Goal: Task Accomplishment & Management: Manage account settings

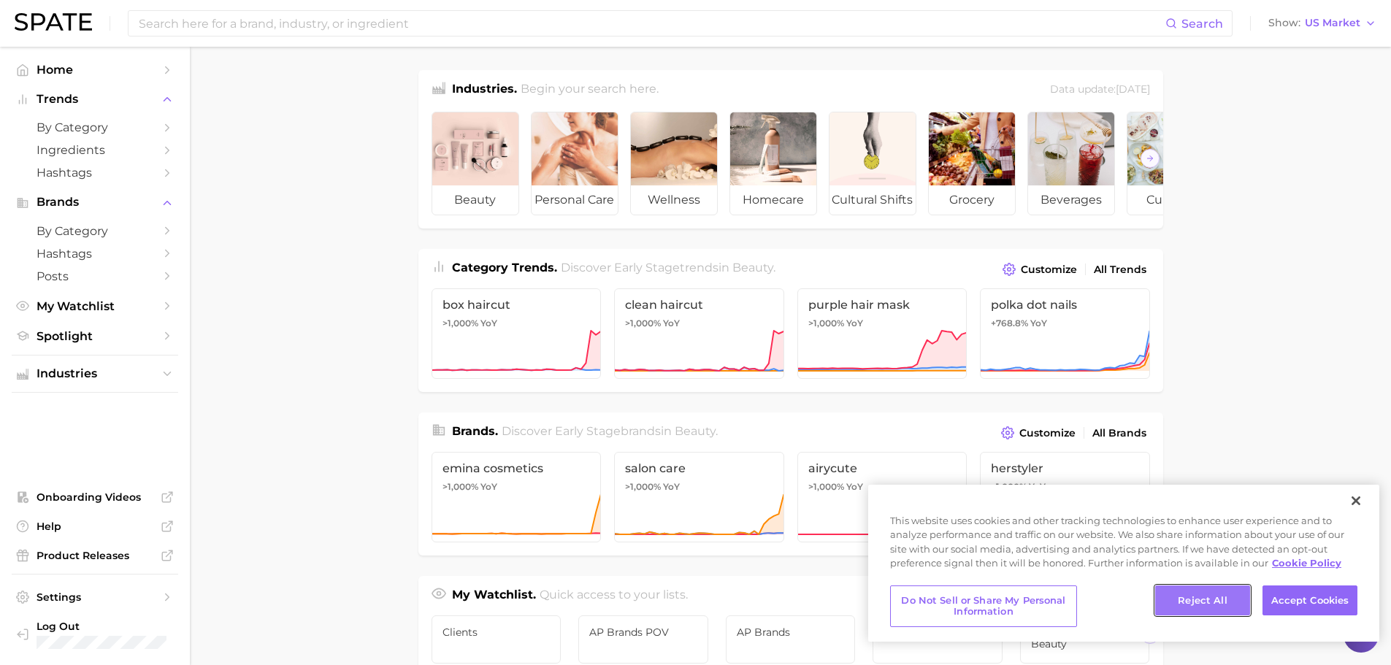
click at [1212, 598] on button "Reject All" at bounding box center [1202, 600] width 95 height 31
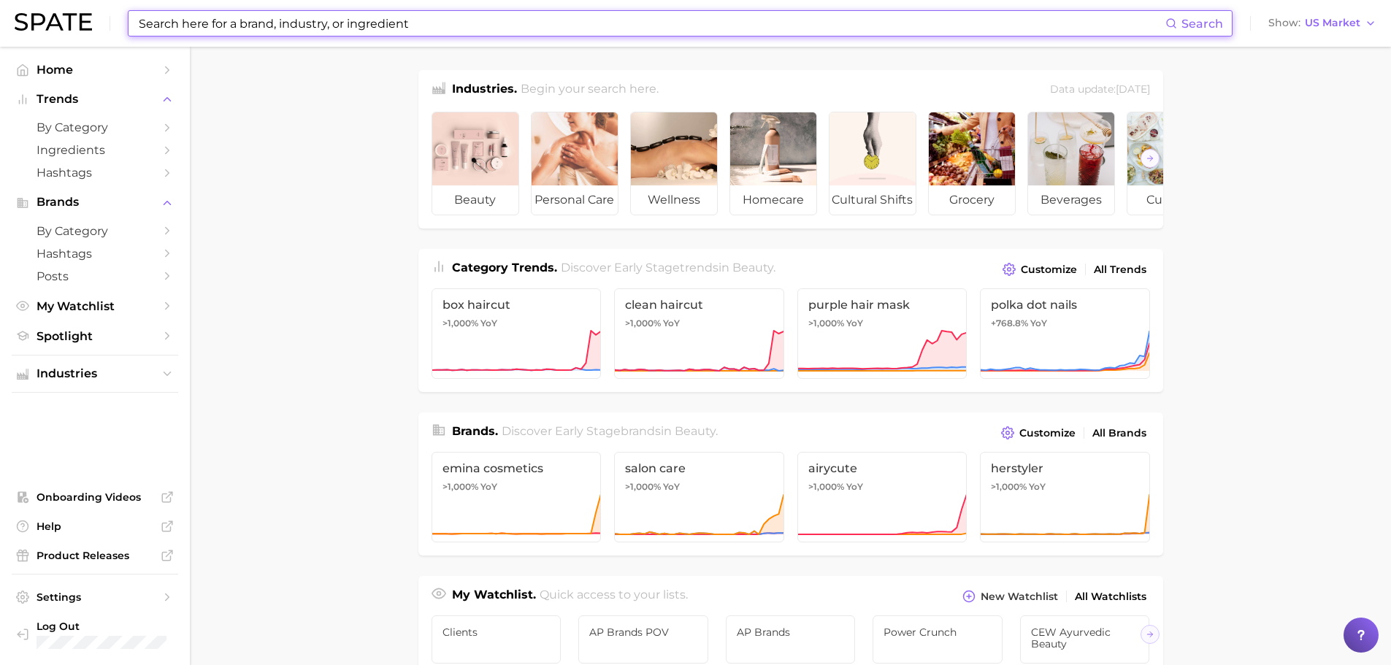
click at [304, 31] on input at bounding box center [651, 23] width 1028 height 25
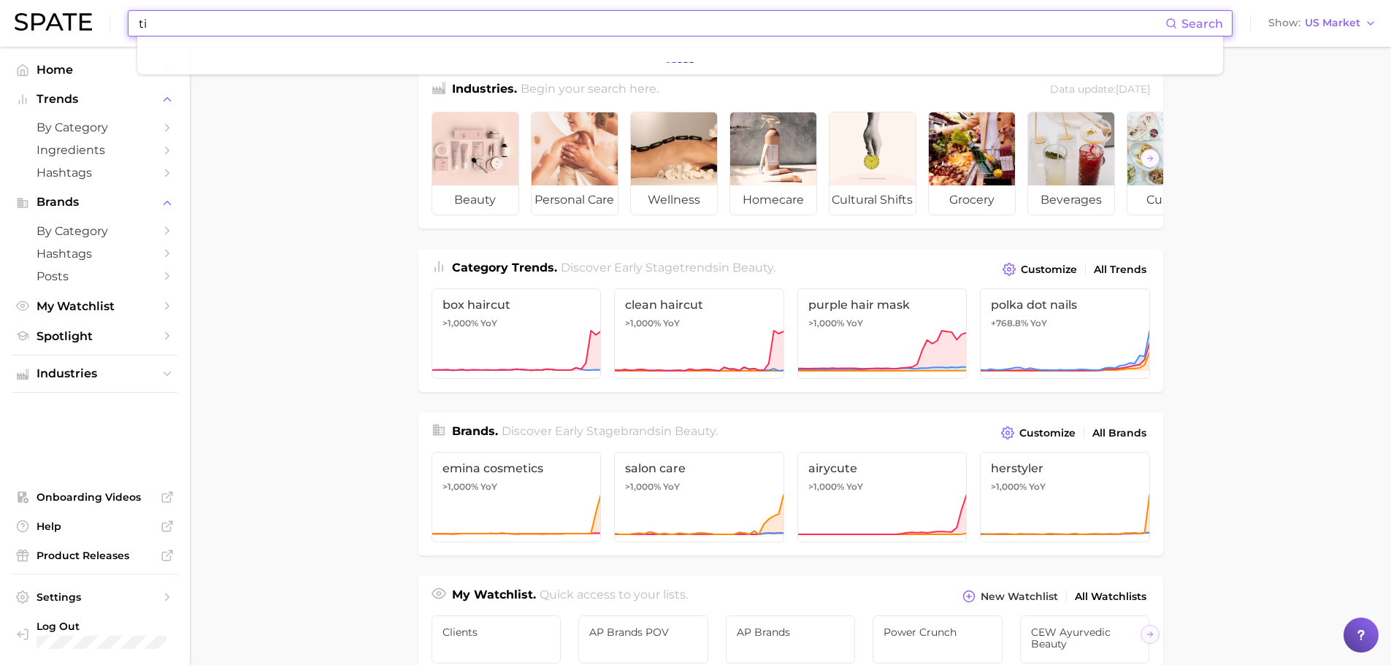
type input "t"
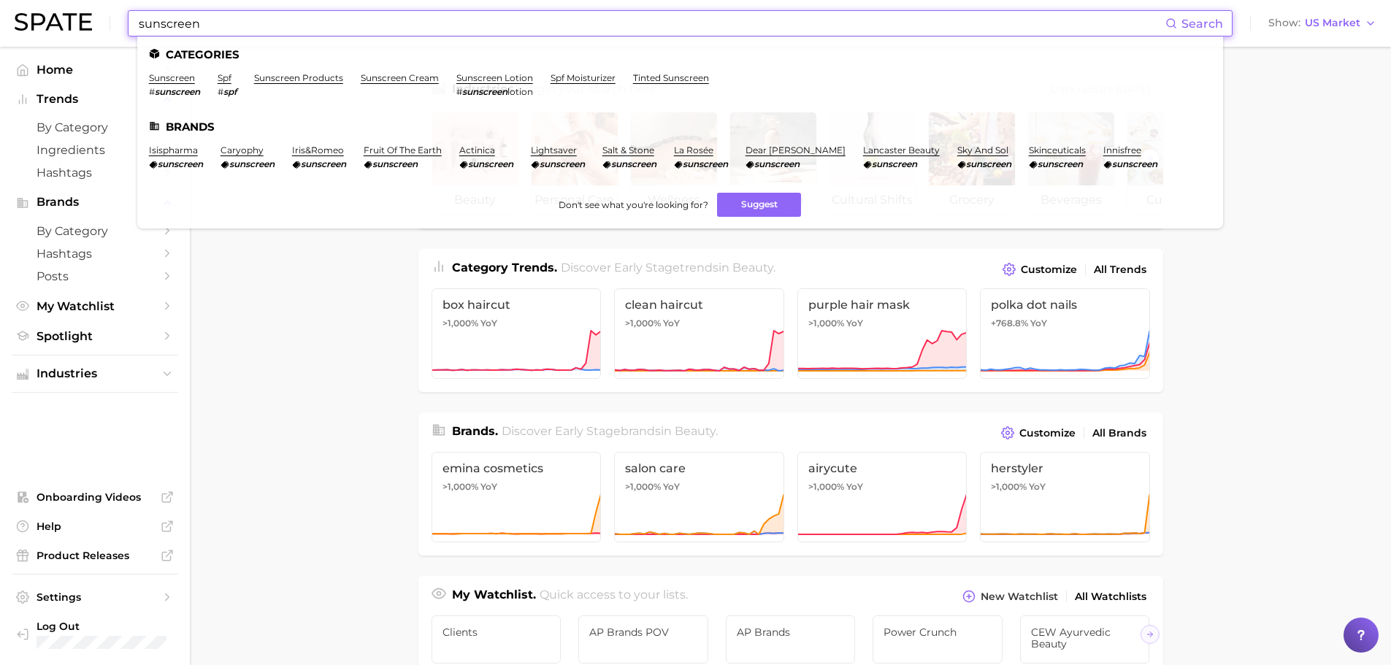
type input "sunscreen"
click at [176, 84] on li "sunscreen # sunscreen" at bounding box center [174, 84] width 51 height 25
click at [175, 81] on link "sunscreen" at bounding box center [172, 77] width 46 height 11
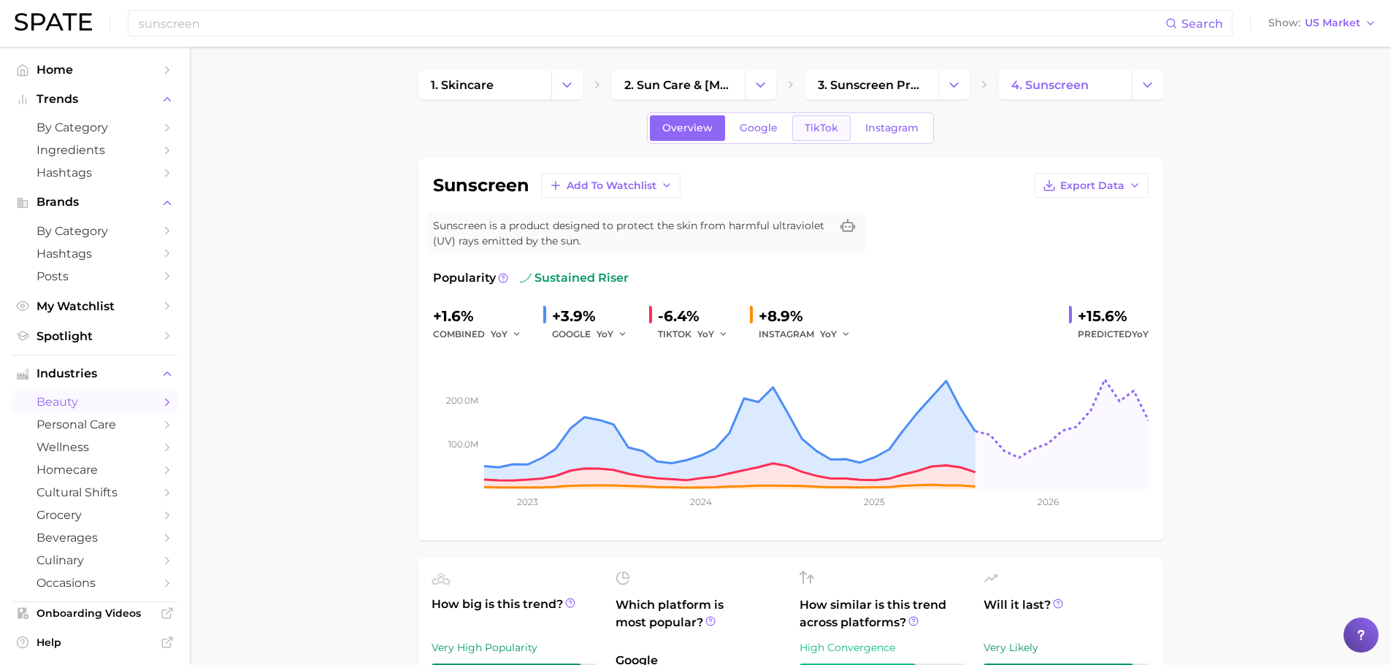
click at [836, 128] on span "TikTok" at bounding box center [821, 128] width 34 height 12
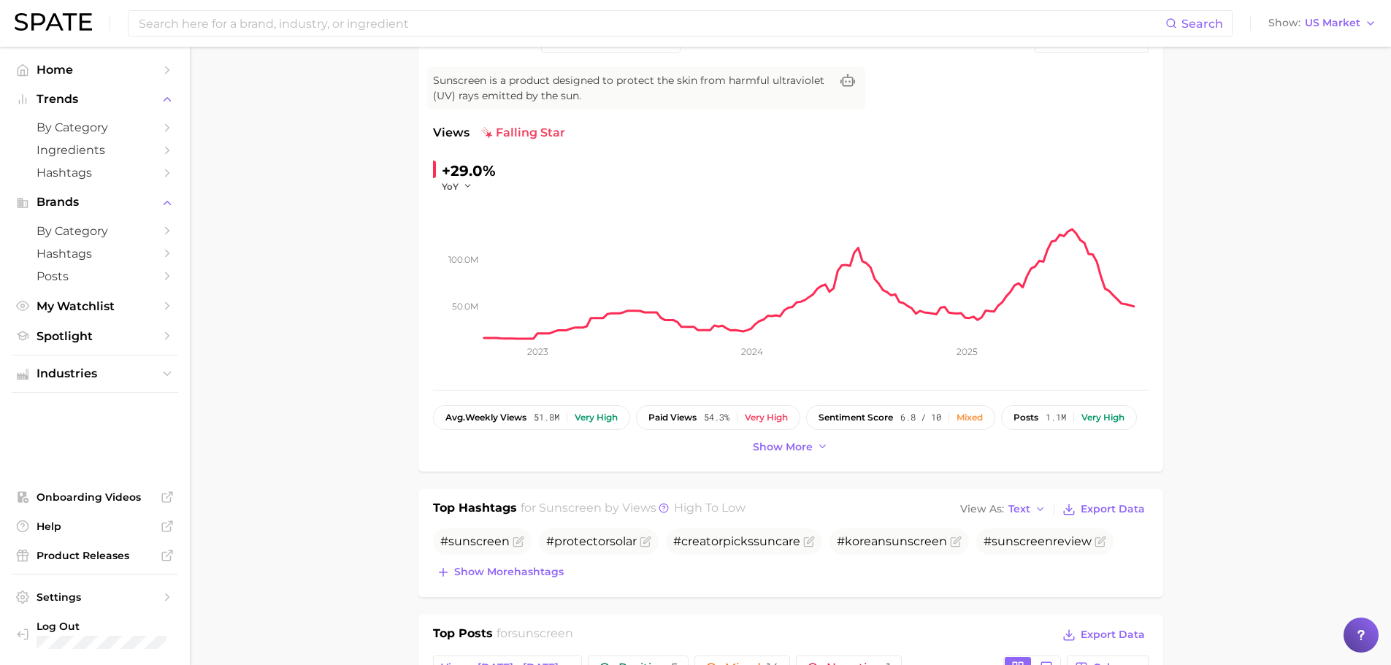
scroll to position [146, 0]
click at [799, 453] on button "Show more" at bounding box center [790, 447] width 83 height 20
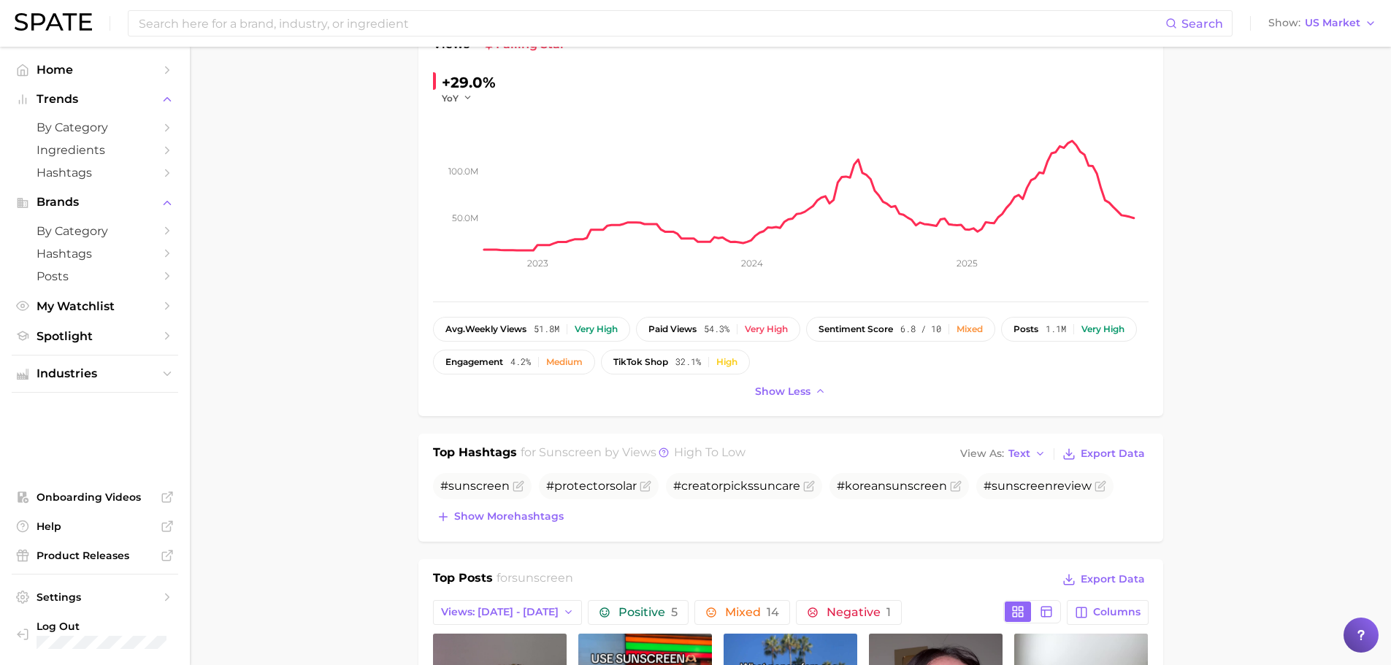
scroll to position [0, 0]
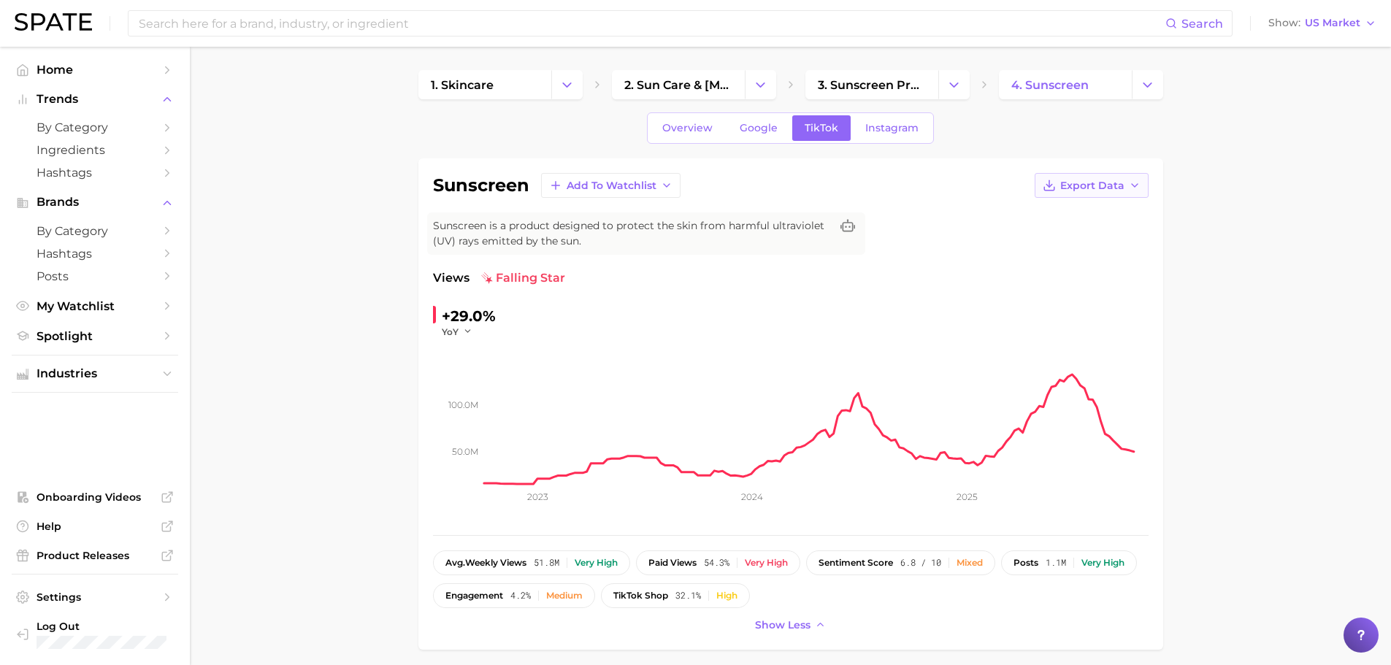
click at [1095, 185] on span "Export Data" at bounding box center [1092, 186] width 64 height 12
click at [947, 89] on icon "Change Category" at bounding box center [953, 84] width 15 height 15
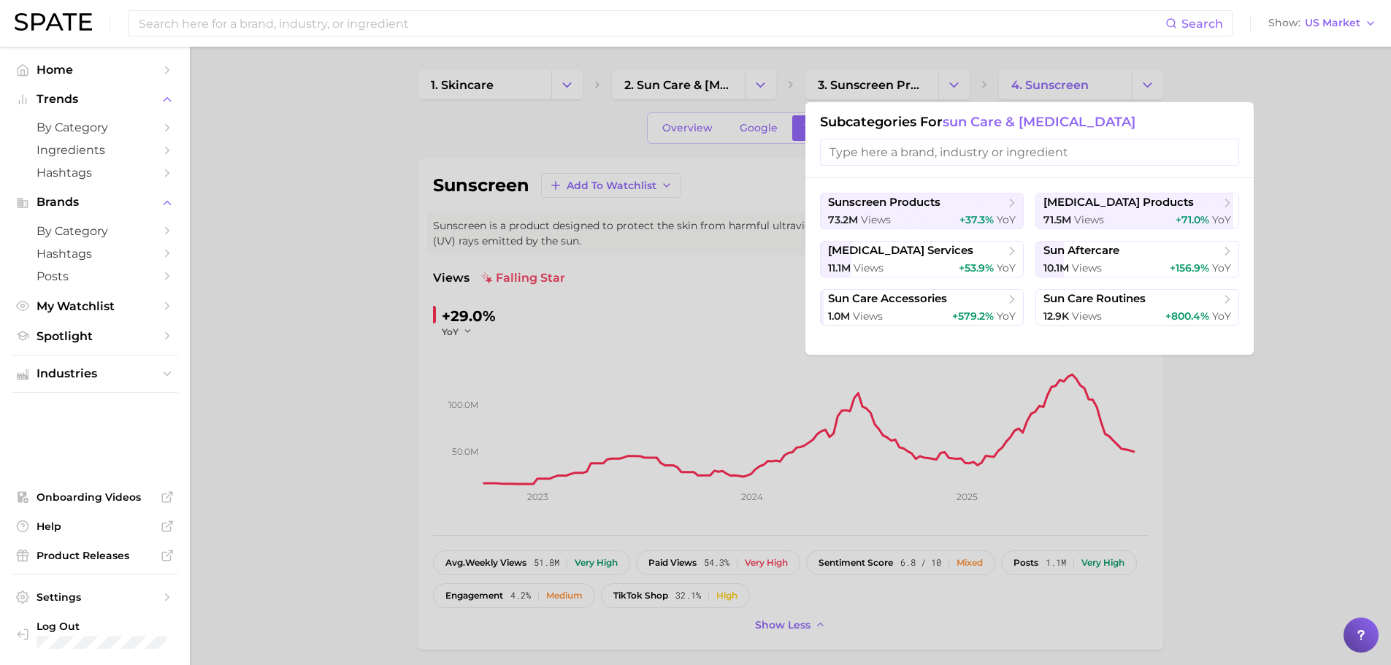
click at [357, 145] on div at bounding box center [695, 332] width 1391 height 665
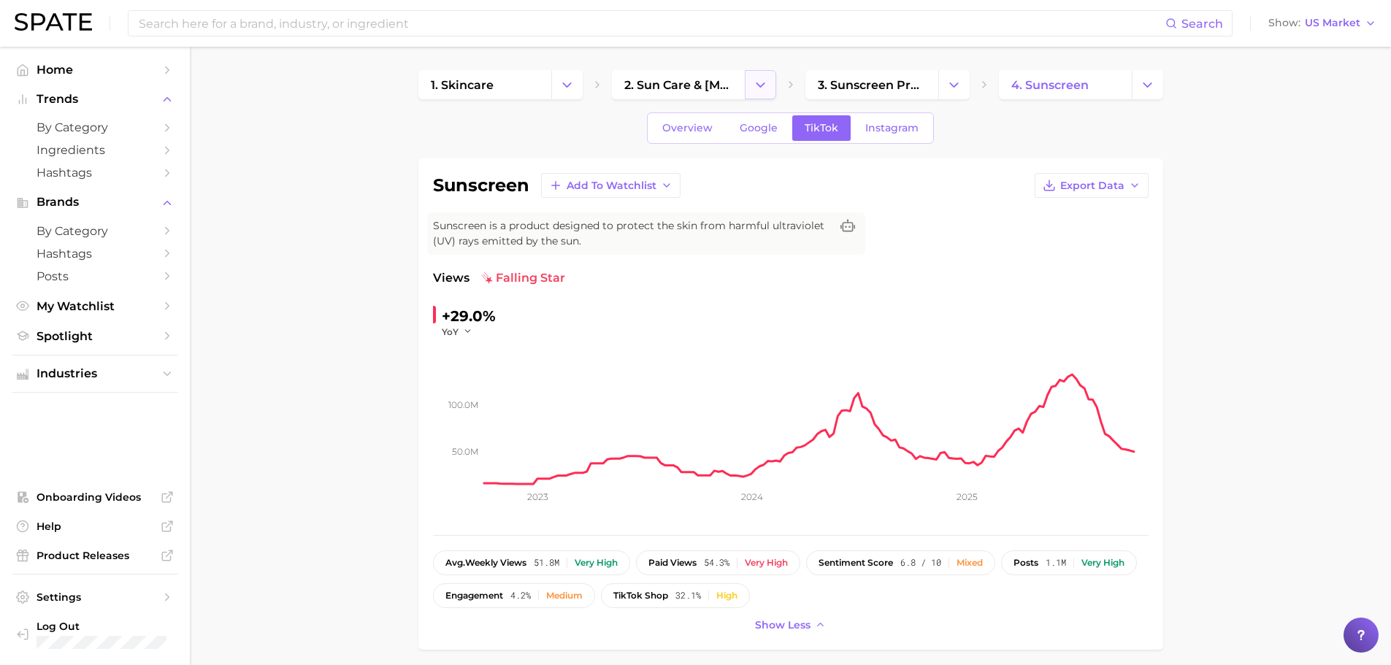
click at [760, 80] on icon "Change Category" at bounding box center [760, 84] width 15 height 15
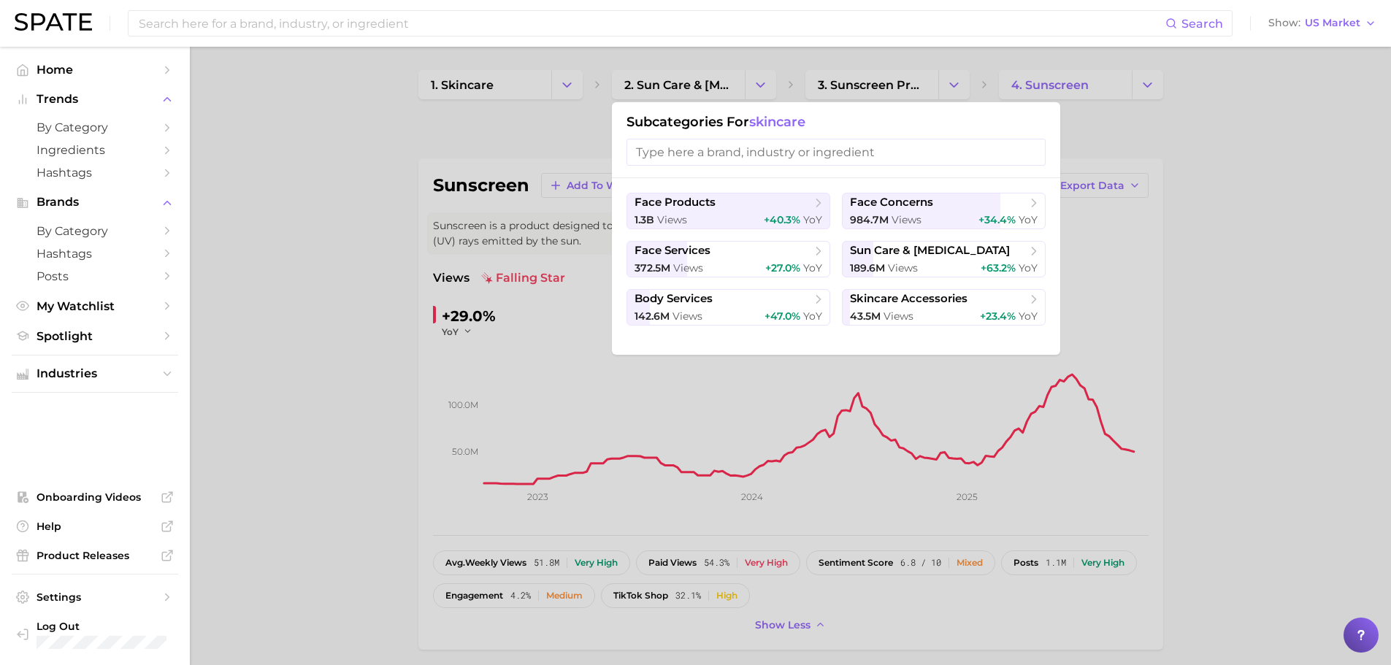
click at [426, 142] on div at bounding box center [695, 332] width 1391 height 665
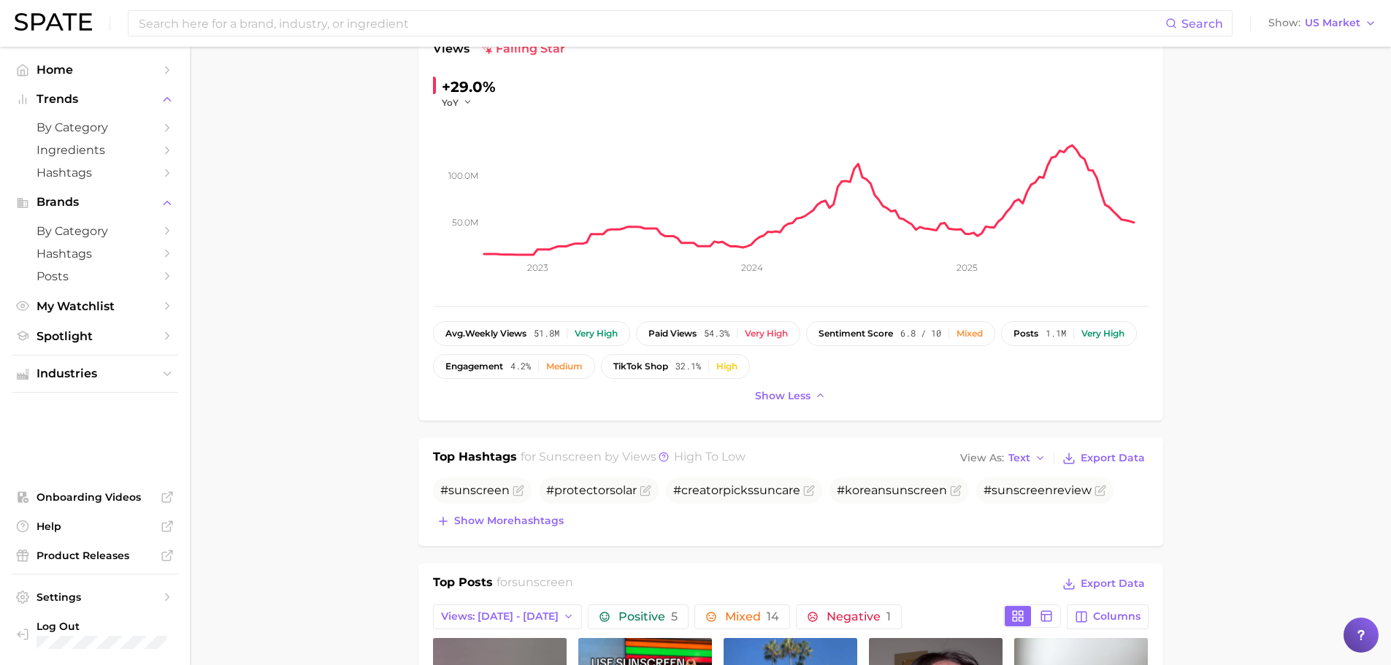
scroll to position [292, 0]
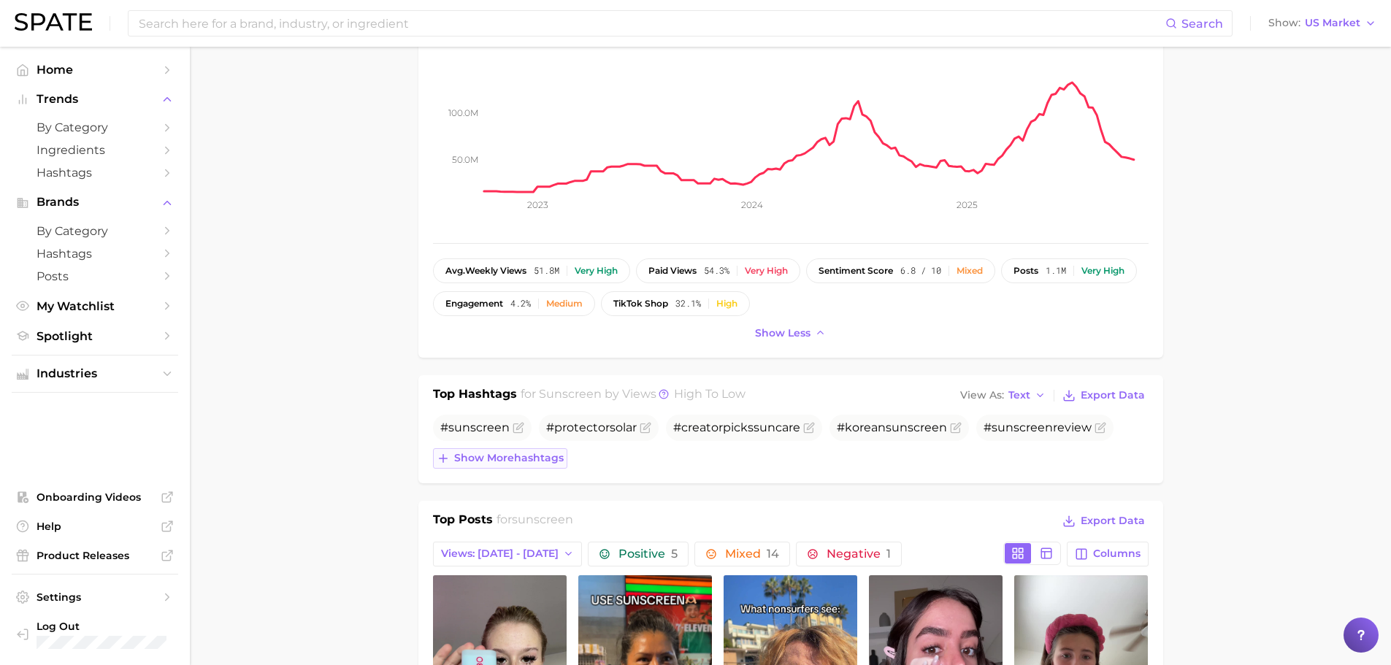
click at [460, 461] on span "Show more hashtags" at bounding box center [508, 458] width 109 height 12
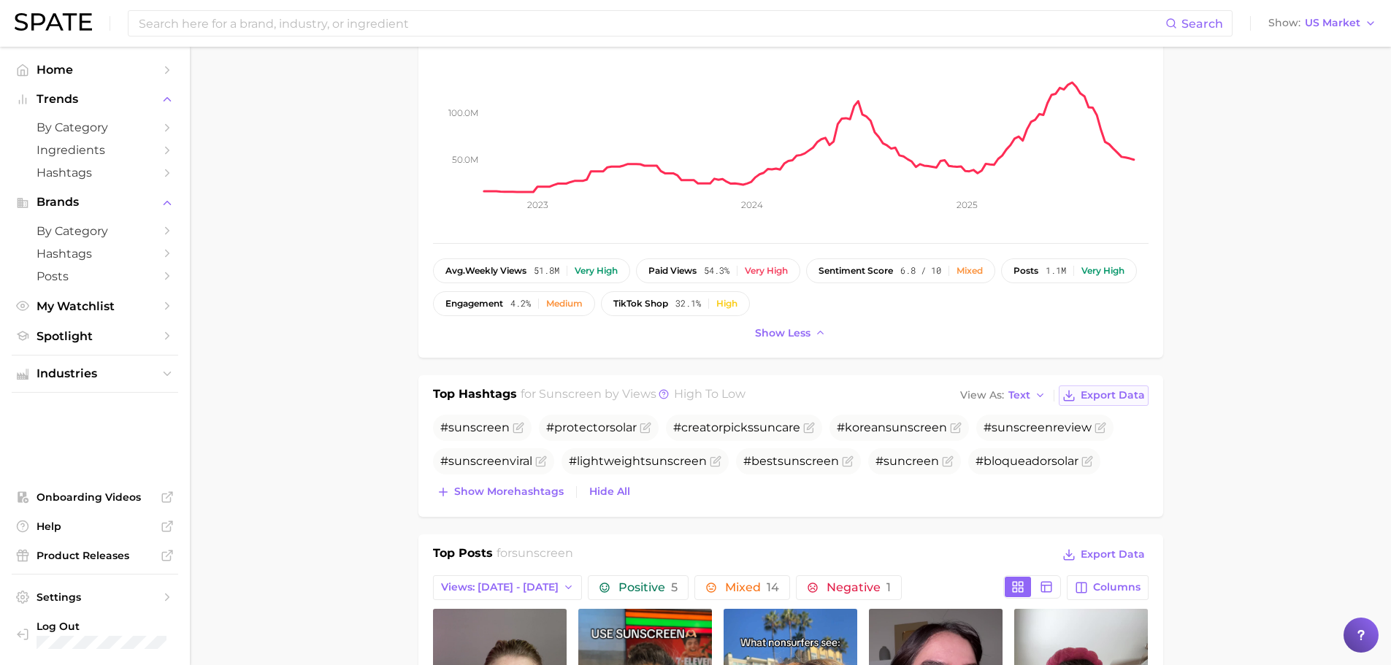
click at [1092, 389] on span "Export Data" at bounding box center [1112, 395] width 64 height 12
click at [659, 393] on icon at bounding box center [663, 394] width 10 height 10
click at [662, 396] on icon at bounding box center [663, 394] width 10 height 10
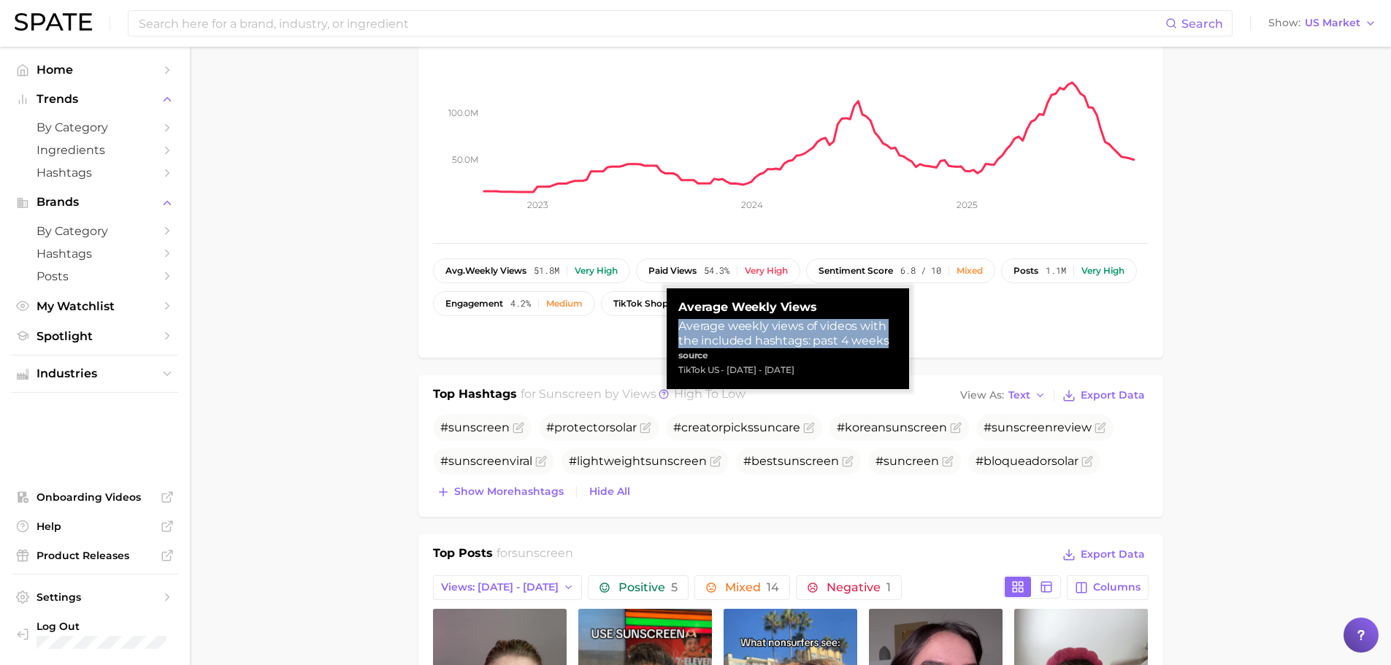
drag, startPoint x: 678, startPoint y: 323, endPoint x: 901, endPoint y: 338, distance: 223.8
click at [901, 338] on div "Average Weekly Views Average weekly views of videos with the included hashtags:…" at bounding box center [787, 338] width 242 height 101
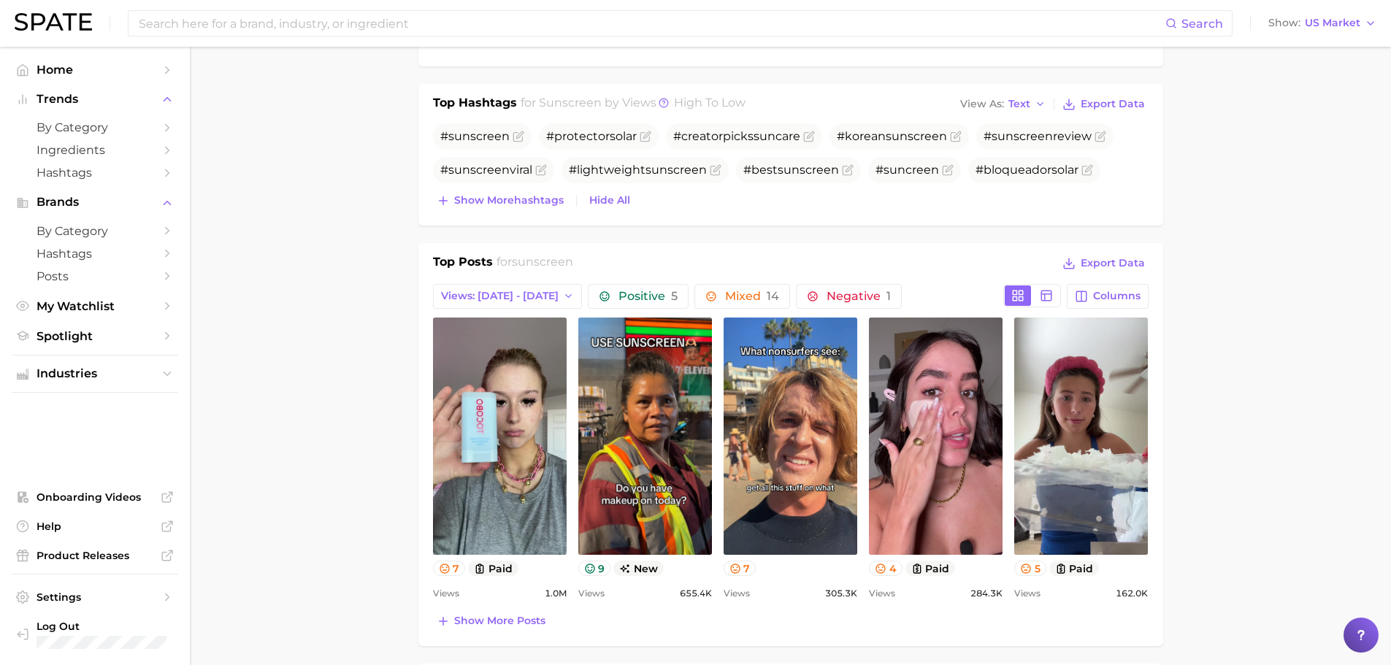
scroll to position [584, 0]
click at [1091, 258] on span "Export Data" at bounding box center [1112, 262] width 64 height 12
click at [1206, 391] on main "1. skincare 2. sun care & [MEDICAL_DATA] 3. sunscreen products 4. sunscreen Ove…" at bounding box center [790, 534] width 1201 height 2143
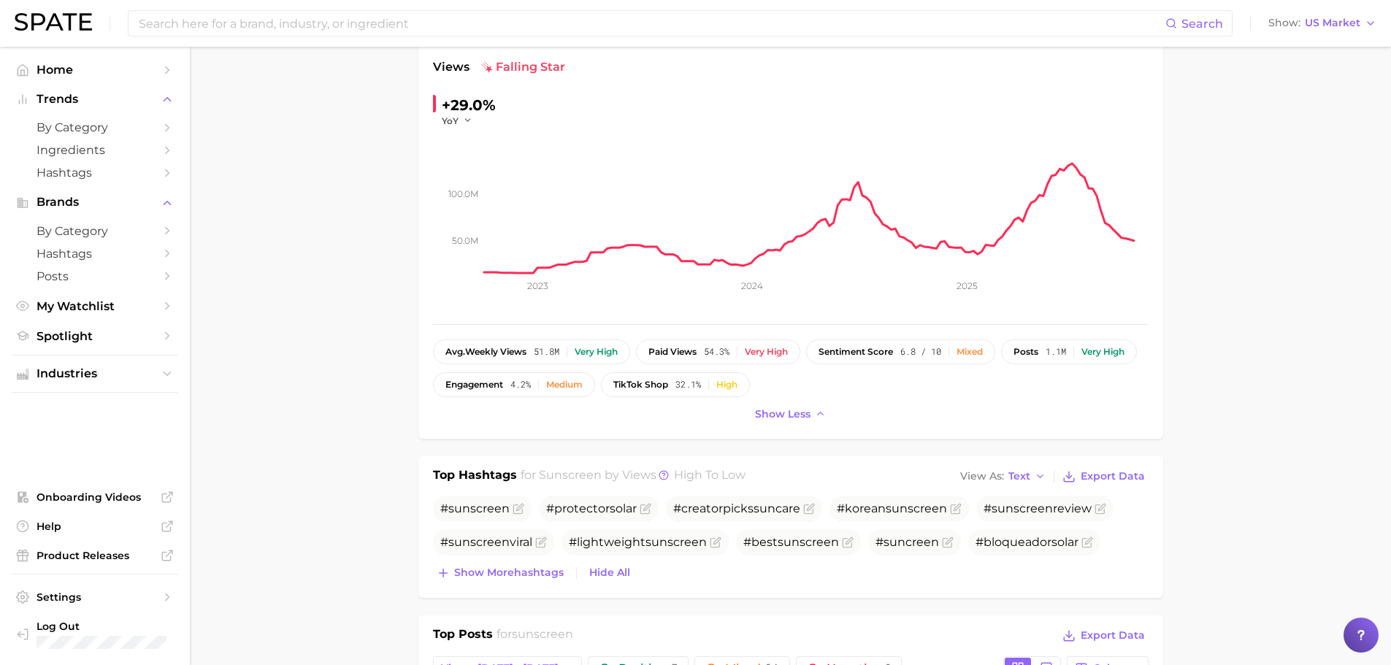
scroll to position [0, 0]
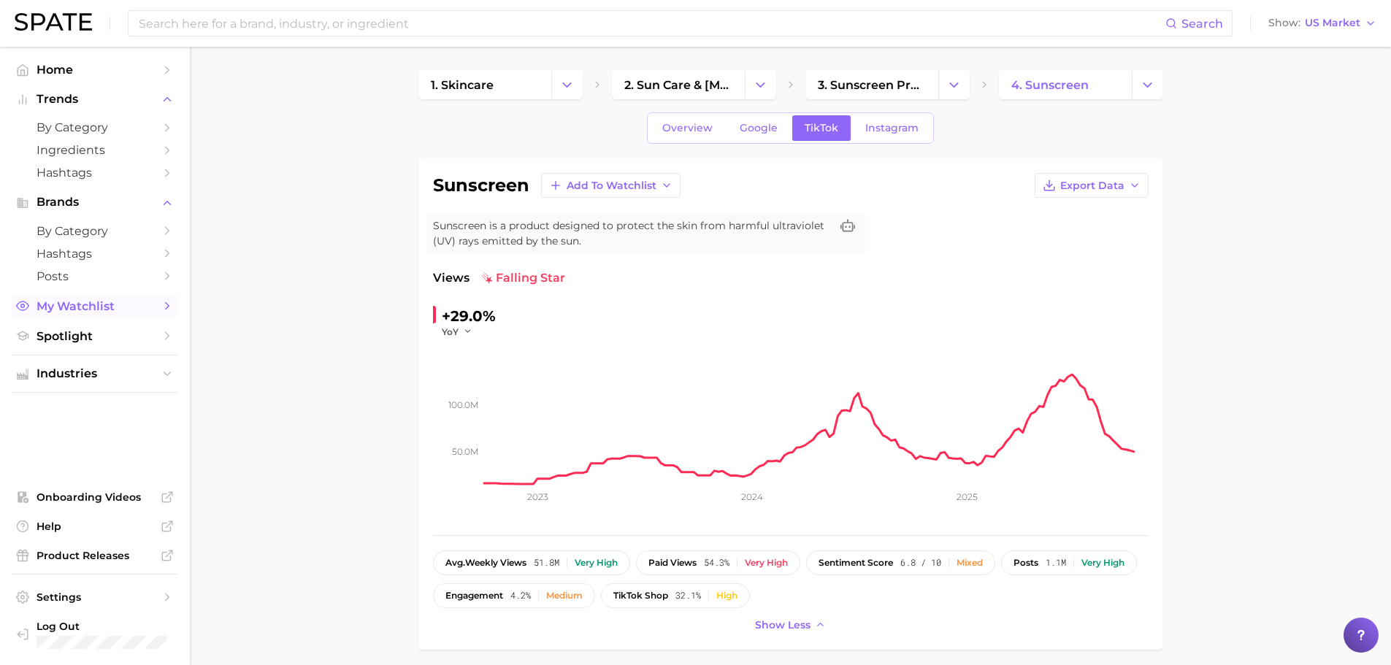
click at [161, 303] on icon "Sidebar" at bounding box center [167, 305] width 13 height 13
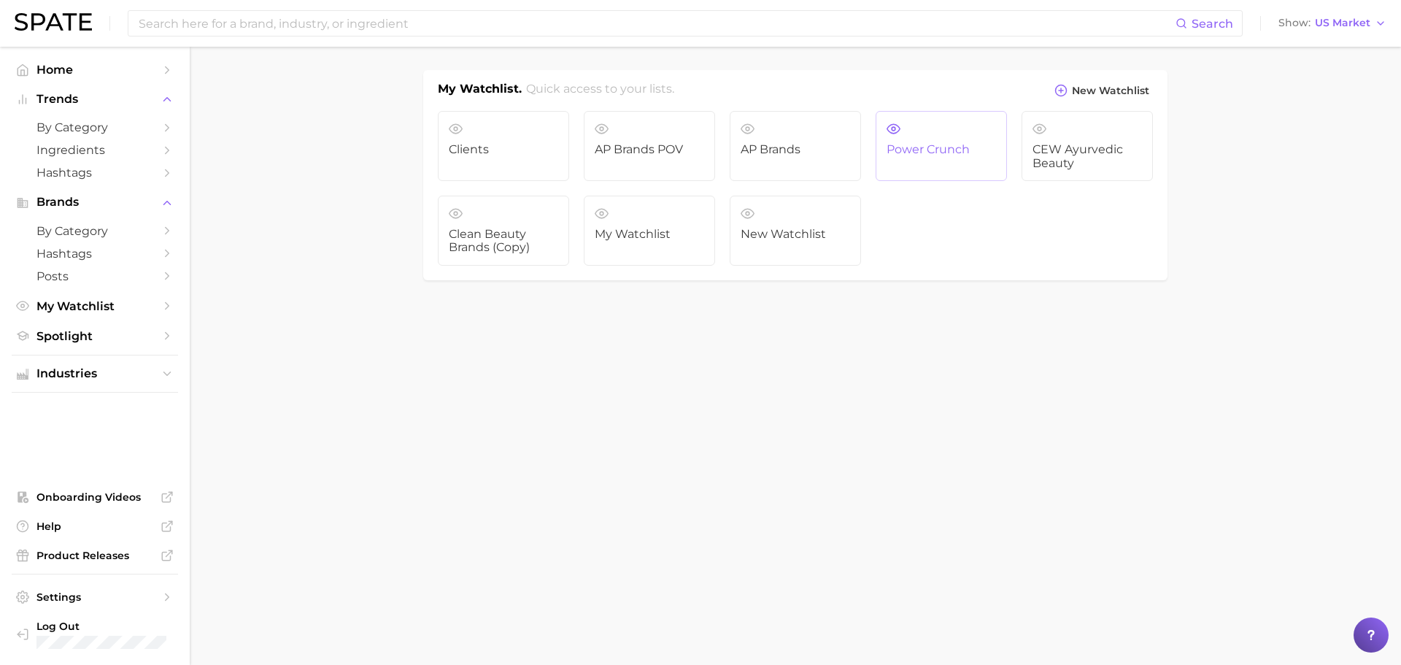
click at [910, 150] on span "Power Crunch" at bounding box center [941, 149] width 109 height 13
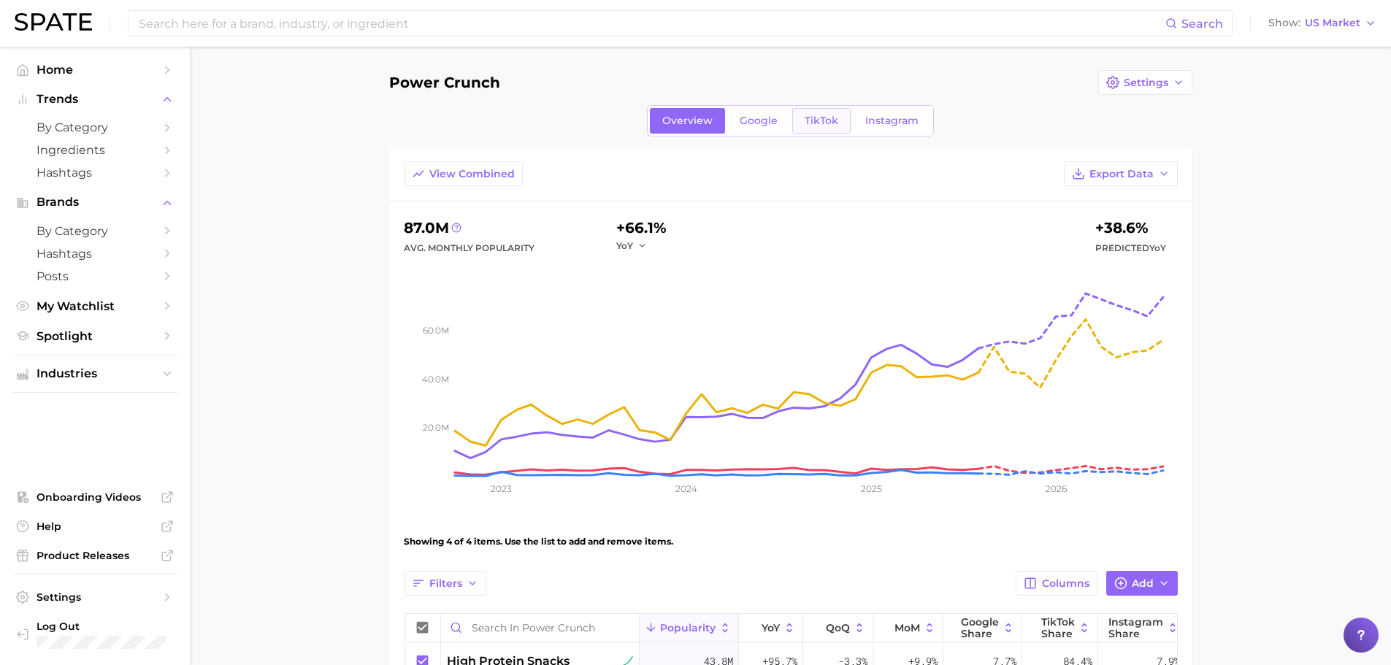
click at [815, 112] on link "TikTok" at bounding box center [821, 121] width 58 height 26
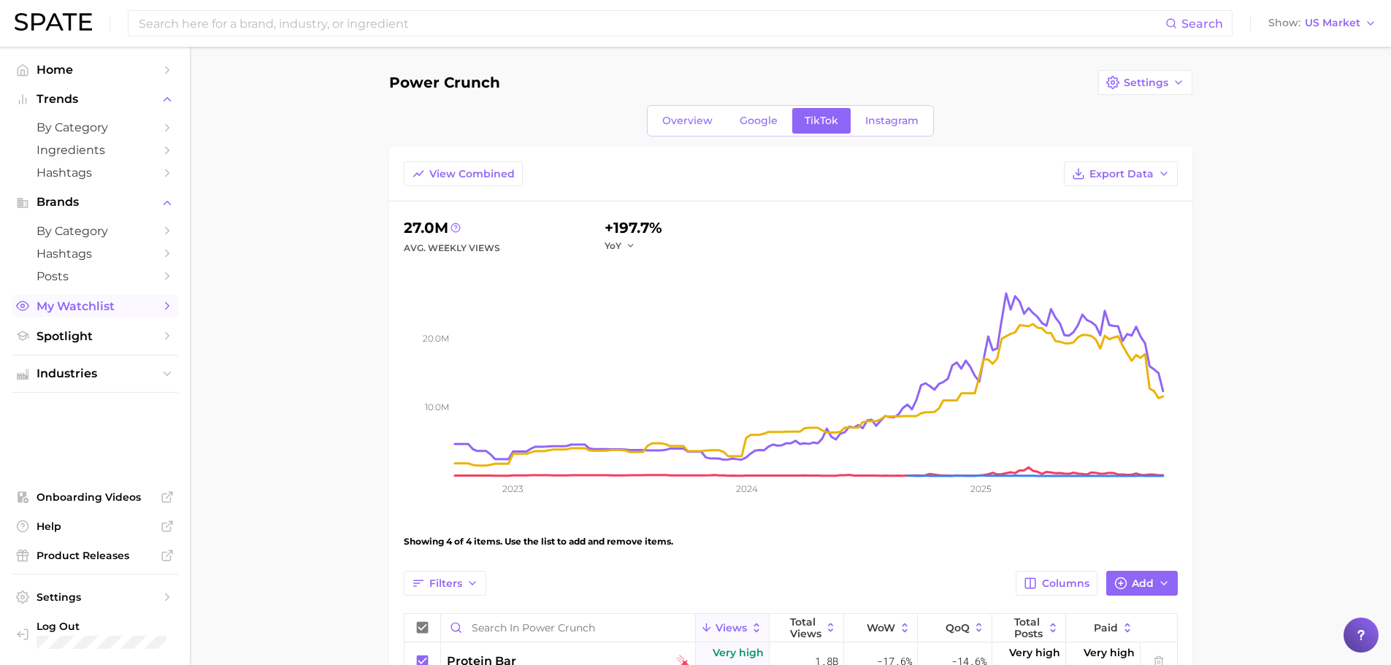
click at [101, 307] on span "My Watchlist" at bounding box center [94, 306] width 117 height 14
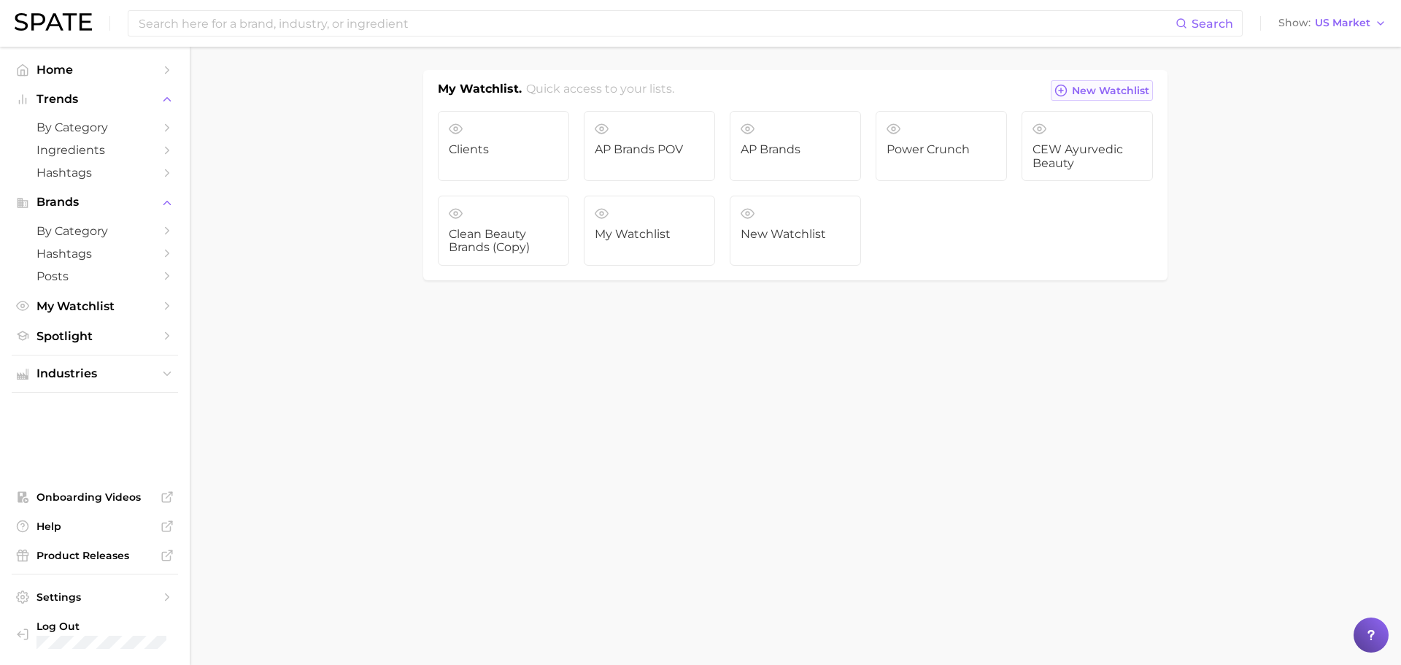
click at [1112, 87] on span "New Watchlist" at bounding box center [1110, 91] width 77 height 12
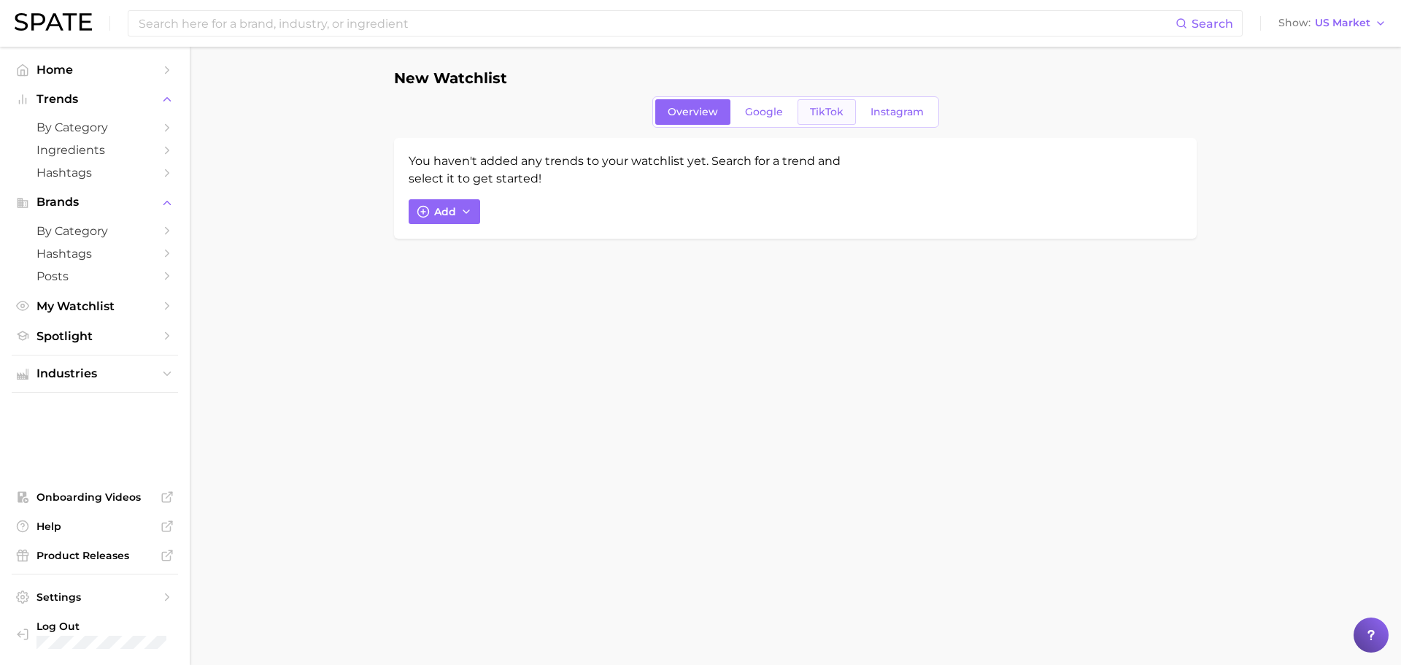
click at [818, 107] on span "TikTok" at bounding box center [827, 112] width 34 height 12
click at [429, 211] on circle "button" at bounding box center [423, 211] width 11 height 11
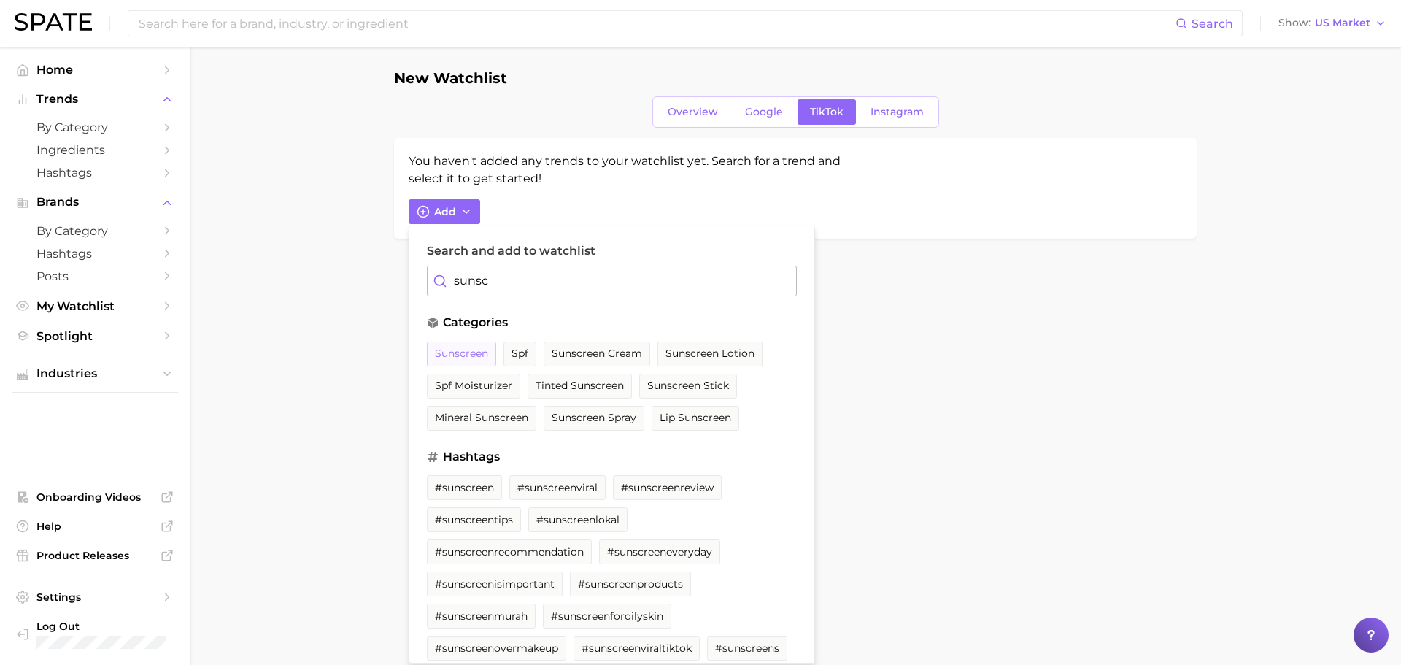
type input "sunsc"
click at [453, 353] on span "sunscreen" at bounding box center [461, 353] width 53 height 12
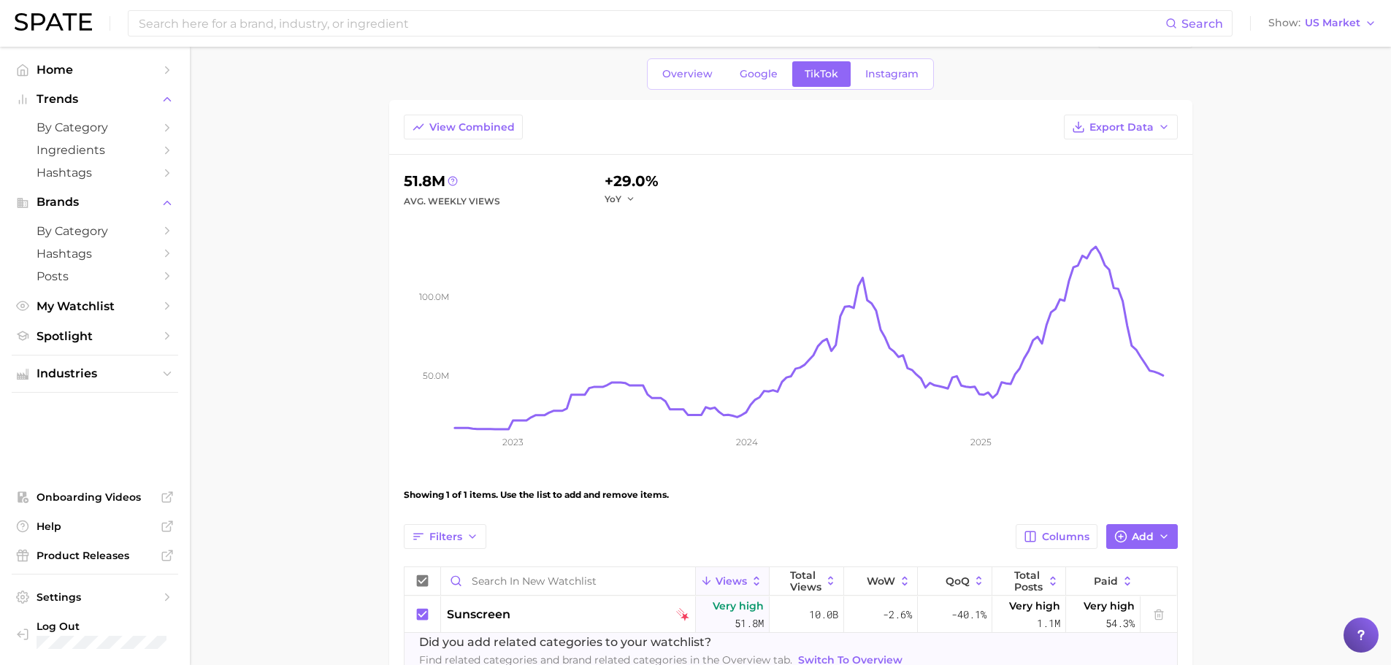
scroll to position [139, 0]
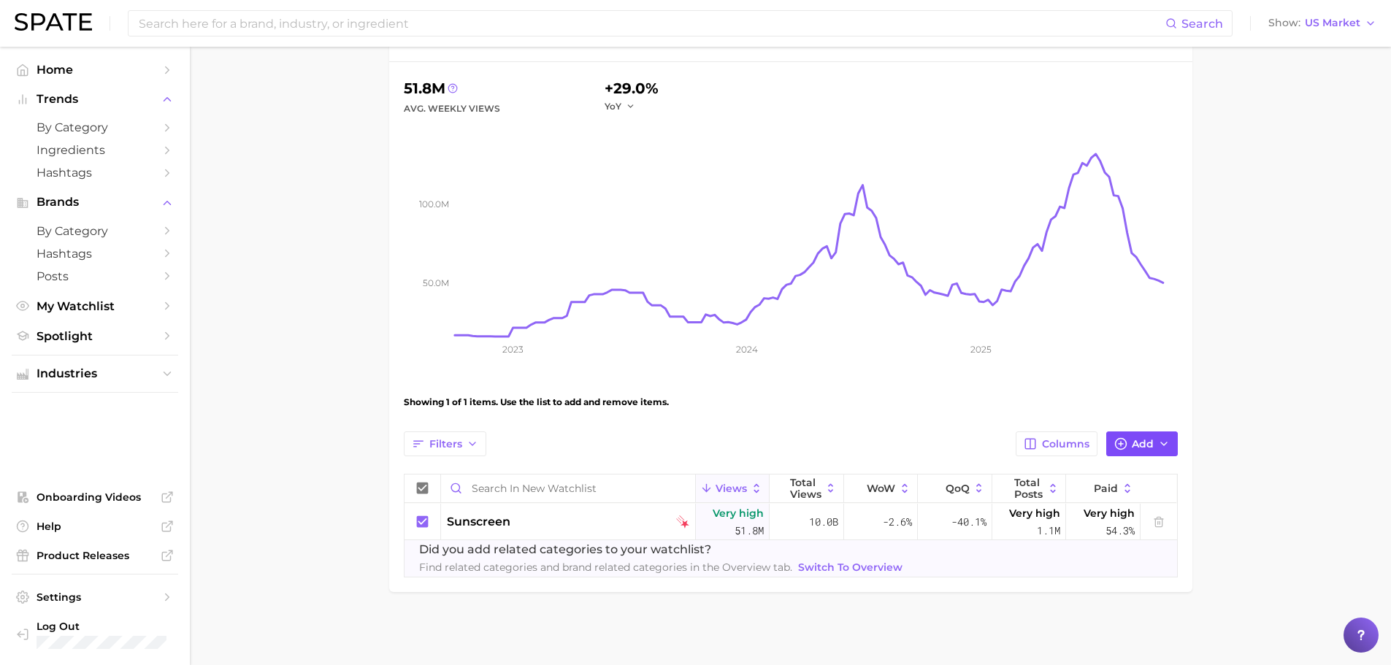
click at [1127, 445] on button "Add" at bounding box center [1142, 443] width 72 height 25
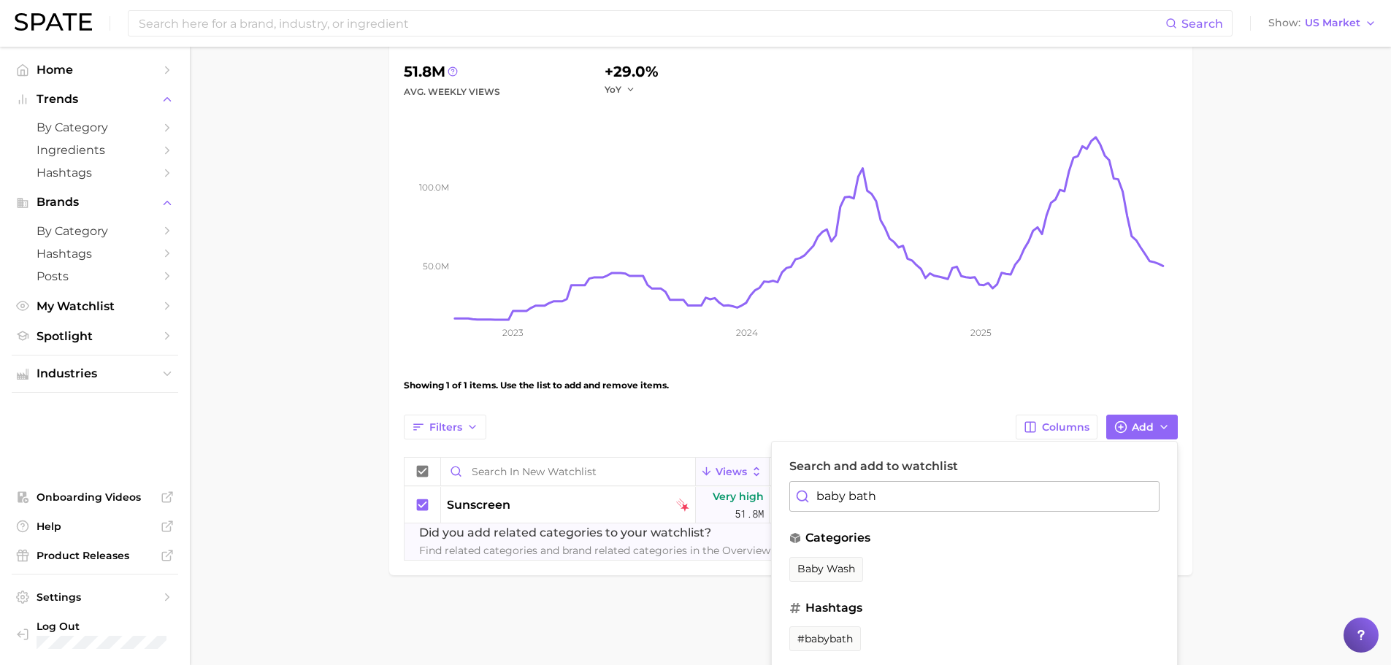
scroll to position [161, 0]
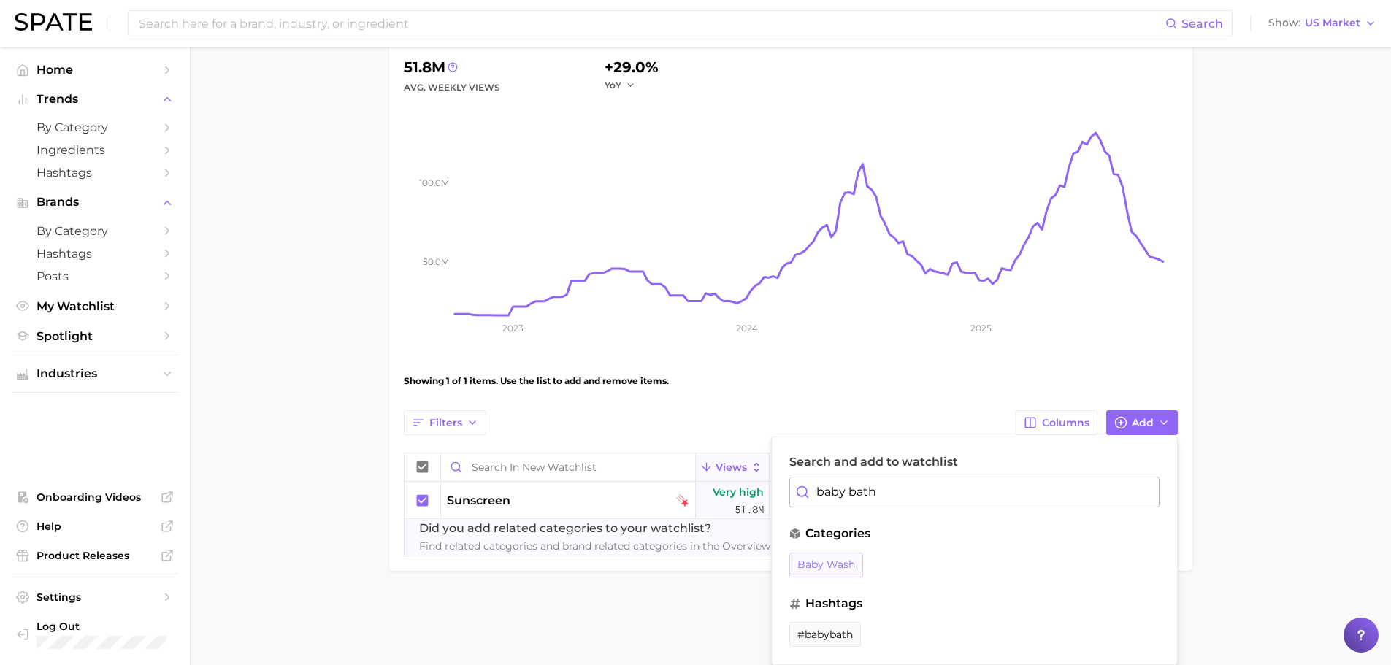
click at [825, 558] on span "baby wash" at bounding box center [826, 564] width 58 height 12
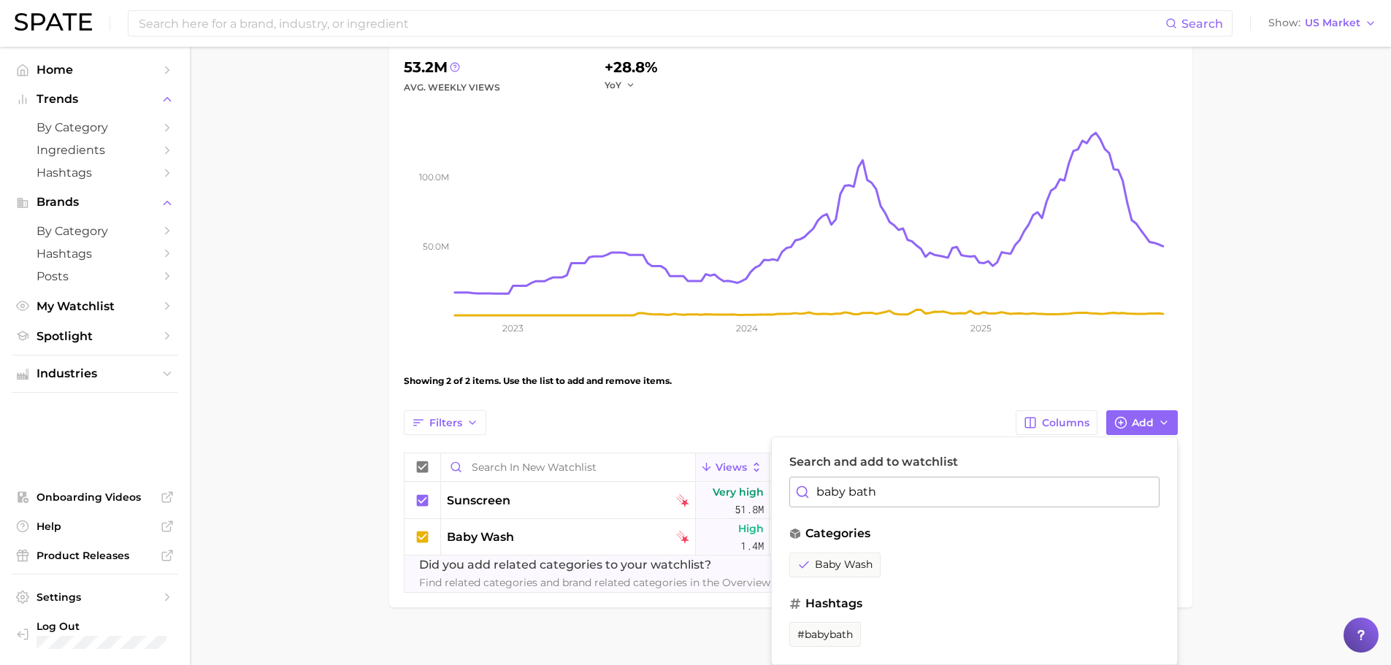
click at [940, 493] on input "baby bath" at bounding box center [974, 492] width 370 height 31
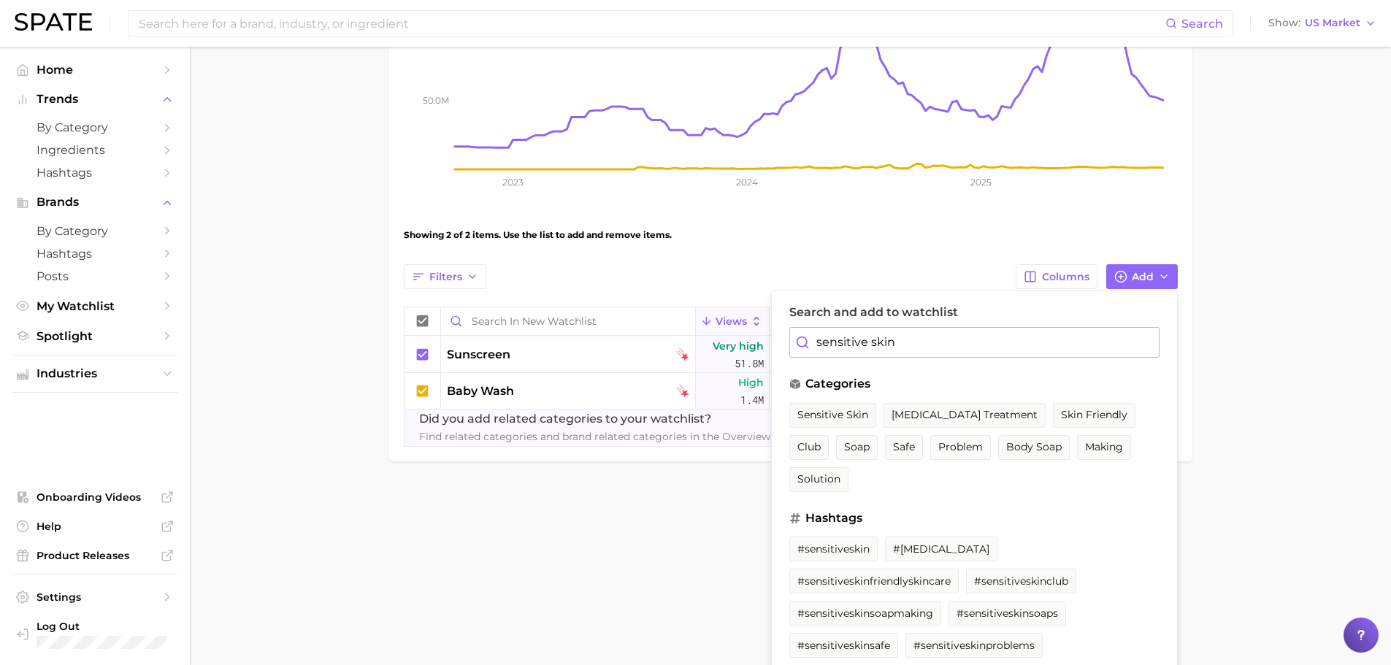
scroll to position [0, 0]
click at [840, 421] on span "sensitive skin" at bounding box center [832, 418] width 71 height 12
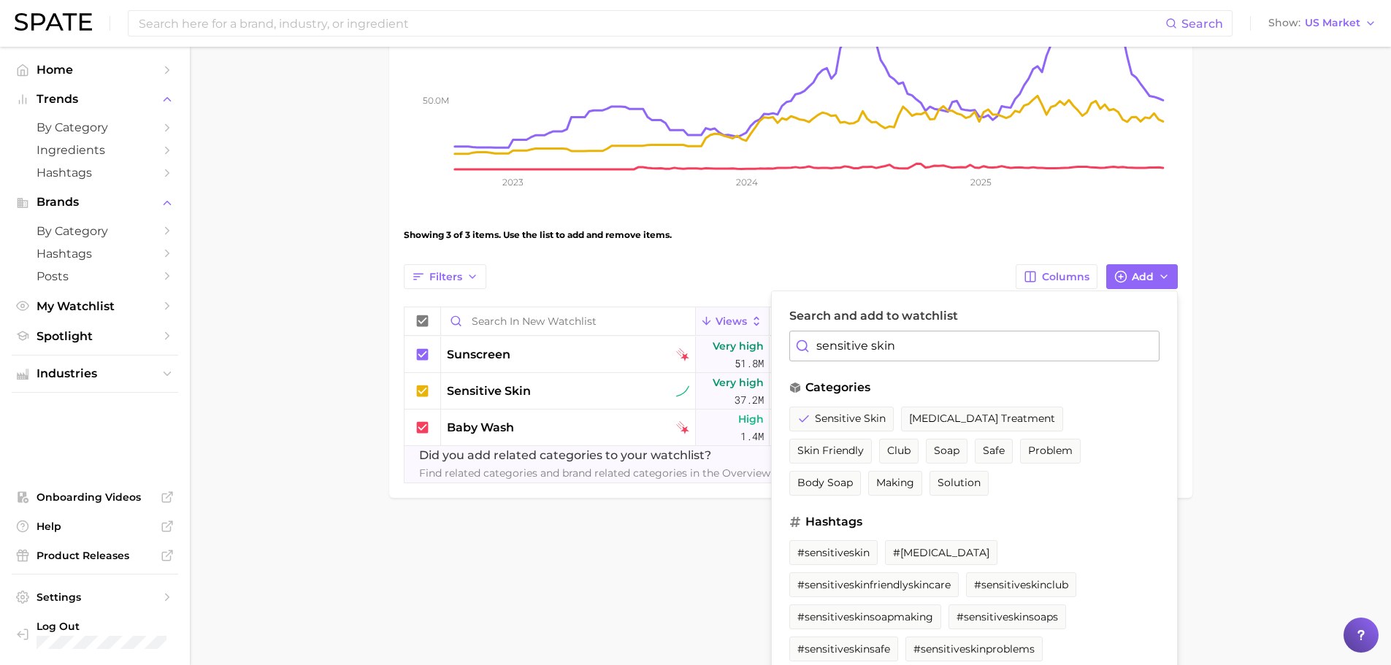
click at [899, 345] on input "sensitive skin" at bounding box center [974, 346] width 370 height 31
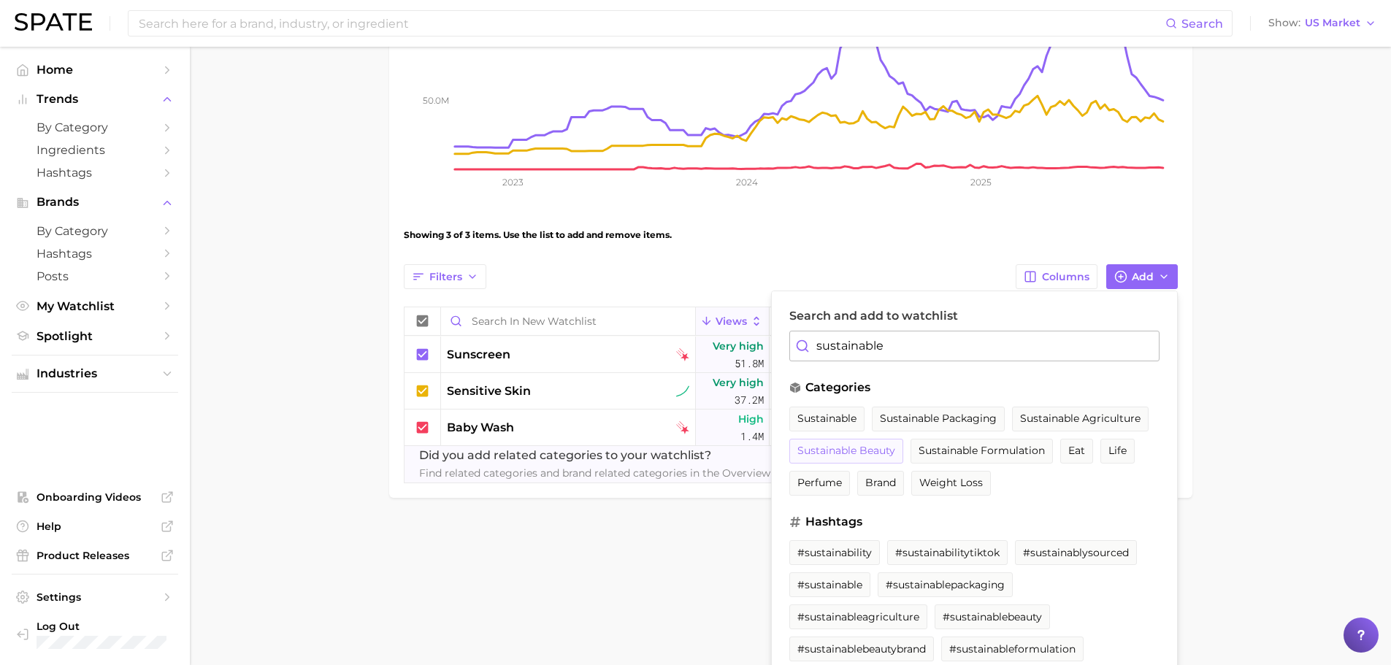
click at [895, 451] on span "sustainable beauty" at bounding box center [846, 451] width 98 height 12
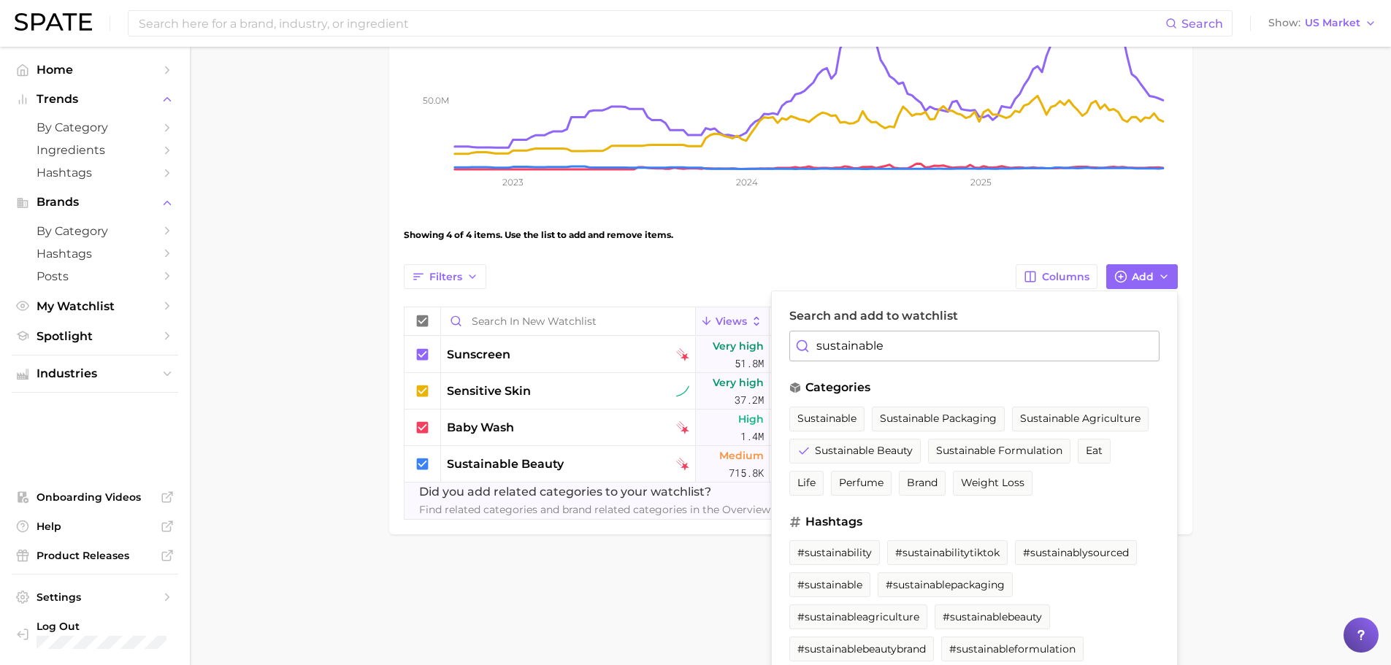
click at [958, 339] on input "sustainable" at bounding box center [974, 346] width 370 height 31
click at [958, 344] on input "sustainable" at bounding box center [974, 346] width 370 height 31
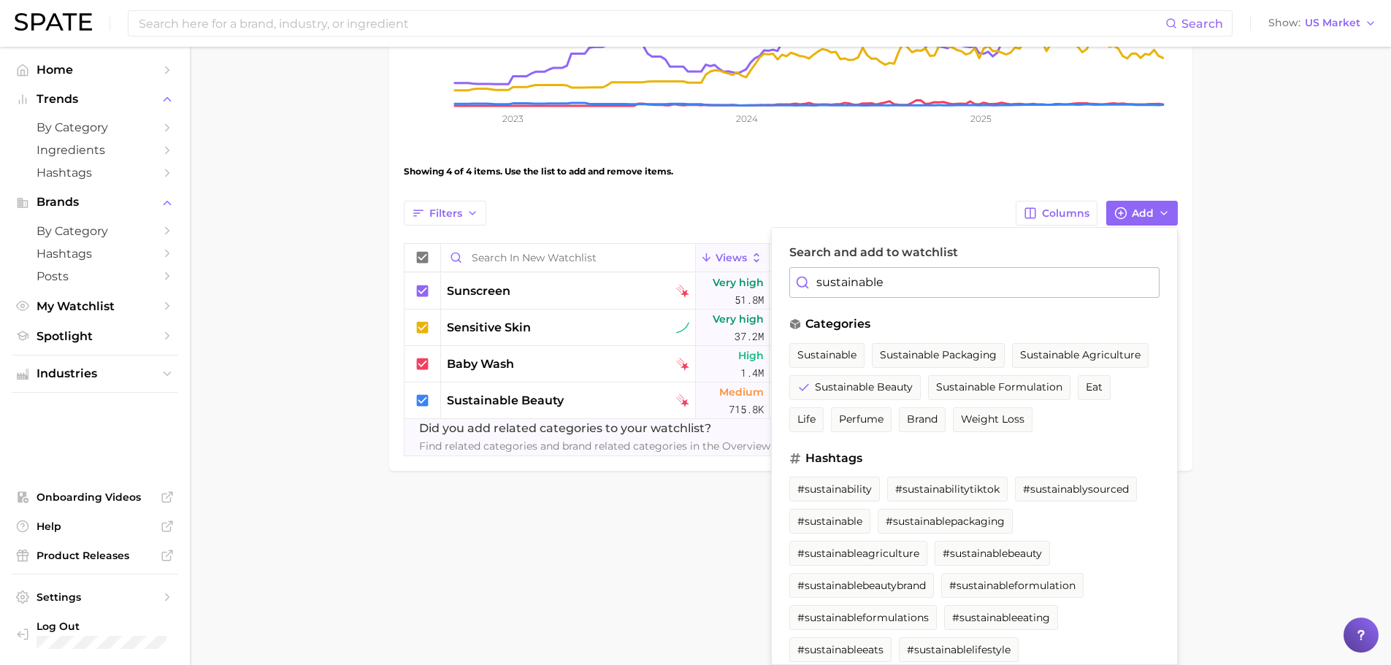
click at [942, 277] on input "sustainable" at bounding box center [974, 282] width 370 height 31
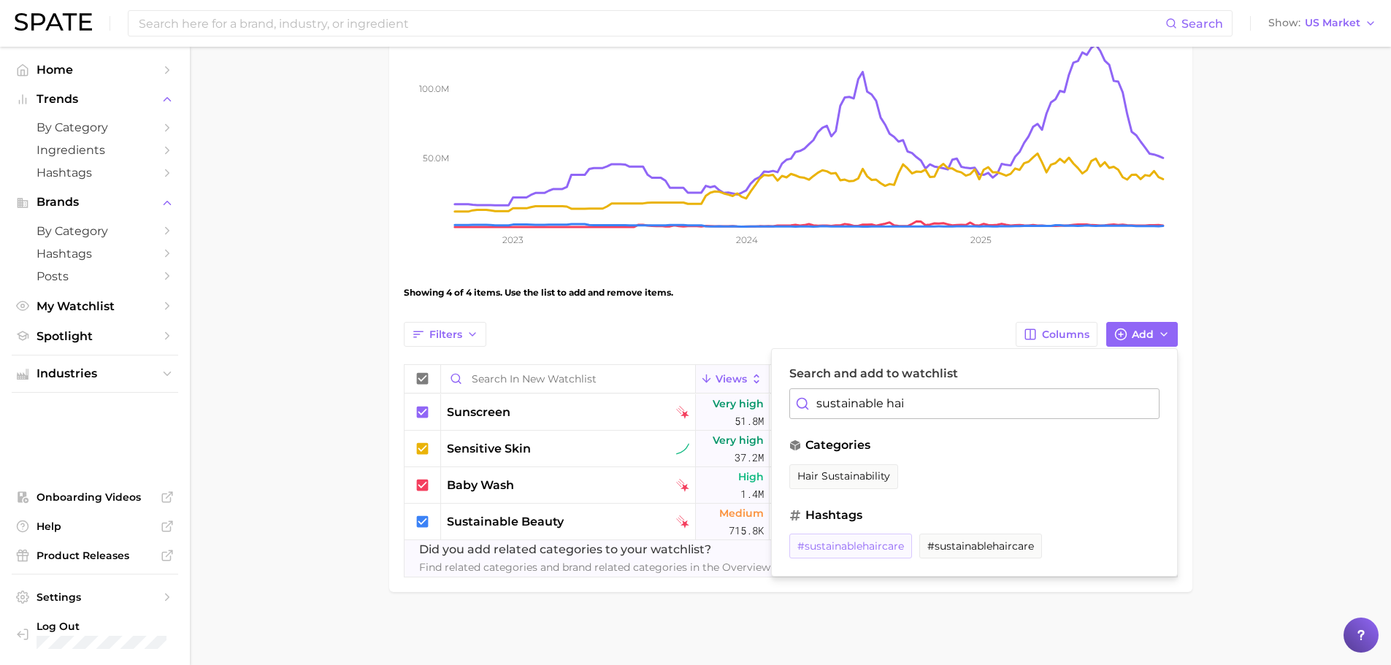
click at [869, 547] on span "#sustainablehaircare" at bounding box center [850, 546] width 107 height 12
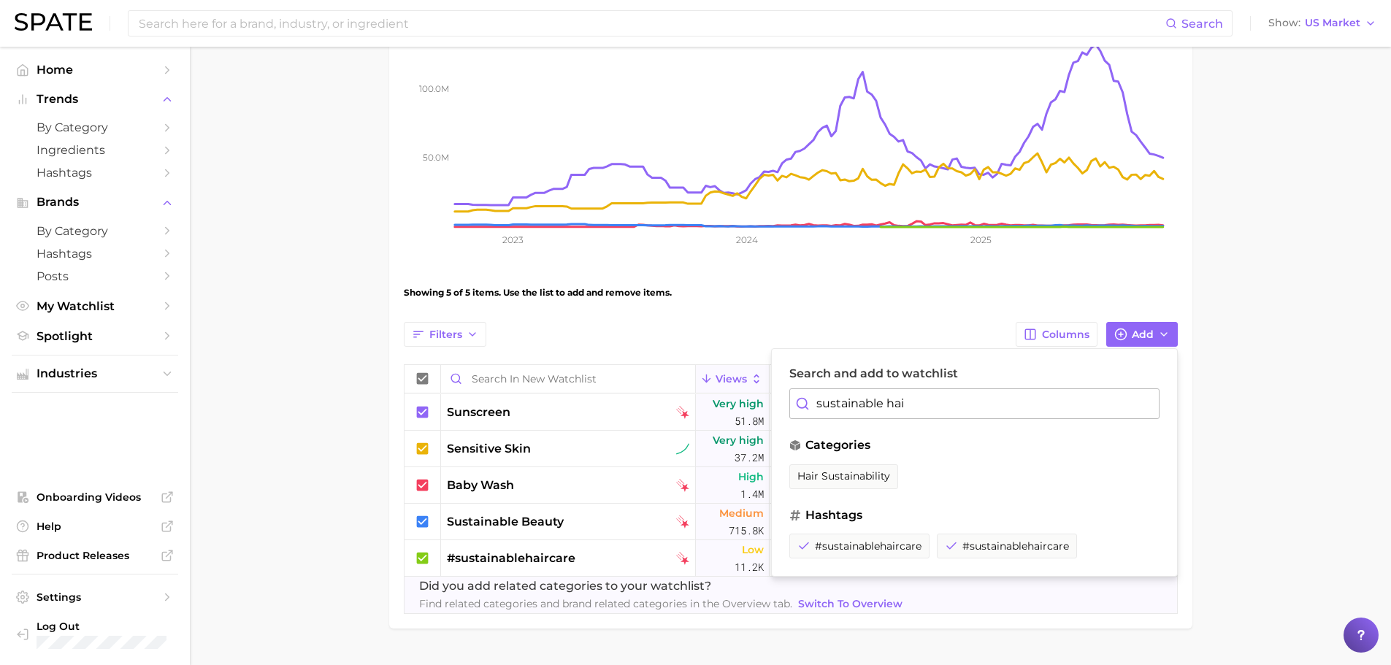
click at [934, 410] on input "sustainable hai" at bounding box center [974, 403] width 370 height 31
click at [948, 396] on input "sustainable hai" at bounding box center [974, 403] width 370 height 31
click at [950, 395] on input "sustainable hai" at bounding box center [974, 403] width 370 height 31
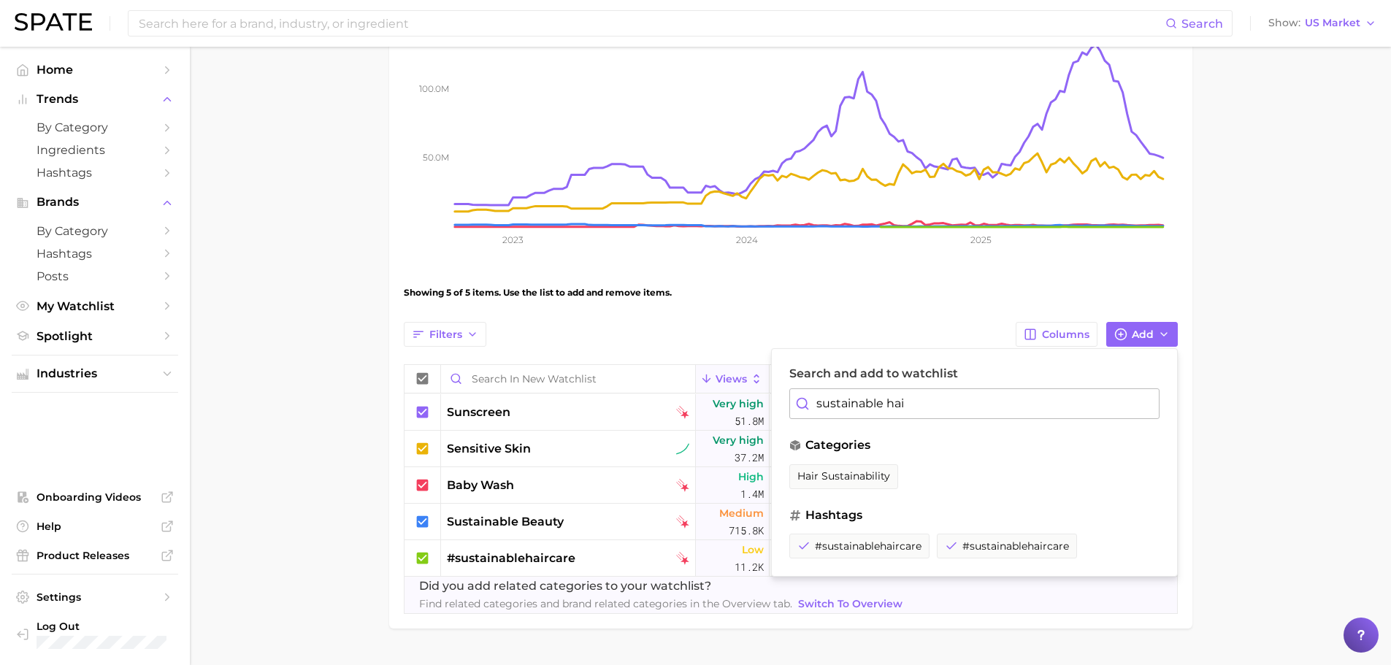
click at [950, 395] on input "sustainable hai" at bounding box center [974, 403] width 370 height 31
click at [832, 480] on span "baby sunscreen" at bounding box center [838, 476] width 82 height 12
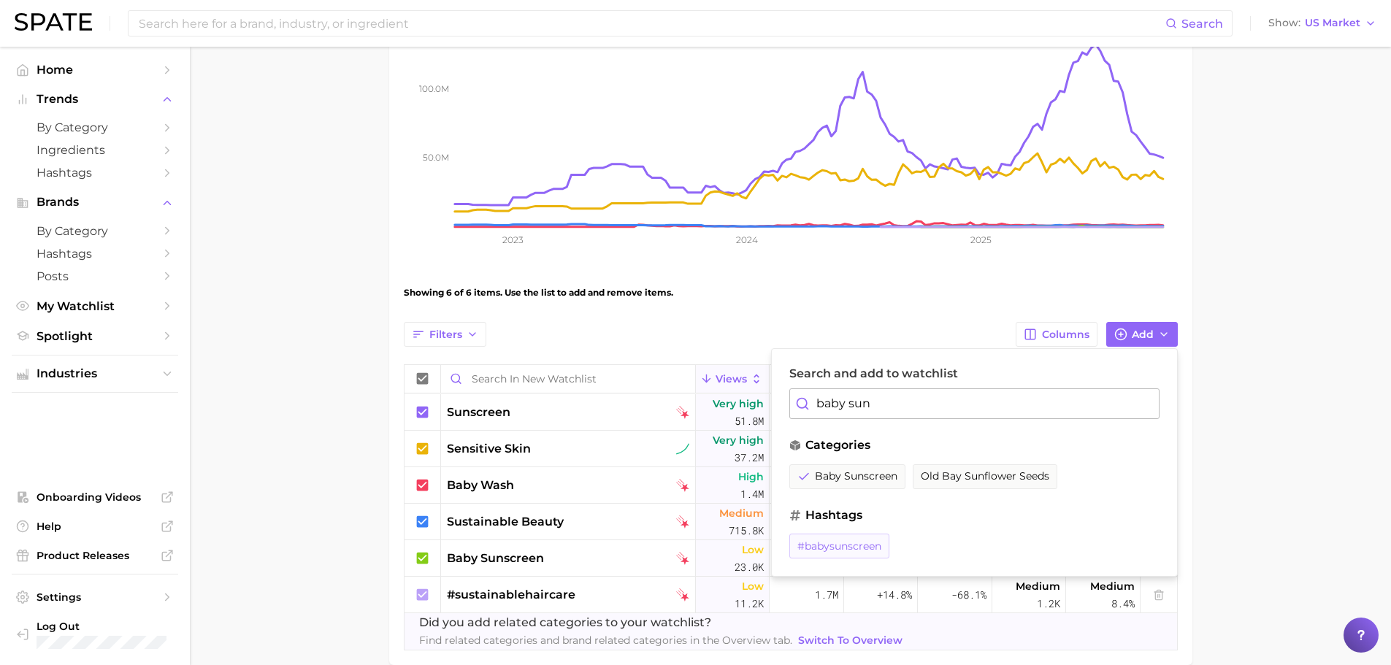
click at [843, 555] on button "#babysunscreen" at bounding box center [839, 546] width 100 height 25
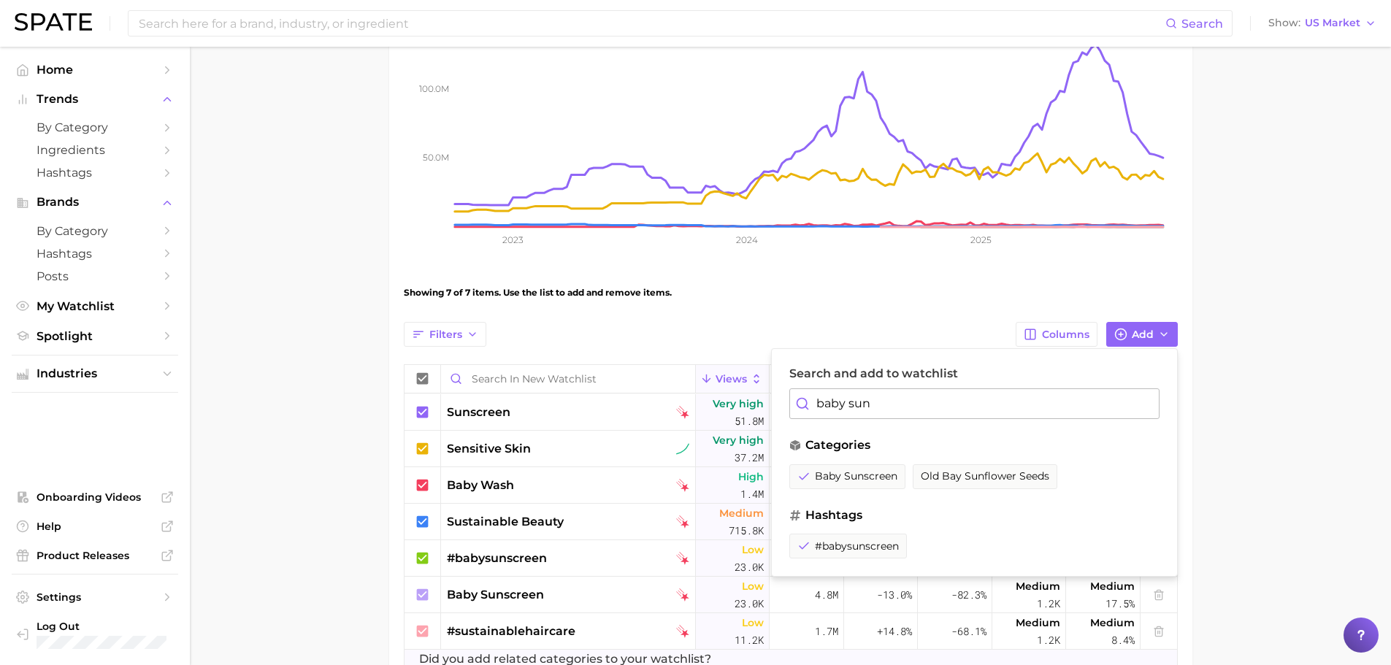
click at [920, 409] on input "baby sun" at bounding box center [974, 403] width 370 height 31
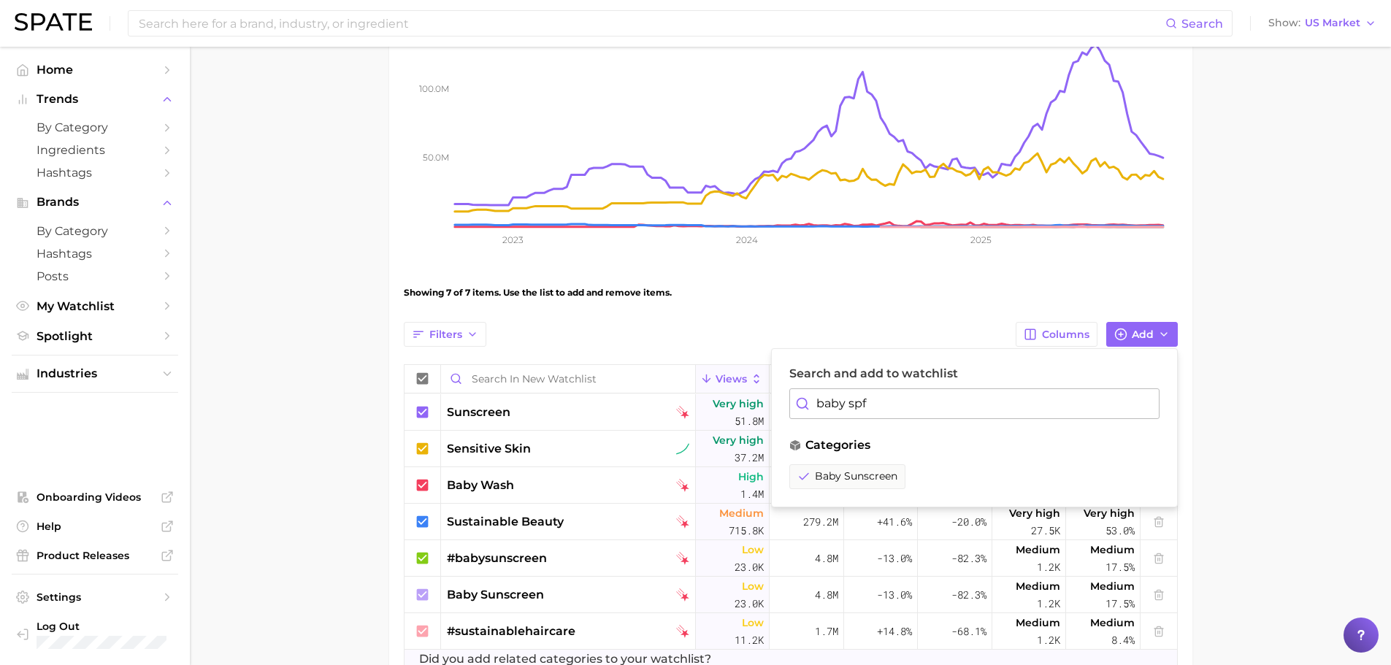
drag, startPoint x: 925, startPoint y: 404, endPoint x: 934, endPoint y: 415, distance: 13.9
click at [934, 415] on input "baby spf" at bounding box center [974, 403] width 370 height 31
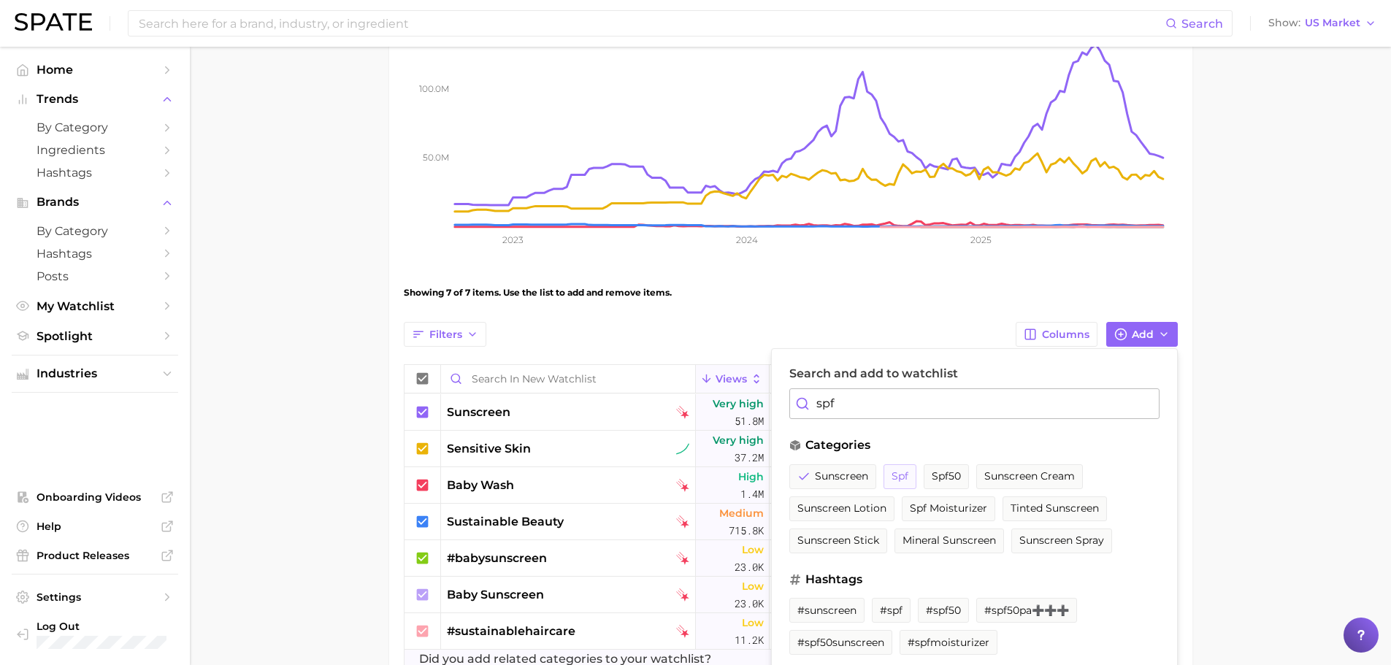
click at [903, 474] on span "spf" at bounding box center [899, 476] width 17 height 12
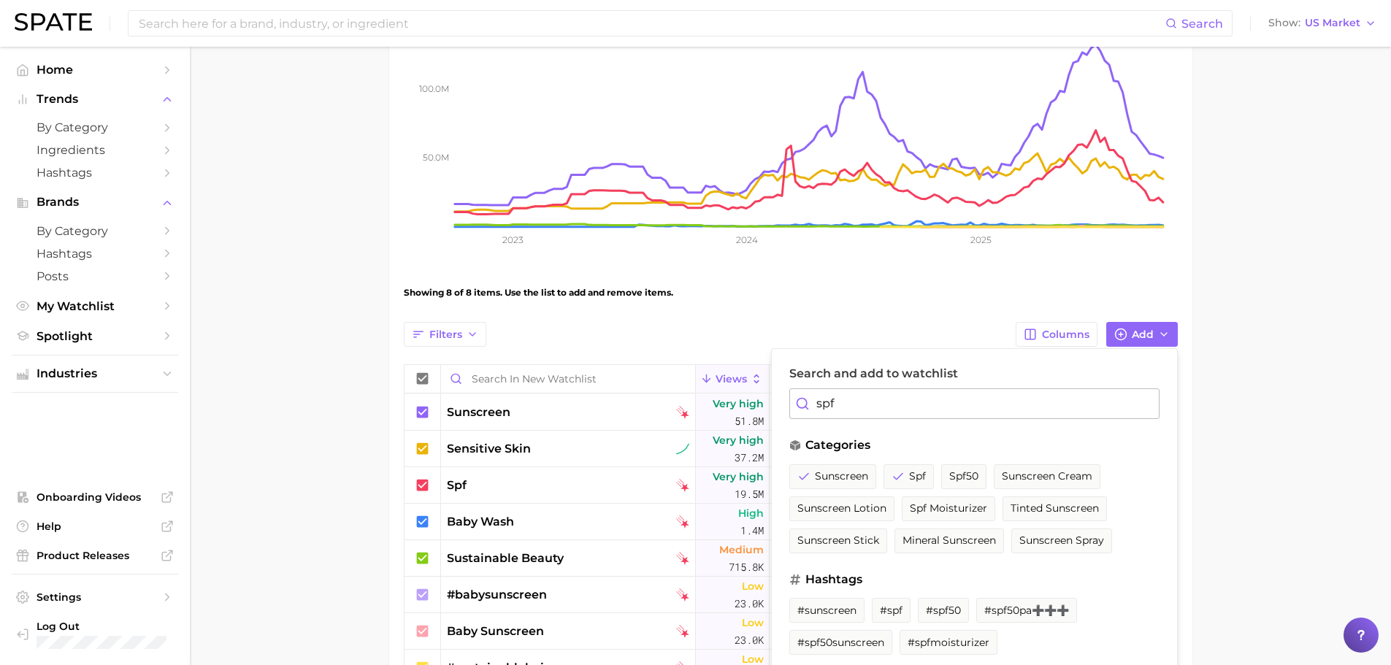
click at [888, 403] on input "spf" at bounding box center [974, 403] width 370 height 31
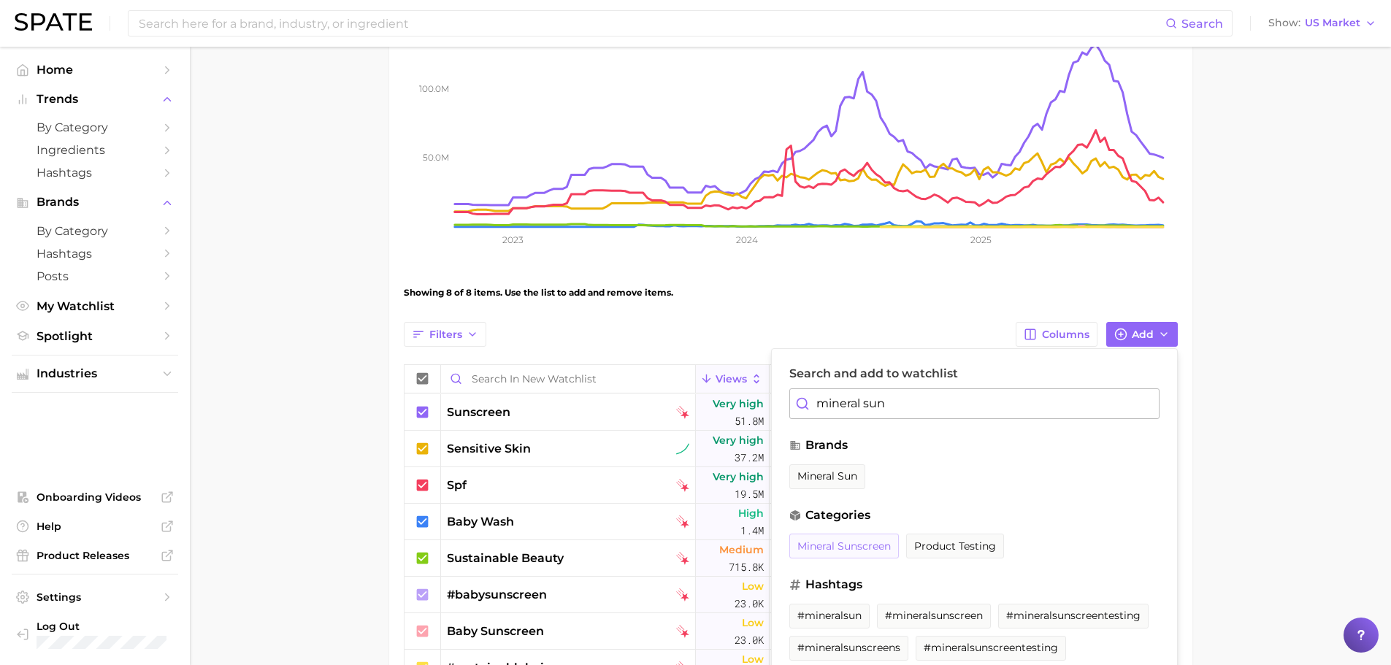
click at [863, 550] on span "mineral sunscreen" at bounding box center [843, 546] width 93 height 12
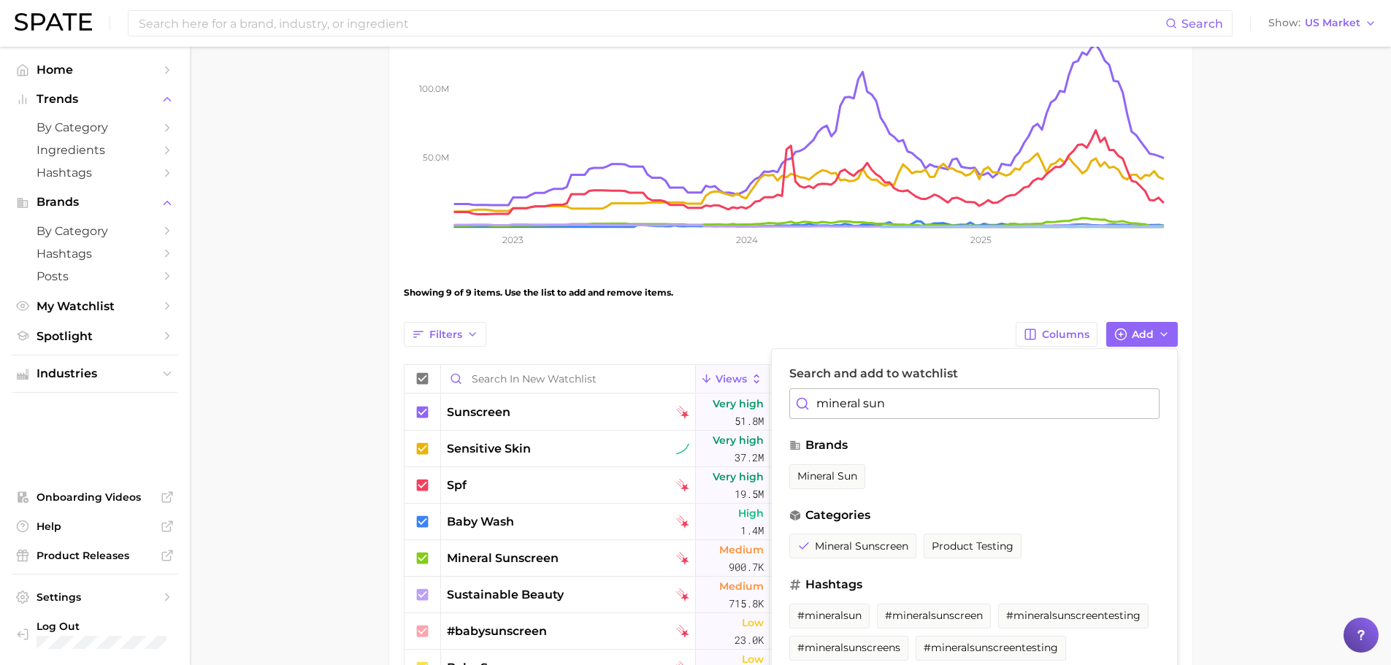
click at [931, 395] on input "mineral sun" at bounding box center [974, 403] width 370 height 31
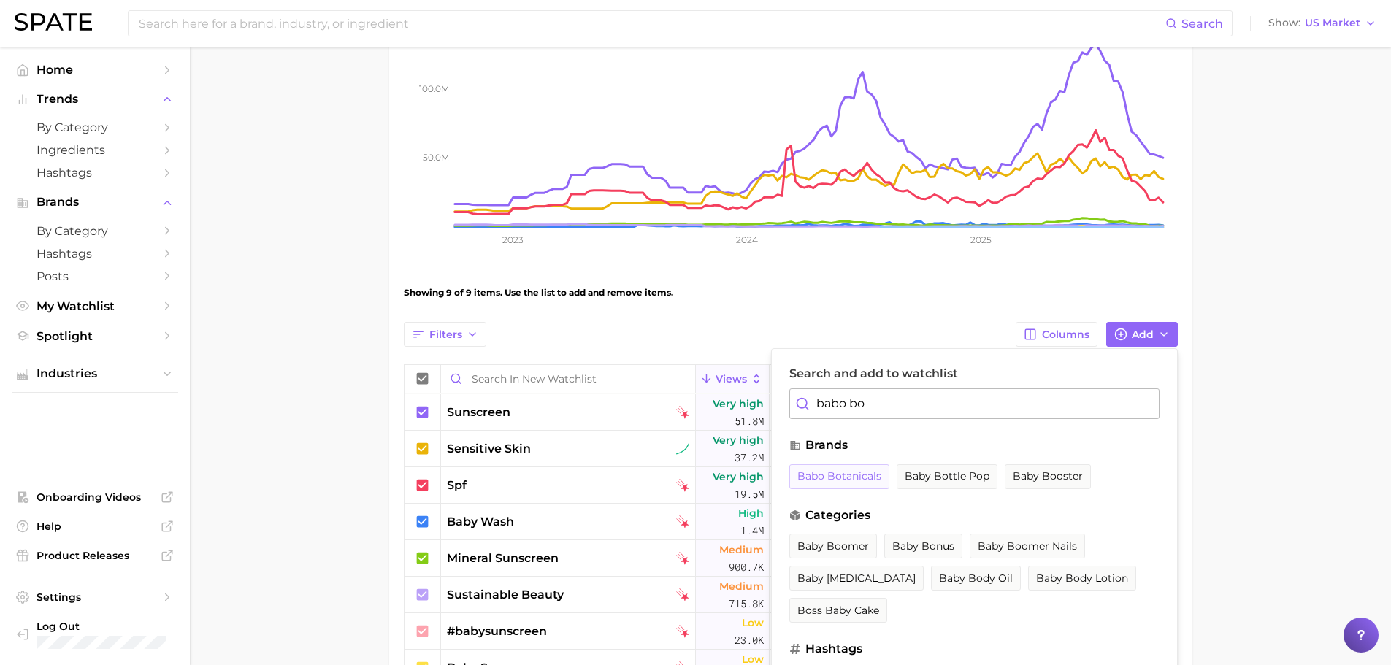
click at [856, 470] on span "babo botanicals" at bounding box center [839, 476] width 84 height 12
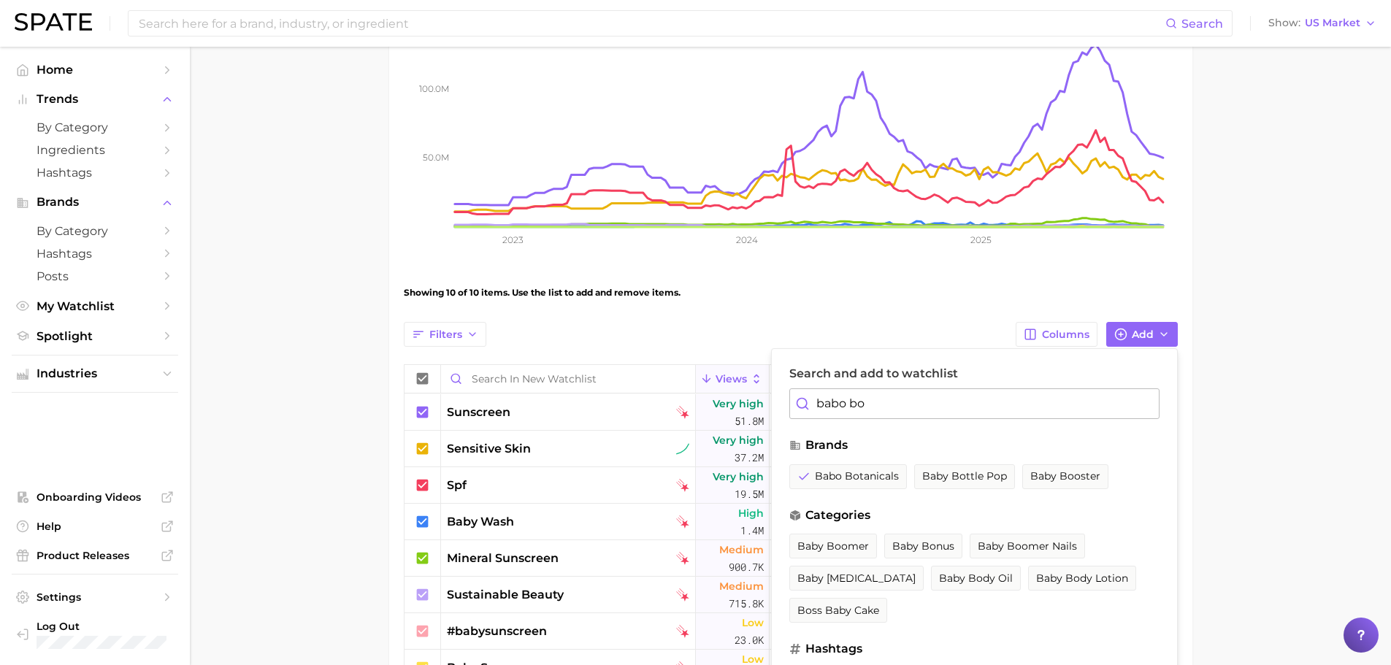
click at [895, 400] on input "babo bo" at bounding box center [974, 403] width 370 height 31
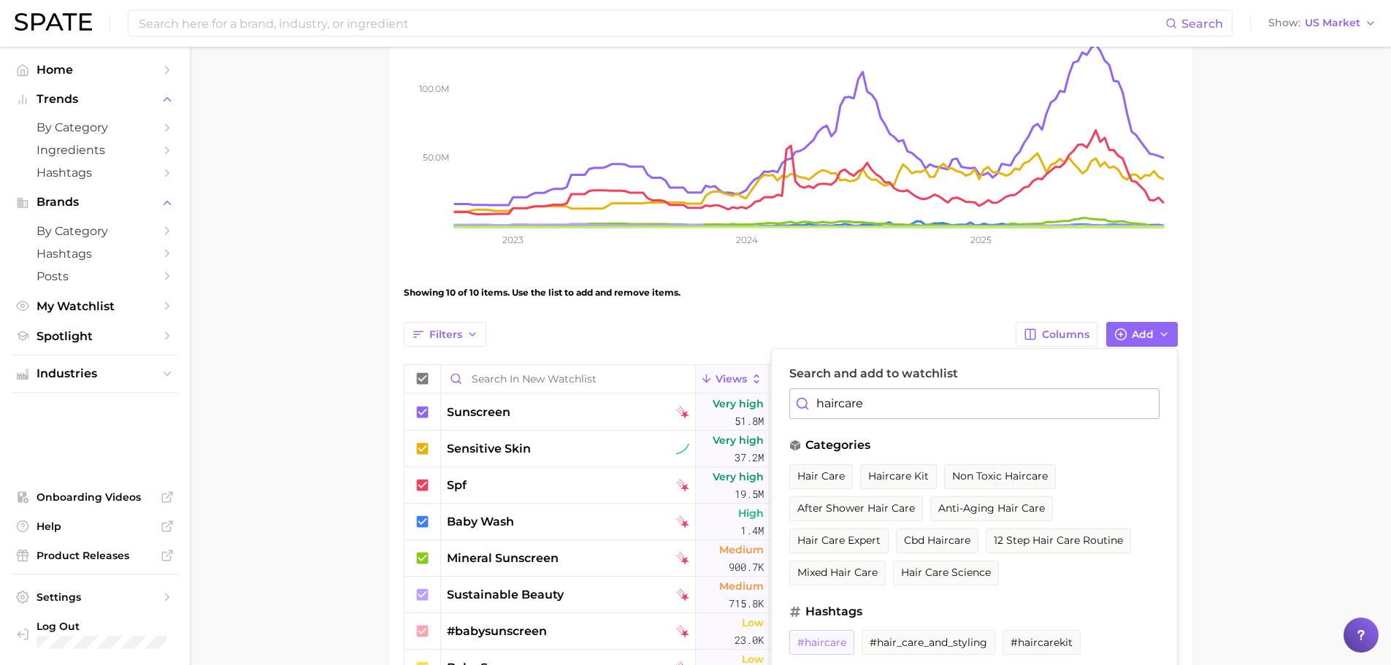
click at [823, 638] on span "#haircare" at bounding box center [821, 643] width 49 height 12
click at [823, 472] on span "hair care" at bounding box center [820, 476] width 47 height 12
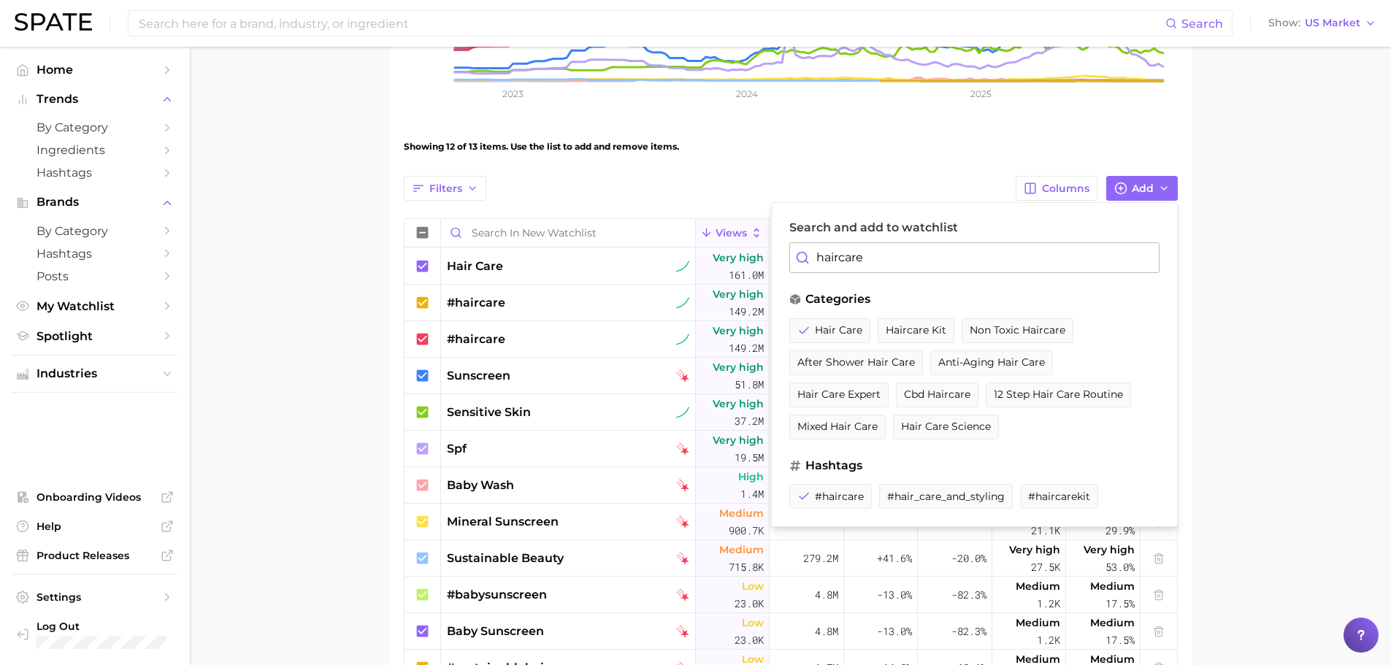
scroll to position [322, 0]
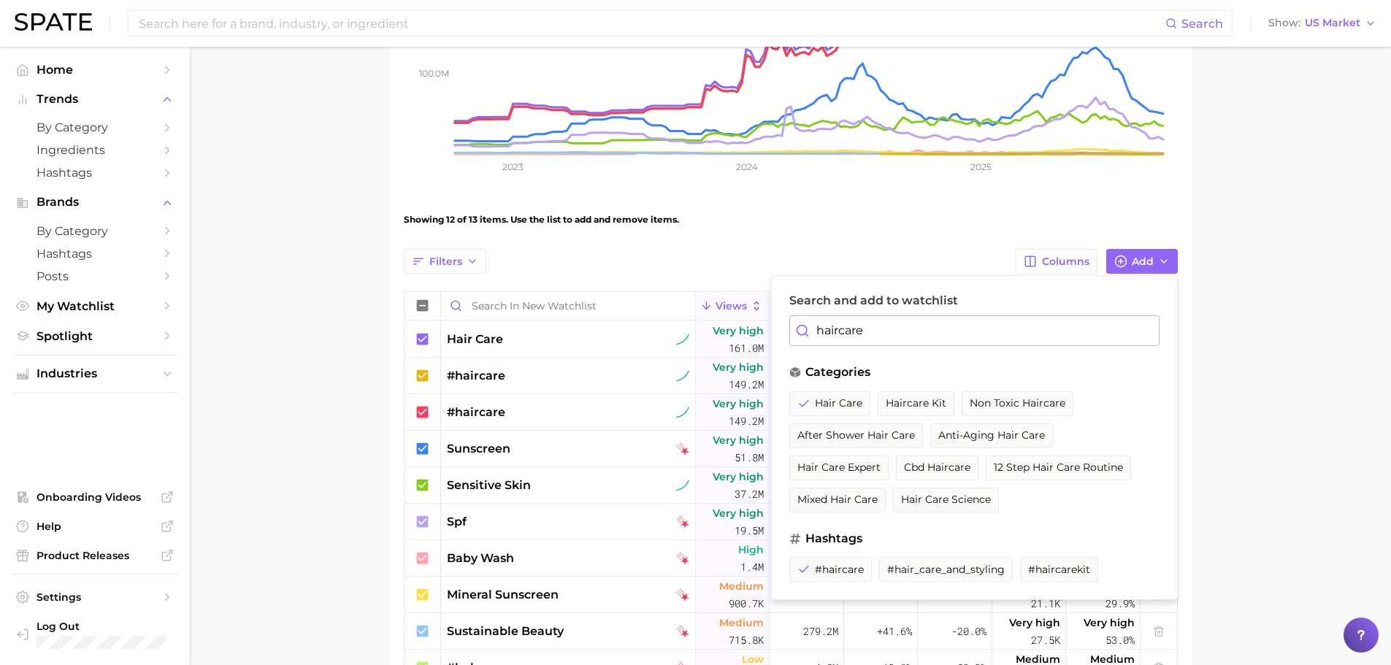
click at [978, 331] on input "haircare" at bounding box center [974, 330] width 370 height 31
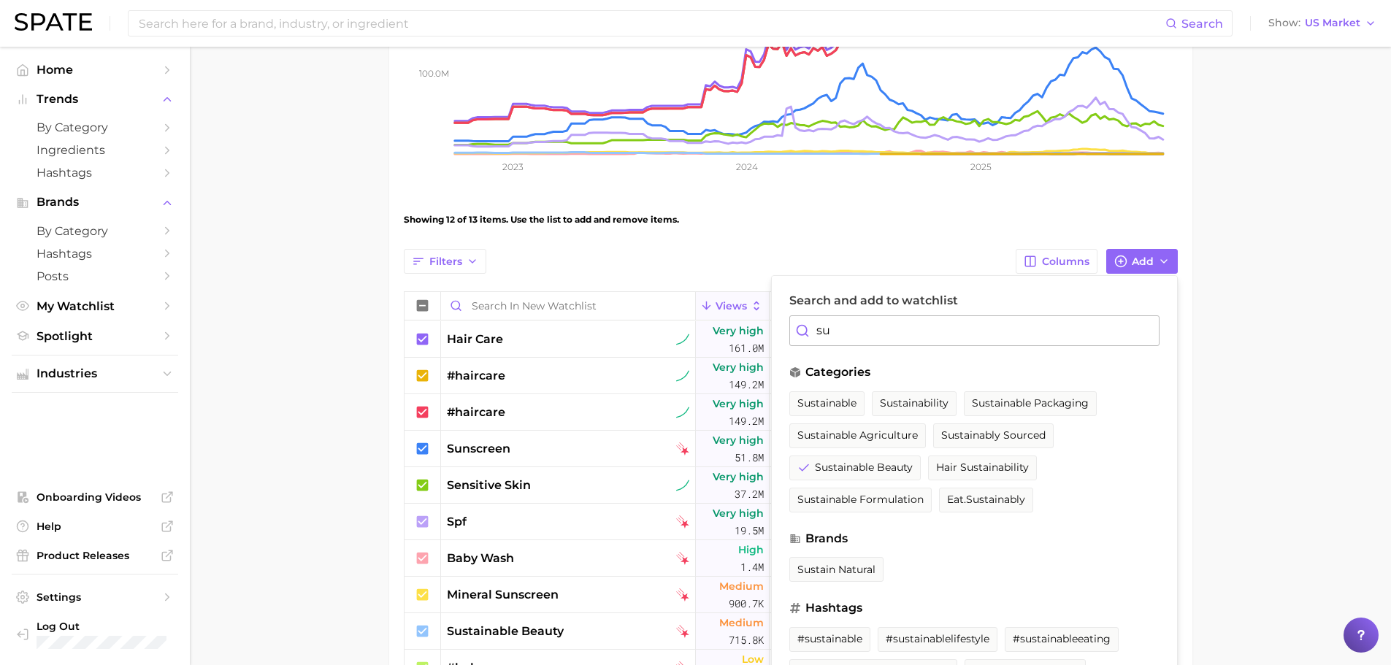
type input "s"
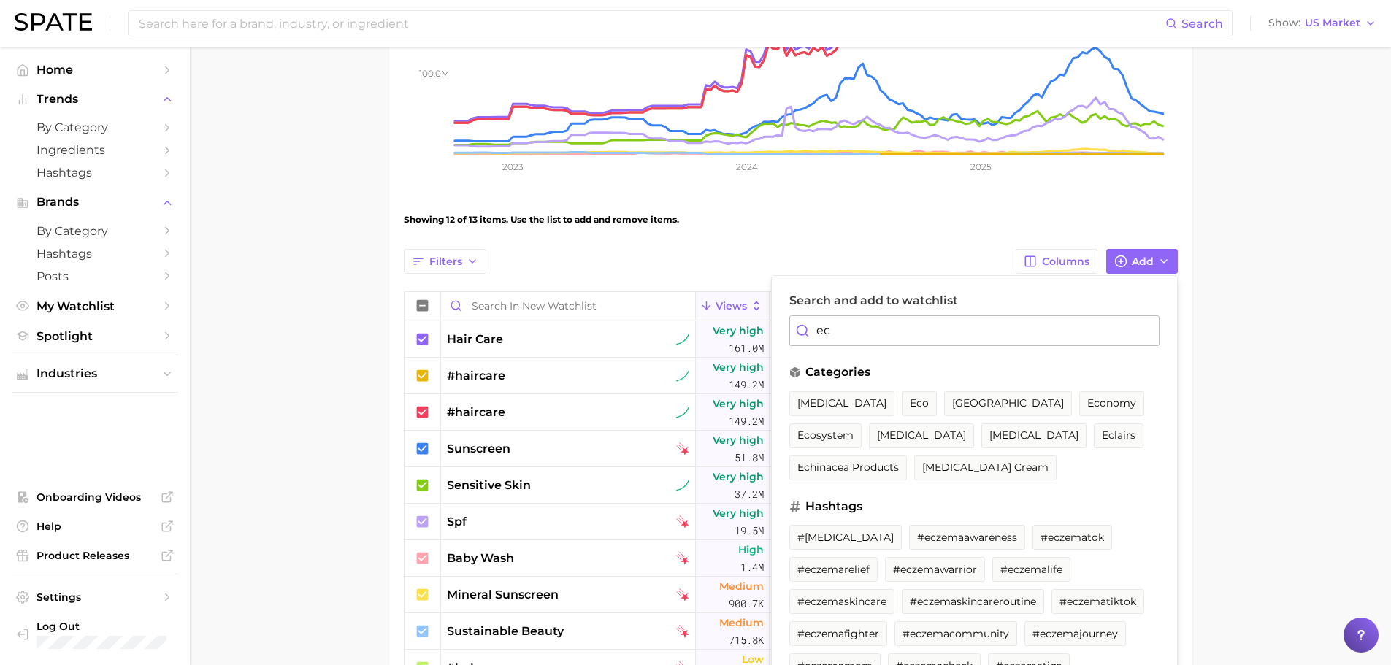
type input "e"
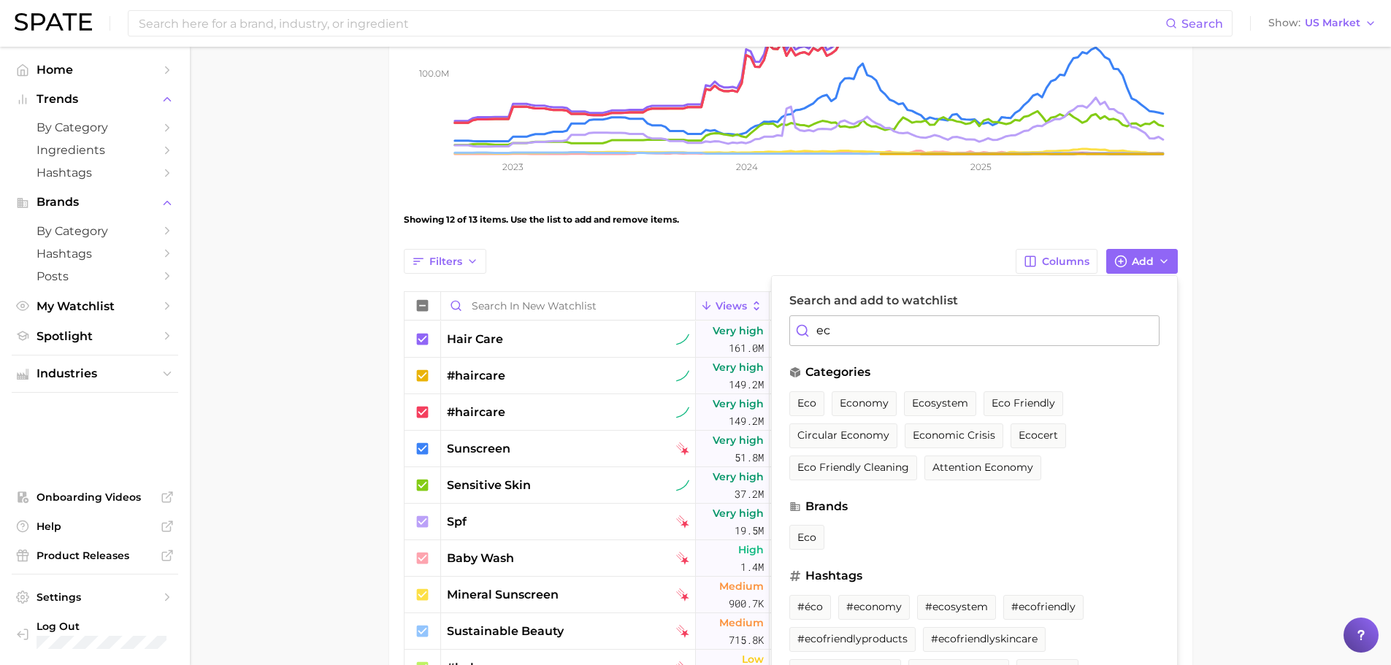
type input "e"
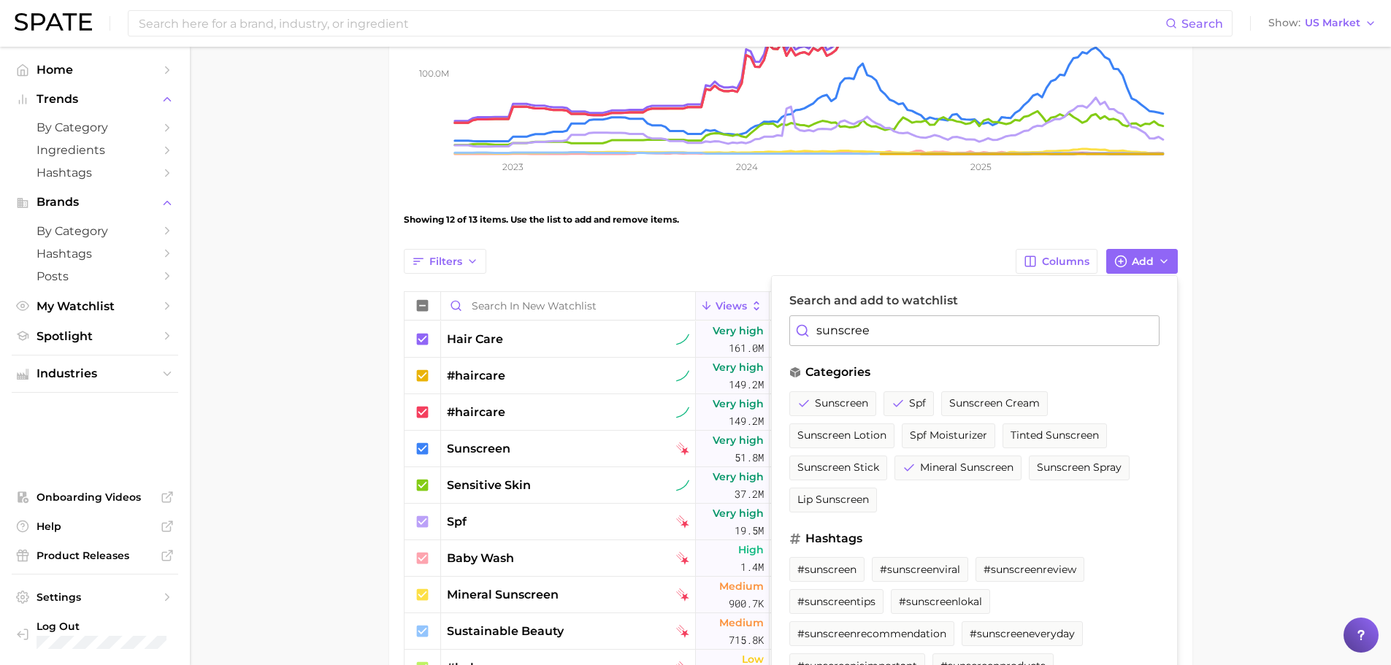
type input "sunscreen"
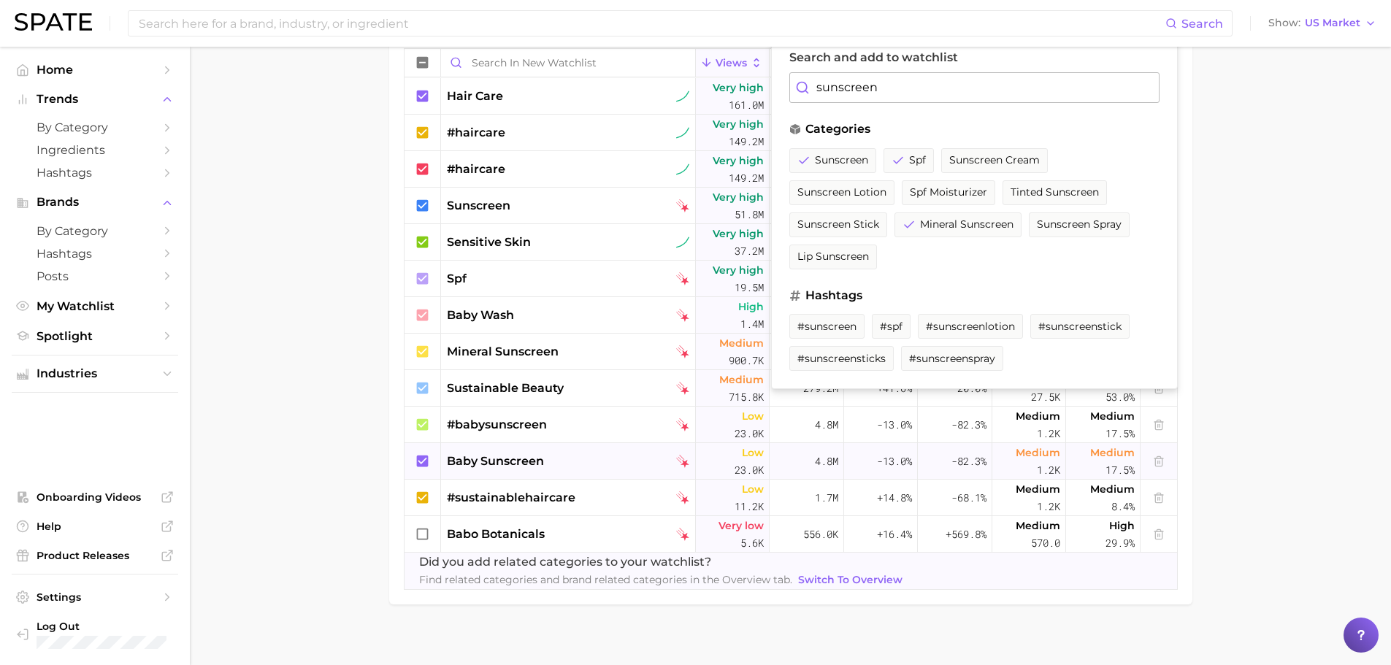
scroll to position [577, 0]
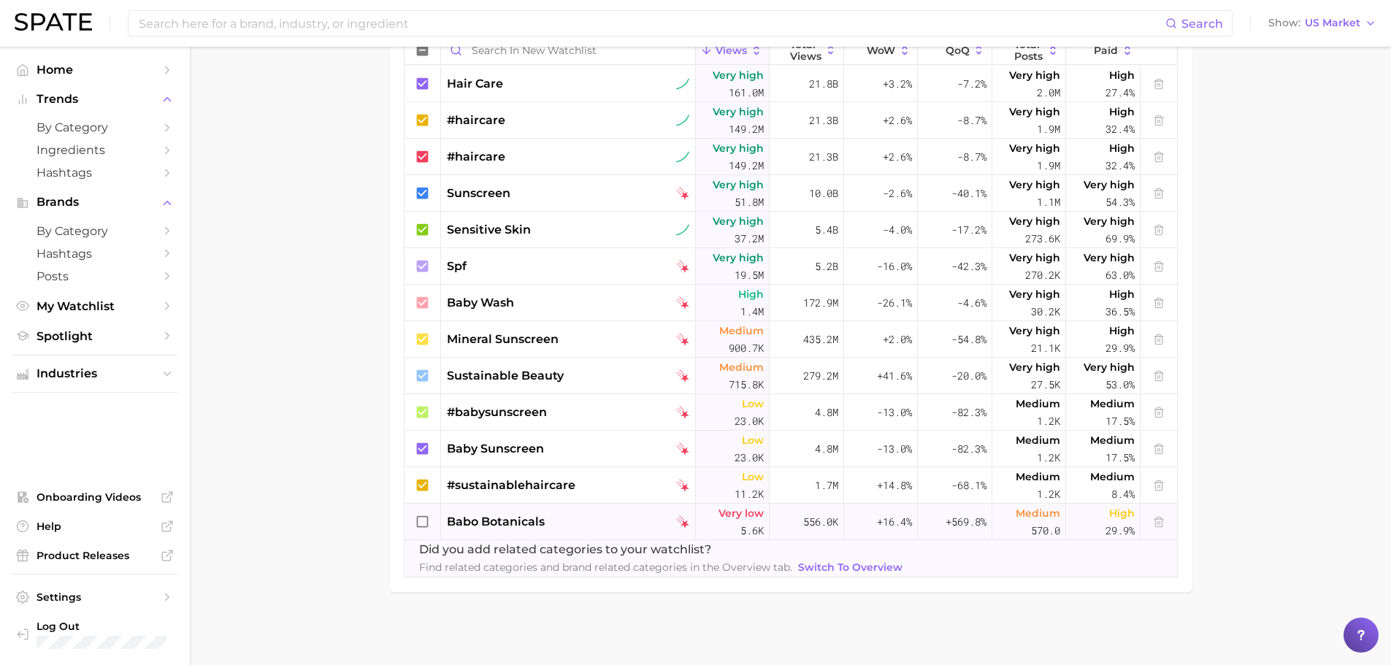
click at [417, 520] on icon at bounding box center [422, 521] width 12 height 12
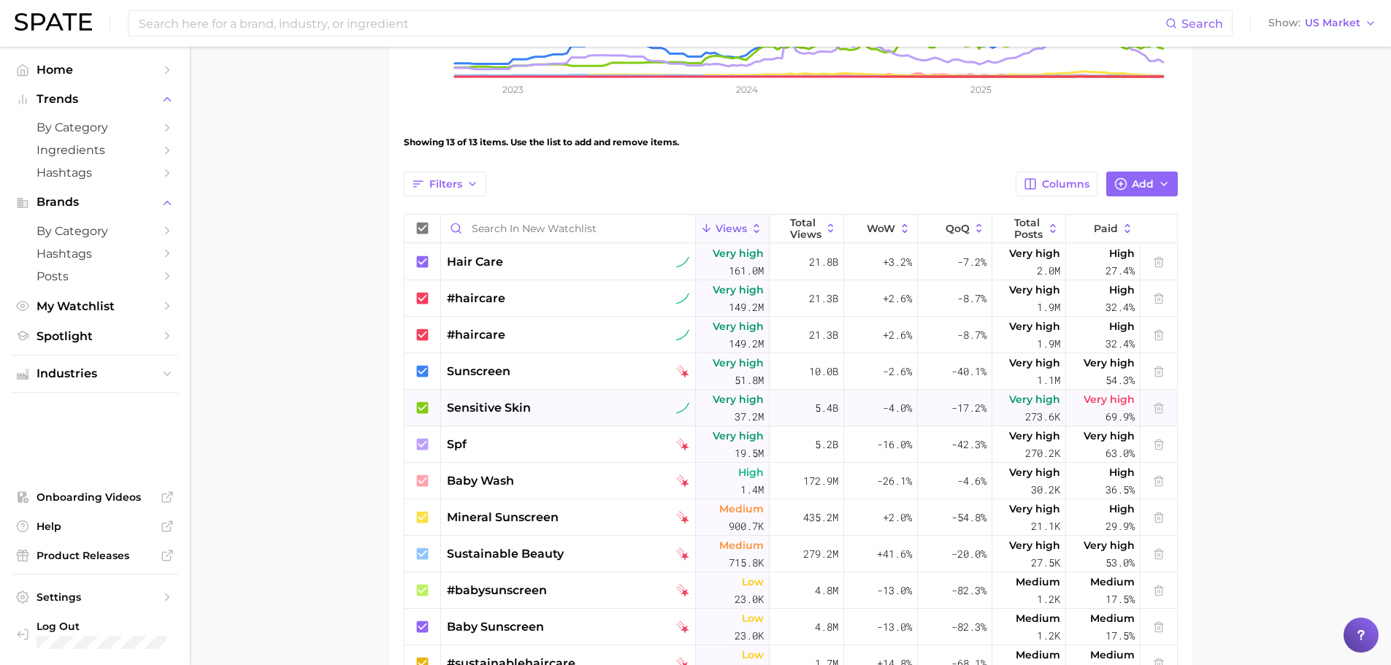
scroll to position [365, 0]
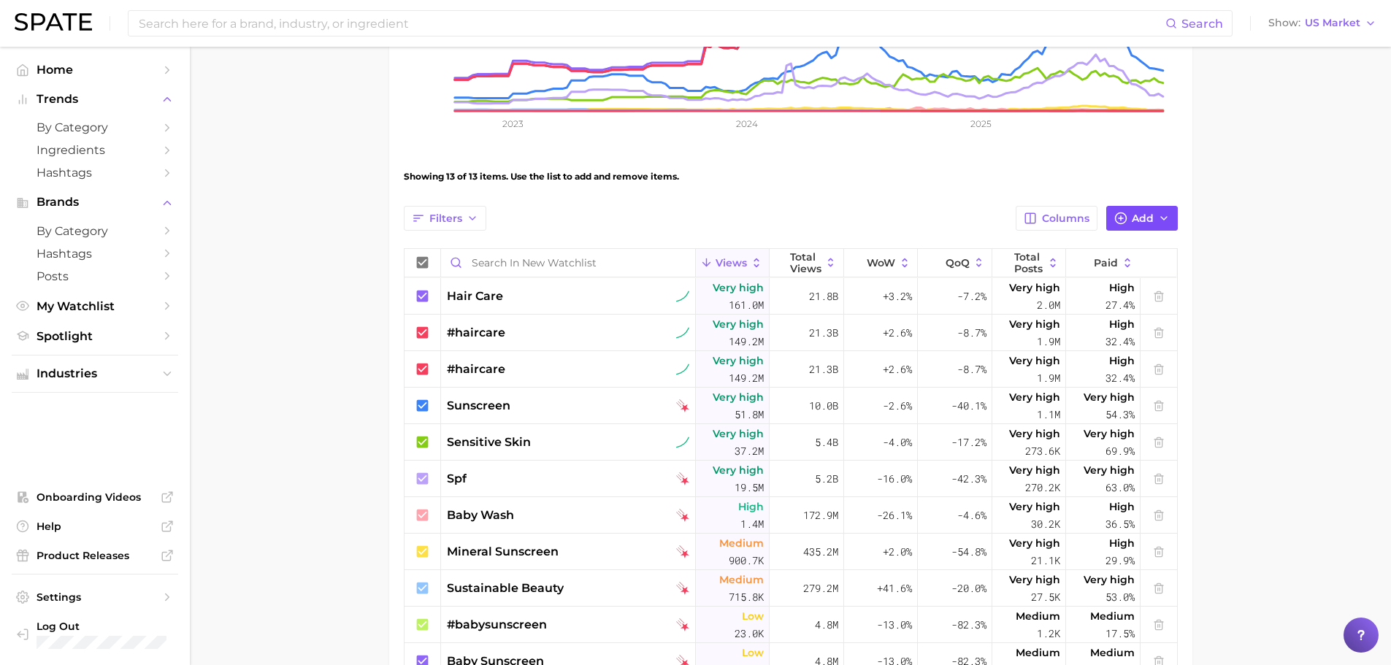
click at [1133, 214] on span "Add" at bounding box center [1142, 218] width 22 height 12
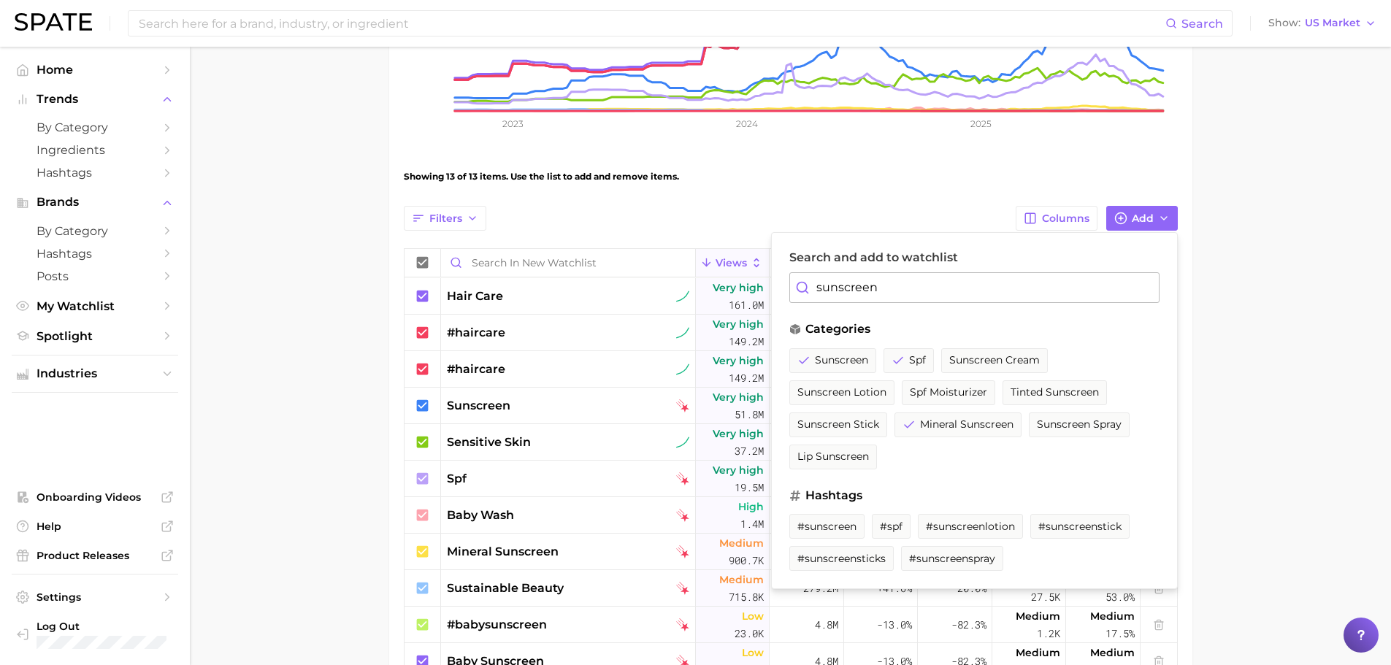
click at [959, 301] on input "sunscreen" at bounding box center [974, 287] width 370 height 31
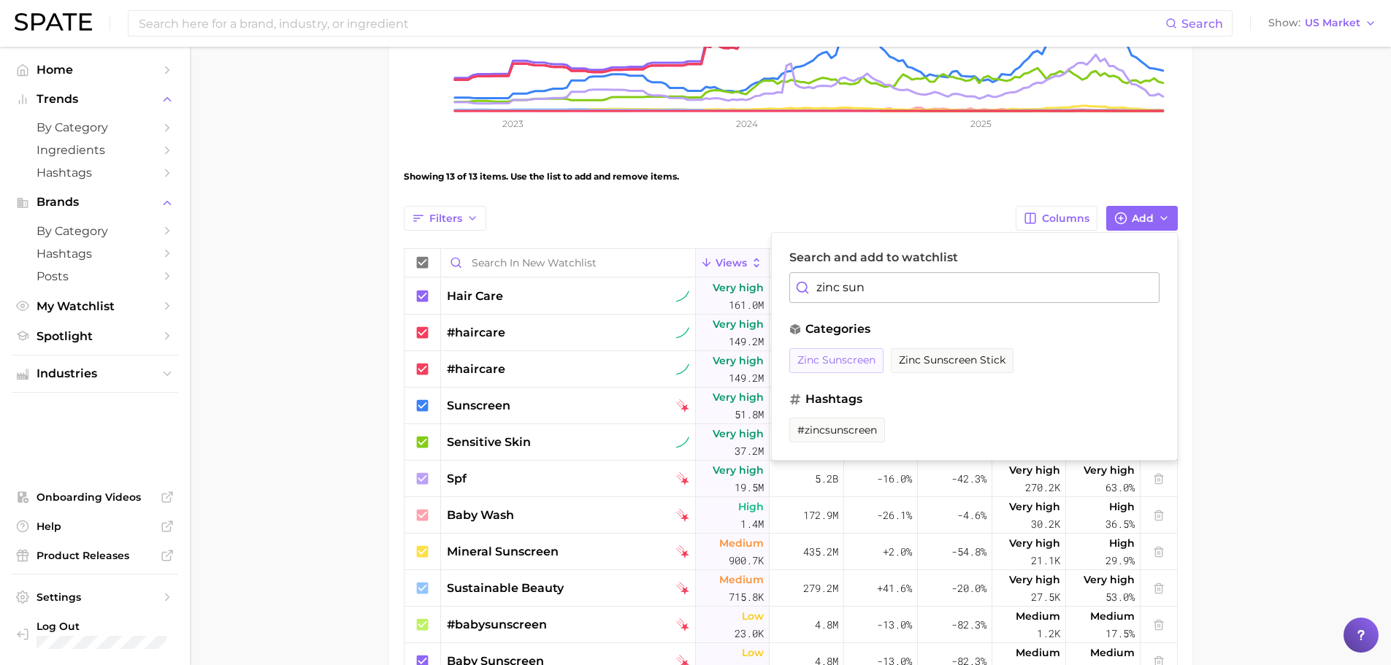
click at [840, 366] on span "zinc sunscreen" at bounding box center [836, 360] width 78 height 12
click at [837, 428] on span "#zincsunscreen" at bounding box center [837, 430] width 80 height 12
click at [899, 293] on input "zinc sun" at bounding box center [974, 287] width 370 height 31
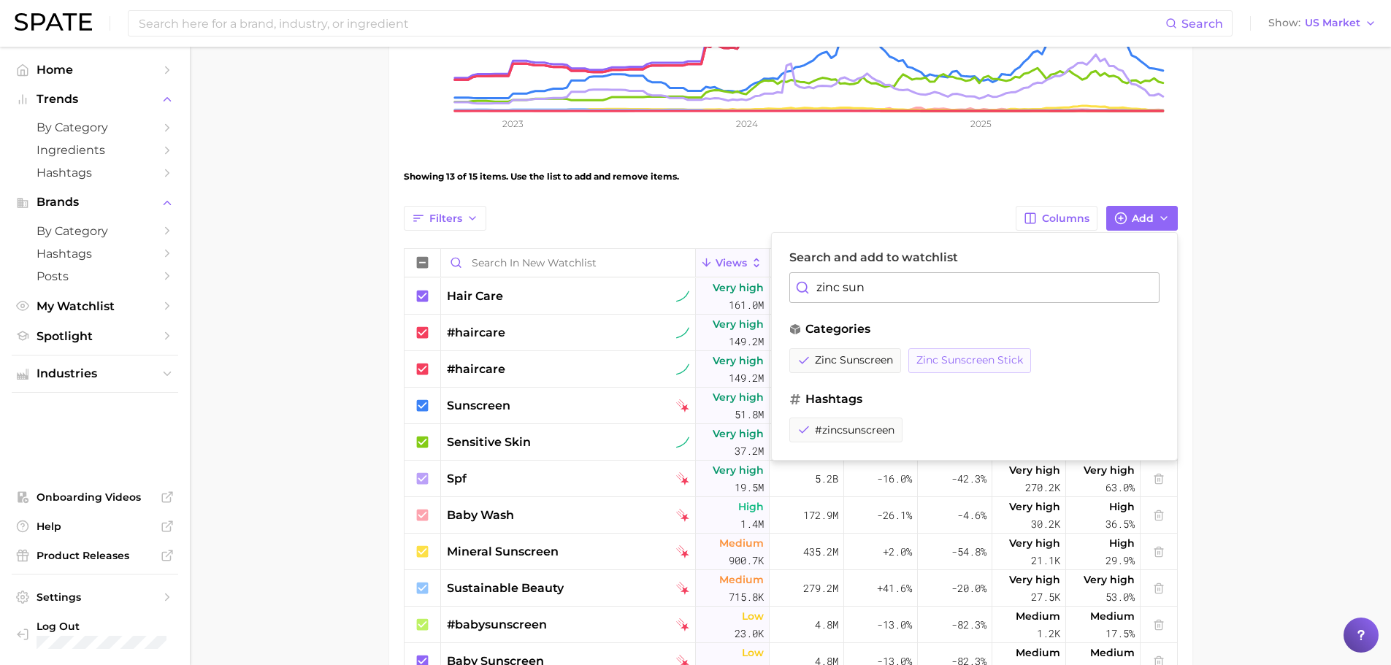
click at [957, 366] on span "zinc sunscreen stick" at bounding box center [969, 360] width 107 height 12
click at [897, 282] on input "zinc sun" at bounding box center [974, 287] width 370 height 31
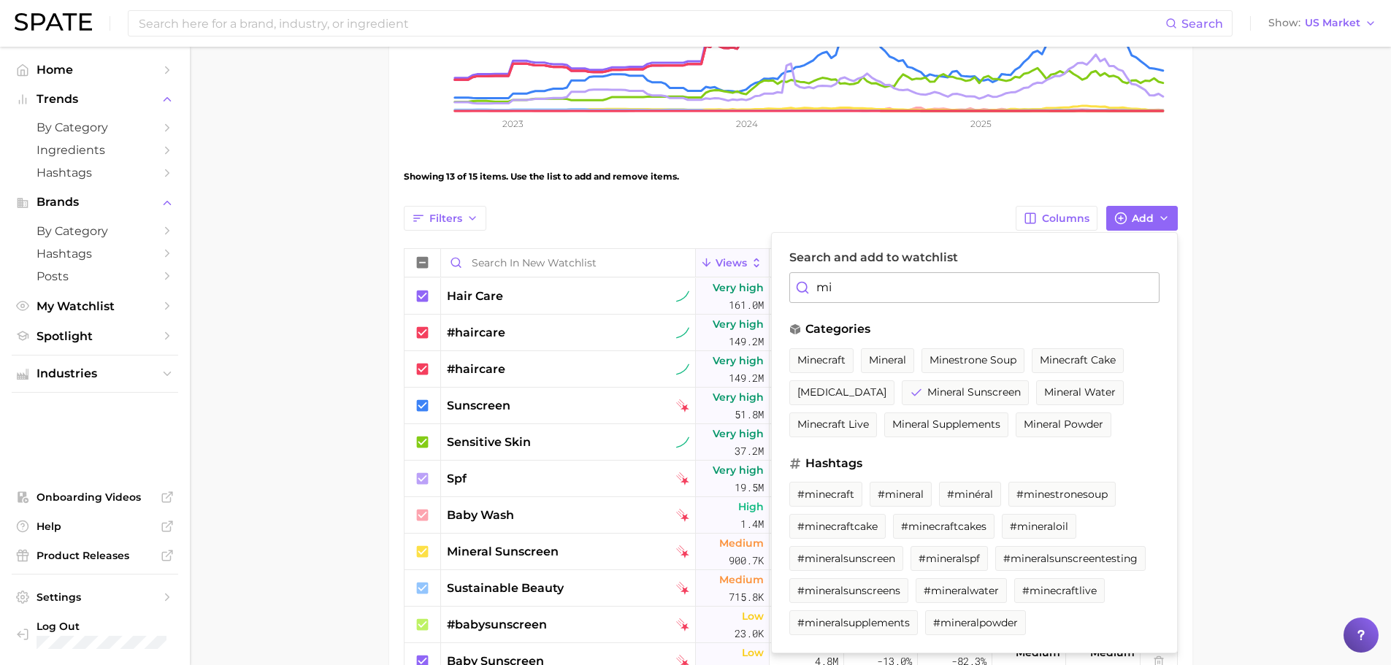
type input "m"
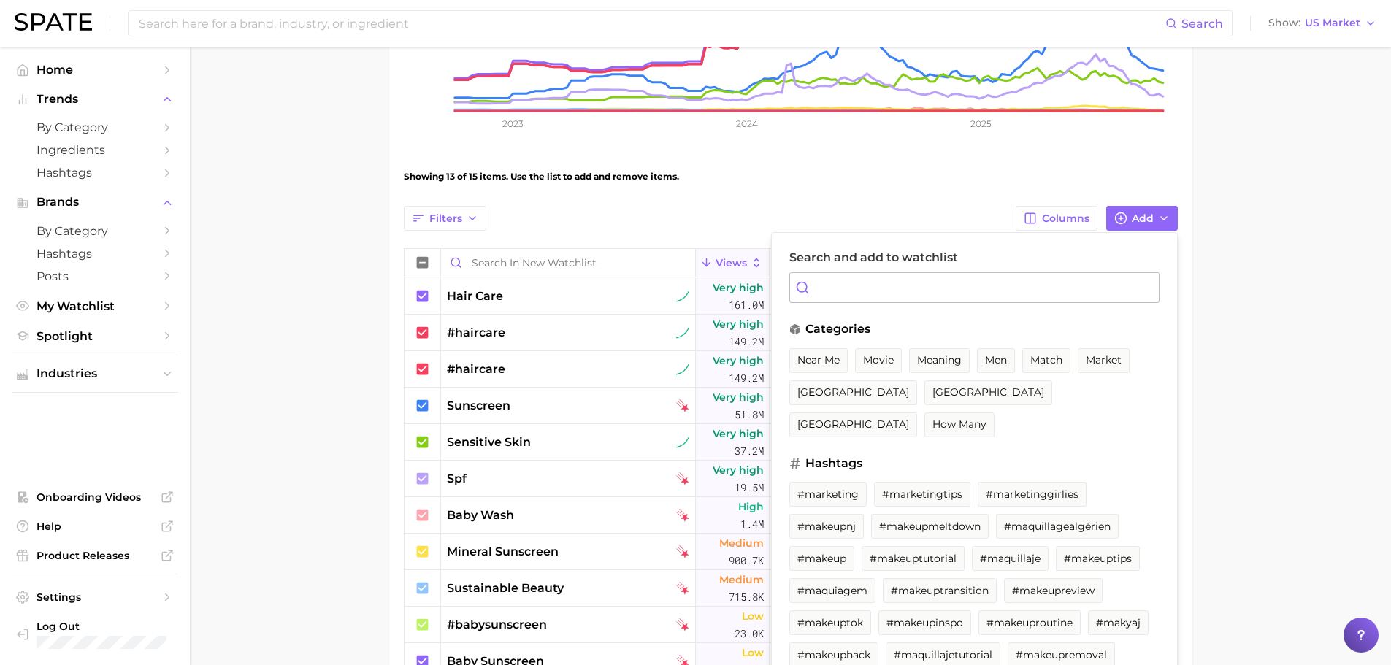
click at [870, 275] on input "Search and add to watchlist" at bounding box center [974, 287] width 370 height 31
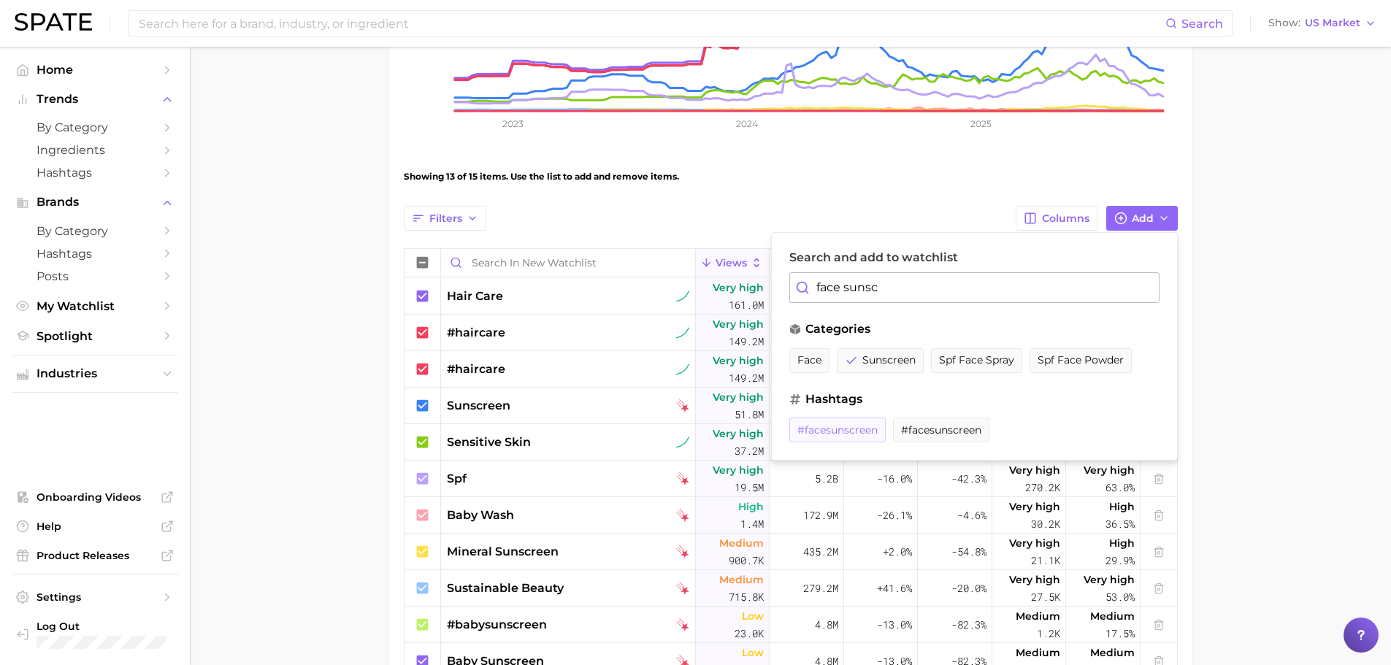
click at [845, 429] on span "#facesunscreen" at bounding box center [837, 430] width 80 height 12
click at [903, 292] on input "face sunsc" at bounding box center [974, 287] width 370 height 31
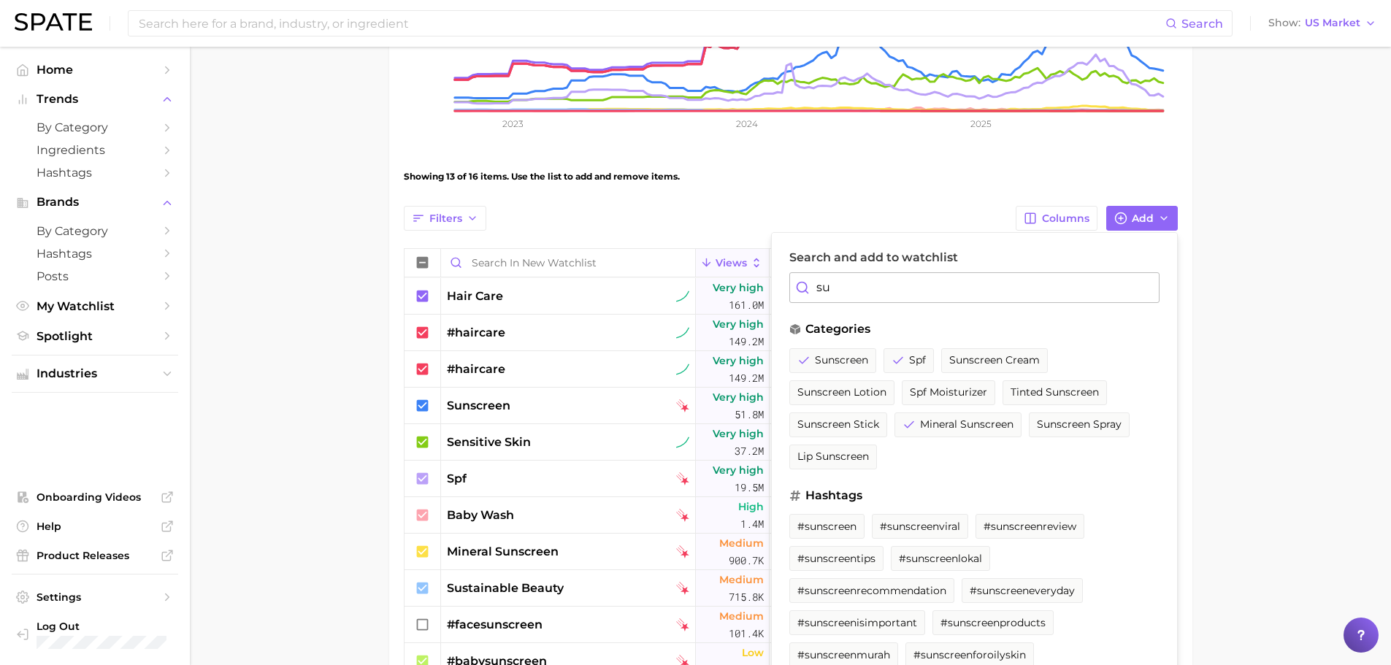
type input "s"
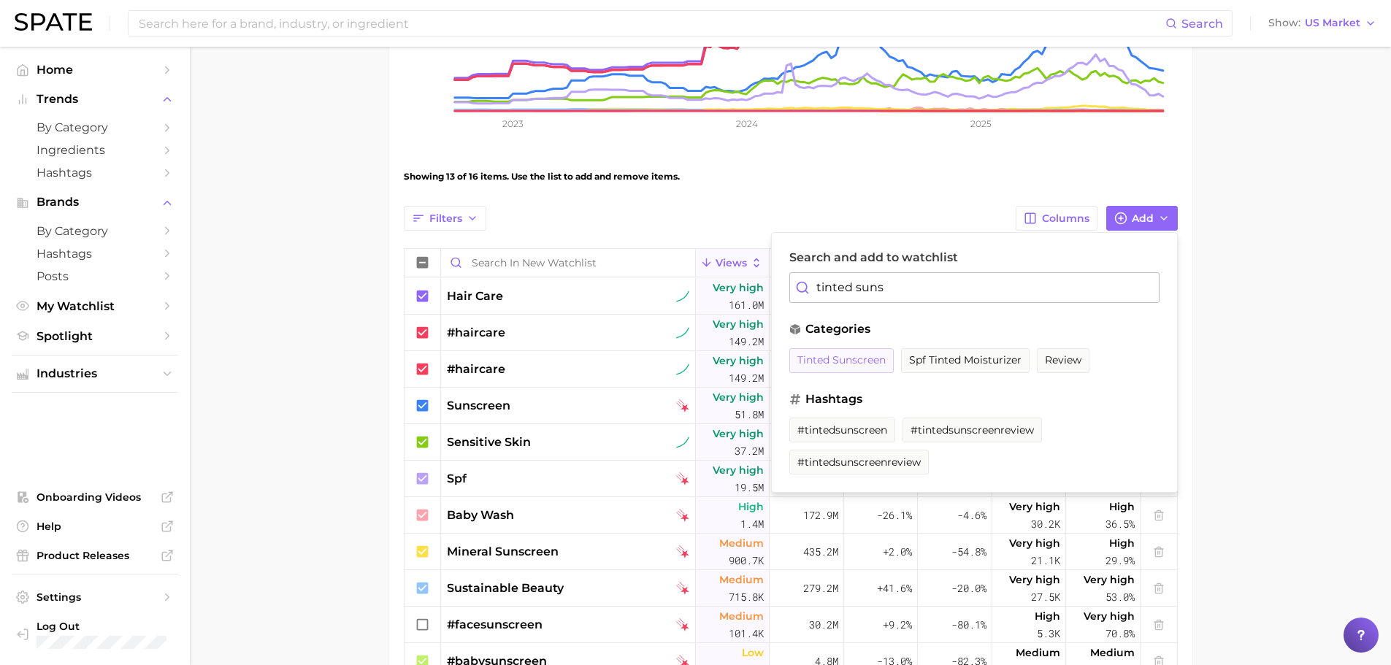
click at [872, 354] on span "tinted sunscreen" at bounding box center [841, 360] width 88 height 12
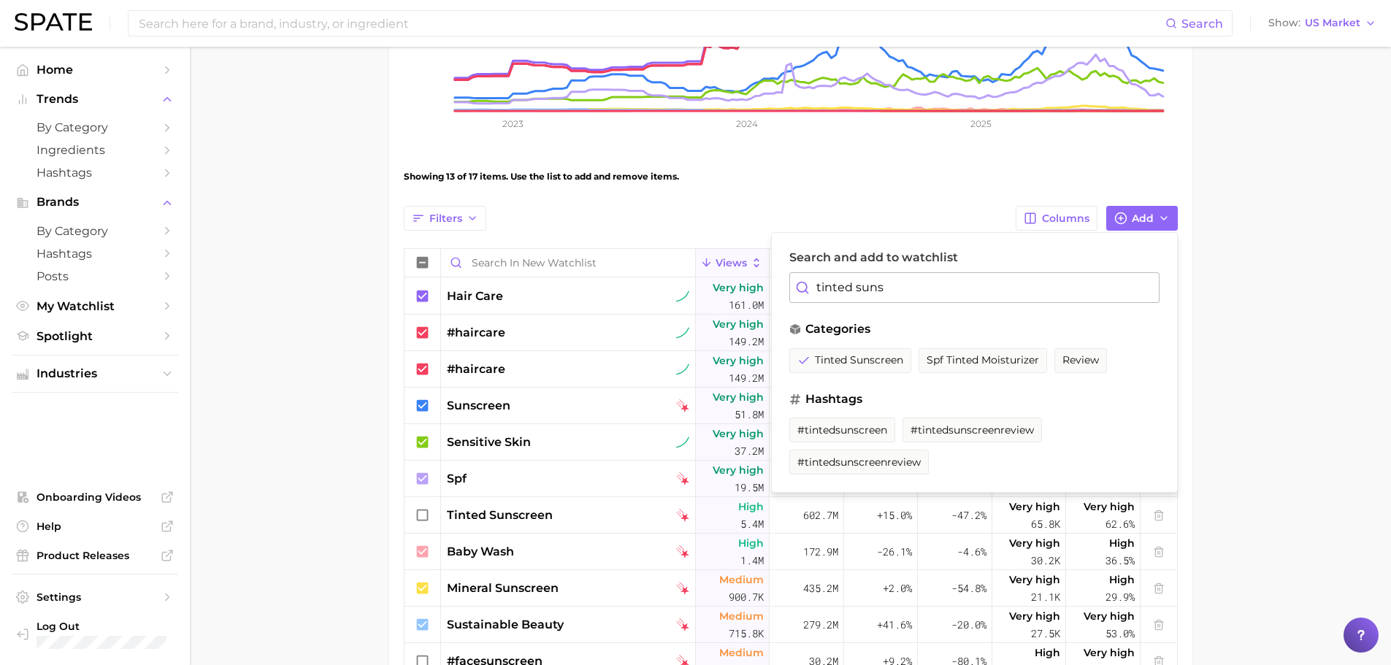
click at [908, 293] on input "tinted suns" at bounding box center [974, 287] width 370 height 31
click at [908, 296] on input "tinted suns" at bounding box center [974, 287] width 370 height 31
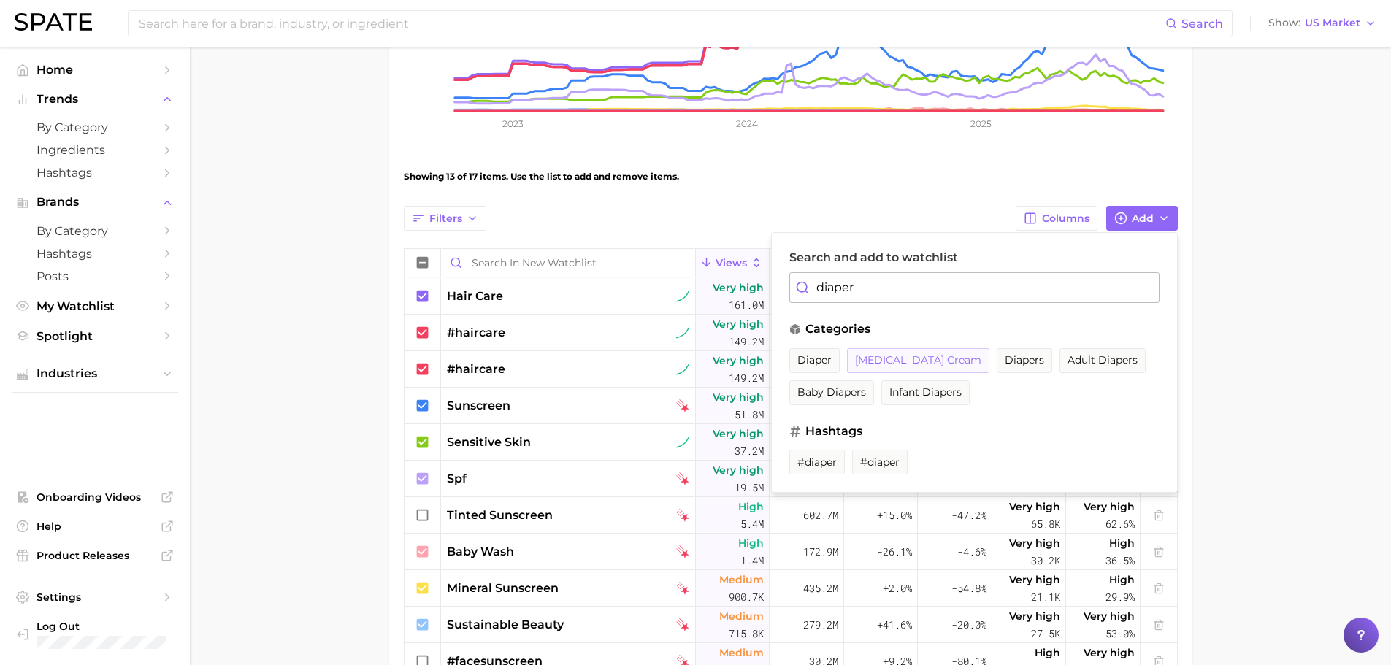
click at [909, 353] on button "[MEDICAL_DATA] cream" at bounding box center [918, 360] width 142 height 25
click at [920, 289] on input "diaper" at bounding box center [974, 287] width 370 height 31
drag, startPoint x: 850, startPoint y: 357, endPoint x: 864, endPoint y: 344, distance: 19.6
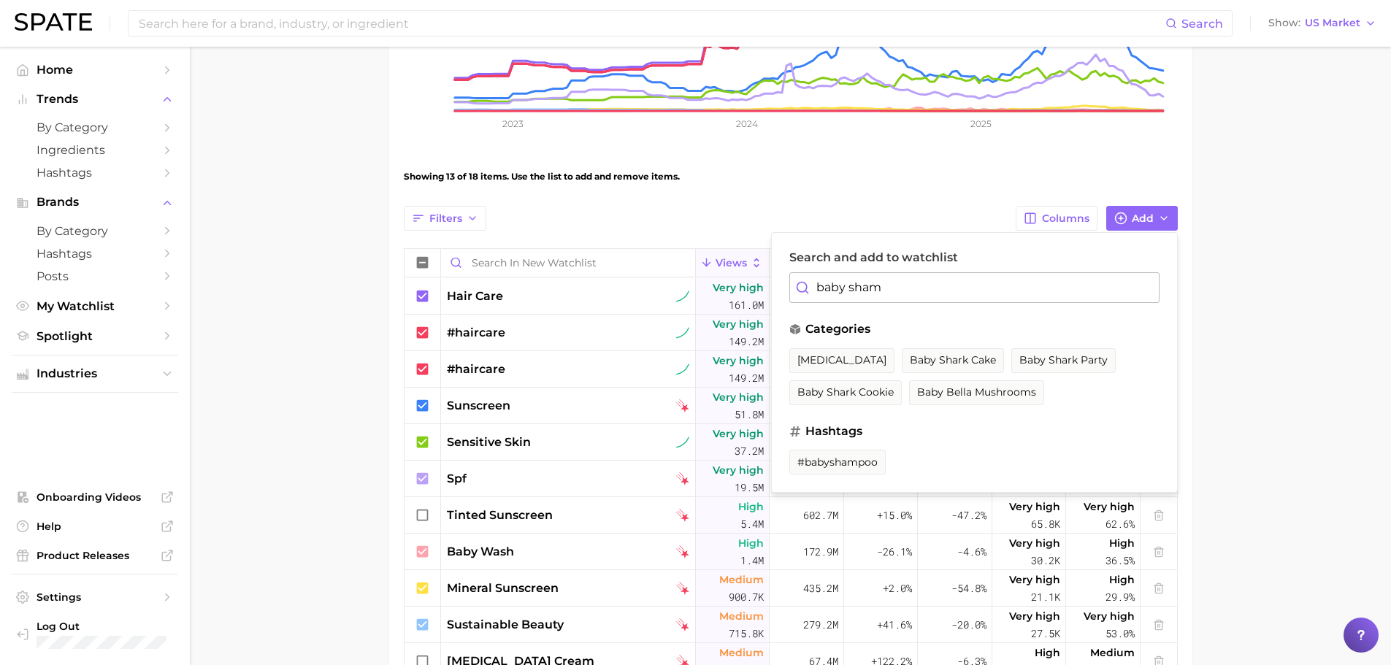
click at [850, 358] on span "[MEDICAL_DATA]" at bounding box center [841, 360] width 89 height 12
click at [952, 286] on input "baby sham" at bounding box center [974, 287] width 370 height 31
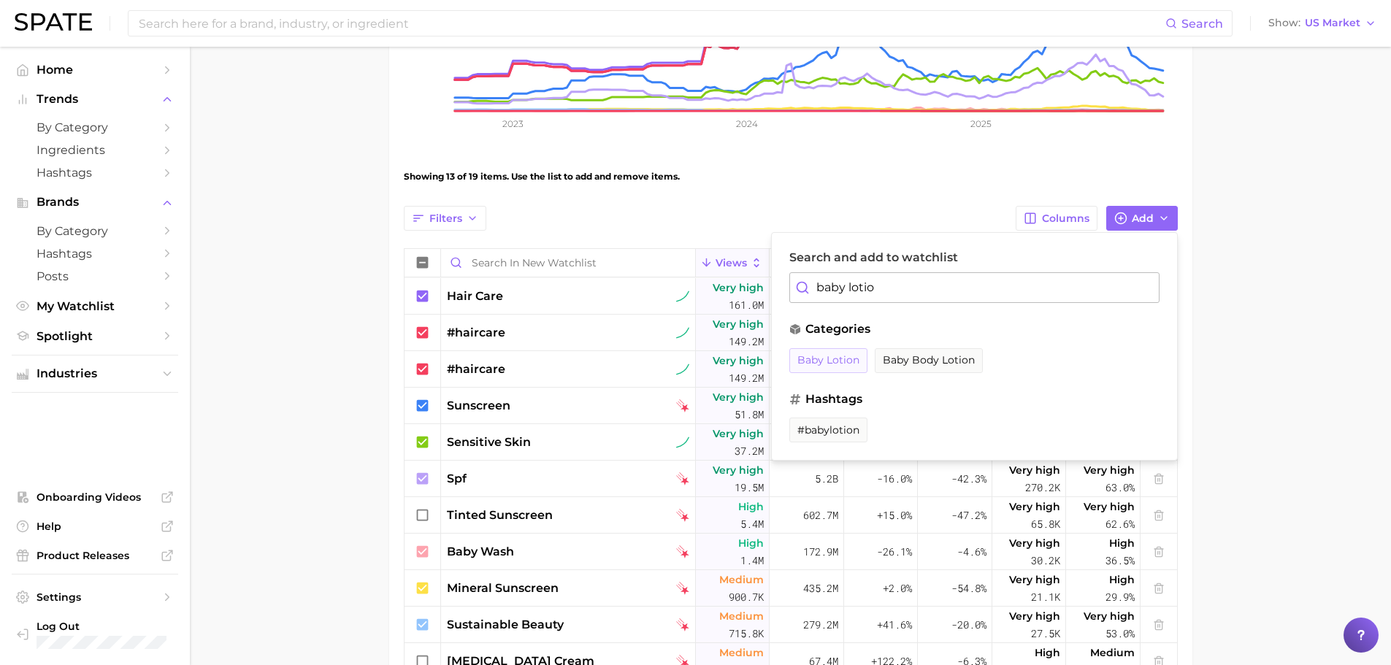
click at [831, 354] on span "baby lotion" at bounding box center [828, 360] width 62 height 12
click at [930, 280] on input "baby lotio" at bounding box center [974, 287] width 370 height 31
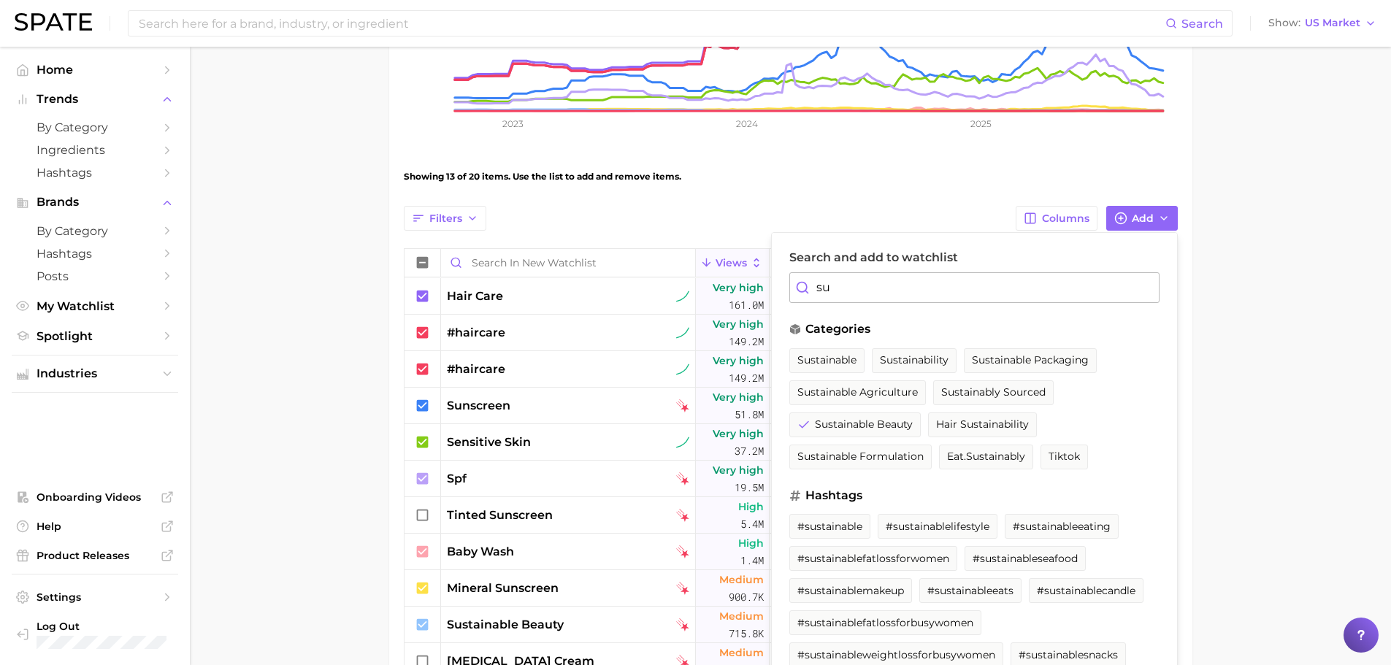
type input "s"
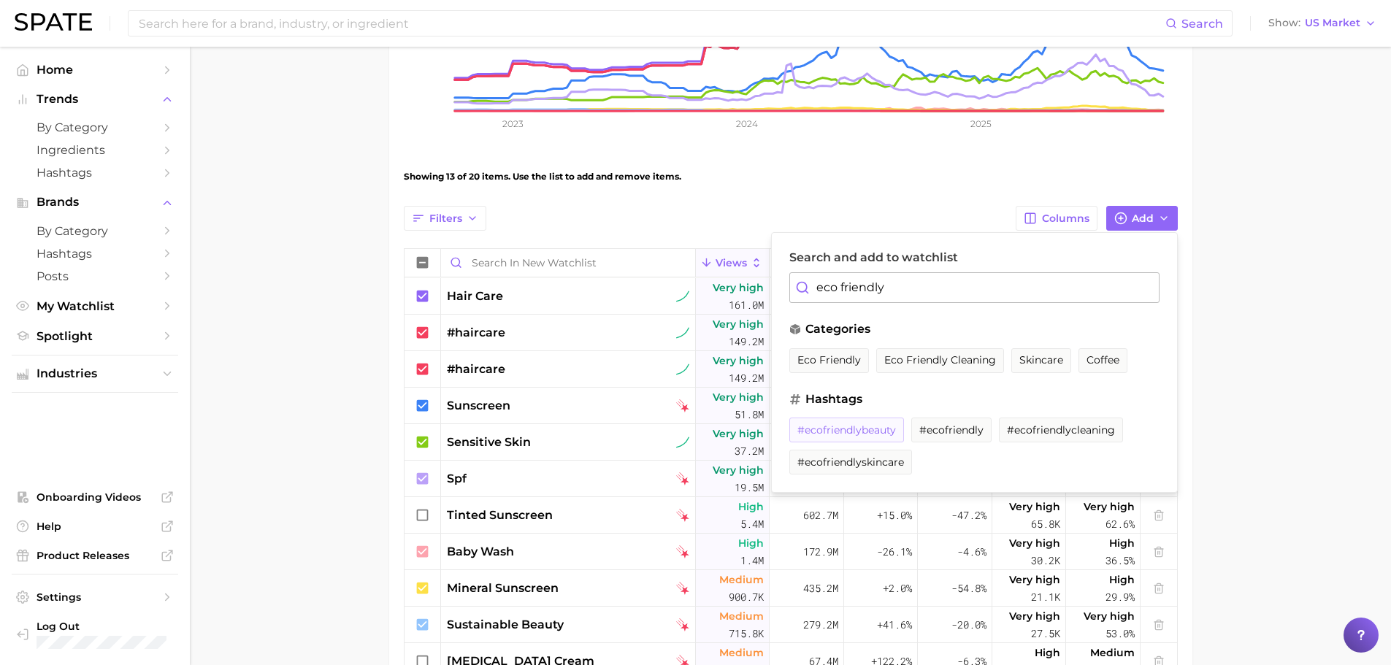
click at [860, 436] on span "#ecofriendlybeauty" at bounding box center [846, 430] width 99 height 12
click at [922, 281] on input "eco friendly" at bounding box center [974, 287] width 370 height 31
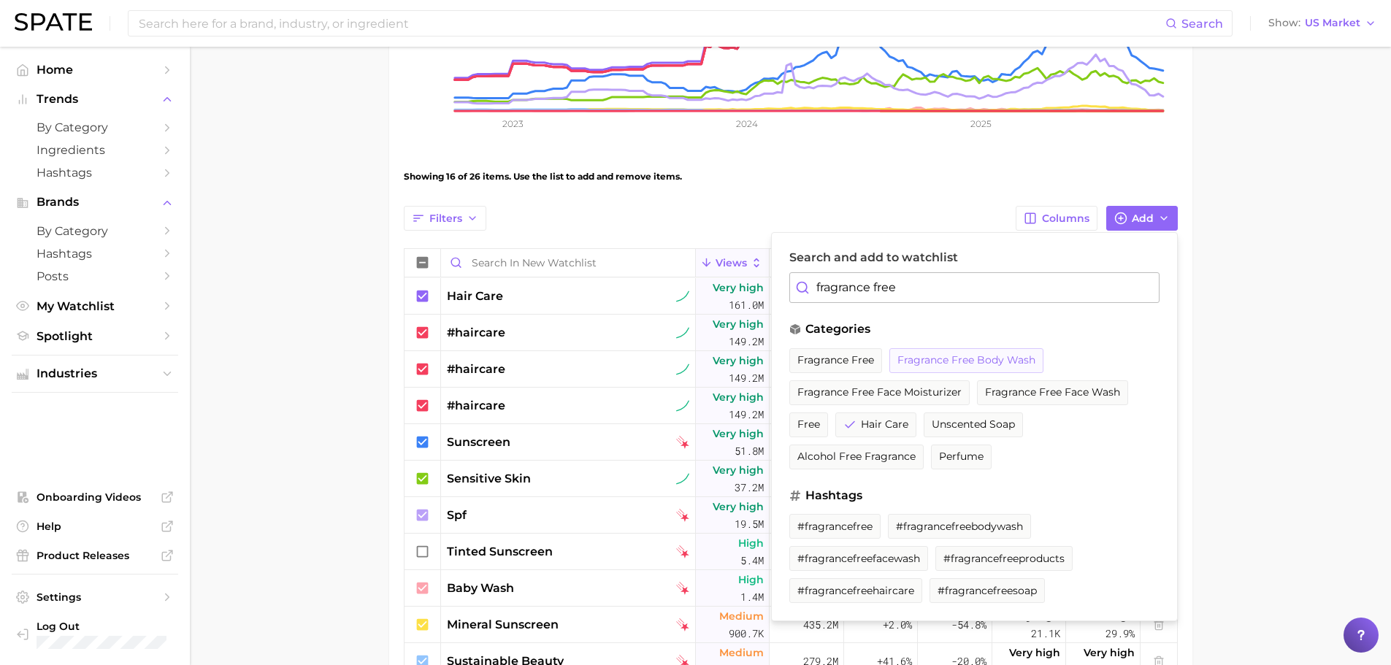
click at [931, 363] on span "fragrance free body wash" at bounding box center [966, 360] width 138 height 12
click at [893, 388] on span "fragrance free face moisturizer" at bounding box center [879, 392] width 164 height 12
click at [961, 428] on span "unscented soap" at bounding box center [972, 424] width 83 height 12
click at [848, 354] on span "fragrance free" at bounding box center [835, 360] width 77 height 12
click at [910, 285] on input "fragrance free" at bounding box center [974, 287] width 370 height 31
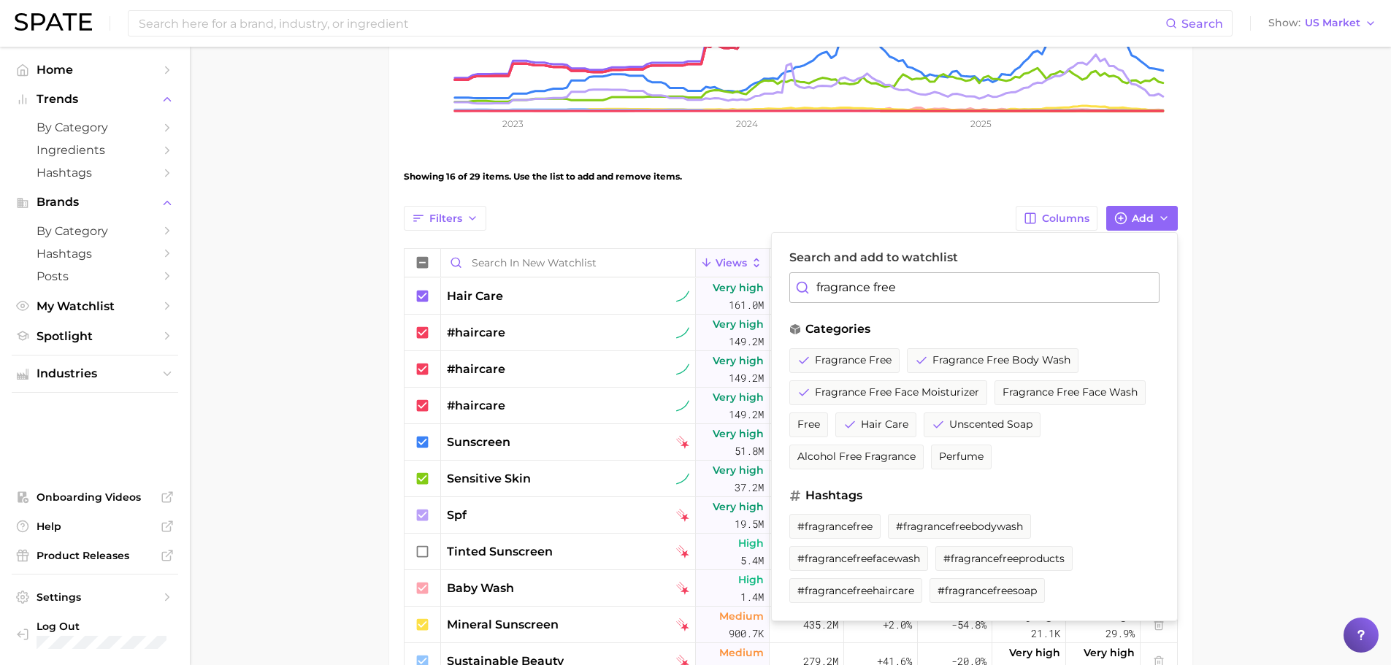
click at [910, 285] on input "fragrance free" at bounding box center [974, 287] width 370 height 31
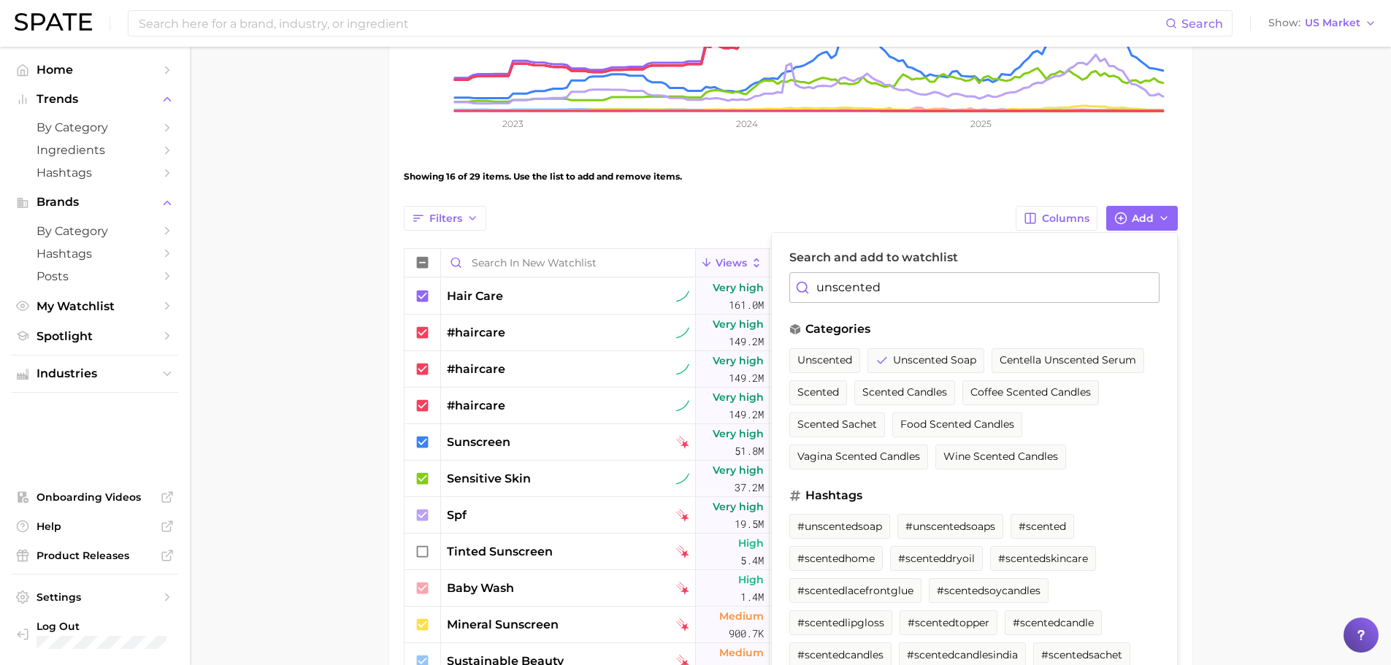
click at [936, 285] on input "unscented" at bounding box center [974, 287] width 370 height 31
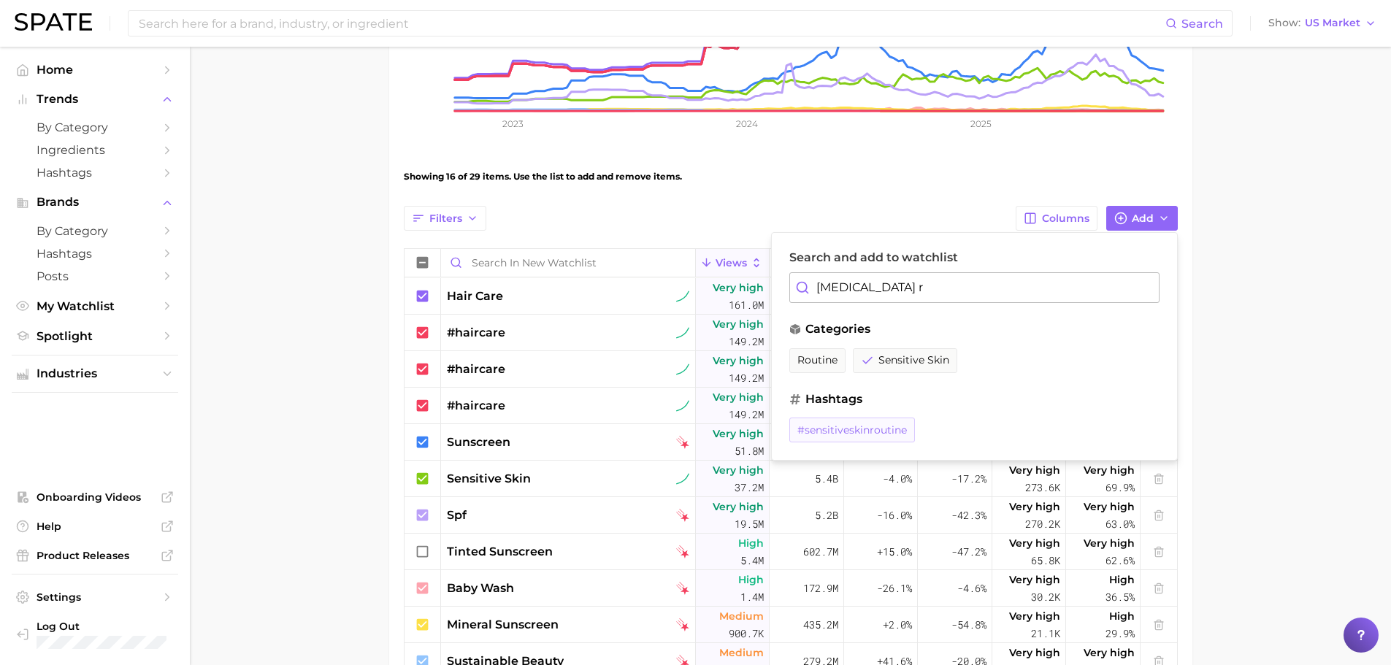
click at [839, 431] on span "#sensitiveskinroutine" at bounding box center [851, 430] width 109 height 12
click at [948, 290] on input "[MEDICAL_DATA] r" at bounding box center [974, 287] width 370 height 31
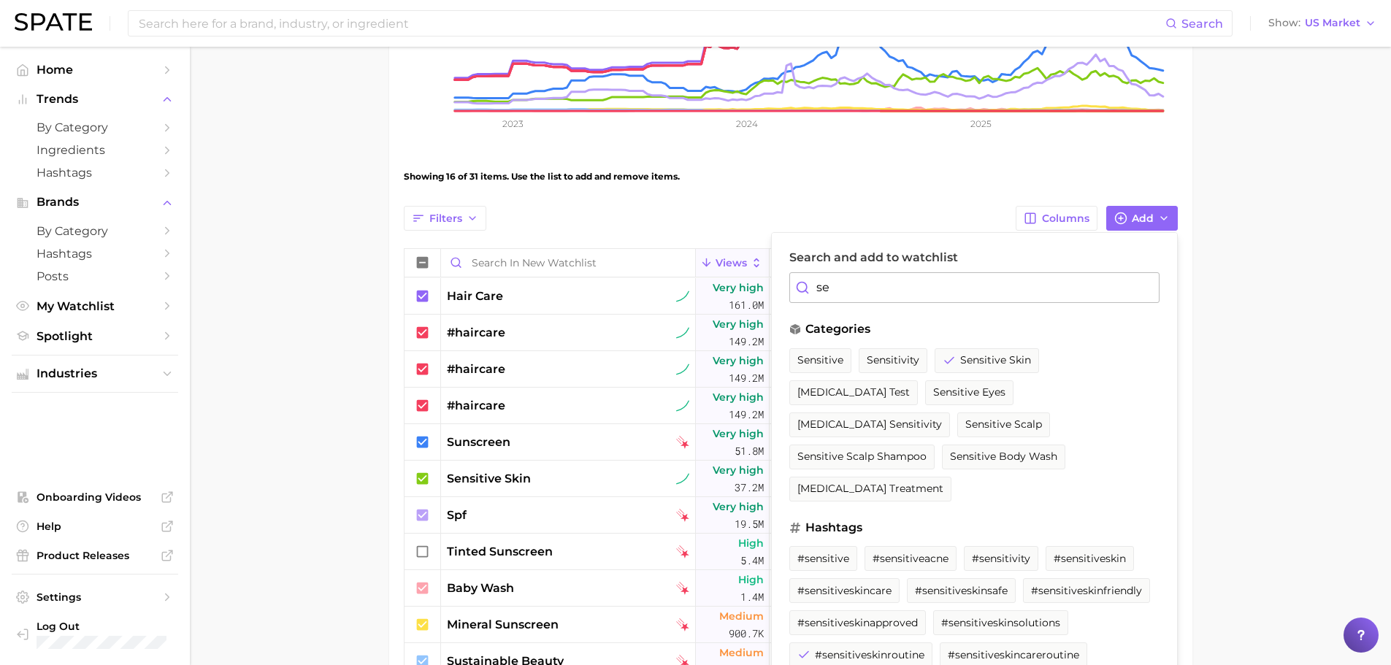
type input "s"
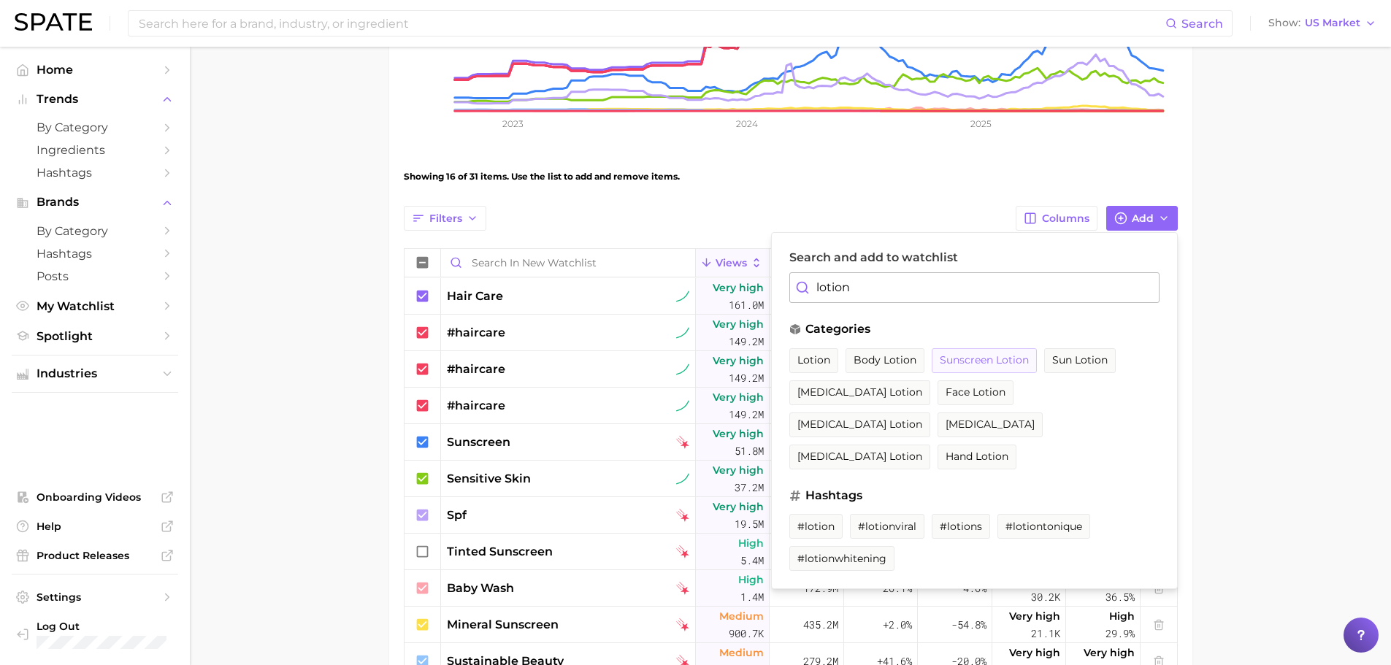
click at [983, 357] on span "sunscreen lotion" at bounding box center [983, 360] width 89 height 12
click at [896, 355] on span "body lotion" at bounding box center [884, 360] width 63 height 12
click at [877, 280] on input "lotion" at bounding box center [974, 287] width 370 height 31
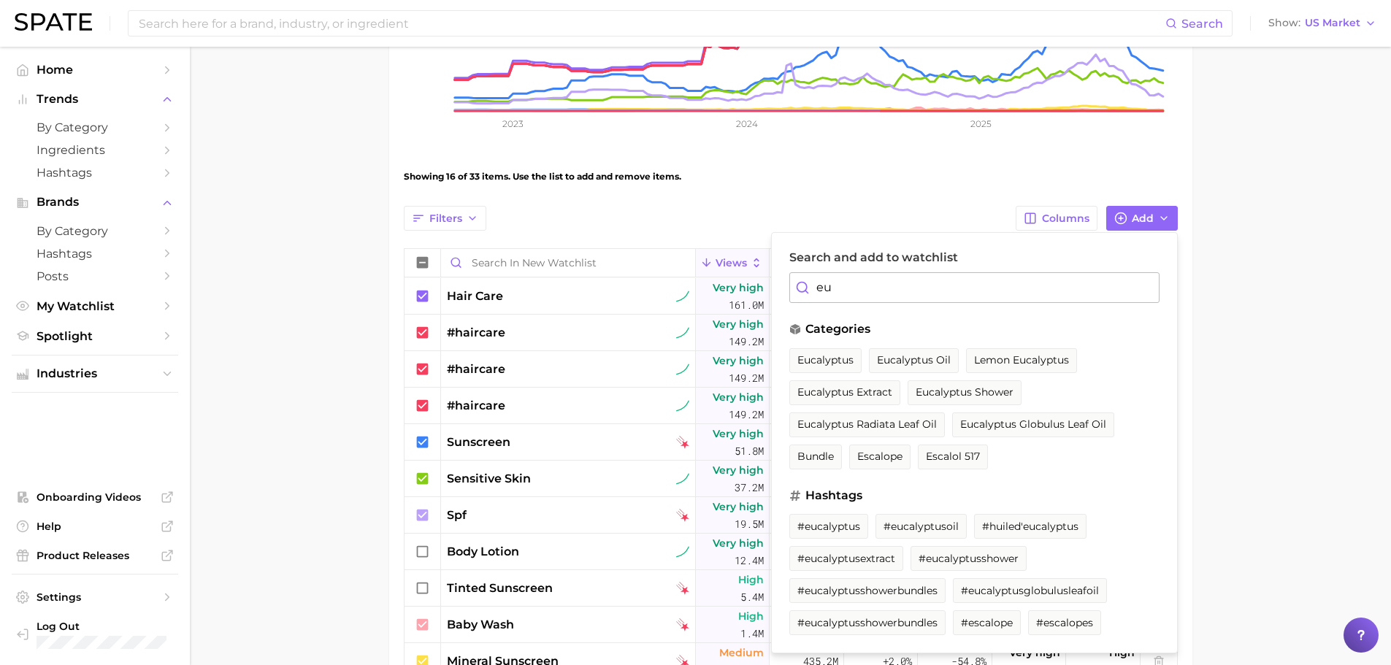
type input "e"
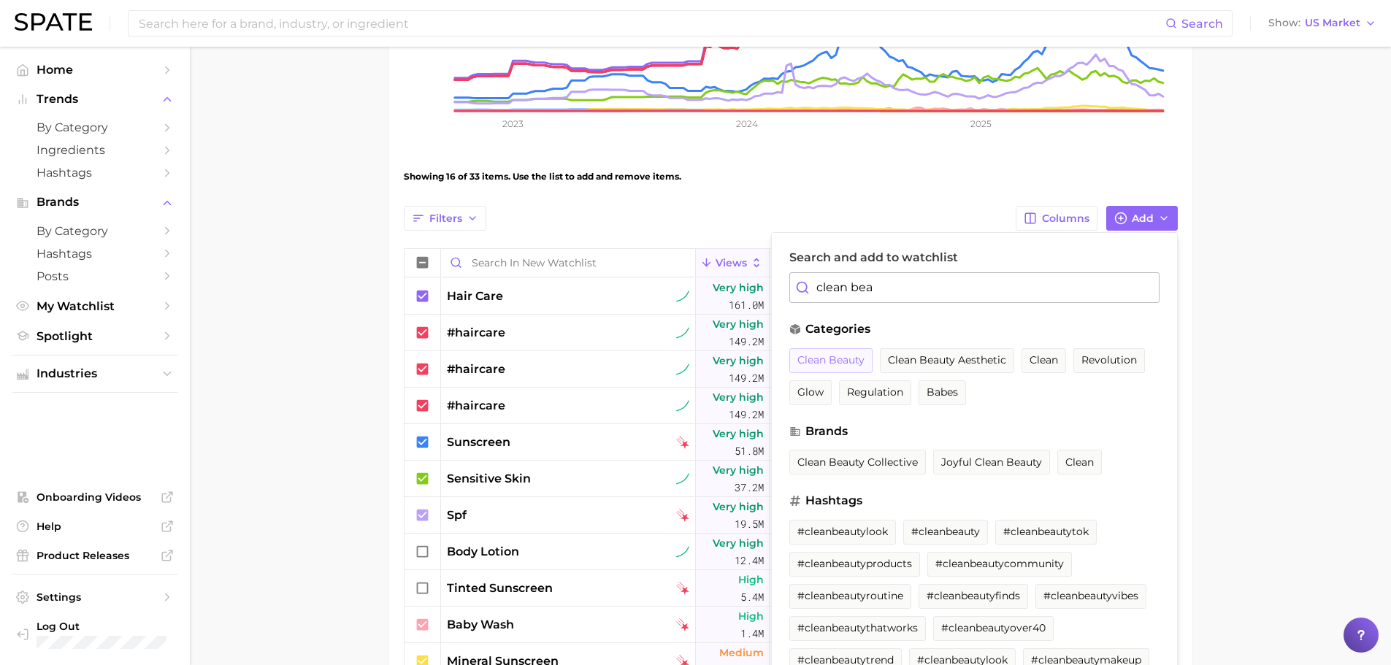
click at [819, 358] on span "clean beauty" at bounding box center [830, 360] width 67 height 12
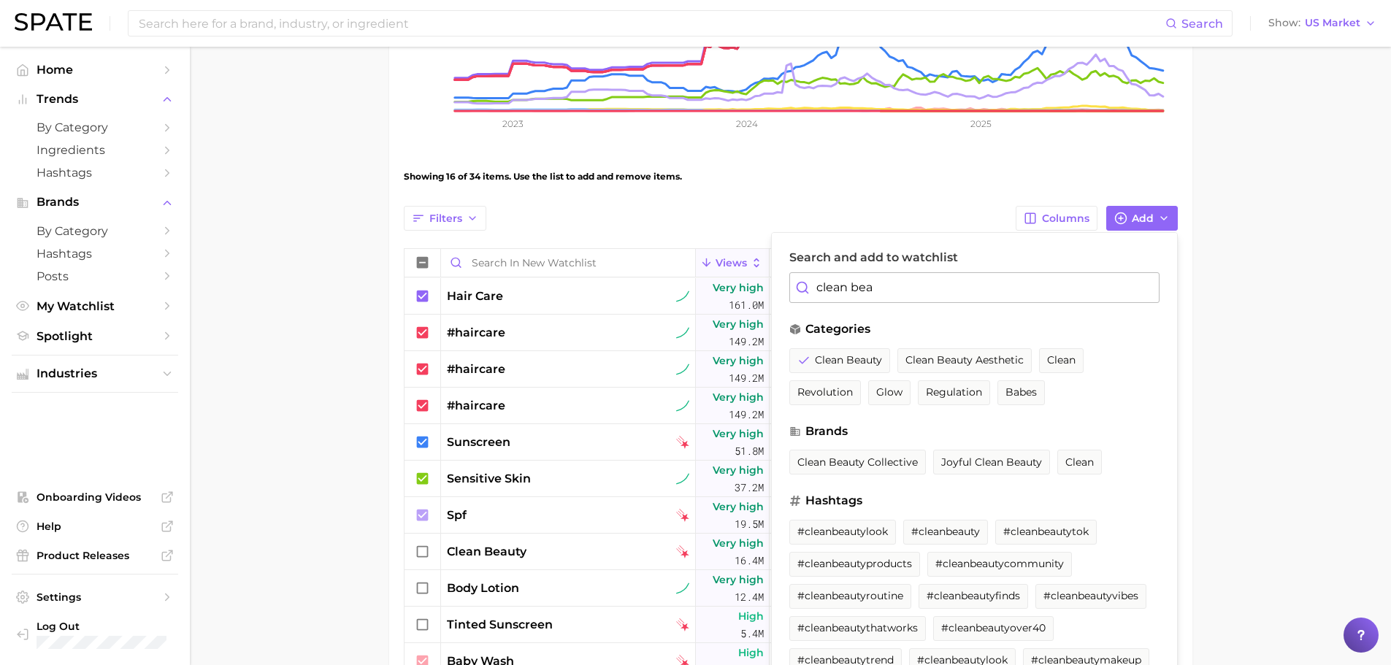
click at [964, 280] on input "clean bea" at bounding box center [974, 287] width 370 height 31
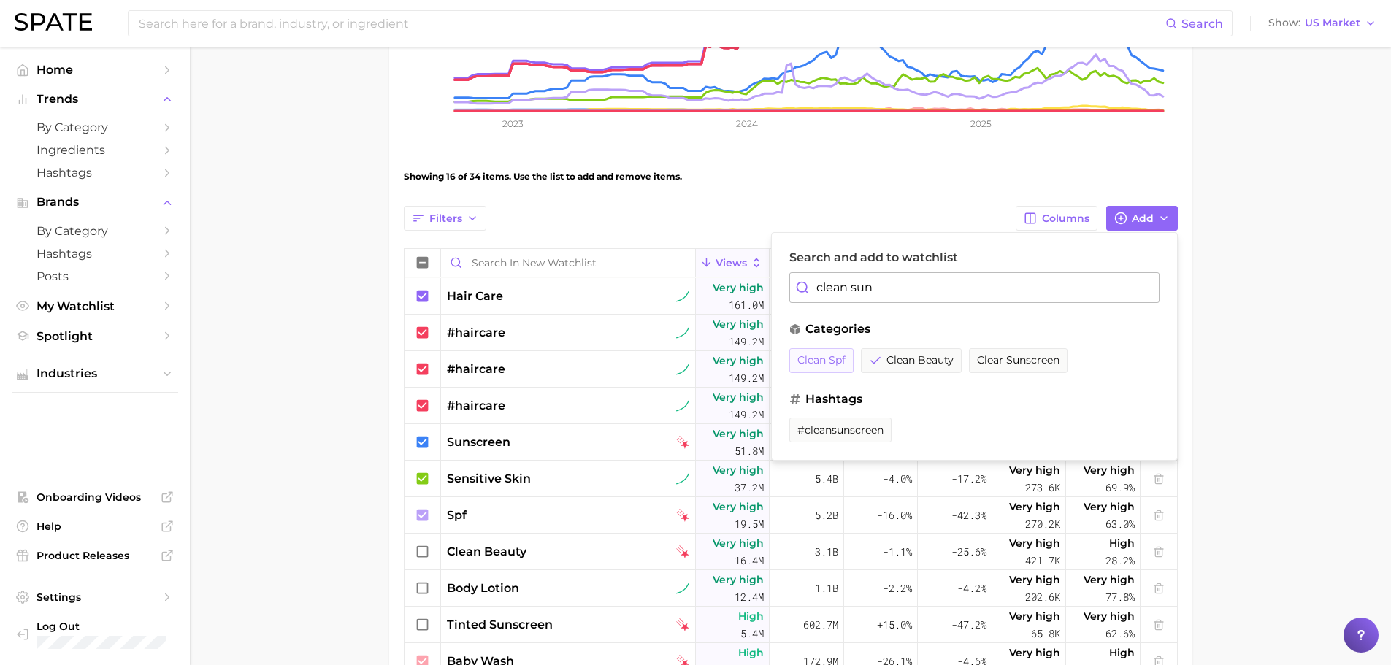
click at [825, 358] on span "clean spf" at bounding box center [821, 360] width 48 height 12
click at [950, 280] on input "clean sun" at bounding box center [974, 287] width 370 height 31
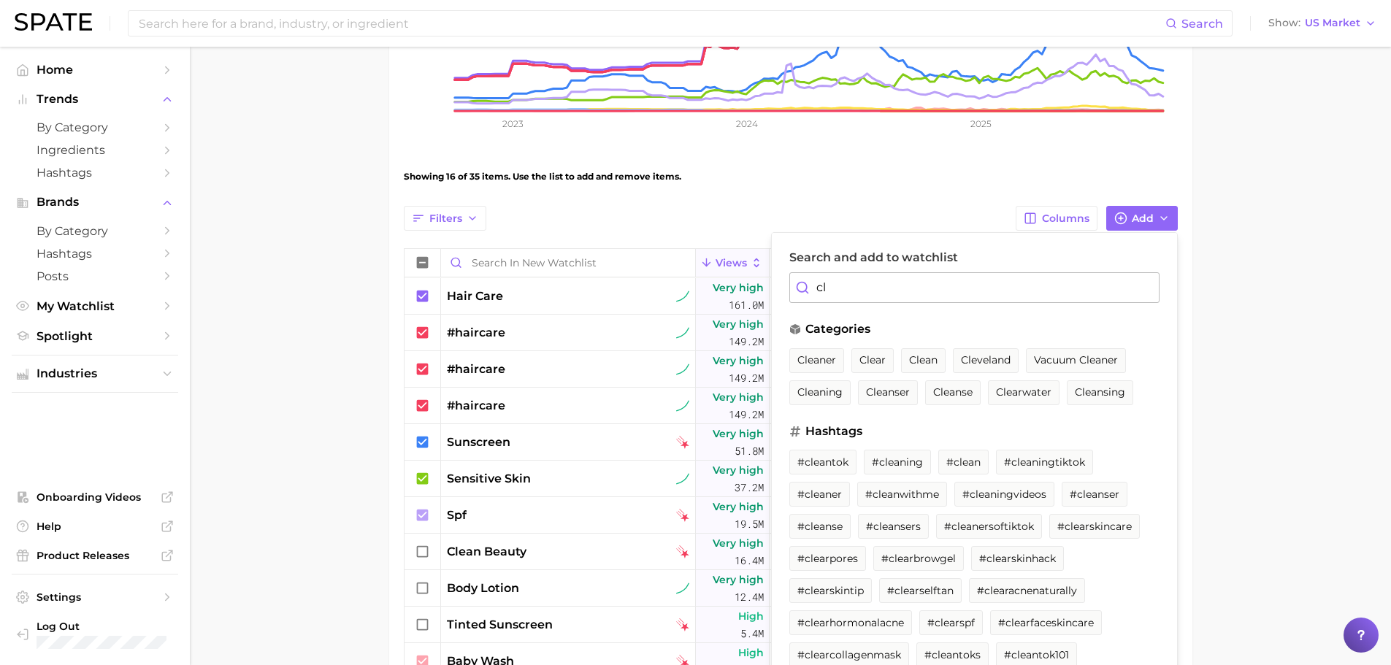
type input "c"
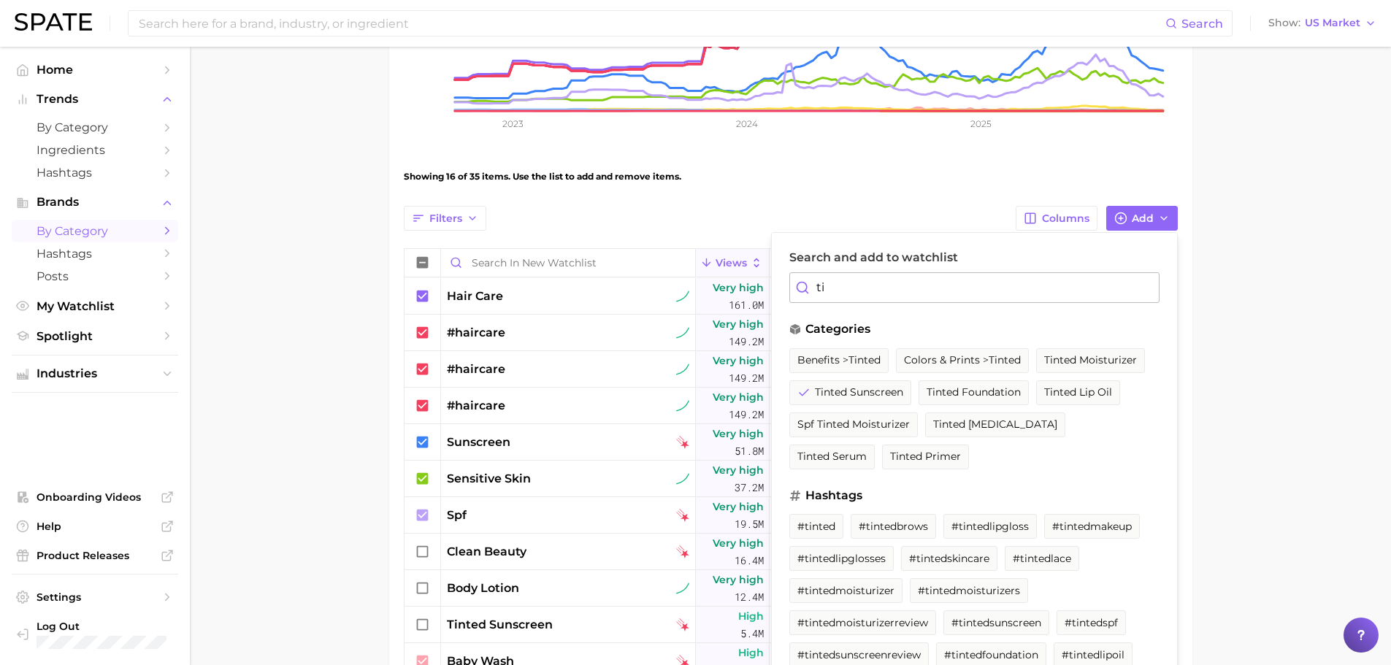
type input "t"
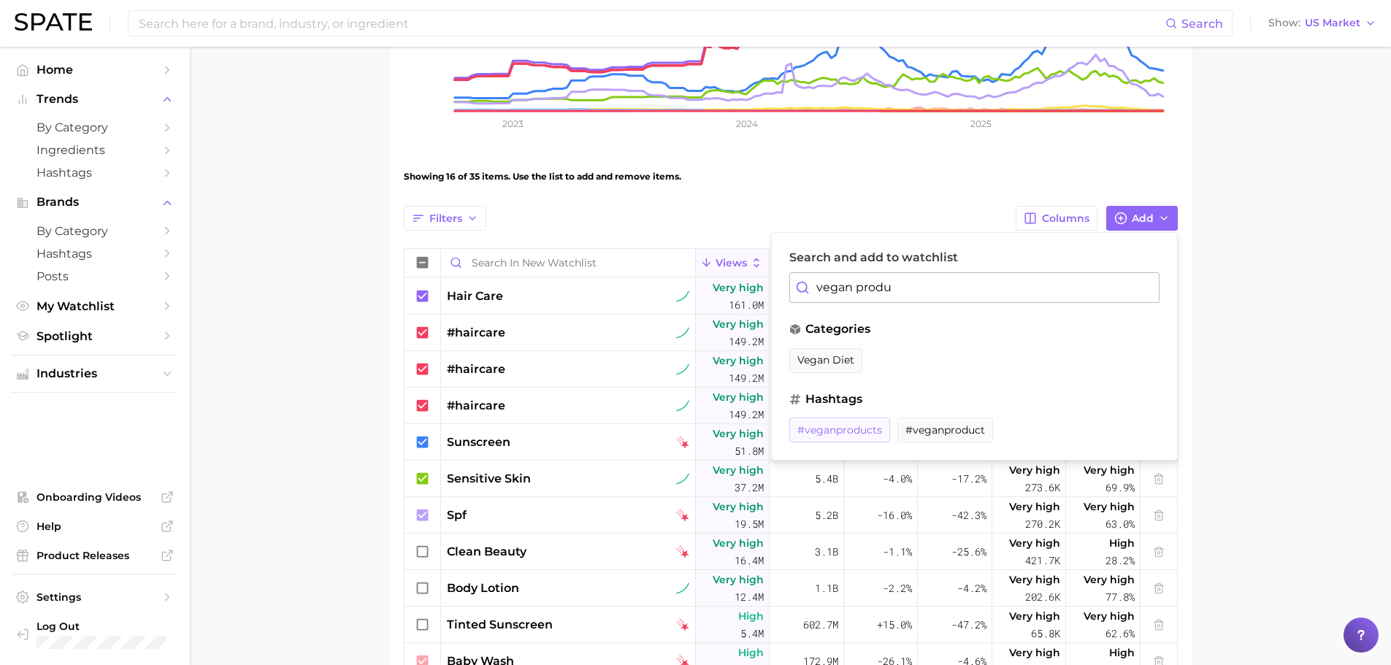
click at [866, 426] on span "#veganproducts" at bounding box center [839, 430] width 85 height 12
click at [909, 293] on input "vegan produ" at bounding box center [974, 287] width 370 height 31
click at [850, 353] on button "vegan body wash" at bounding box center [843, 360] width 109 height 25
click at [896, 283] on input "vegan bo" at bounding box center [974, 287] width 370 height 31
click at [832, 355] on span "vegan shampoo" at bounding box center [839, 360] width 85 height 12
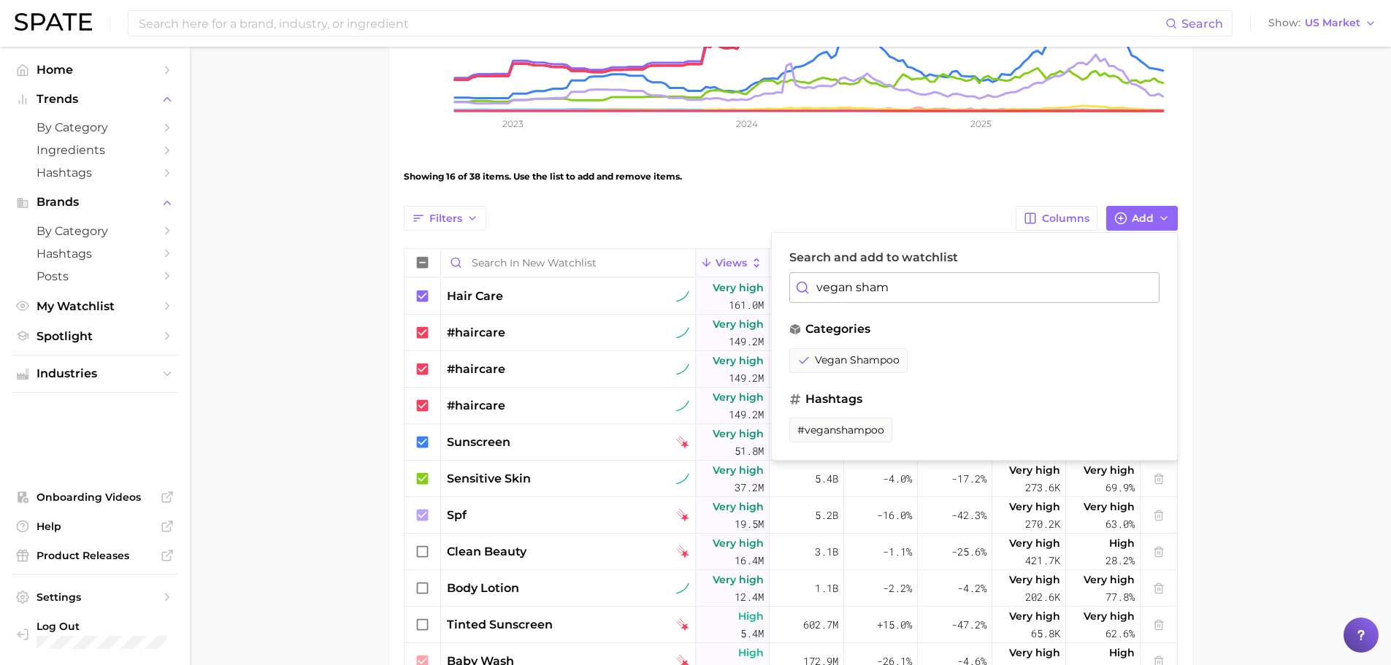
click at [883, 285] on input "vegan sham" at bounding box center [974, 287] width 370 height 31
click at [845, 358] on span "vegan conditioner" at bounding box center [845, 360] width 96 height 12
click at [891, 293] on input "vegan condi" at bounding box center [974, 287] width 370 height 31
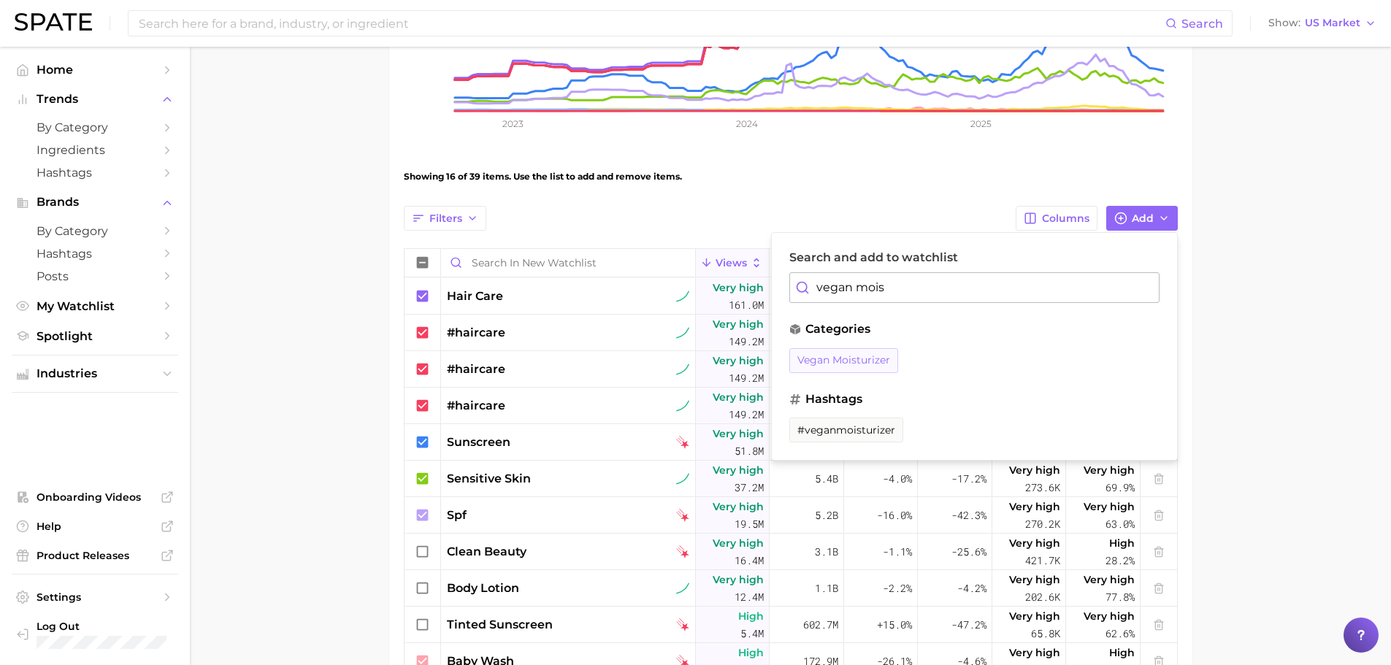
click at [854, 367] on button "vegan moisturizer" at bounding box center [843, 360] width 109 height 25
click at [917, 299] on input "vegan mois" at bounding box center [974, 287] width 370 height 31
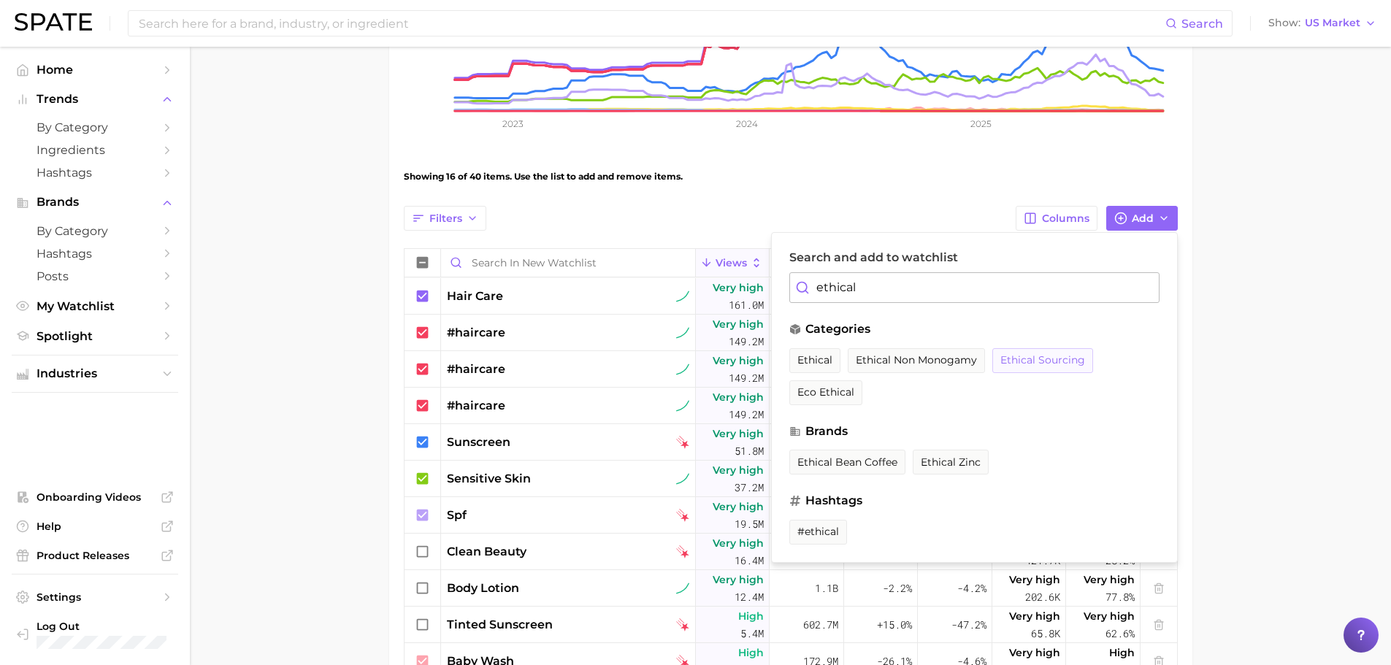
drag, startPoint x: 1062, startPoint y: 355, endPoint x: 1007, endPoint y: 348, distance: 55.1
click at [1059, 354] on span "ethical sourcing" at bounding box center [1042, 360] width 85 height 12
click at [830, 285] on input "ethical" at bounding box center [974, 287] width 370 height 31
click at [830, 284] on input "ethical" at bounding box center [974, 287] width 370 height 31
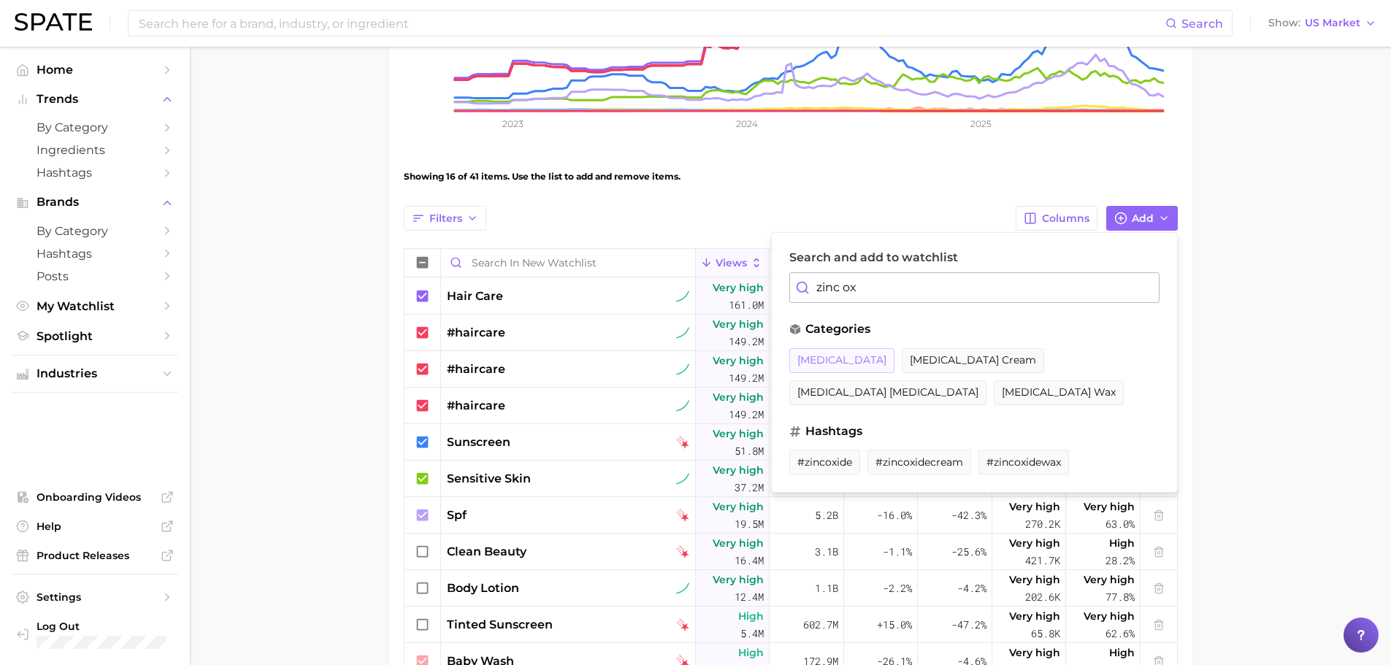
click at [813, 359] on span "[MEDICAL_DATA]" at bounding box center [841, 360] width 89 height 12
click at [912, 283] on input "zinc ox" at bounding box center [974, 287] width 370 height 31
click at [910, 282] on input "zinc ox" at bounding box center [974, 287] width 370 height 31
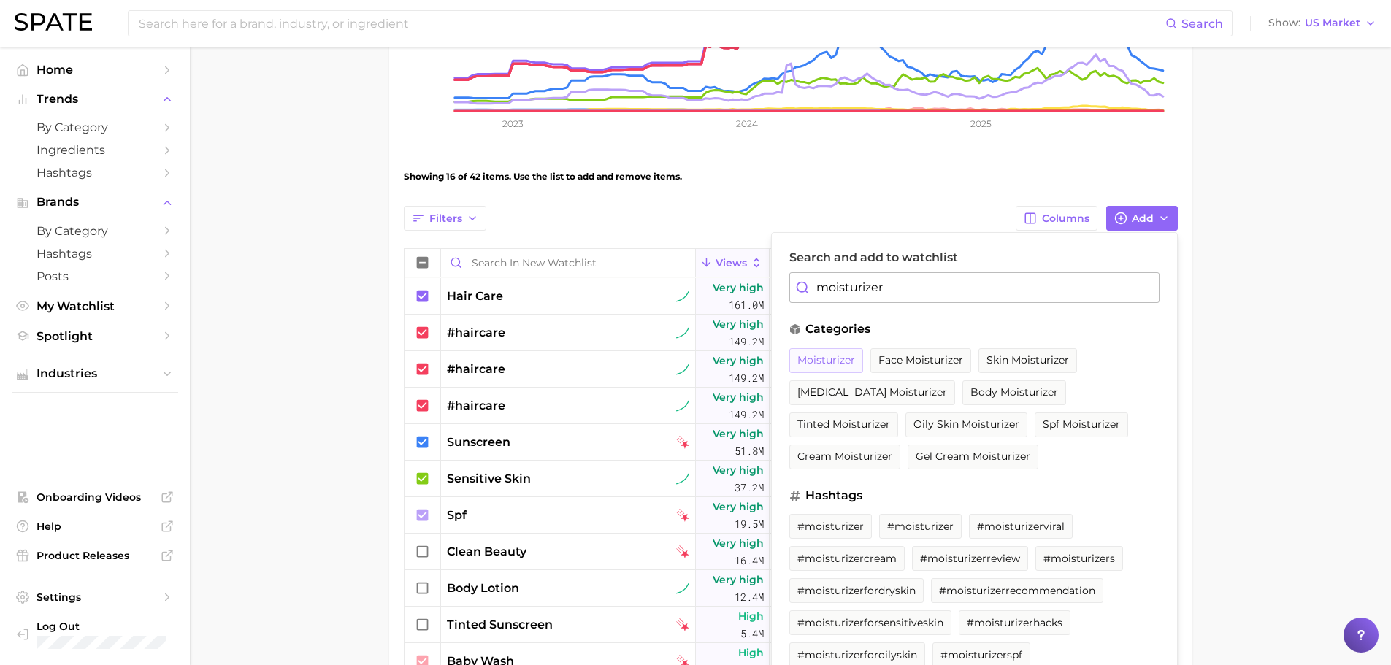
click at [834, 357] on span "moisturizer" at bounding box center [826, 360] width 58 height 12
click at [915, 294] on input "moisturizer" at bounding box center [974, 287] width 370 height 31
click at [915, 293] on input "moisturizer" at bounding box center [974, 287] width 370 height 31
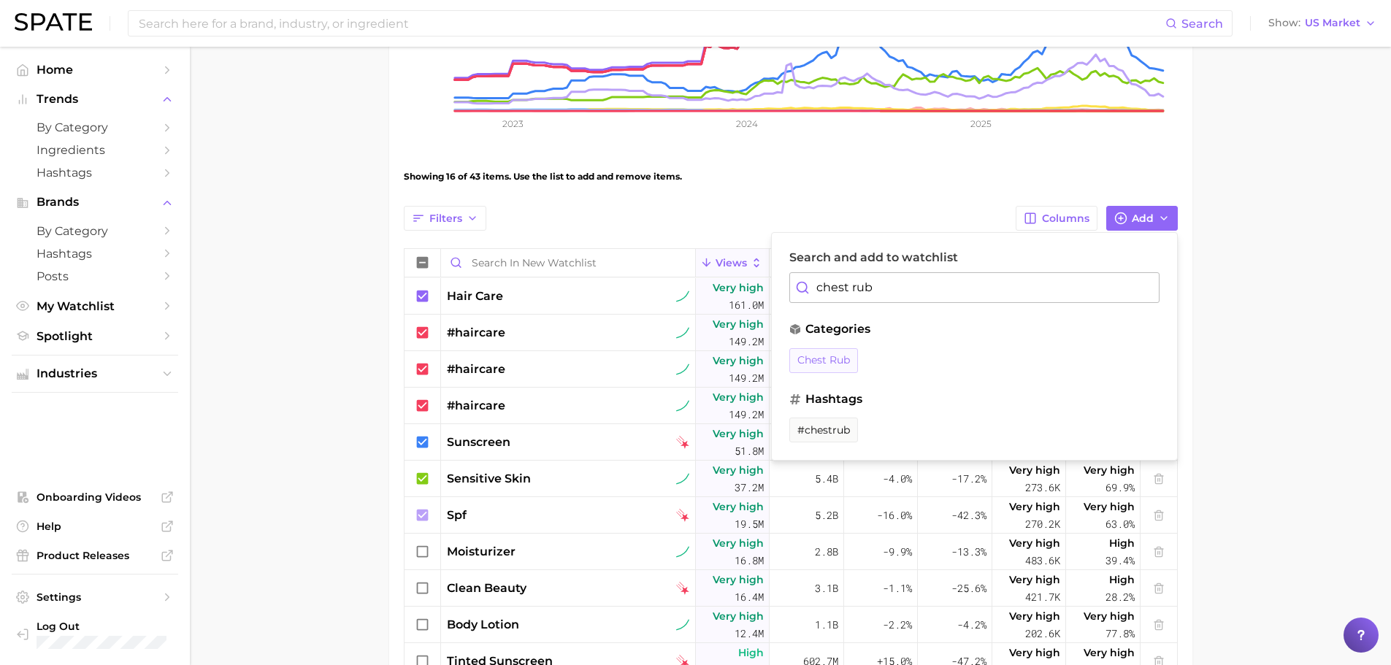
click at [804, 366] on span "chest rub" at bounding box center [823, 360] width 53 height 12
click at [907, 281] on input "chest rub" at bounding box center [974, 287] width 370 height 31
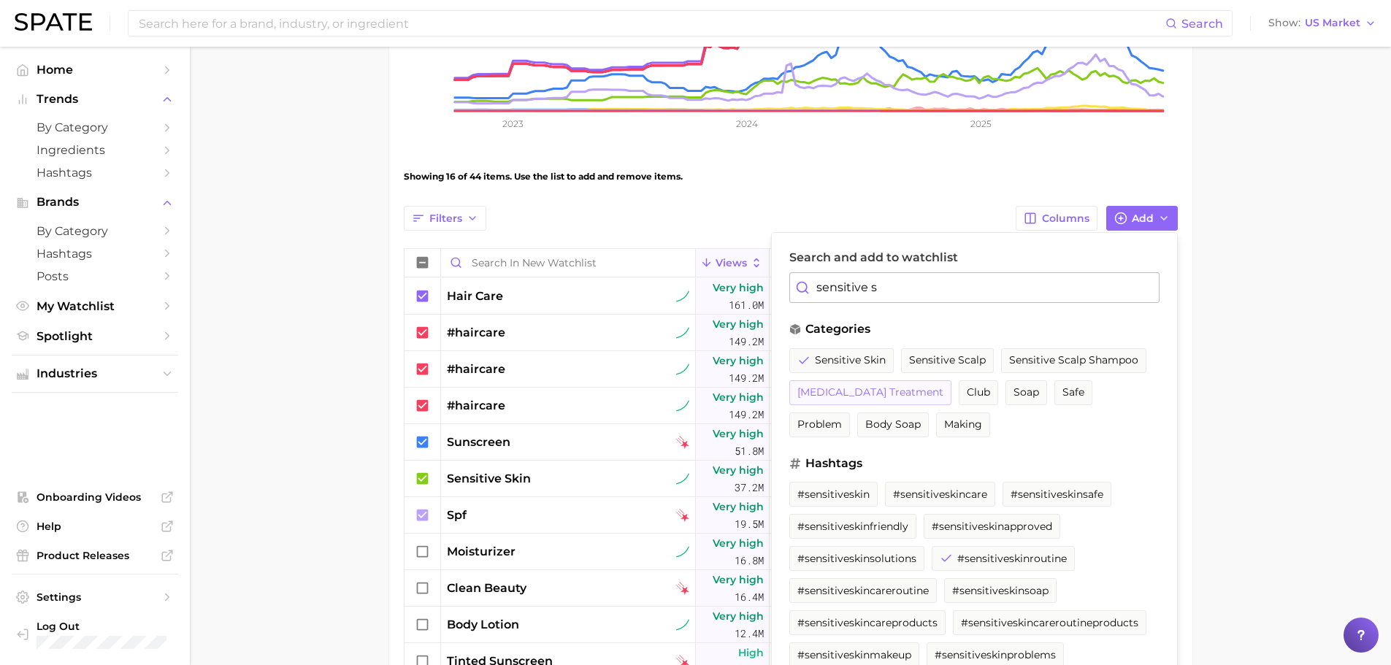
drag, startPoint x: 993, startPoint y: 423, endPoint x: 1034, endPoint y: 401, distance: 46.0
click at [920, 423] on span "body soap" at bounding box center [892, 424] width 55 height 12
click at [893, 285] on input "sensitive s" at bounding box center [974, 287] width 370 height 31
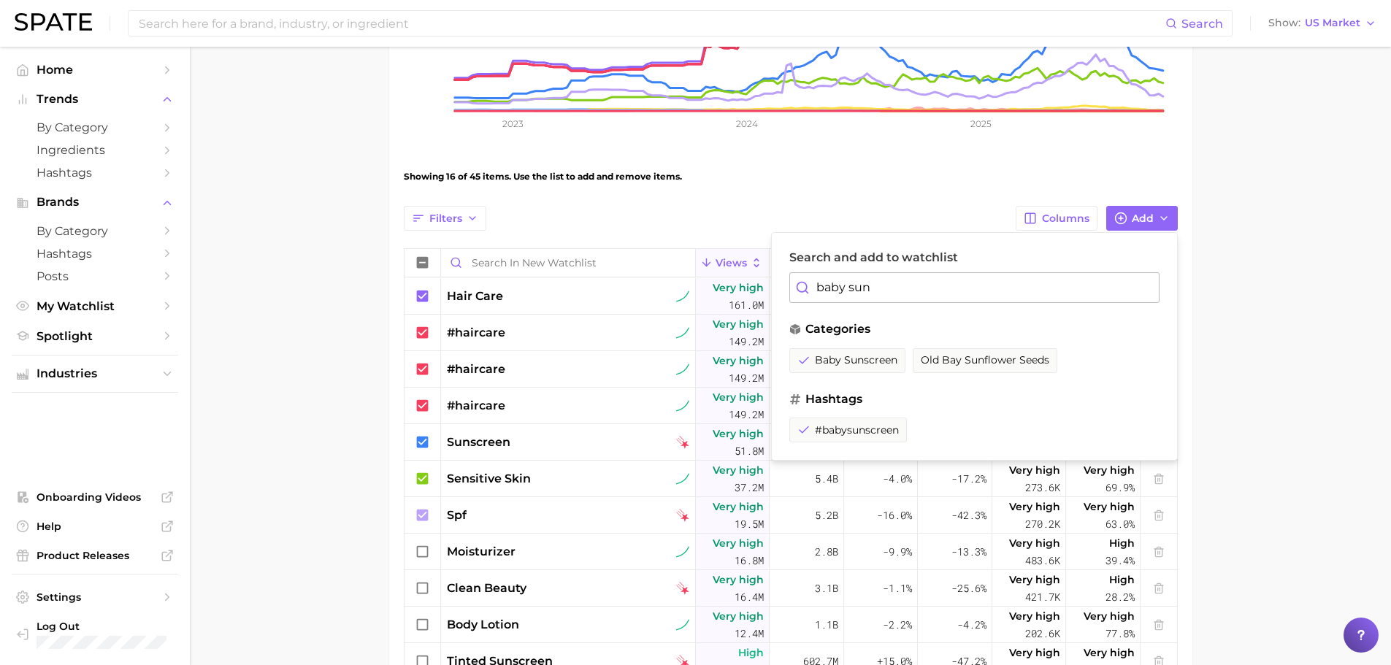
type input "baby sun"
click at [288, 322] on main "New Watchlist Settings Overview Google TikTok Instagram View Combined Export Da…" at bounding box center [790, 341] width 1201 height 1319
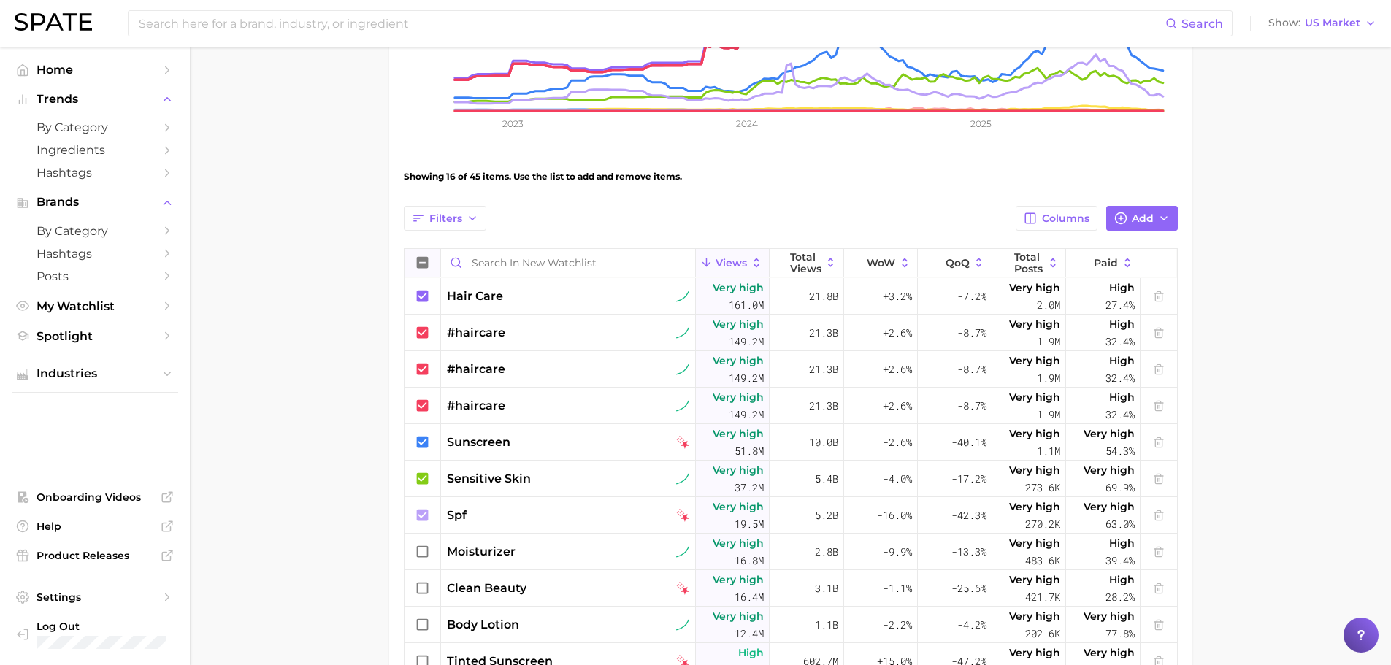
click at [420, 264] on icon at bounding box center [422, 263] width 12 height 12
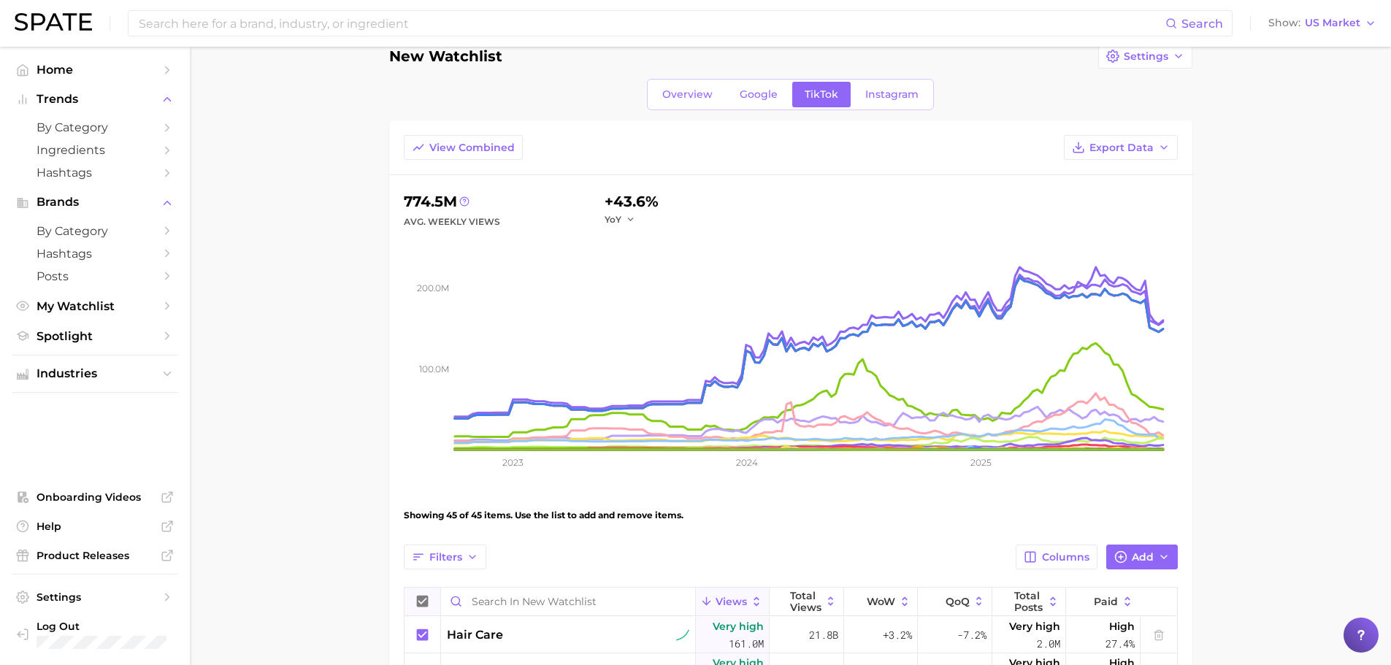
scroll to position [0, 0]
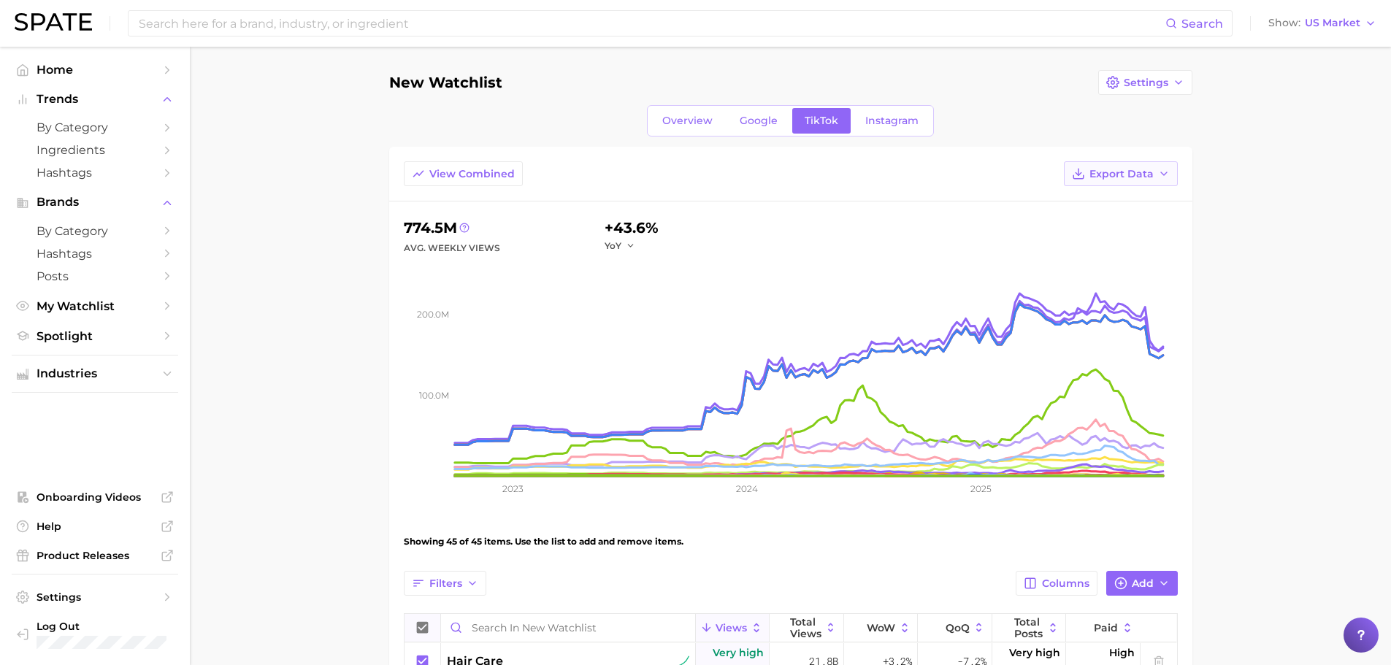
click at [1128, 175] on span "Export Data" at bounding box center [1121, 174] width 64 height 12
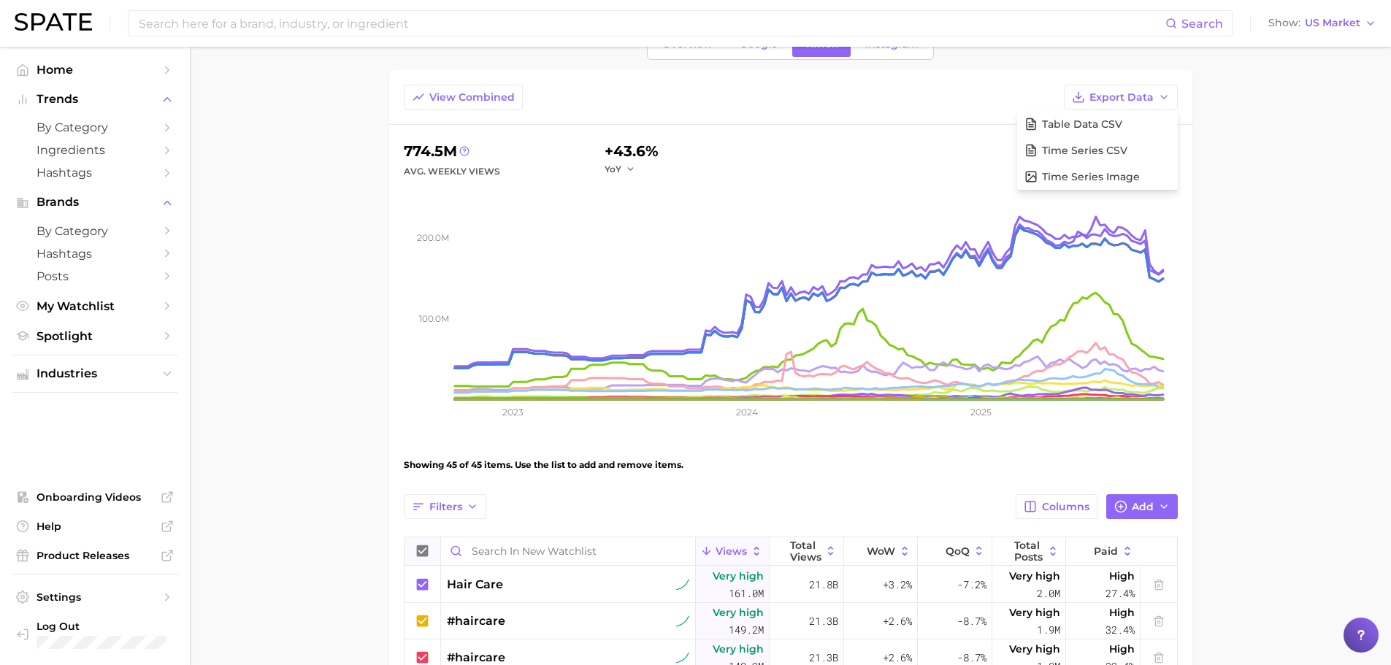
scroll to position [146, 0]
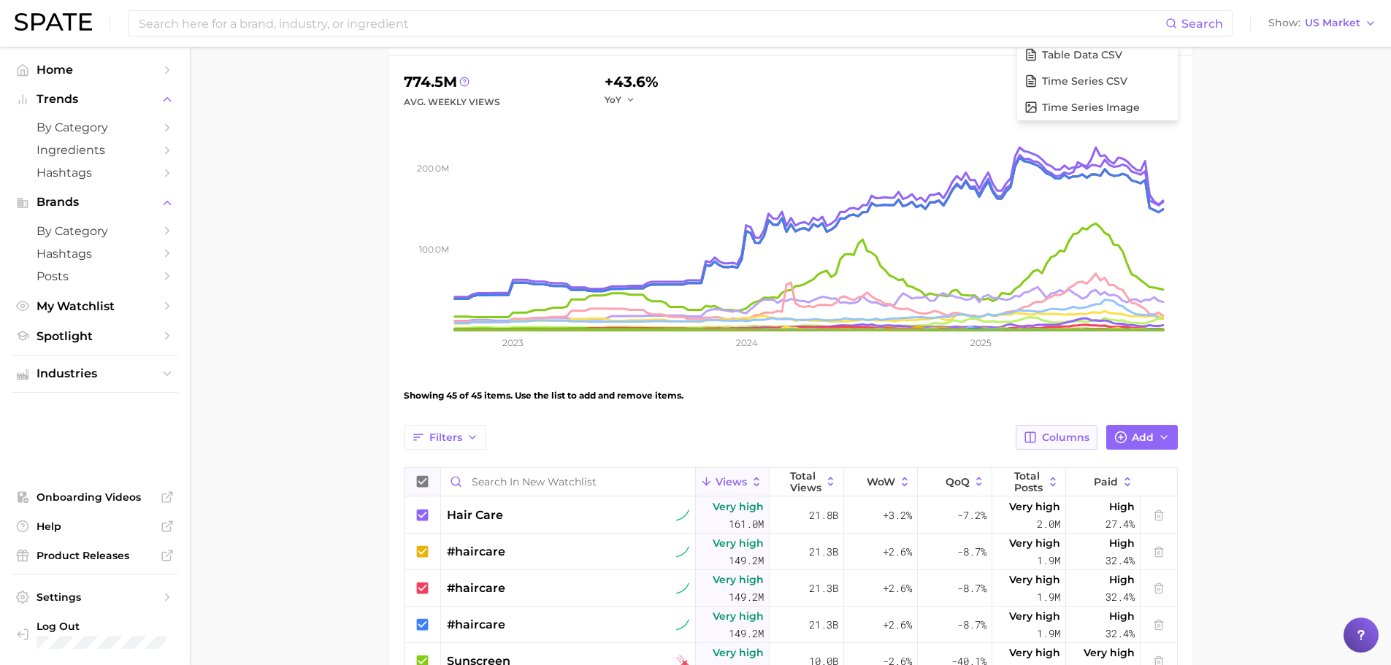
click at [1050, 440] on span "Columns" at bounding box center [1065, 437] width 47 height 12
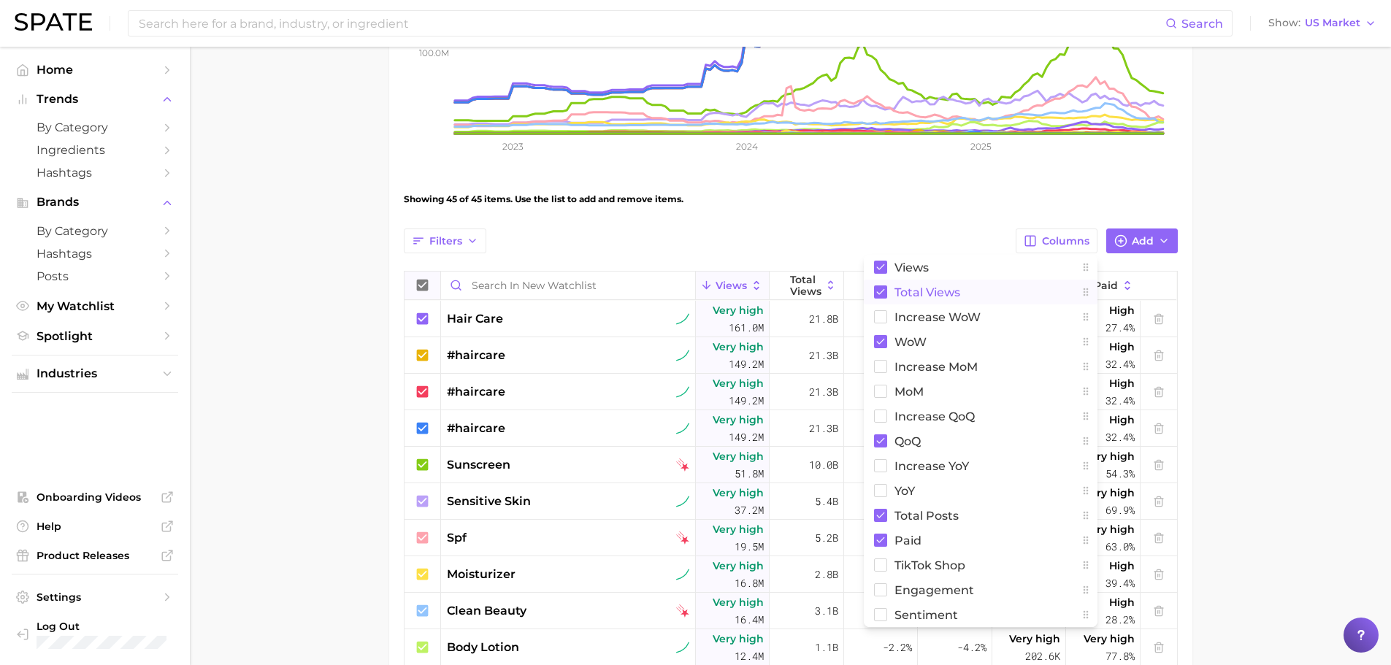
scroll to position [365, 0]
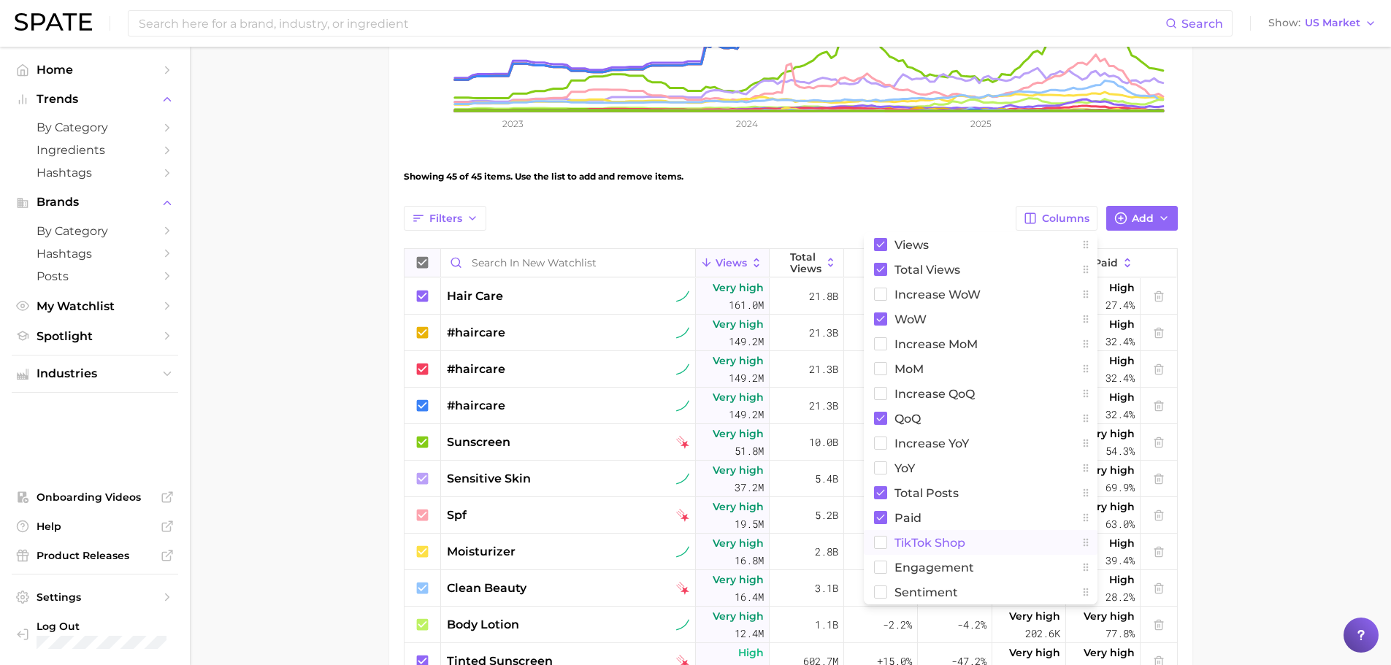
click at [882, 545] on rect at bounding box center [880, 543] width 12 height 12
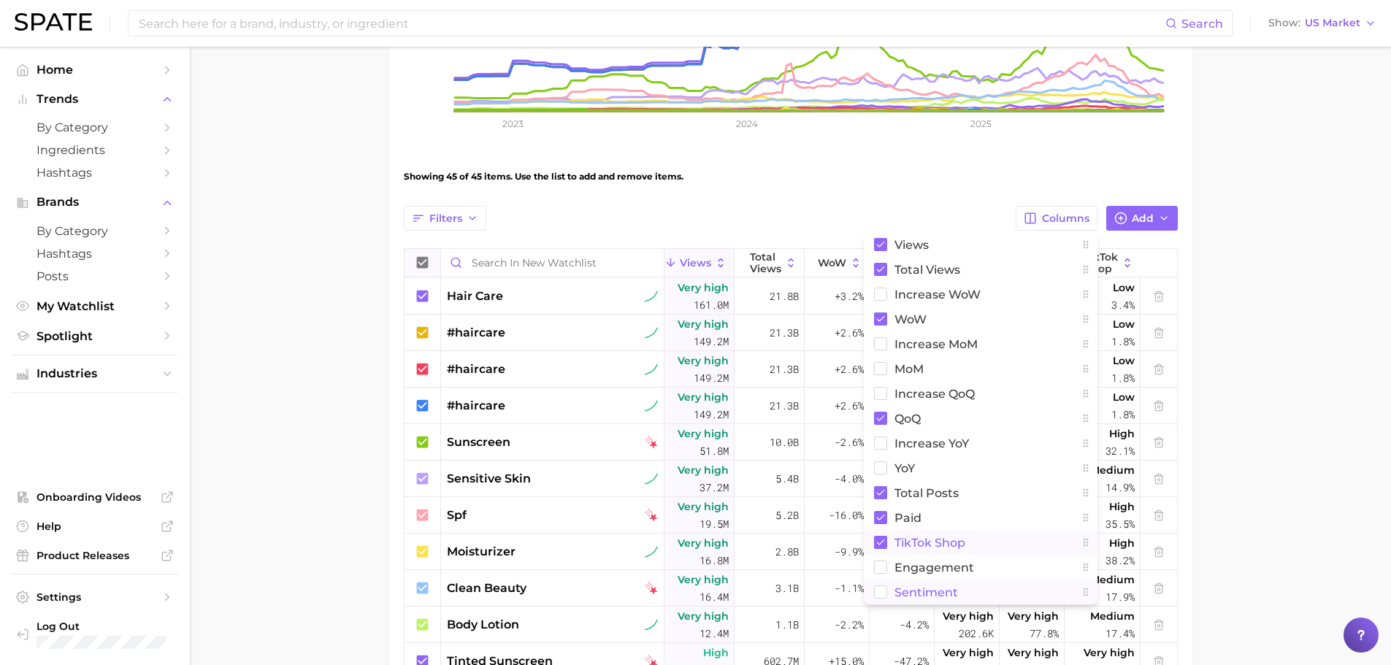
click at [878, 586] on rect at bounding box center [880, 592] width 12 height 12
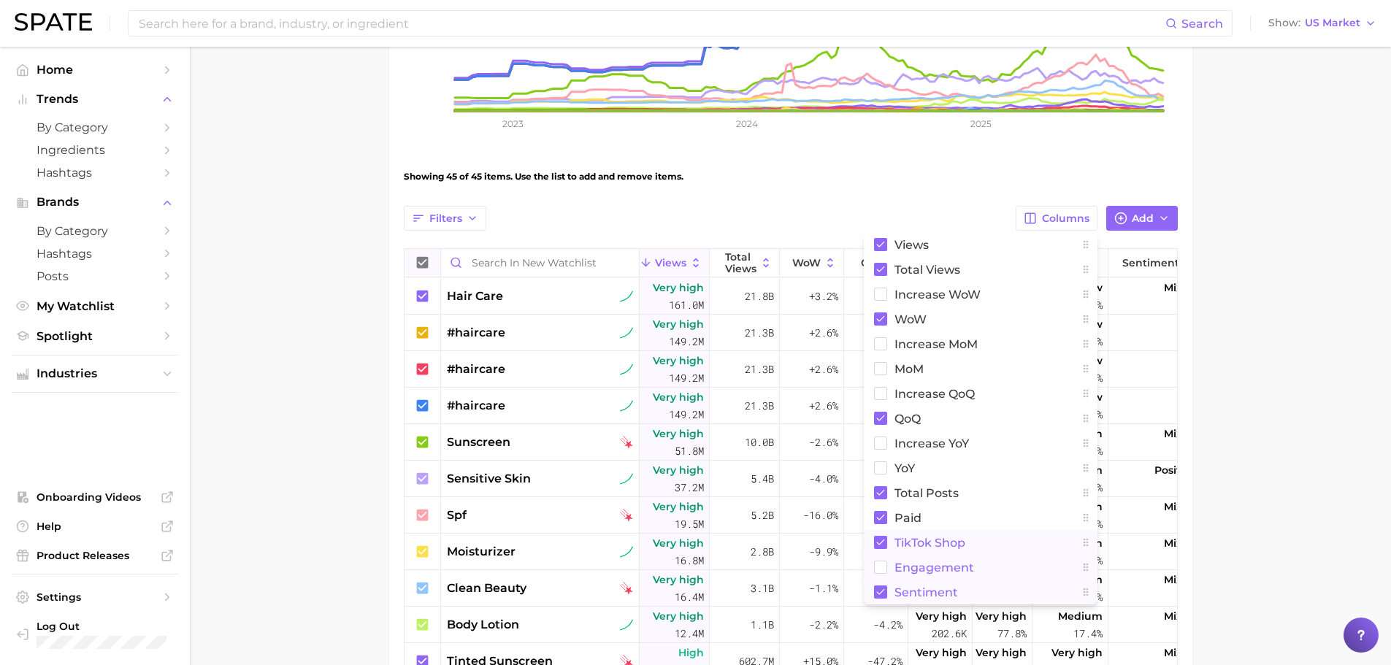
click at [882, 567] on rect at bounding box center [880, 567] width 12 height 12
click at [888, 320] on button "WoW" at bounding box center [981, 319] width 234 height 25
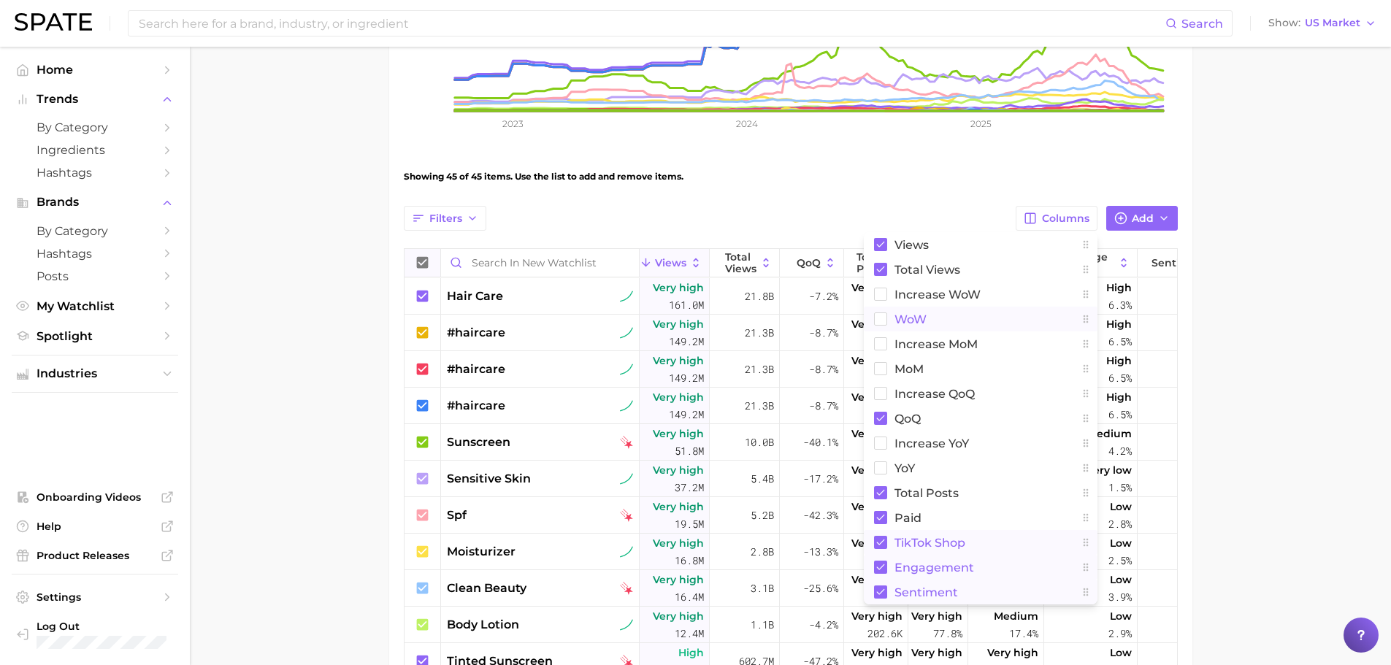
click at [882, 320] on rect at bounding box center [880, 319] width 12 height 12
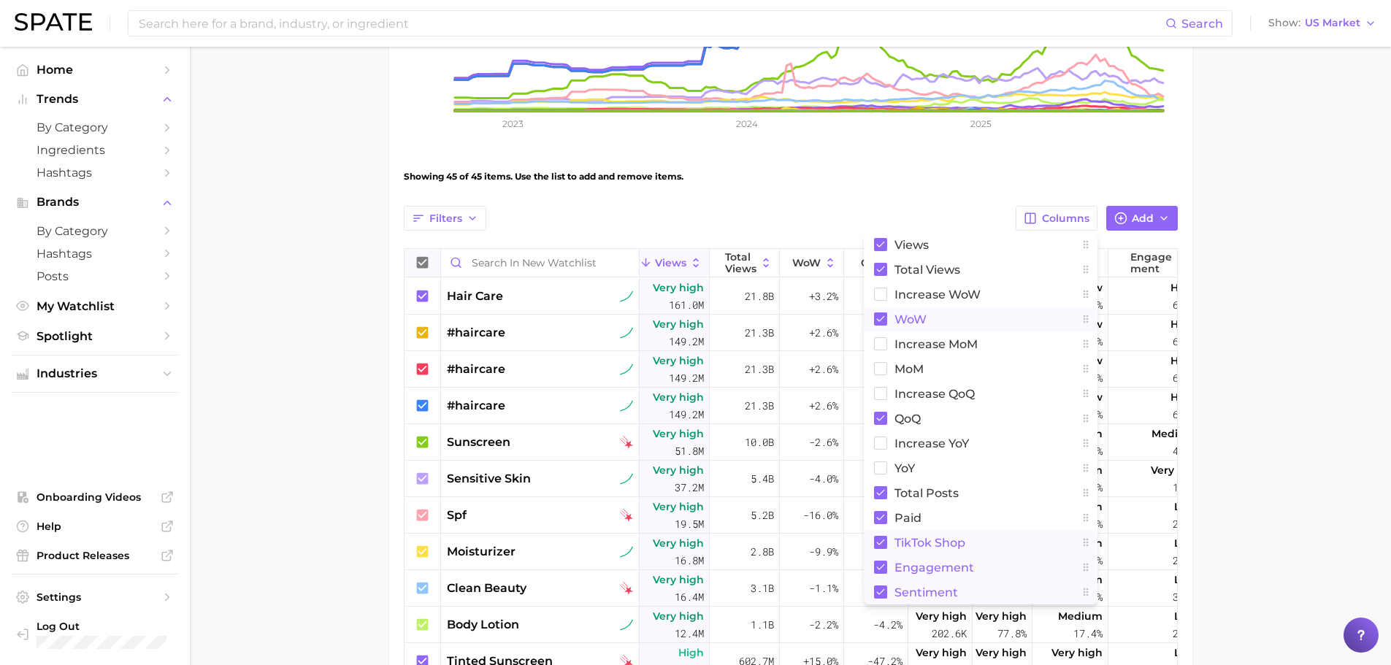
click at [882, 320] on rect at bounding box center [880, 318] width 13 height 13
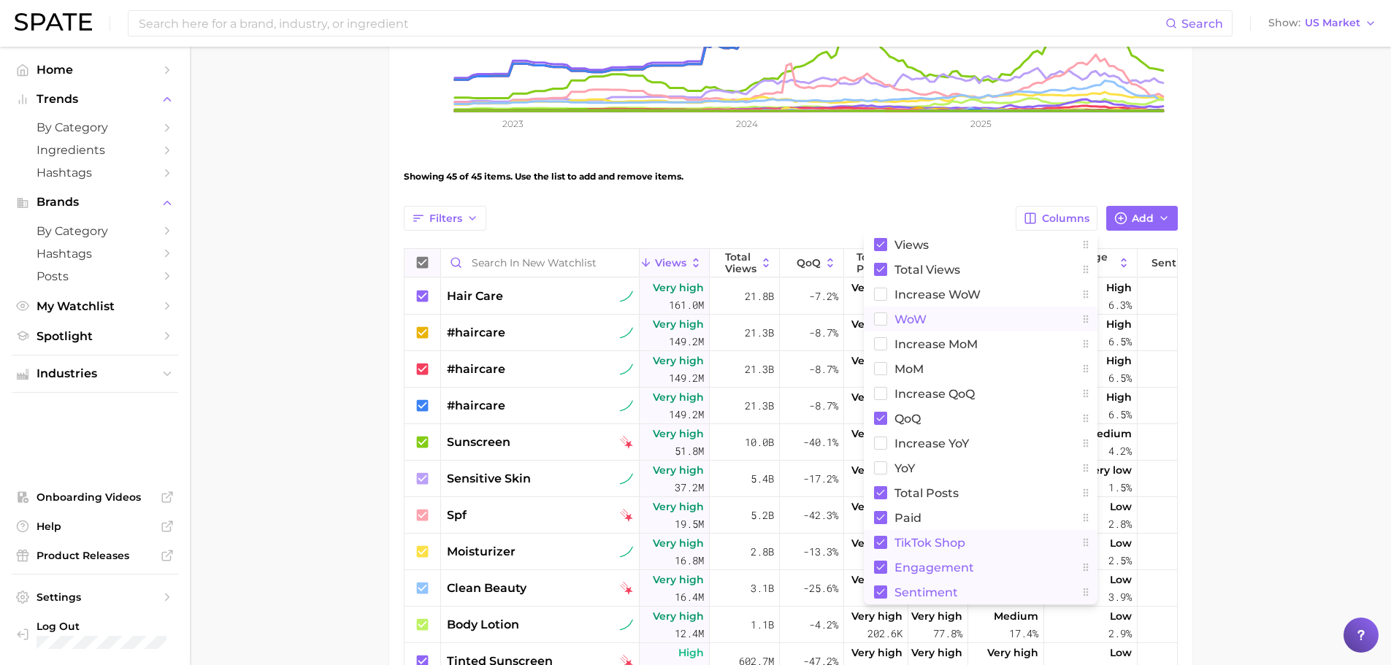
click at [1269, 450] on main "New Watchlist Settings Overview Google TikTok Instagram View Combined Export Da…" at bounding box center [790, 341] width 1201 height 1319
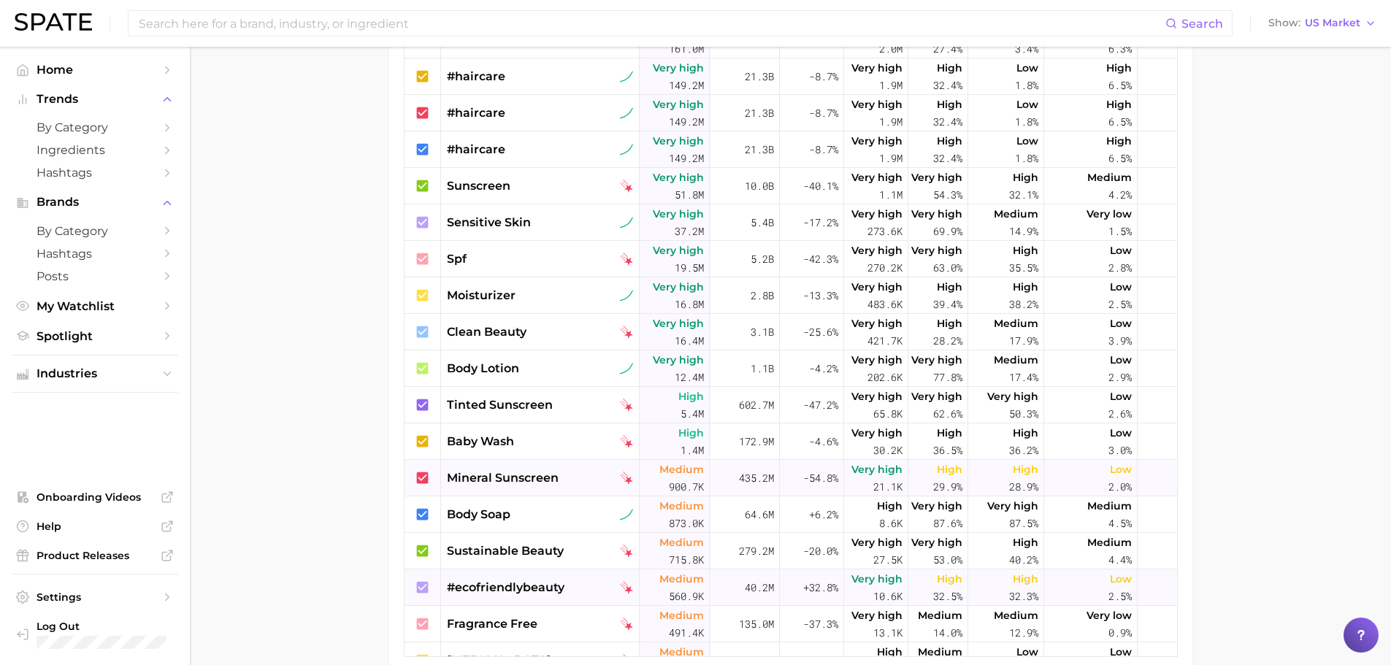
scroll to position [409, 0]
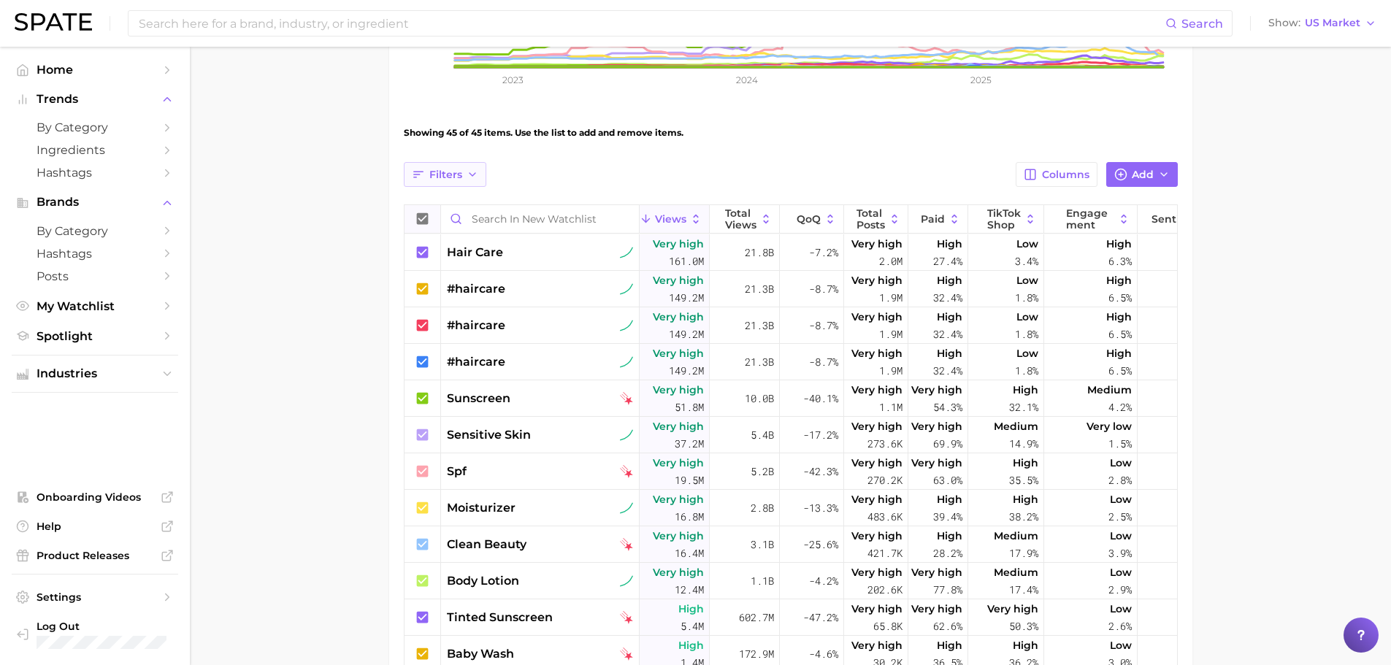
click at [472, 185] on button "Filters" at bounding box center [445, 174] width 82 height 25
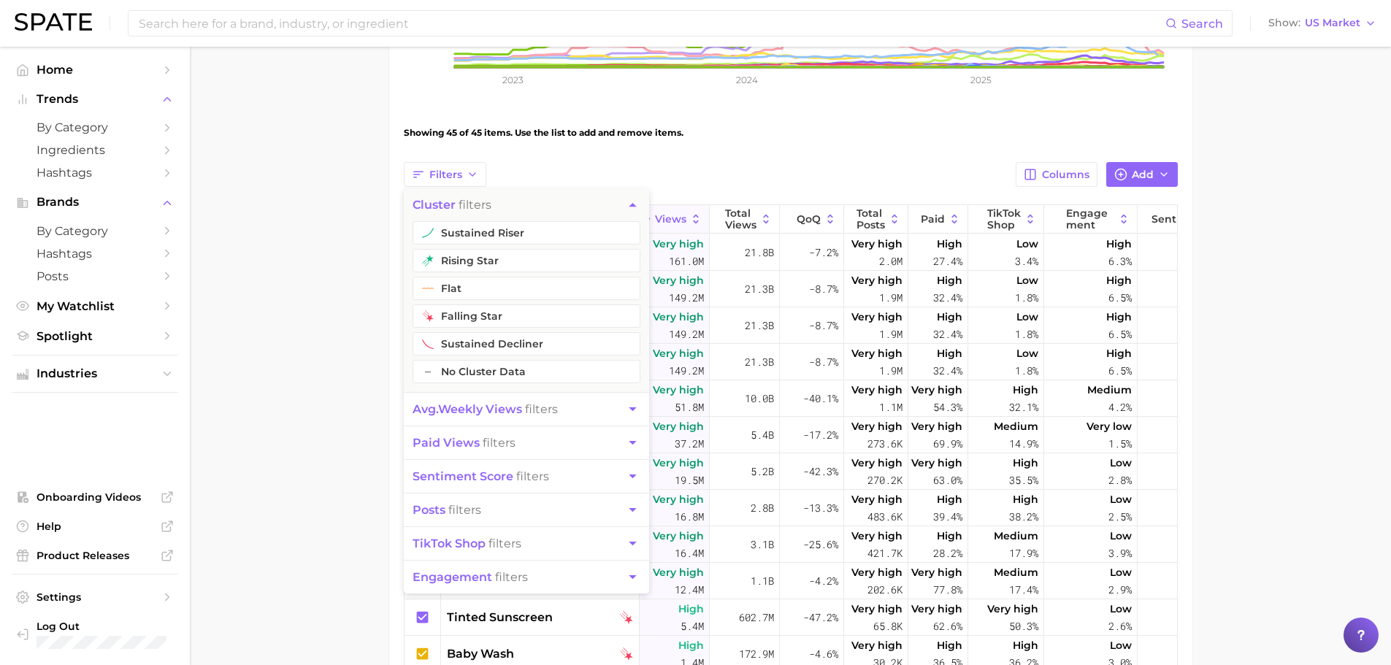
click at [258, 387] on main "New Watchlist Settings Overview Google TikTok Instagram View Combined Export Da…" at bounding box center [790, 297] width 1201 height 1319
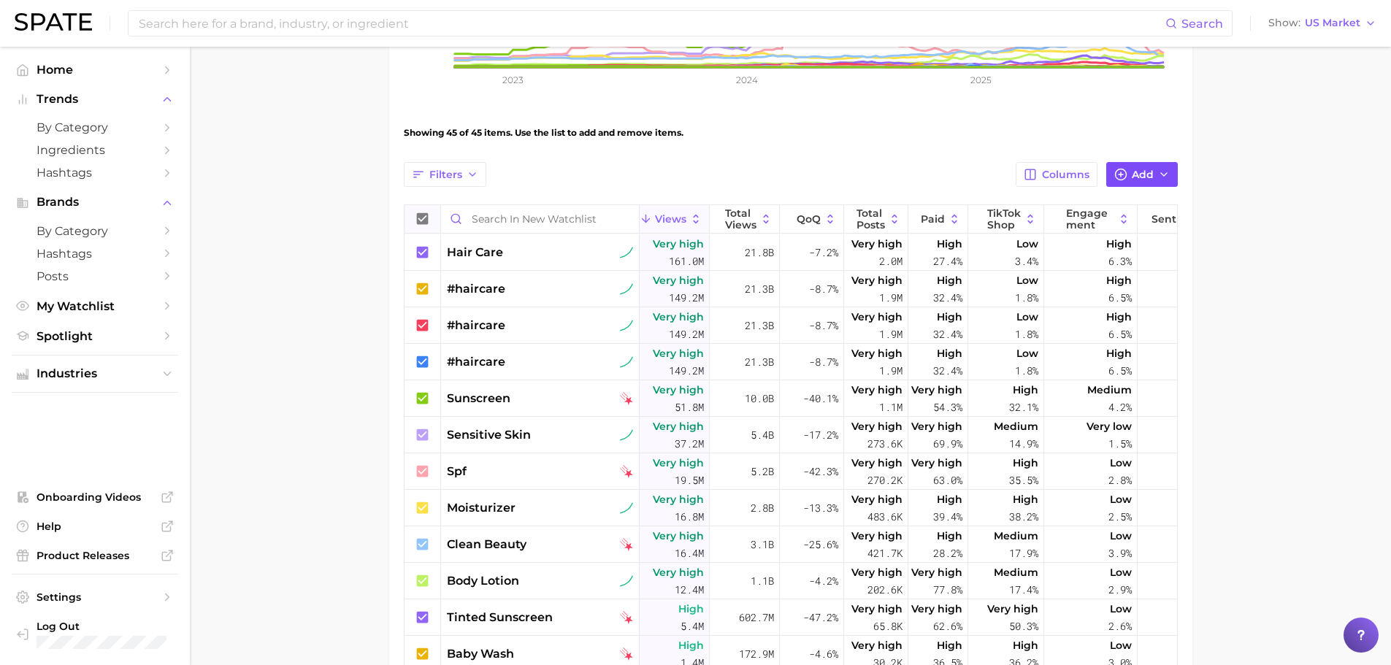
click at [1168, 169] on icon "button" at bounding box center [1164, 175] width 12 height 12
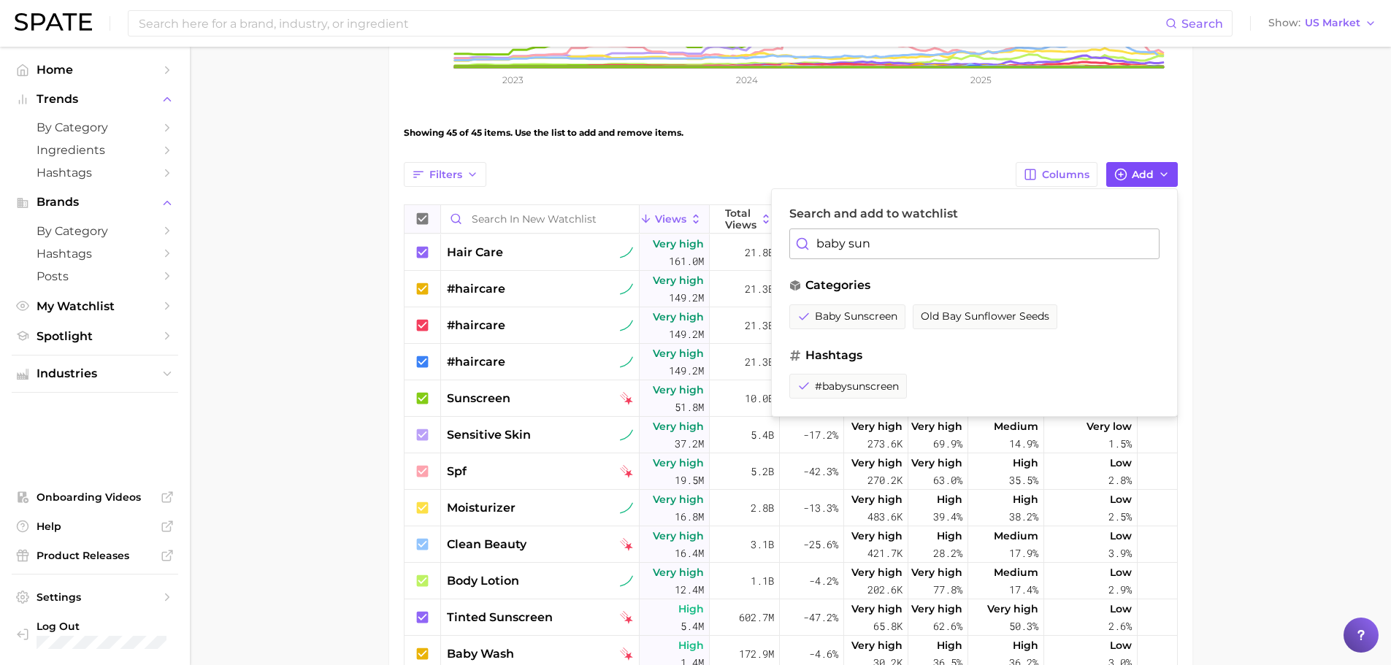
click at [1169, 171] on icon "button" at bounding box center [1164, 175] width 12 height 12
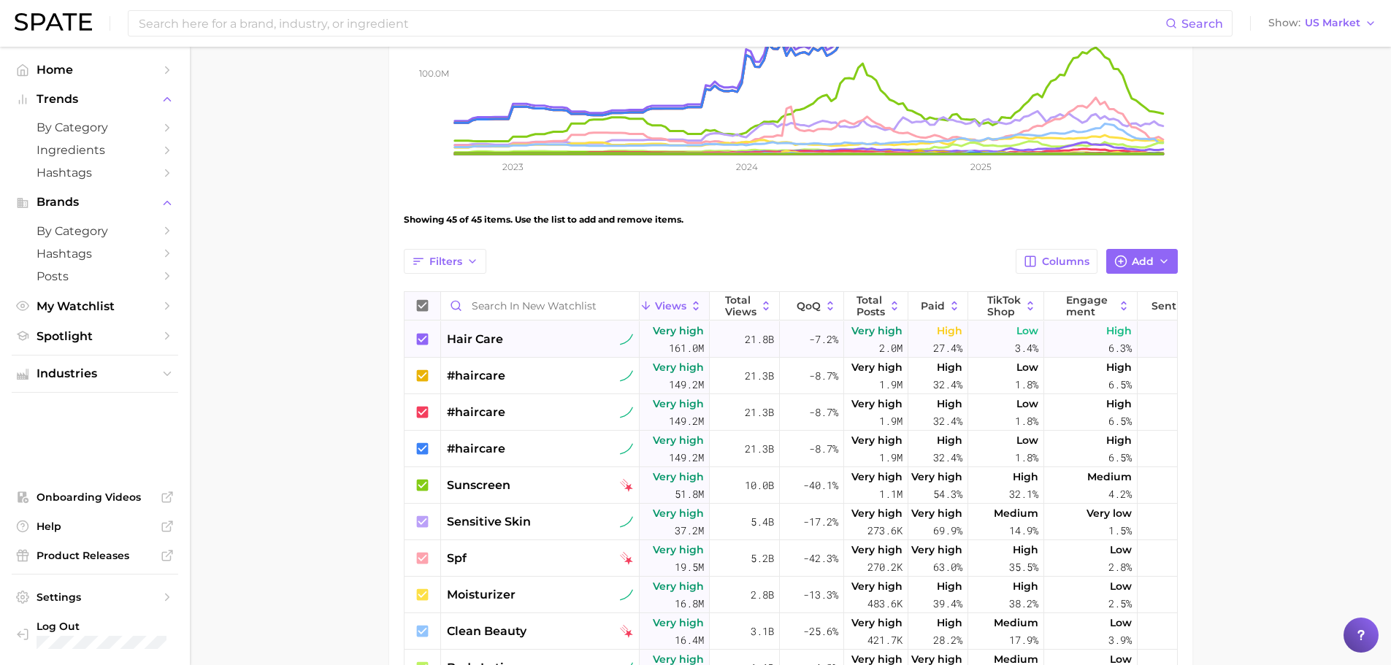
drag, startPoint x: 912, startPoint y: 426, endPoint x: 872, endPoint y: 428, distance: 40.9
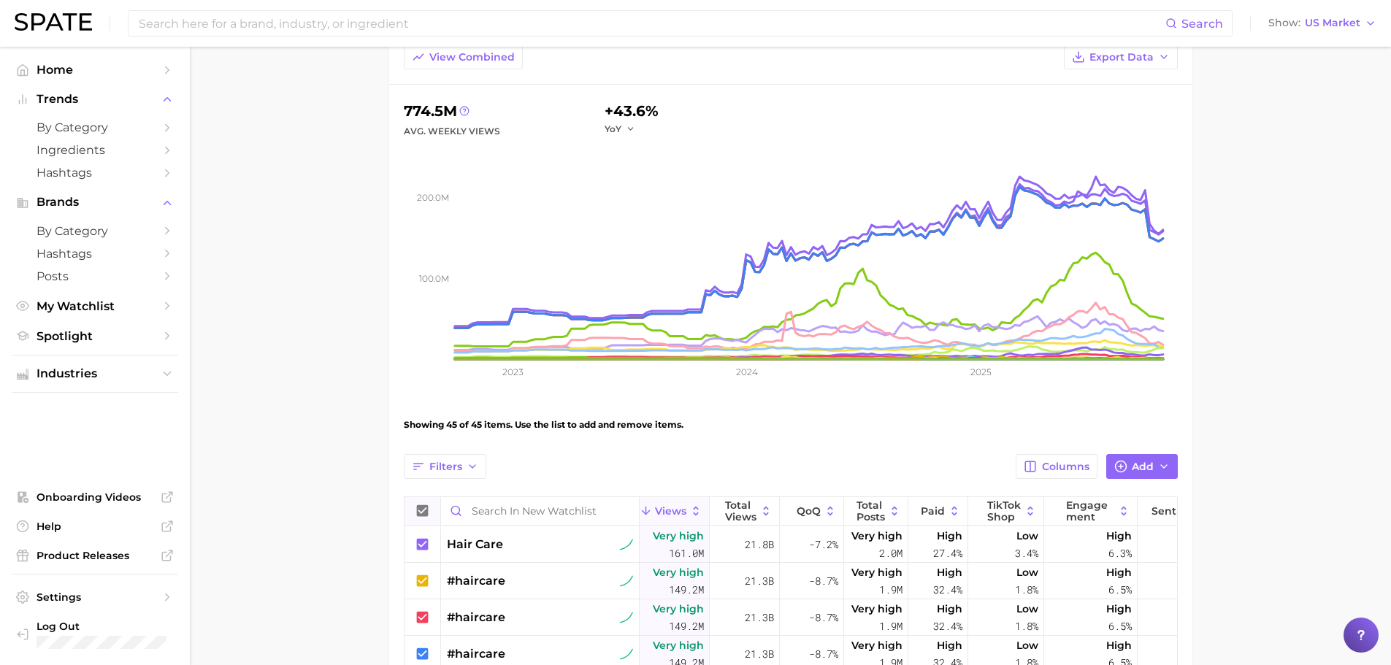
drag, startPoint x: 872, startPoint y: 428, endPoint x: 750, endPoint y: 432, distance: 122.0
click at [750, 432] on div "Showing 45 of 45 items. Use the list to add and remove items." at bounding box center [791, 424] width 774 height 41
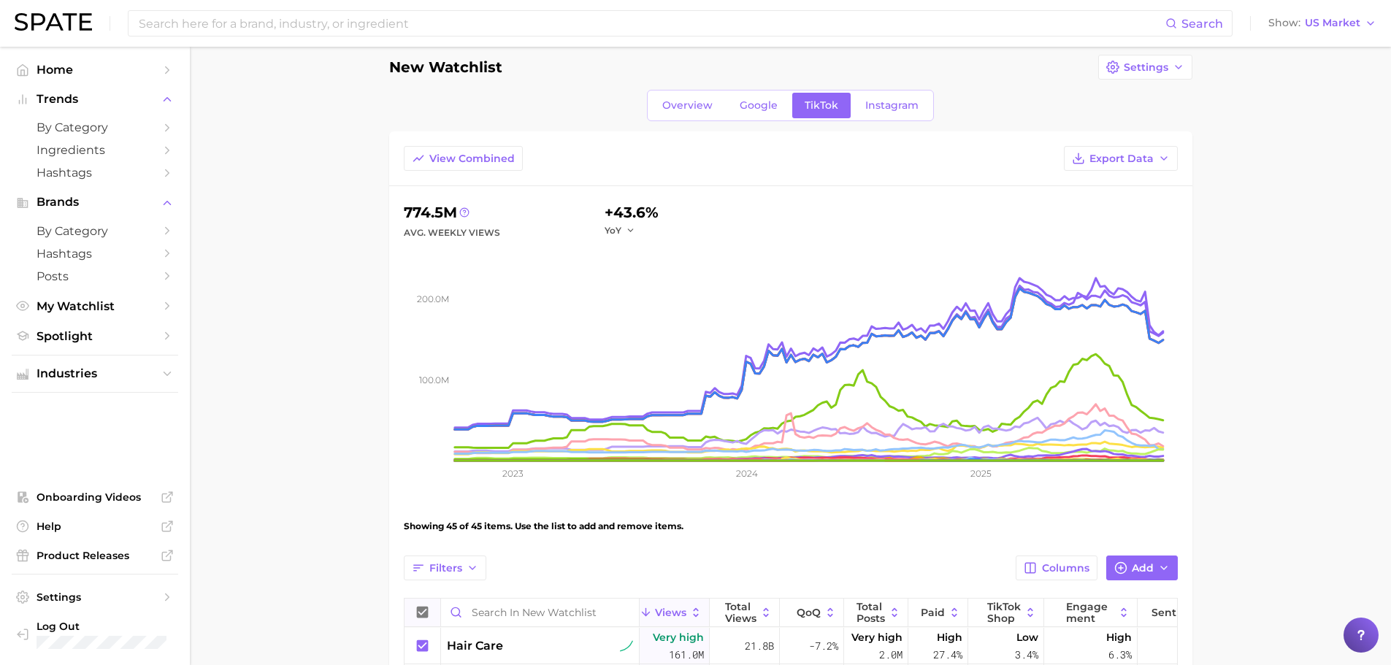
scroll to position [0, 0]
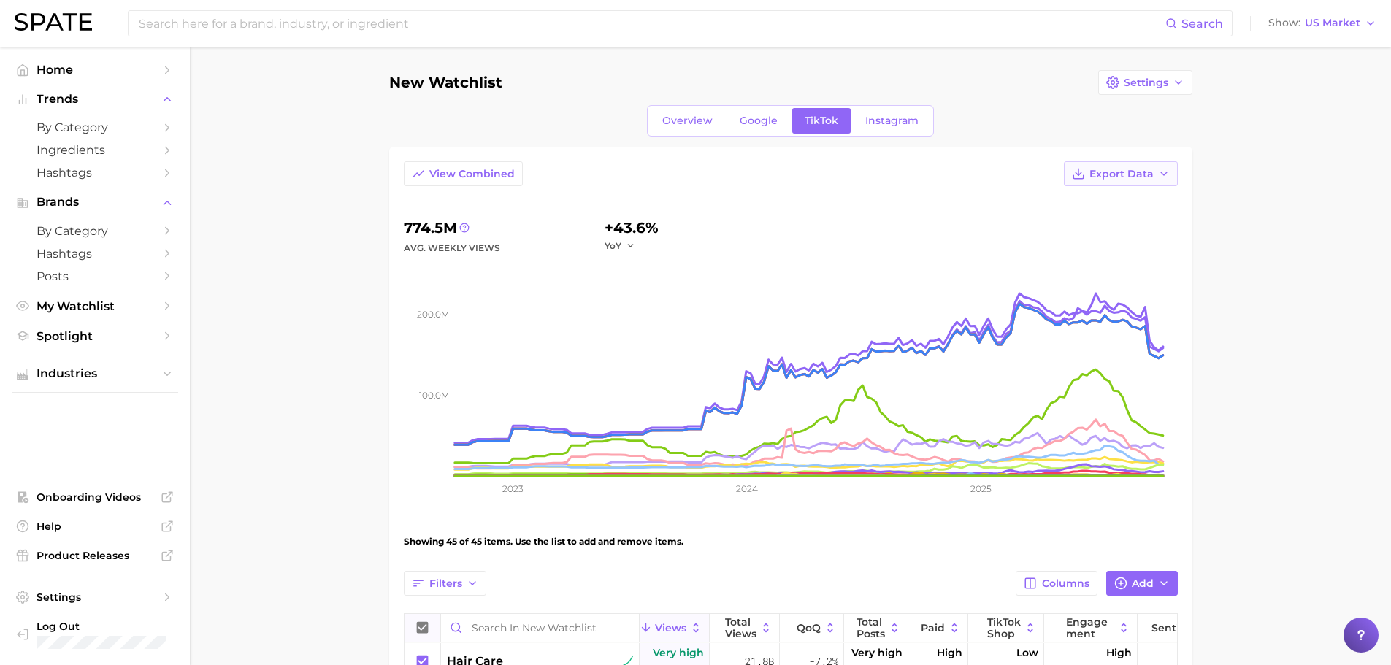
click at [1121, 180] on span "Export Data" at bounding box center [1121, 174] width 64 height 12
click at [1080, 204] on span "Table Data CSV" at bounding box center [1082, 201] width 80 height 12
drag, startPoint x: 1262, startPoint y: 491, endPoint x: 1263, endPoint y: 504, distance: 12.4
click at [762, 123] on span "Google" at bounding box center [758, 121] width 38 height 12
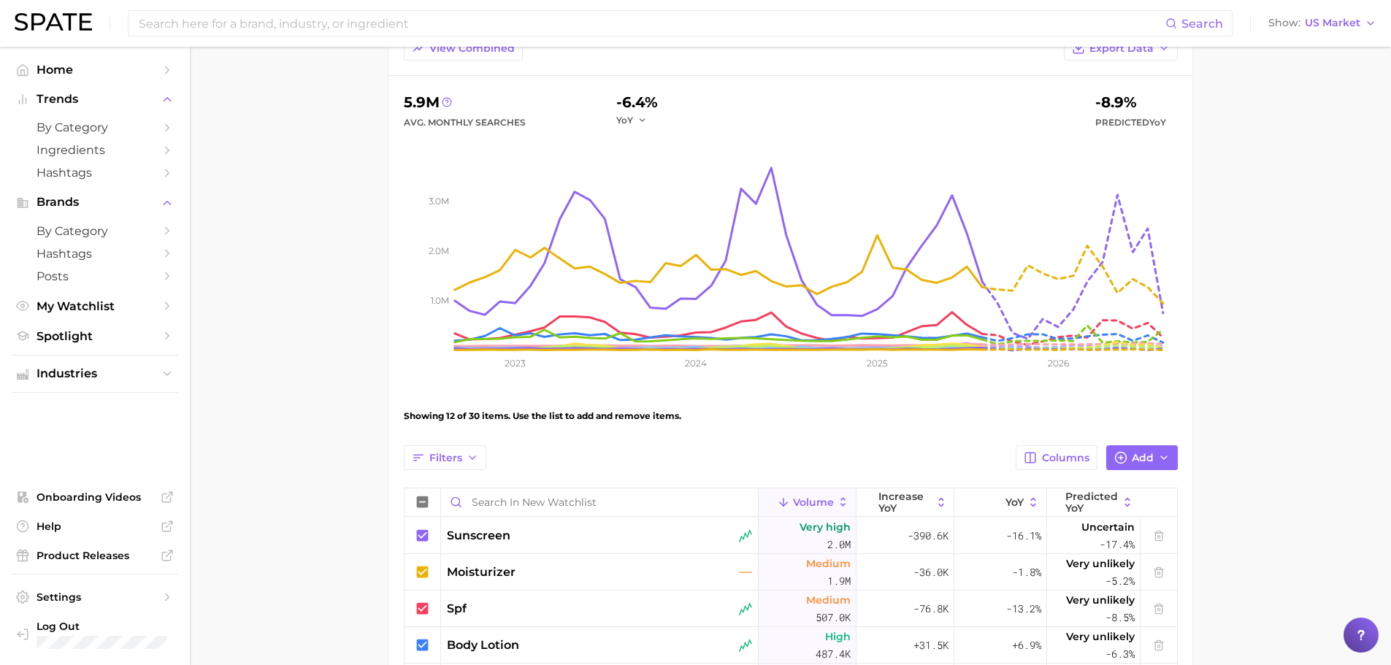
scroll to position [219, 0]
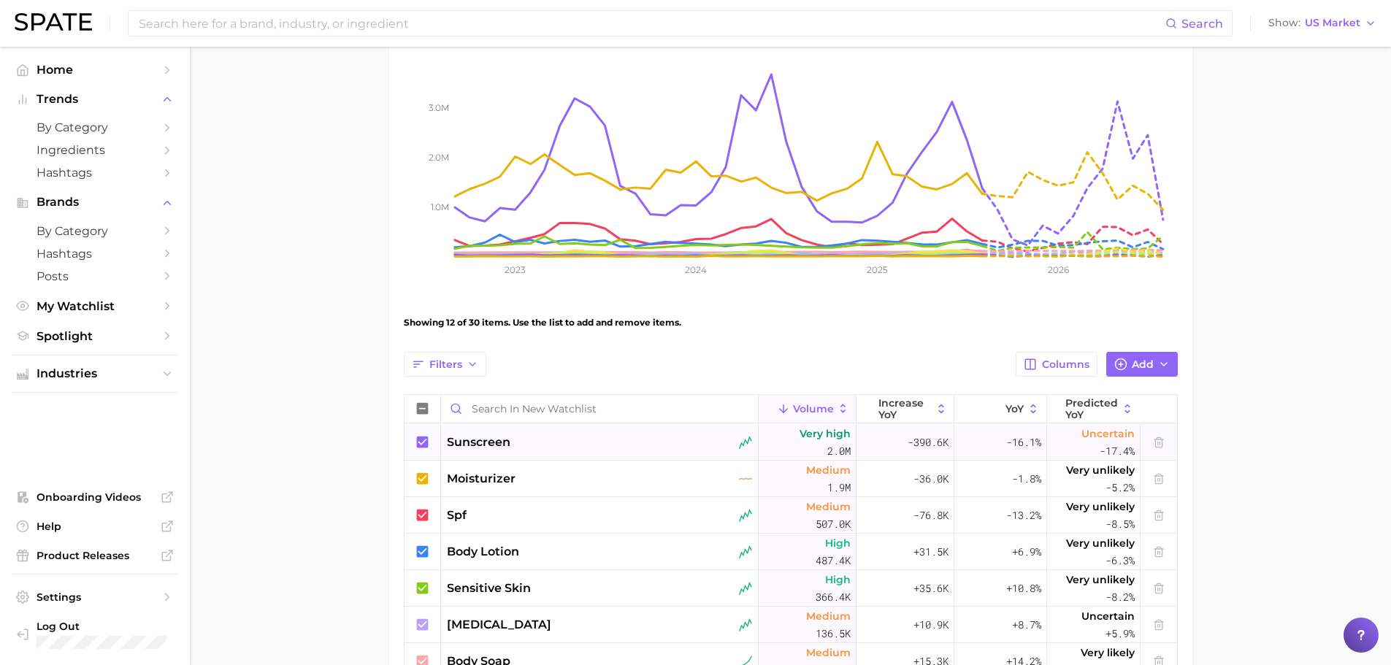
click at [423, 440] on icon at bounding box center [422, 442] width 12 height 12
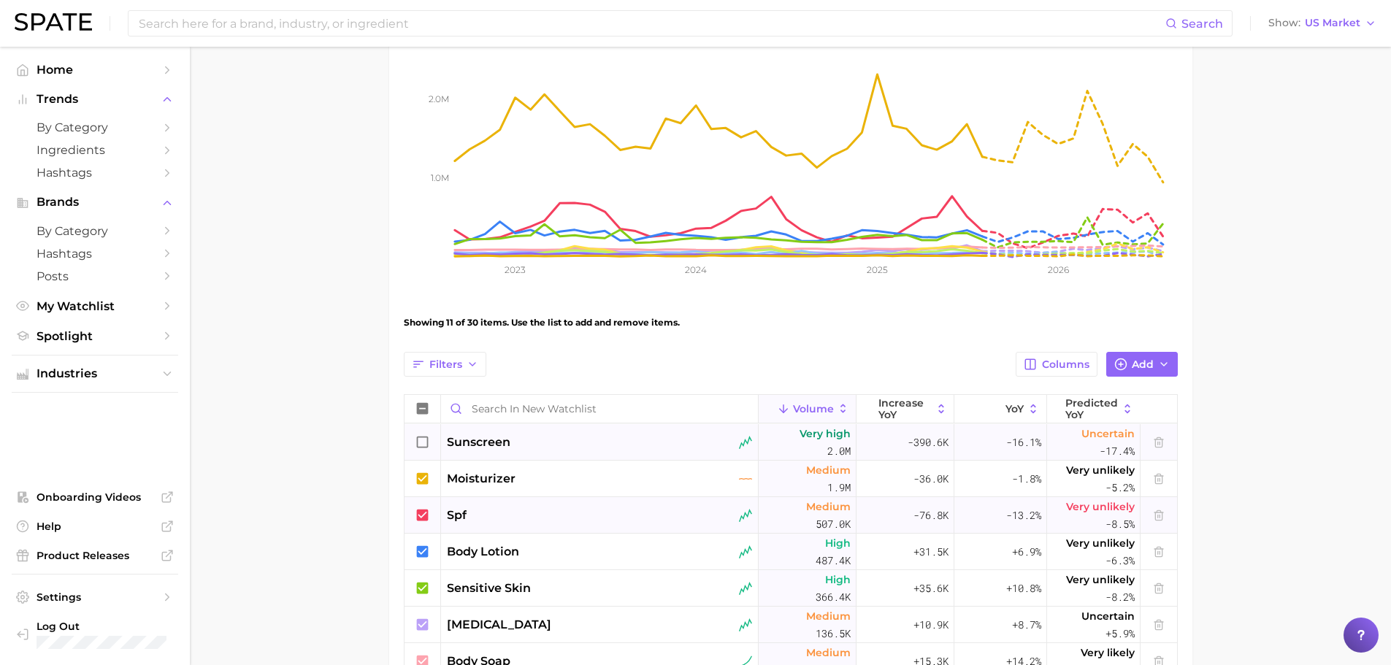
click at [423, 514] on icon at bounding box center [422, 515] width 12 height 12
click at [423, 514] on icon at bounding box center [423, 515] width 16 height 16
click at [415, 406] on icon at bounding box center [423, 409] width 16 height 16
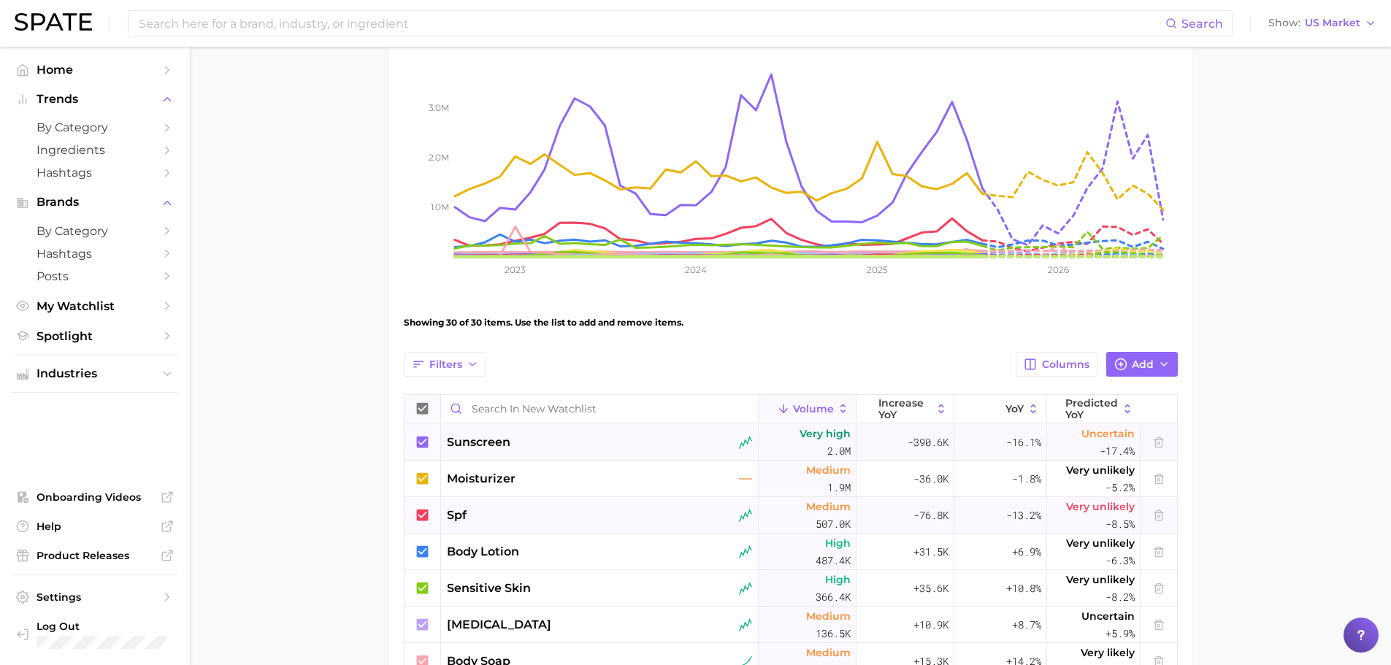
click at [420, 410] on icon at bounding box center [423, 409] width 16 height 16
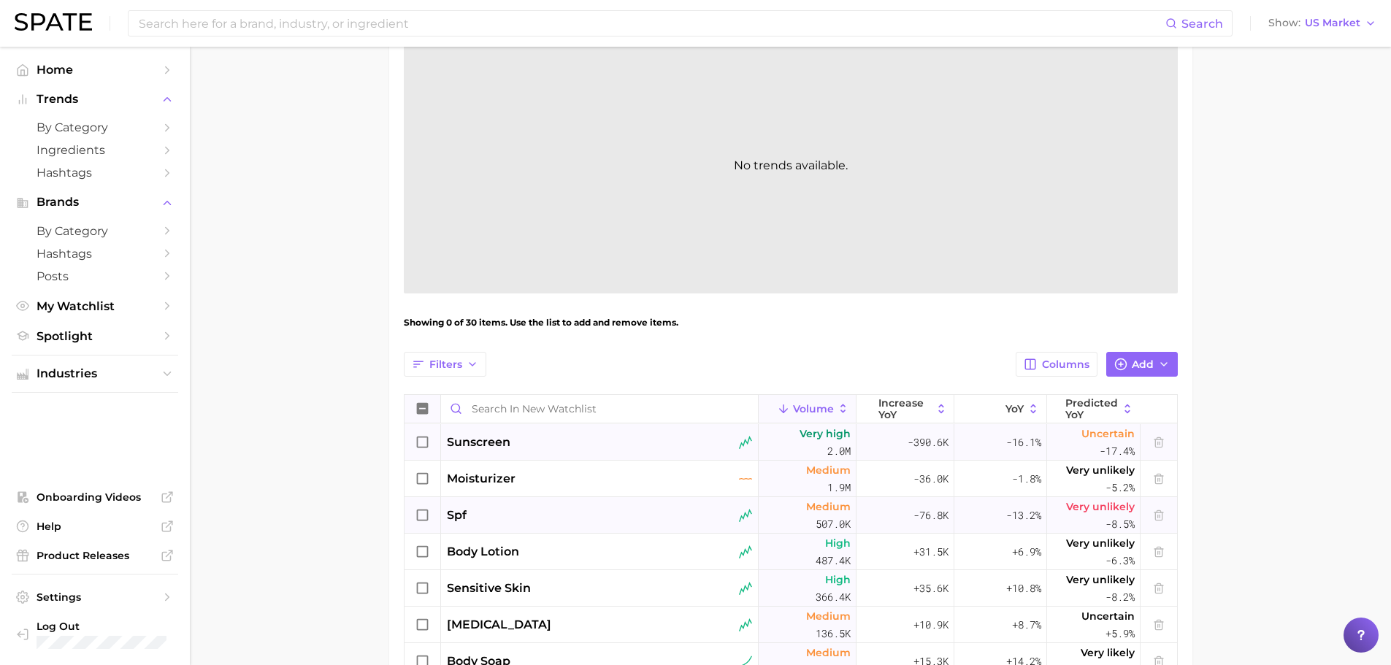
click at [420, 410] on icon at bounding box center [422, 409] width 12 height 12
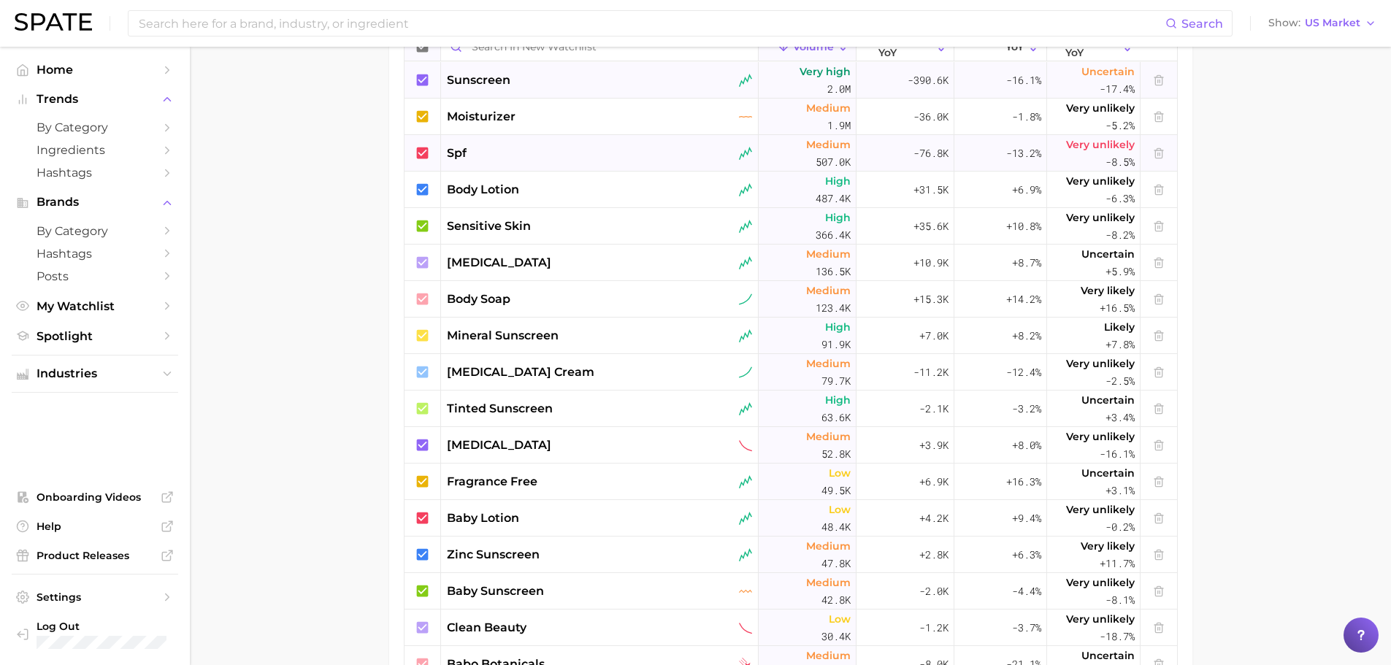
scroll to position [336, 0]
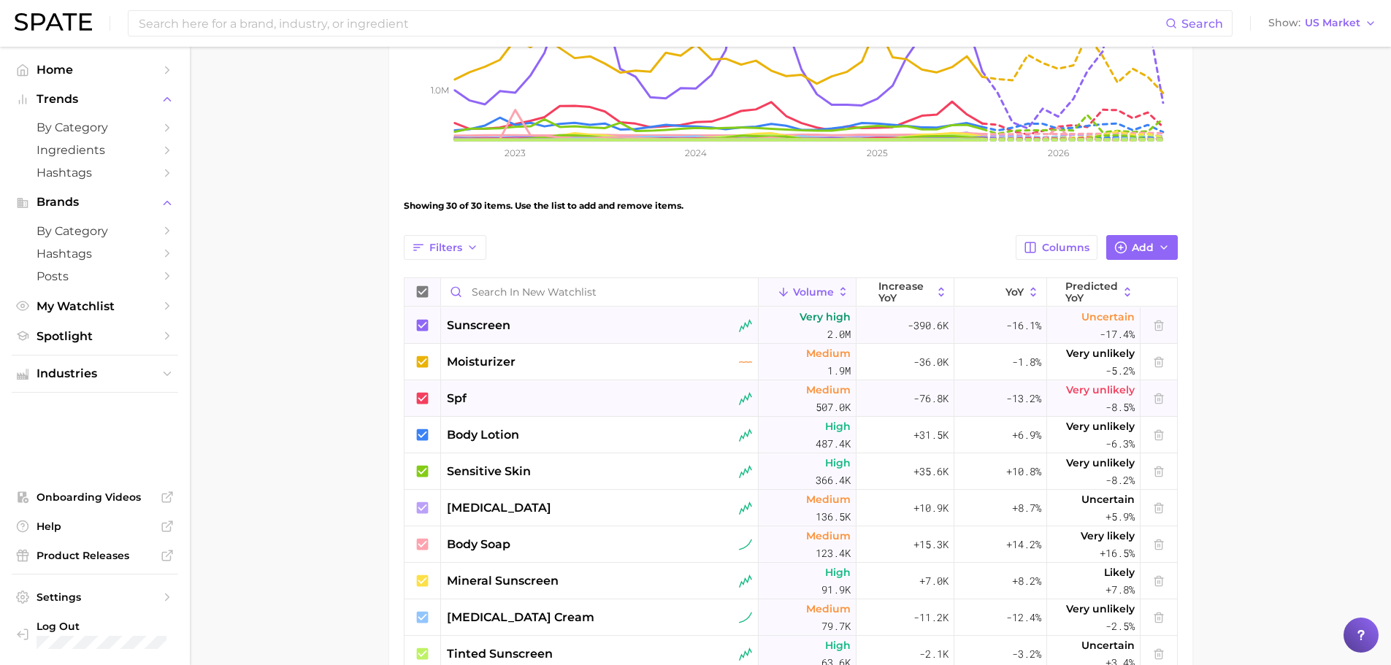
click at [423, 294] on icon at bounding box center [422, 292] width 12 height 12
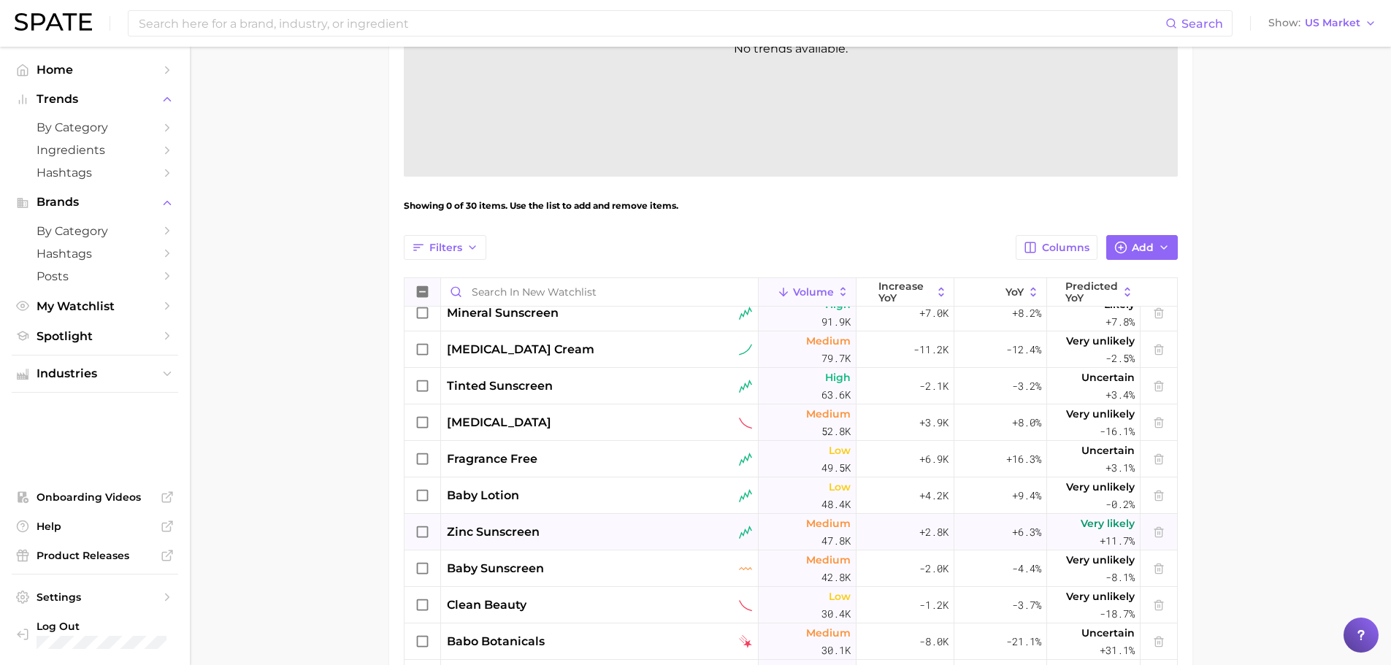
scroll to position [365, 0]
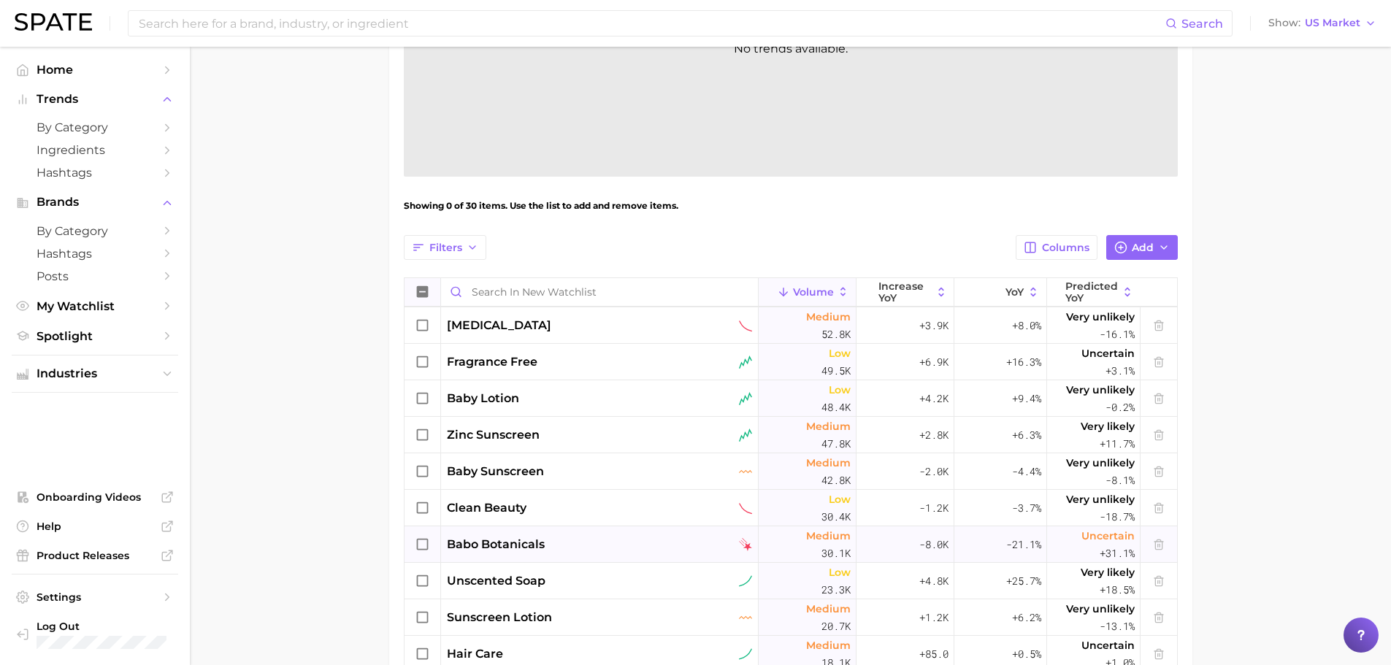
click at [420, 546] on icon at bounding box center [423, 545] width 16 height 16
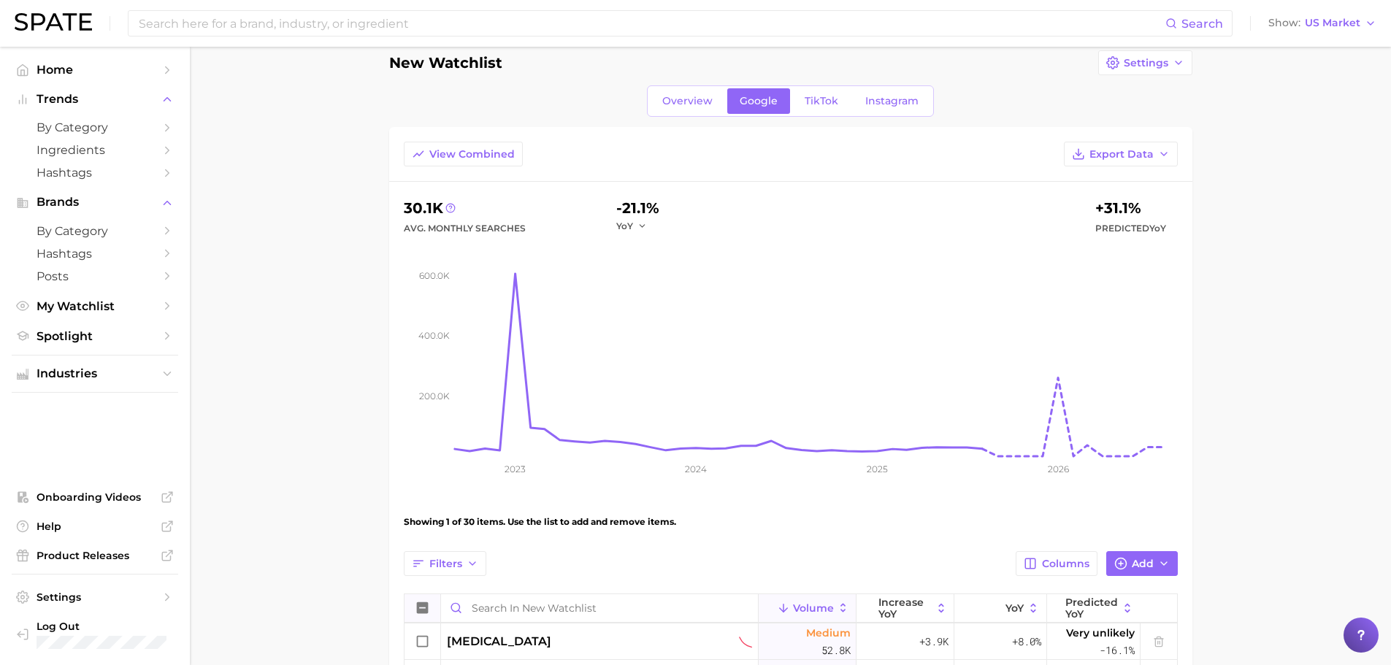
scroll to position [0, 0]
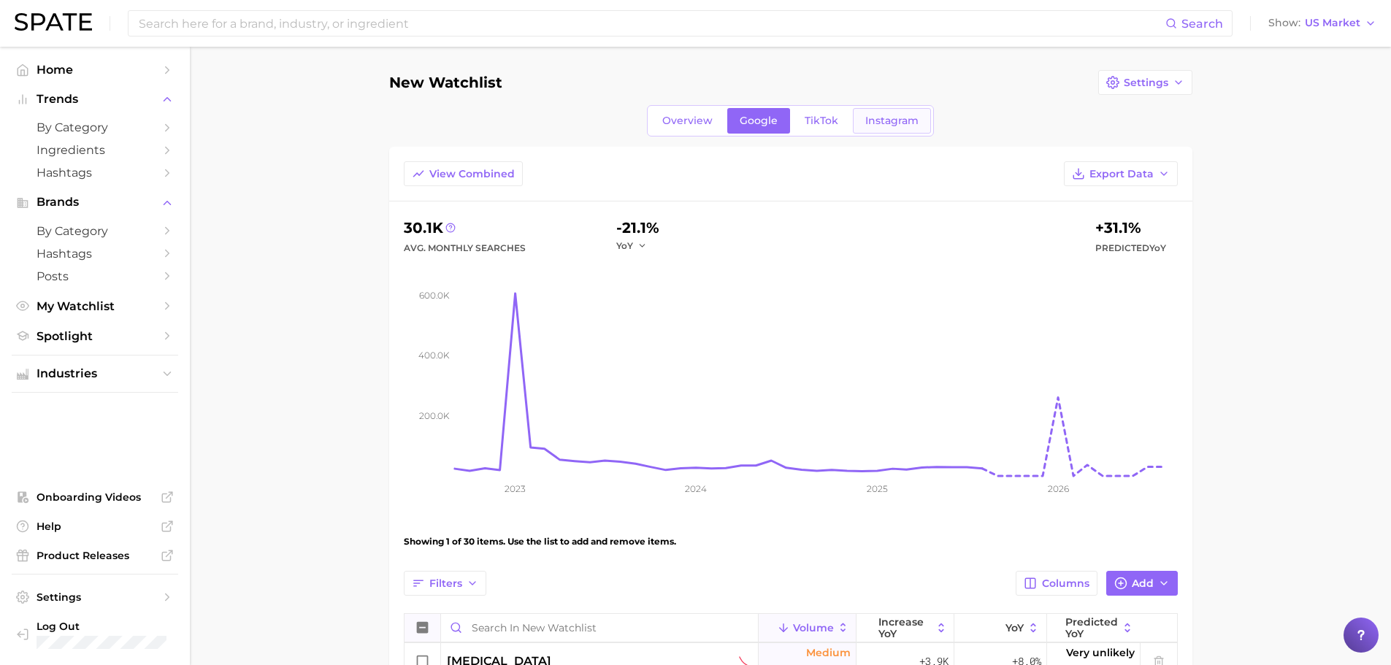
click at [880, 118] on span "Instagram" at bounding box center [891, 121] width 53 height 12
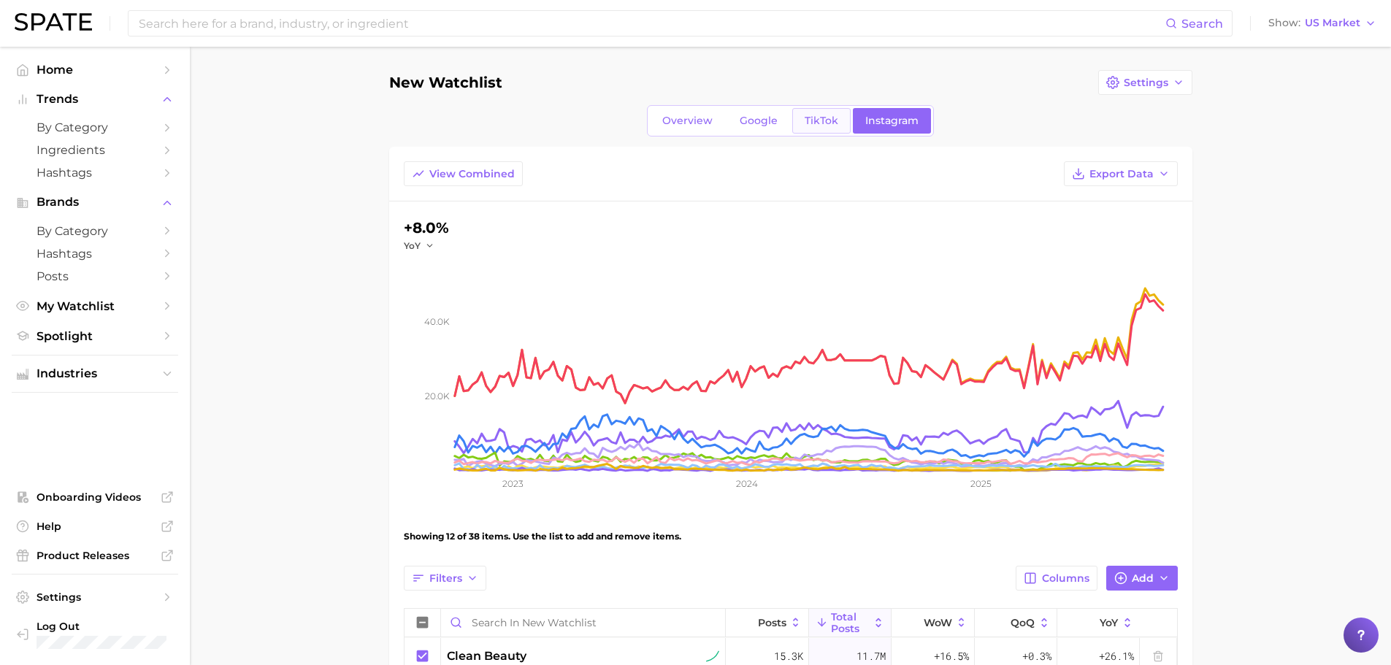
click at [816, 112] on link "TikTok" at bounding box center [821, 121] width 58 height 26
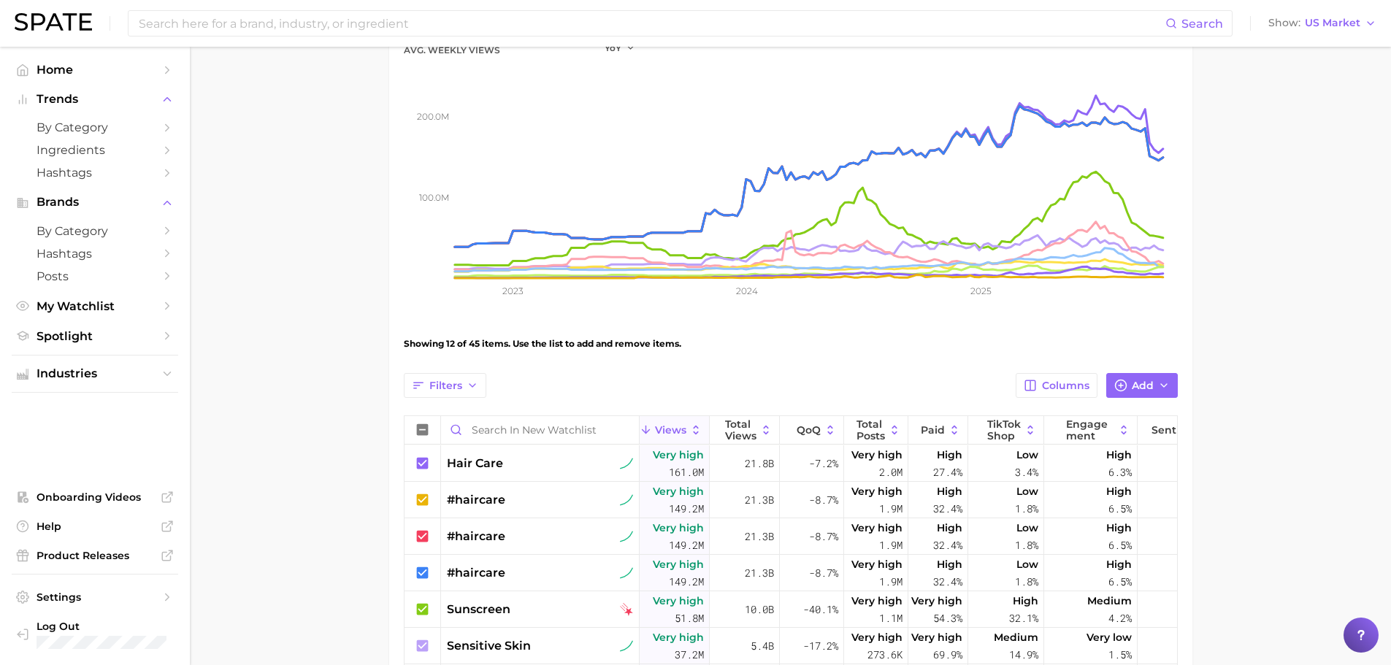
scroll to position [292, 0]
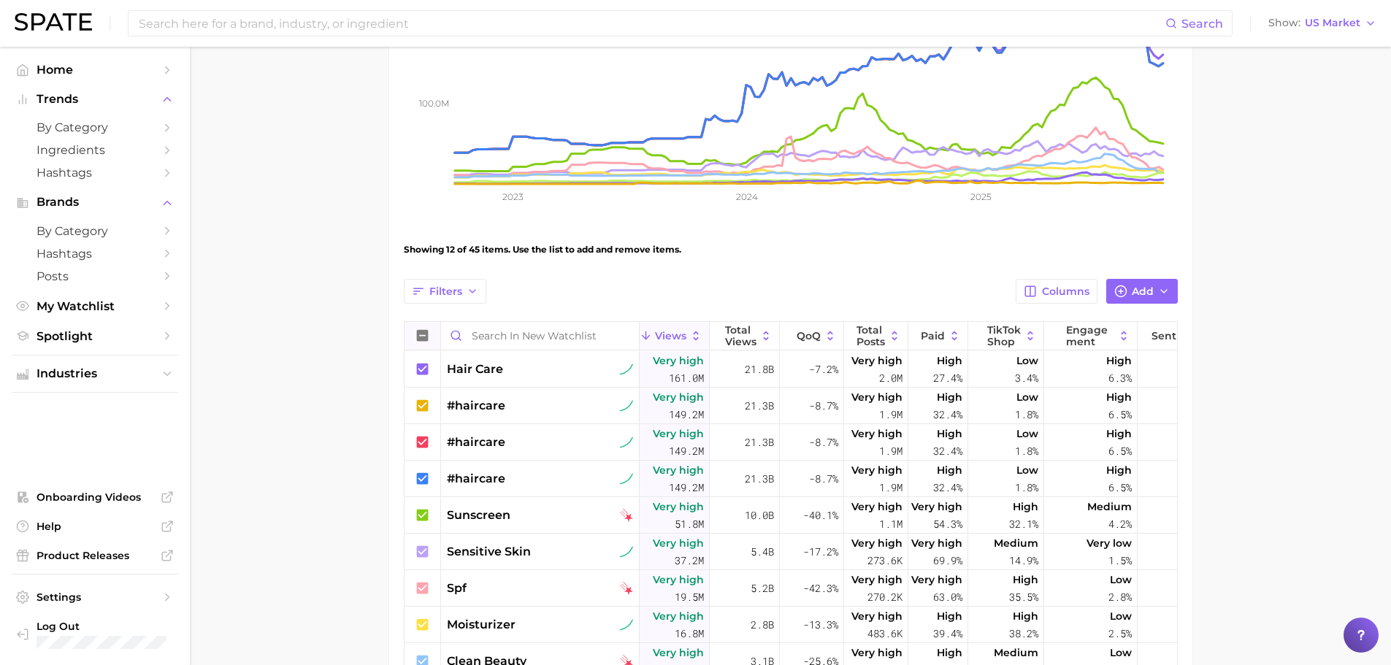
click at [418, 338] on icon at bounding box center [422, 336] width 12 height 12
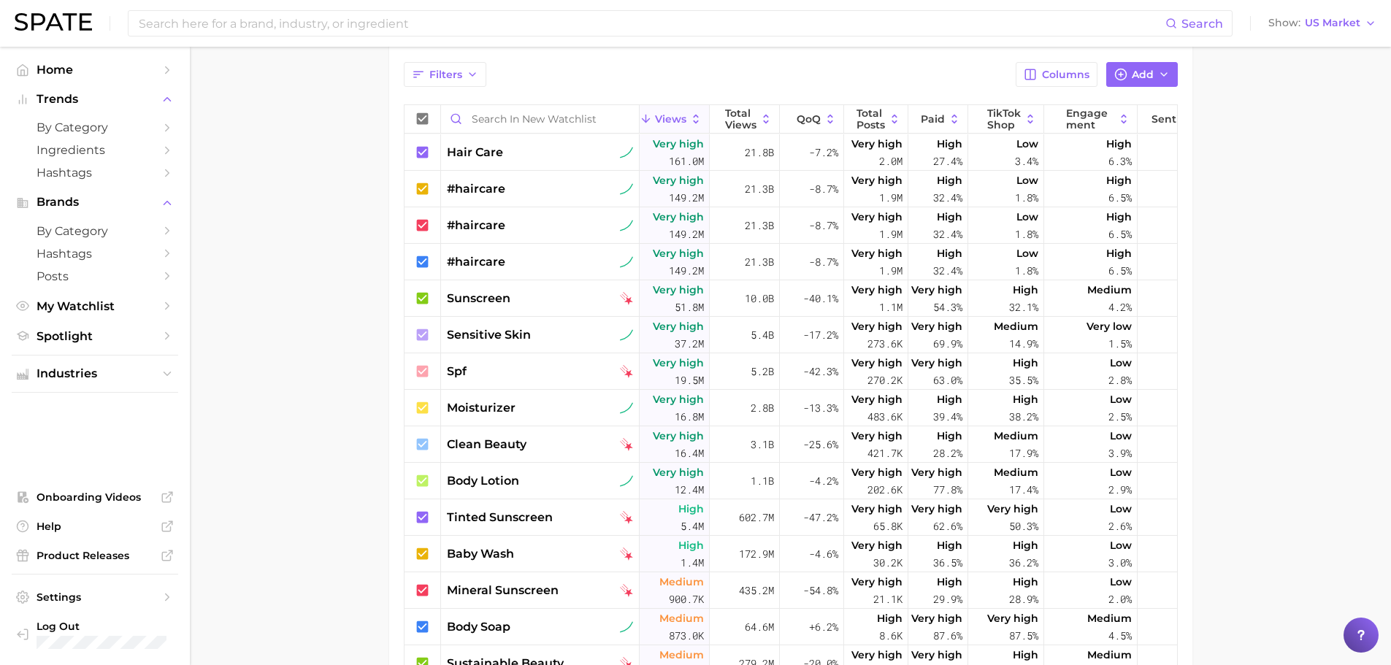
scroll to position [511, 0]
click at [425, 117] on icon at bounding box center [423, 117] width 16 height 16
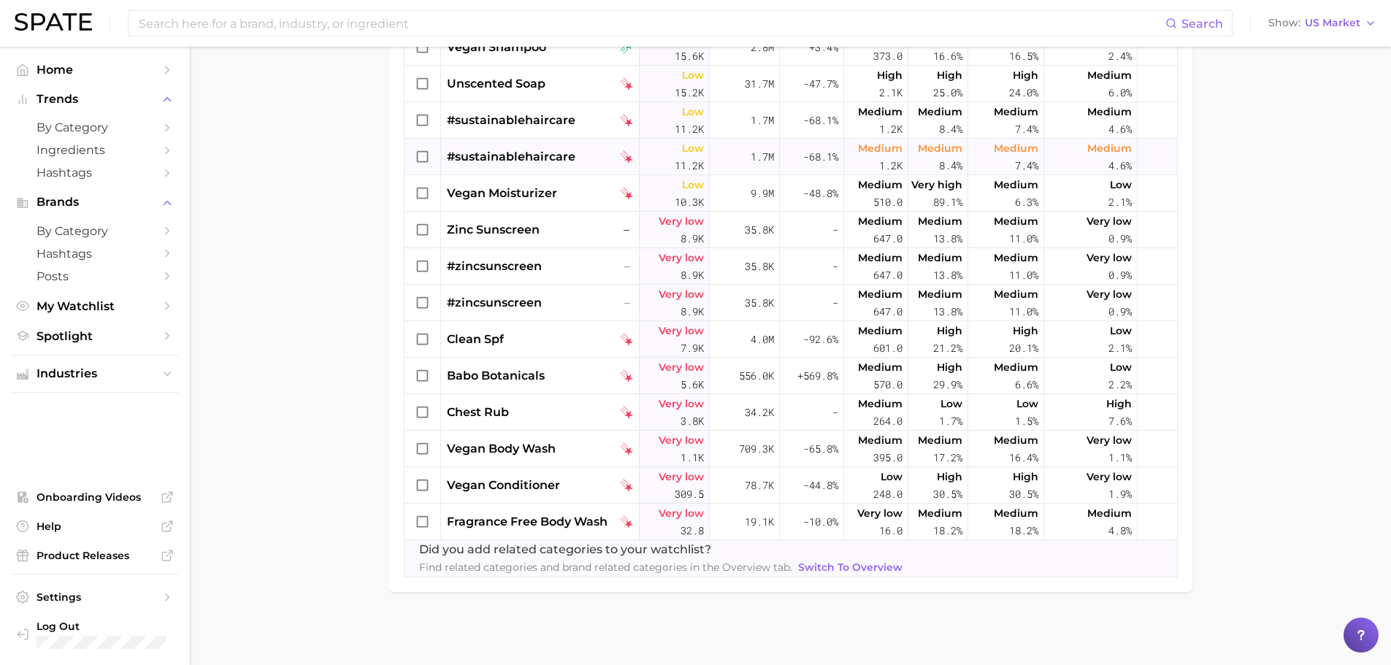
scroll to position [1056, 0]
click at [426, 368] on icon at bounding box center [423, 376] width 16 height 16
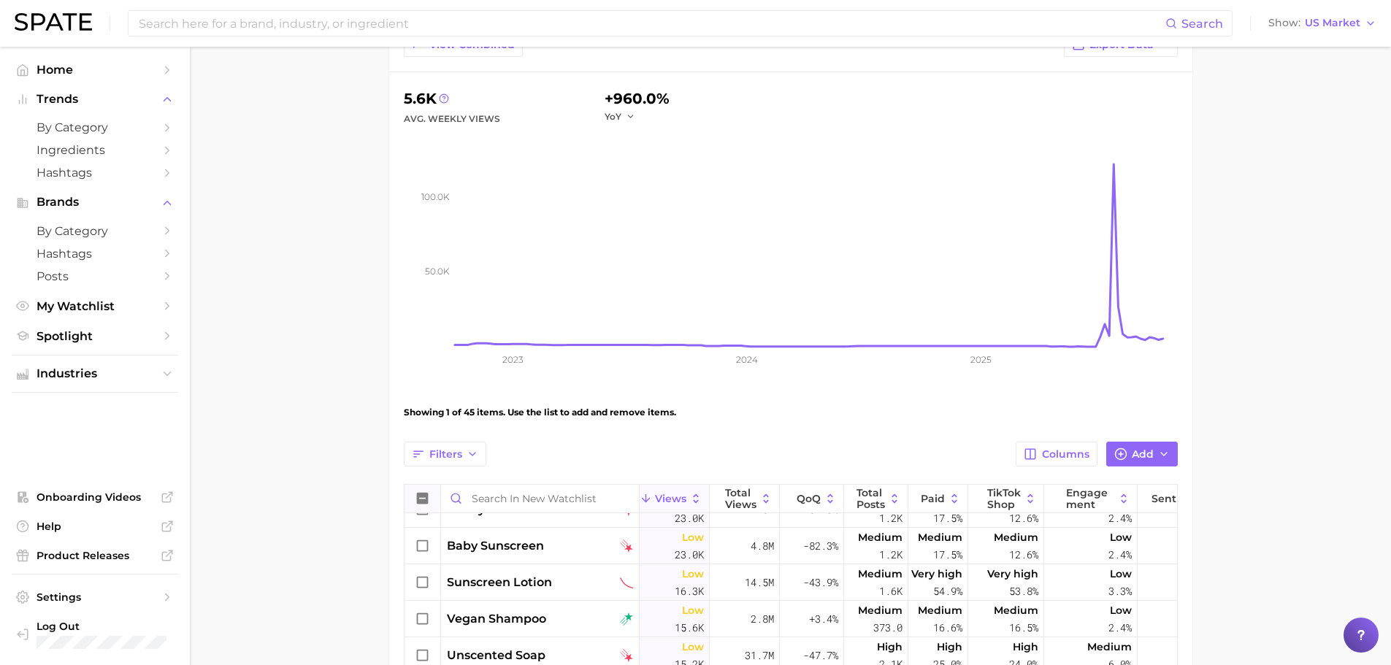
scroll to position [0, 0]
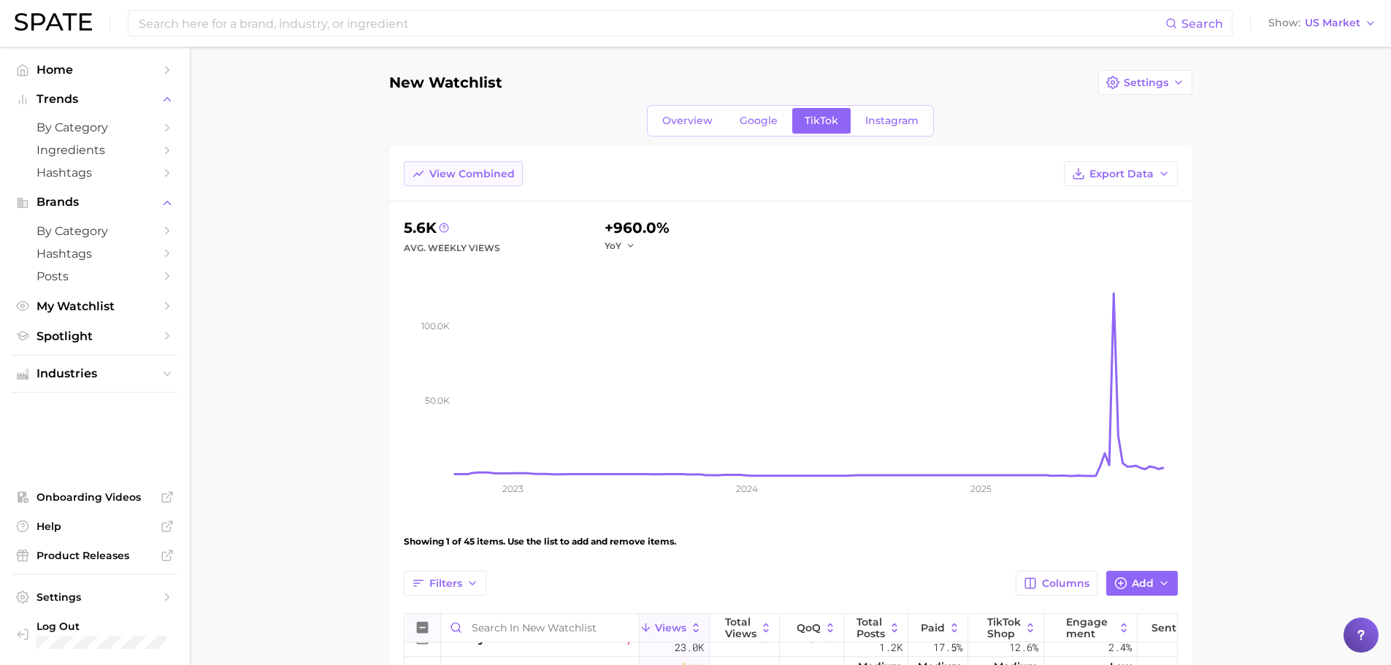
click at [424, 180] on icon at bounding box center [418, 173] width 13 height 13
click at [457, 173] on span "View Separated" at bounding box center [471, 174] width 85 height 12
click at [420, 626] on icon at bounding box center [422, 628] width 12 height 12
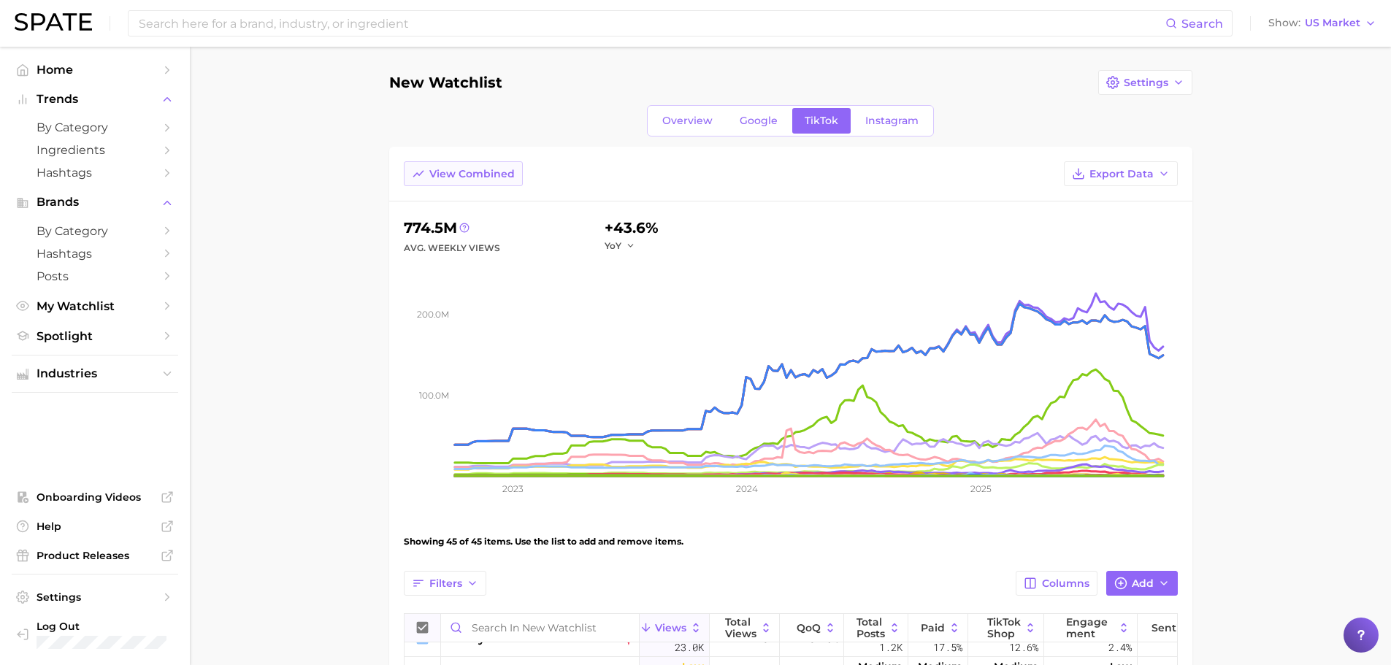
click at [436, 172] on span "View Combined" at bounding box center [471, 174] width 85 height 12
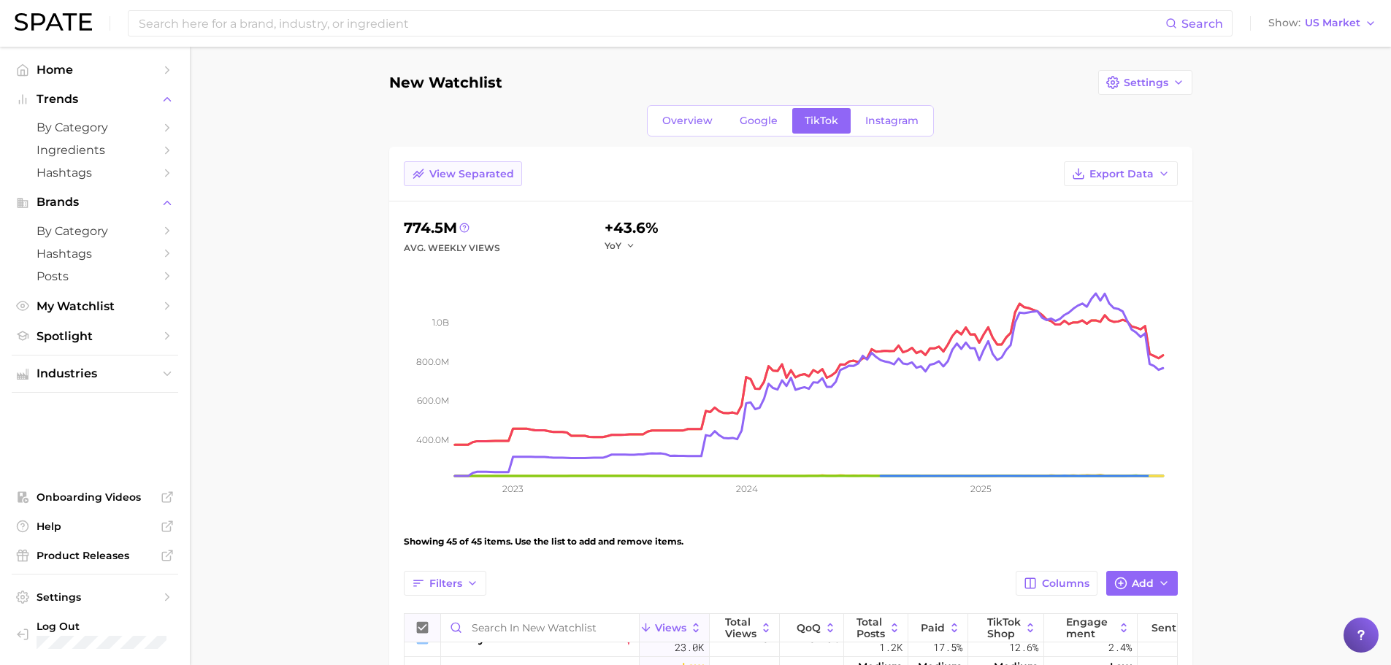
click at [421, 177] on icon at bounding box center [418, 173] width 13 height 13
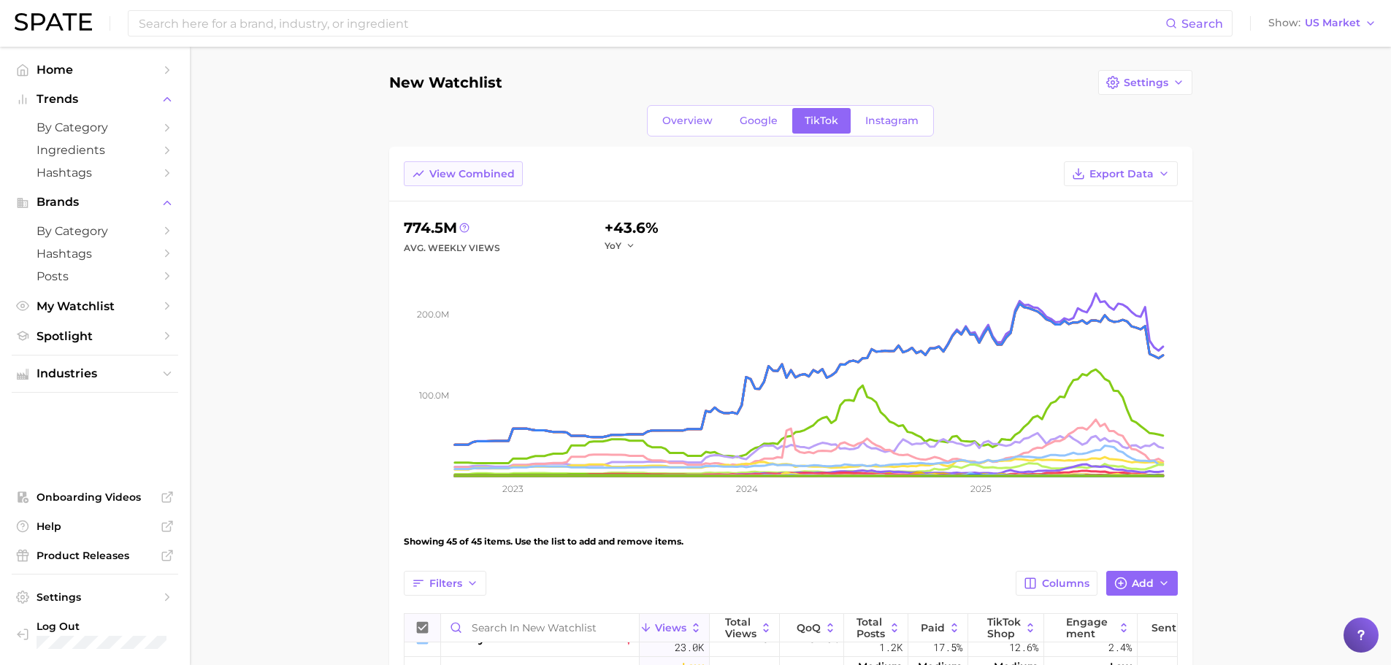
click at [439, 174] on span "View Combined" at bounding box center [471, 174] width 85 height 12
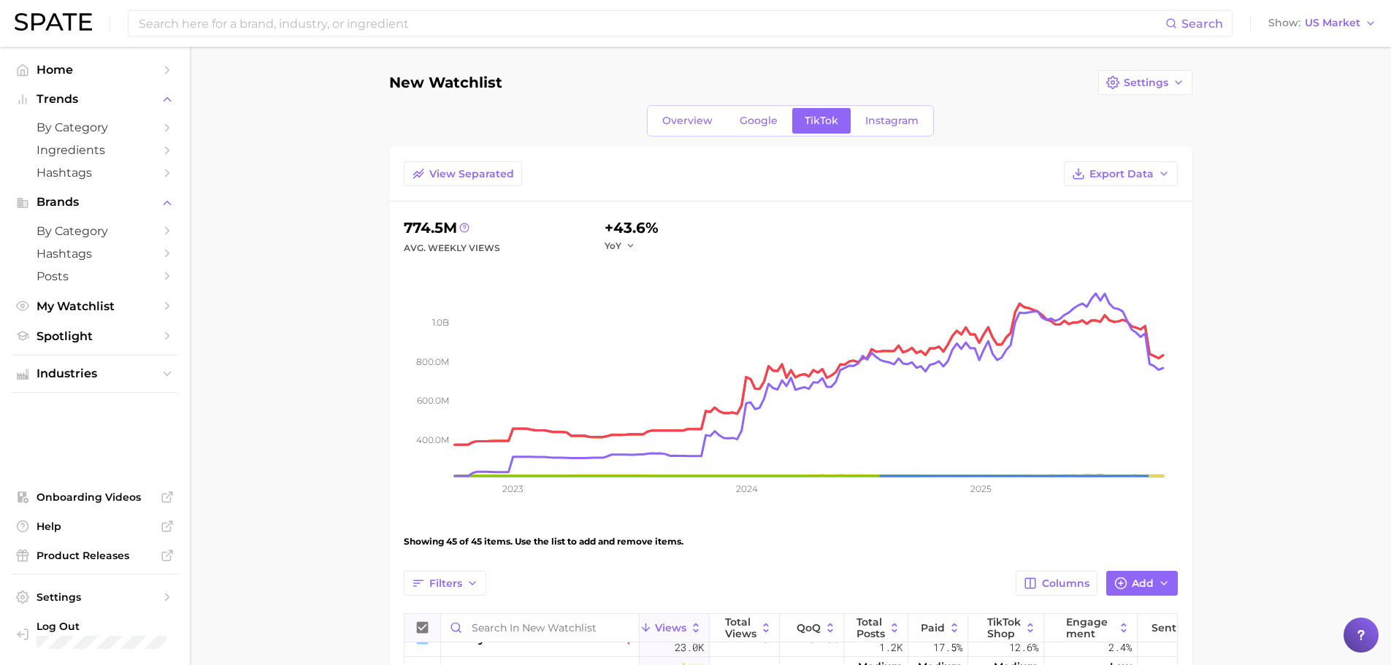
click at [441, 187] on div "View Separated Export Data" at bounding box center [790, 181] width 803 height 40
click at [443, 174] on span "View Separated" at bounding box center [471, 174] width 85 height 12
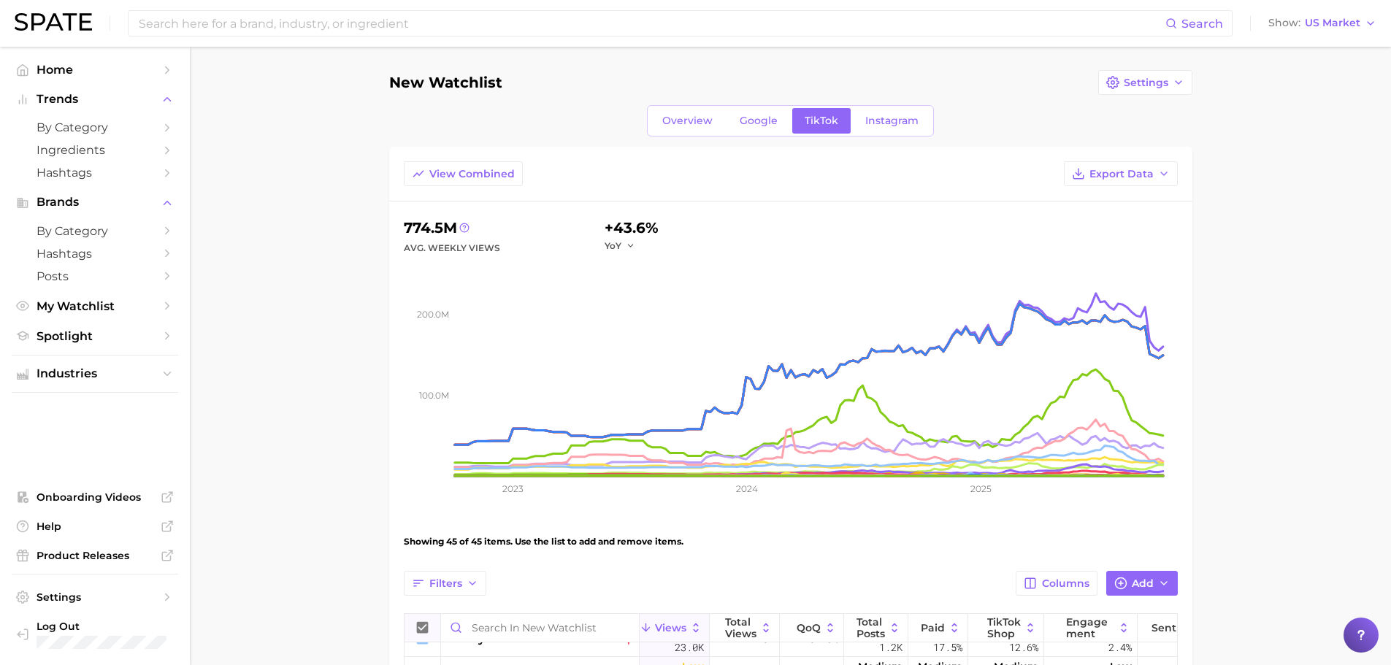
click at [458, 77] on h1 "New Watchlist" at bounding box center [445, 82] width 113 height 16
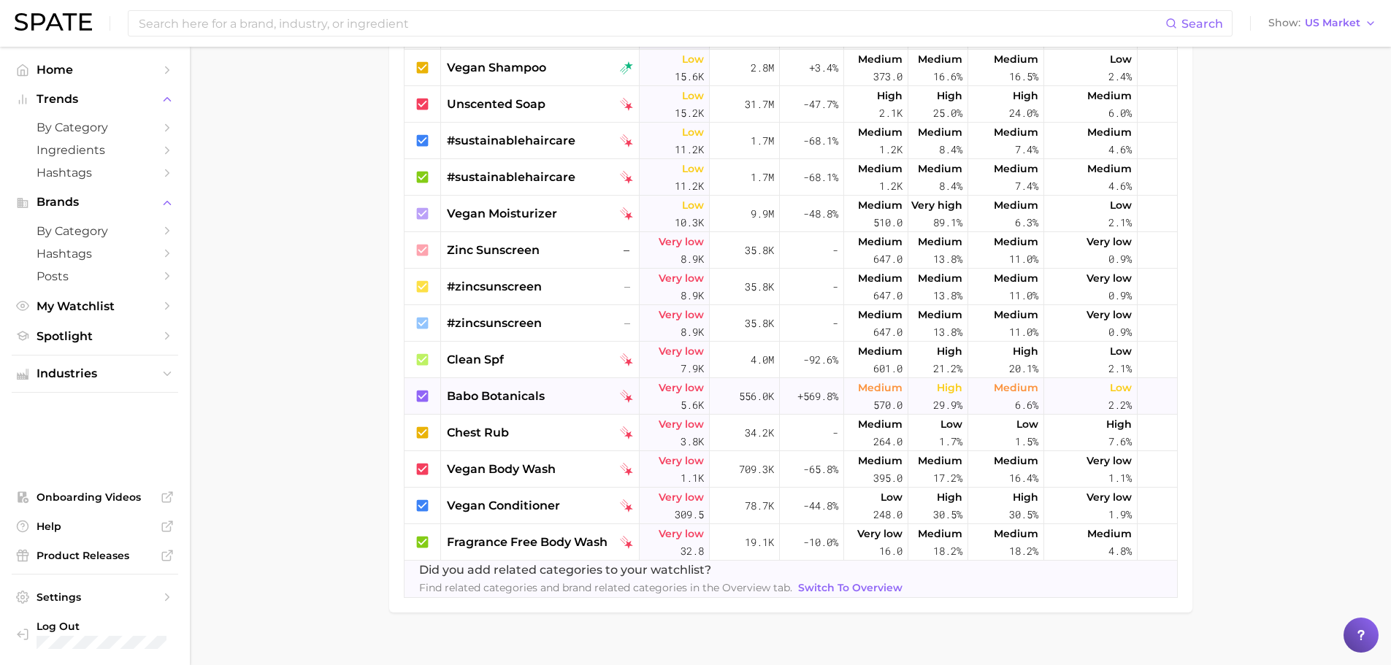
scroll to position [701, 0]
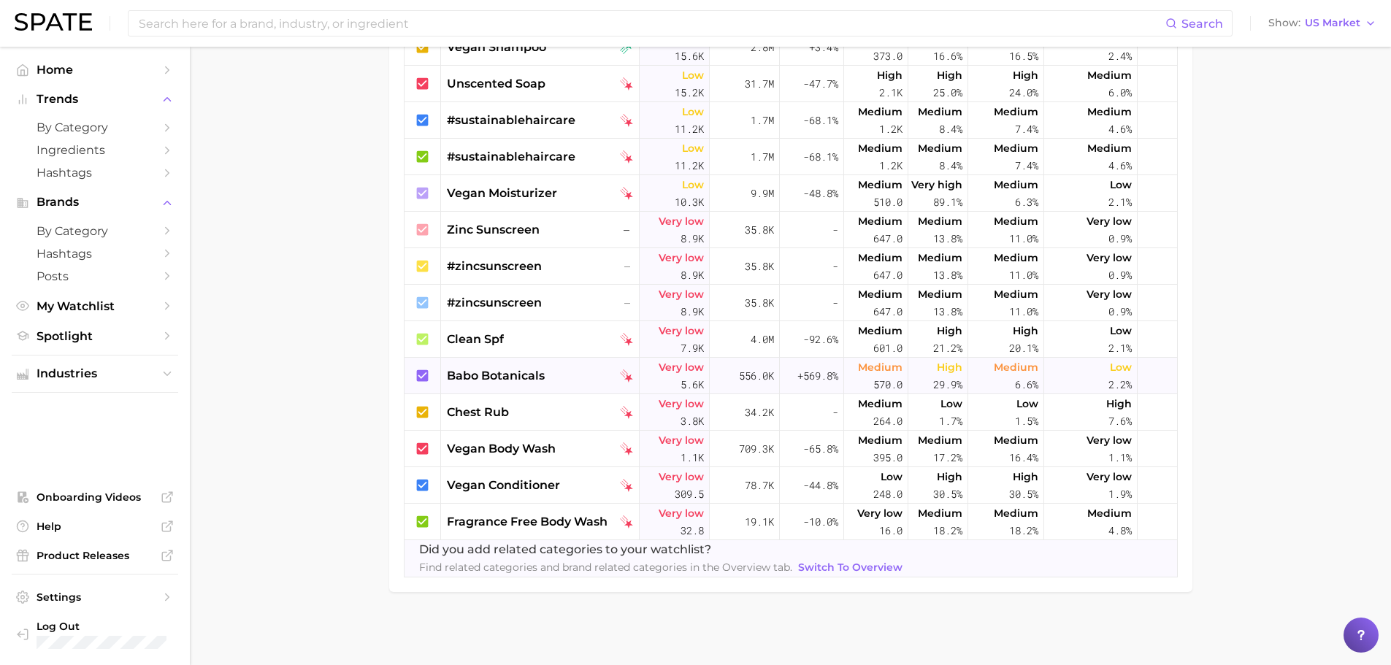
click at [1227, 365] on main "New Watchlist Settings Overview Google TikTok Instagram View Combined Export Da…" at bounding box center [790, 5] width 1201 height 1319
click at [1358, 625] on div at bounding box center [1360, 635] width 35 height 35
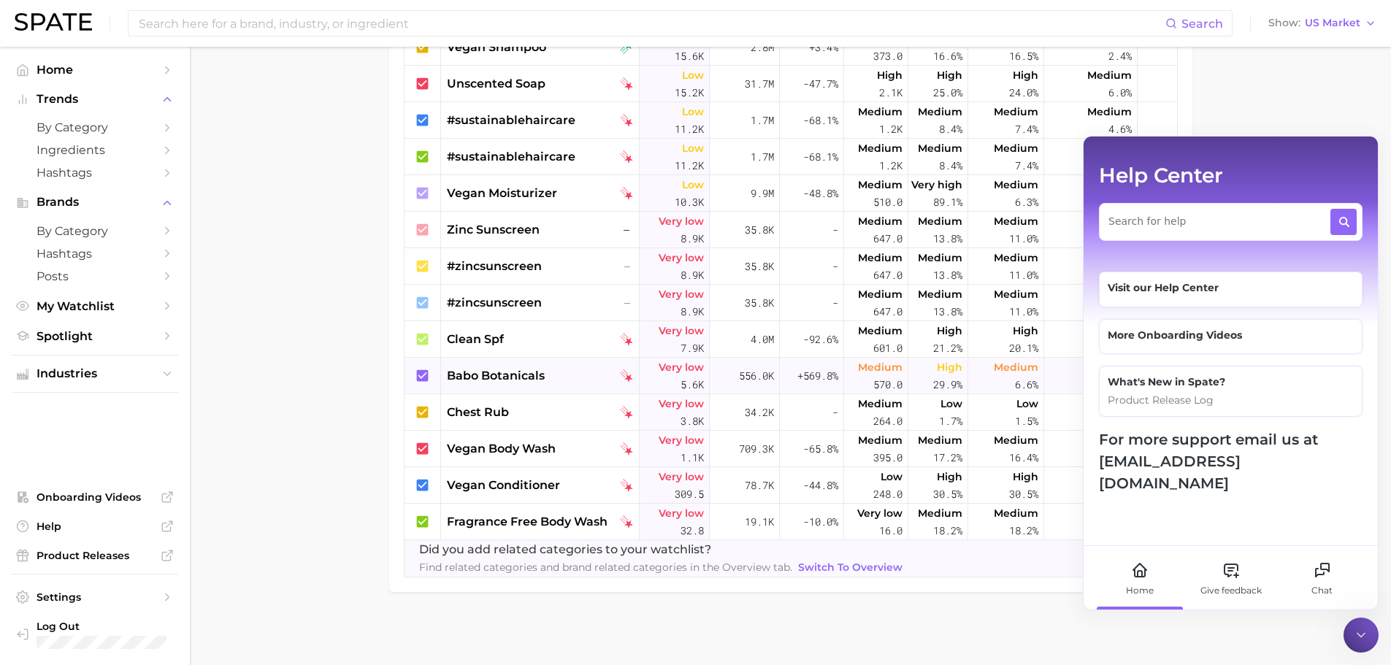
click at [1354, 620] on div at bounding box center [1360, 635] width 35 height 35
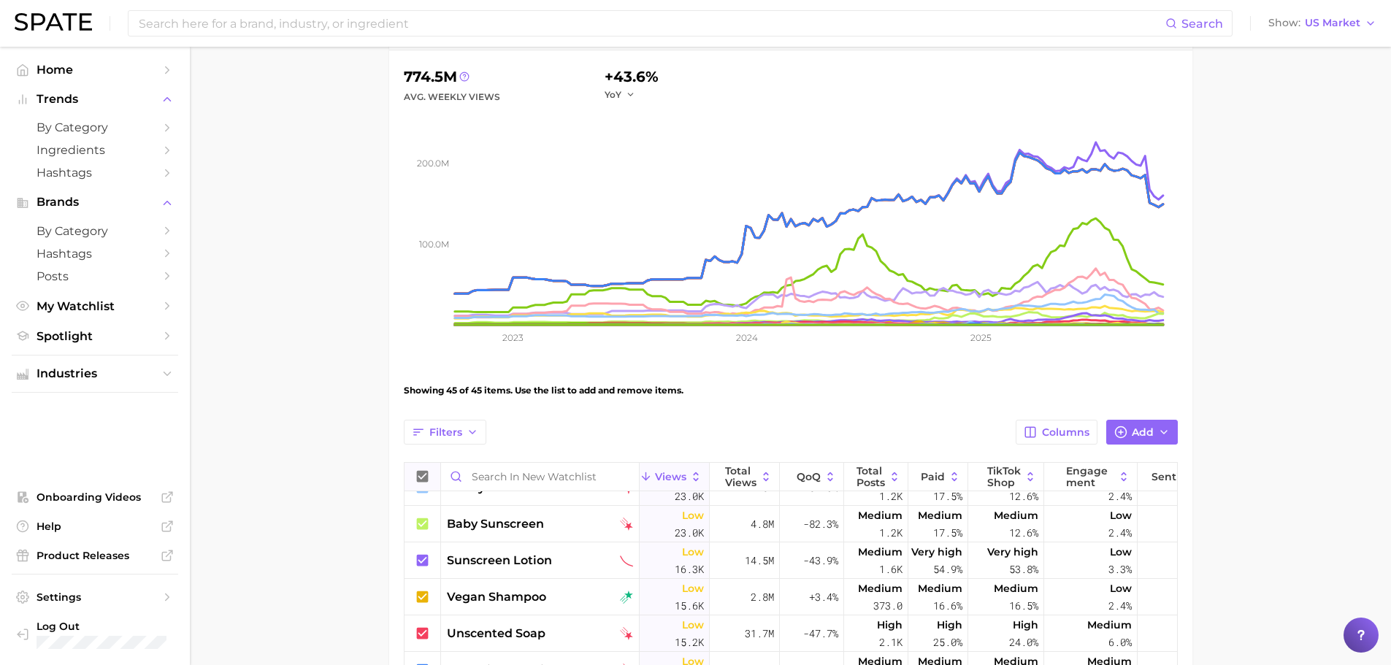
scroll to position [0, 0]
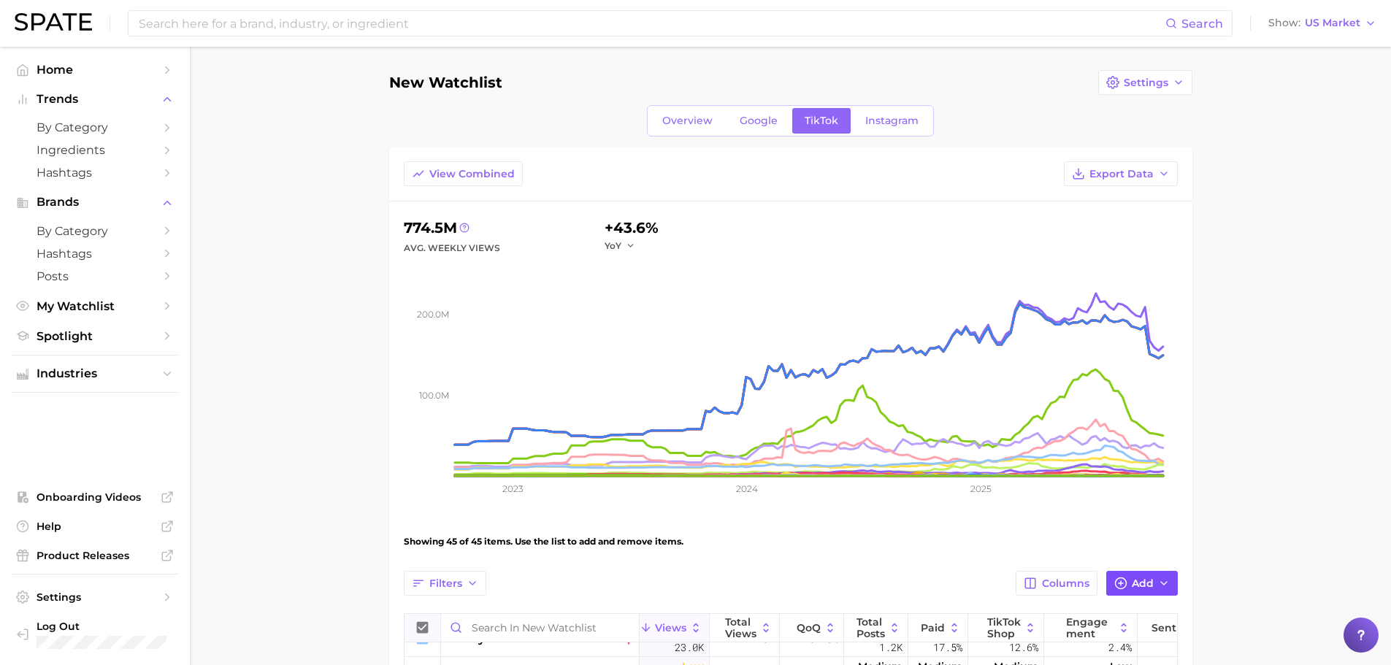
click at [1115, 577] on icon "button" at bounding box center [1120, 583] width 13 height 13
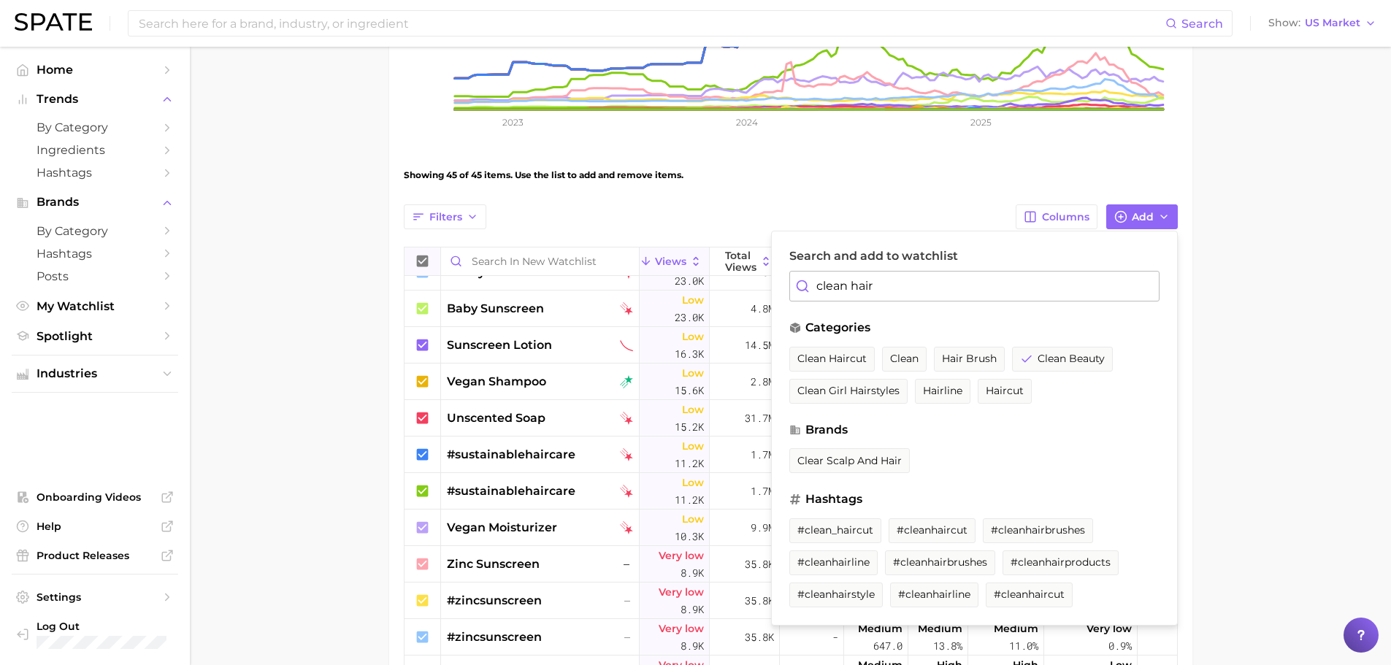
scroll to position [368, 0]
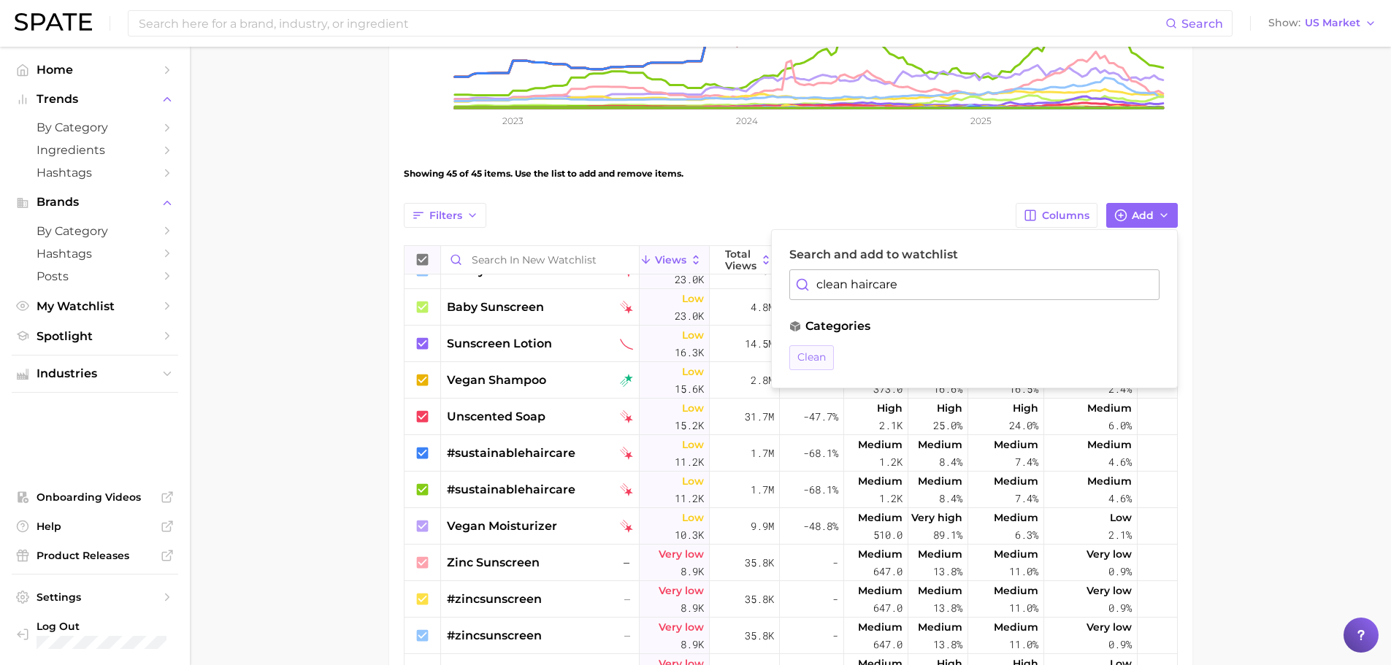
click at [825, 356] on span "clean" at bounding box center [811, 357] width 28 height 12
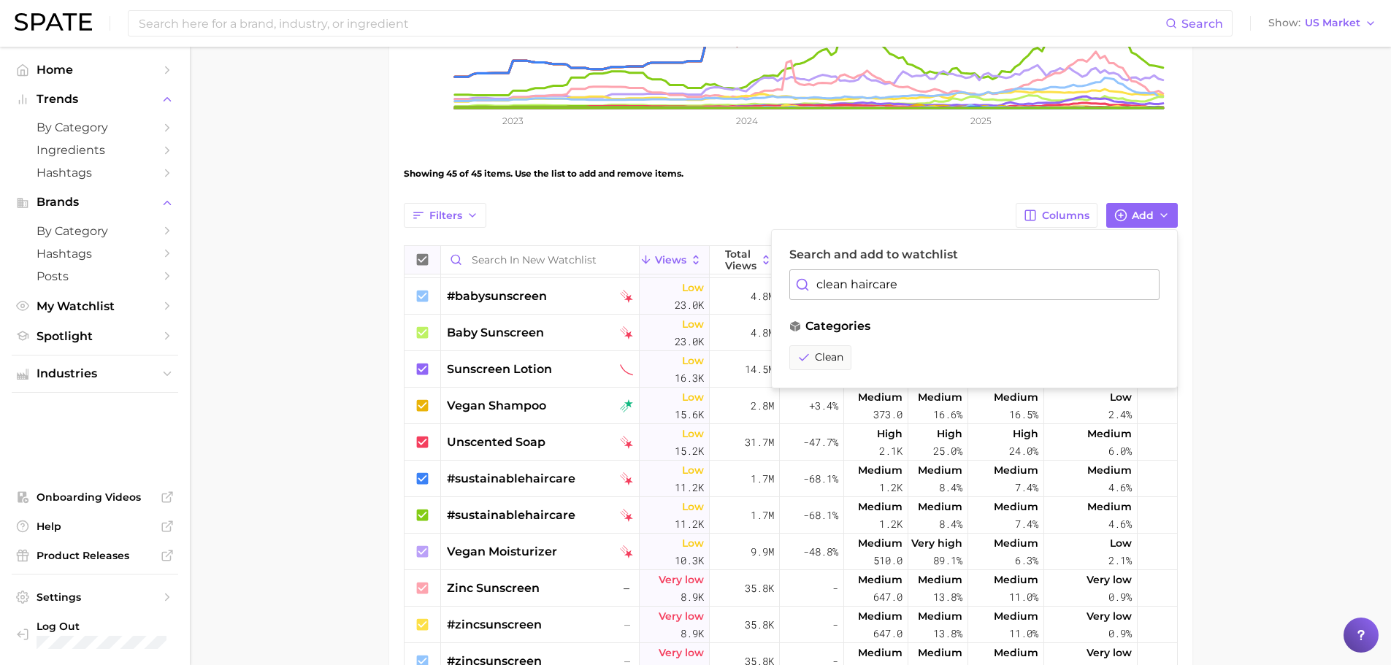
click at [934, 284] on input "clean haircare" at bounding box center [974, 284] width 370 height 31
click at [859, 422] on span "#cleanhairproducts" at bounding box center [847, 427] width 100 height 12
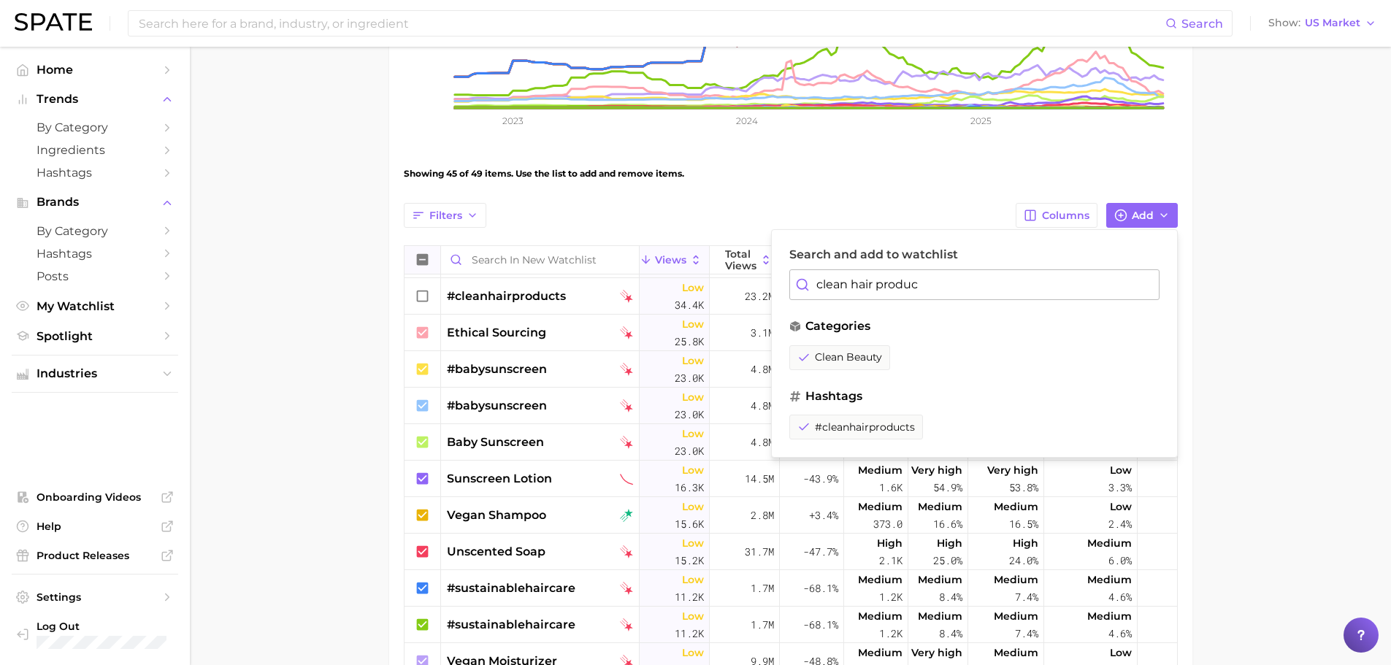
click at [936, 289] on input "clean hair produc" at bounding box center [974, 284] width 370 height 31
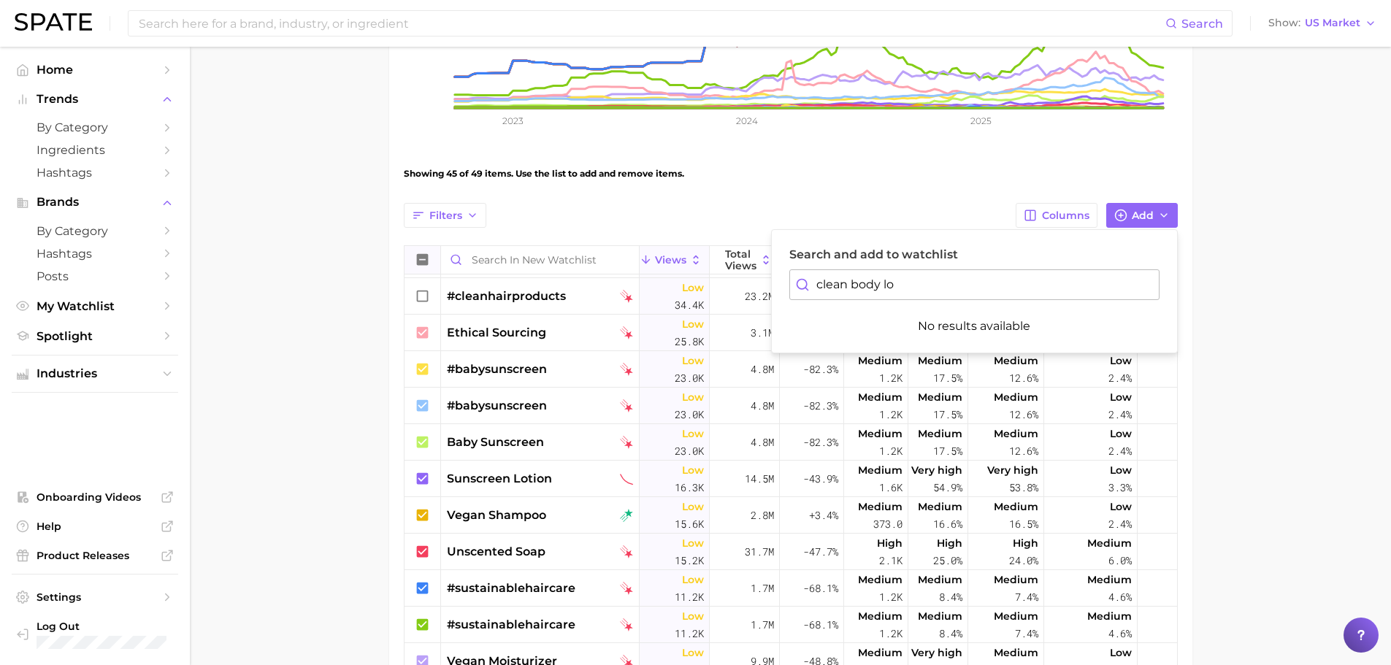
click at [948, 278] on input "clean body lo" at bounding box center [974, 284] width 370 height 31
type input "i"
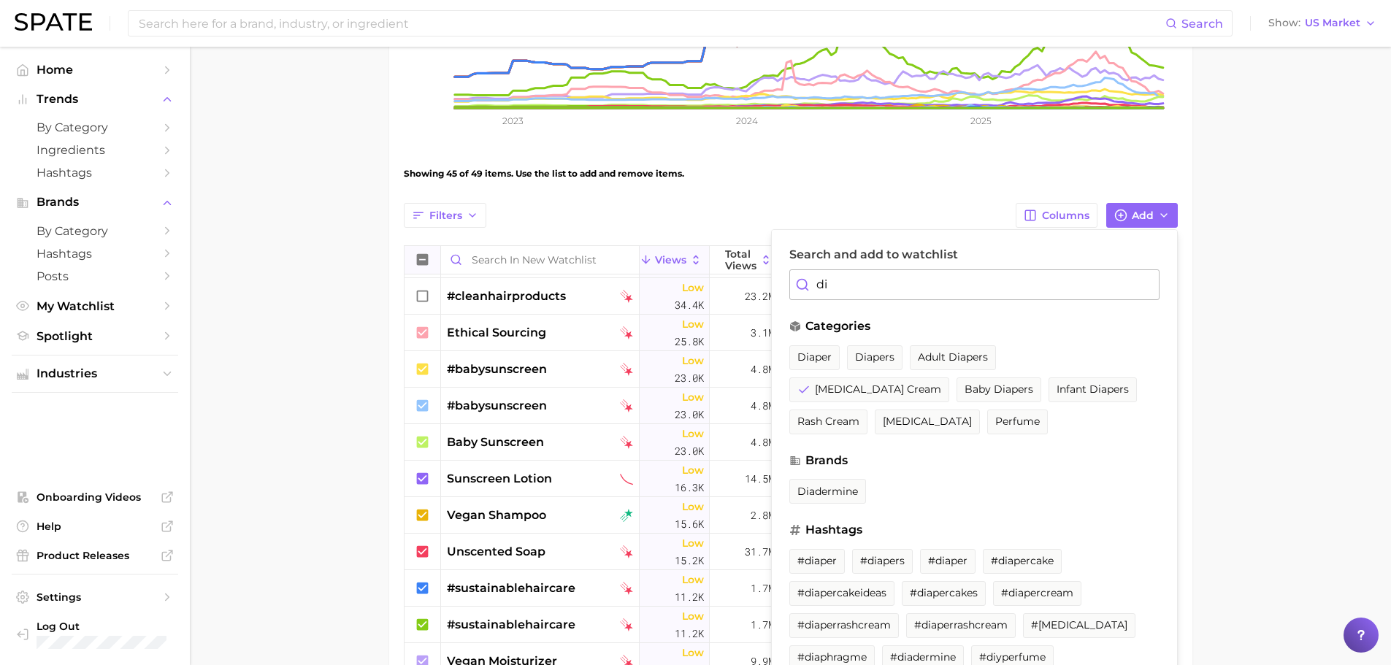
type input "d"
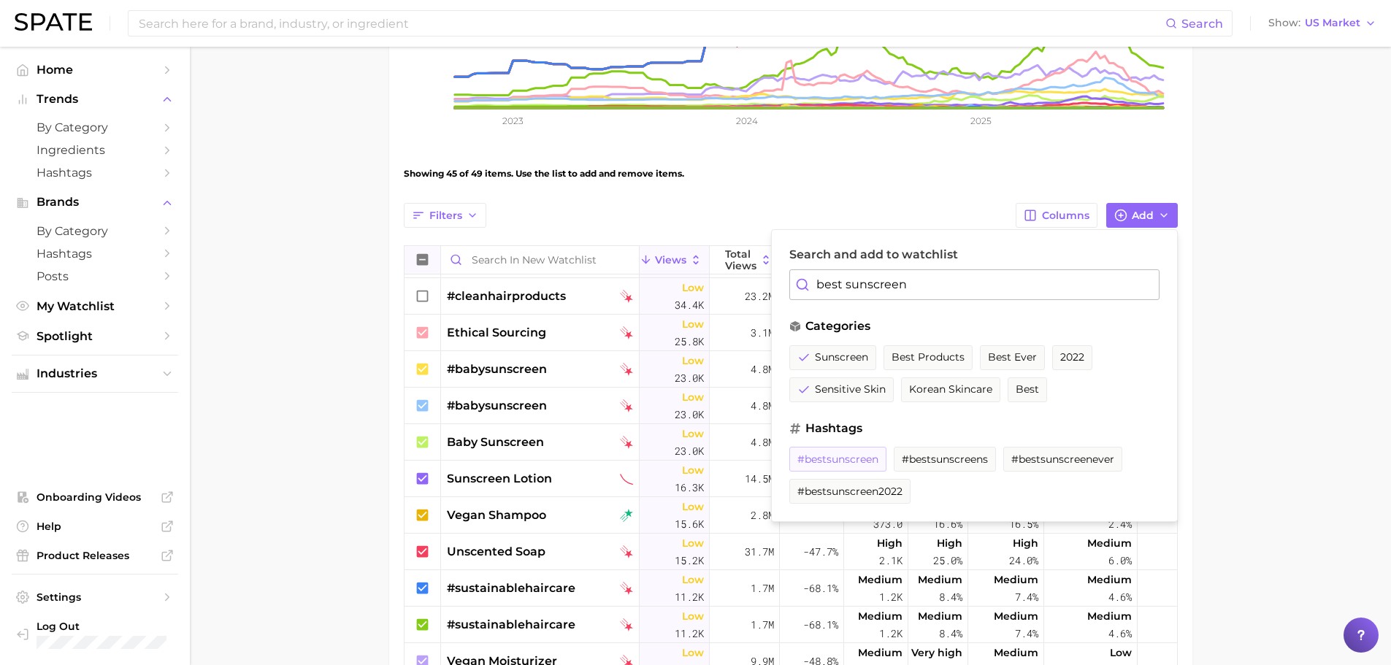
click at [836, 461] on span "#bestsunscreen" at bounding box center [837, 459] width 81 height 12
click at [924, 287] on input "best sunscreen" at bounding box center [974, 284] width 370 height 31
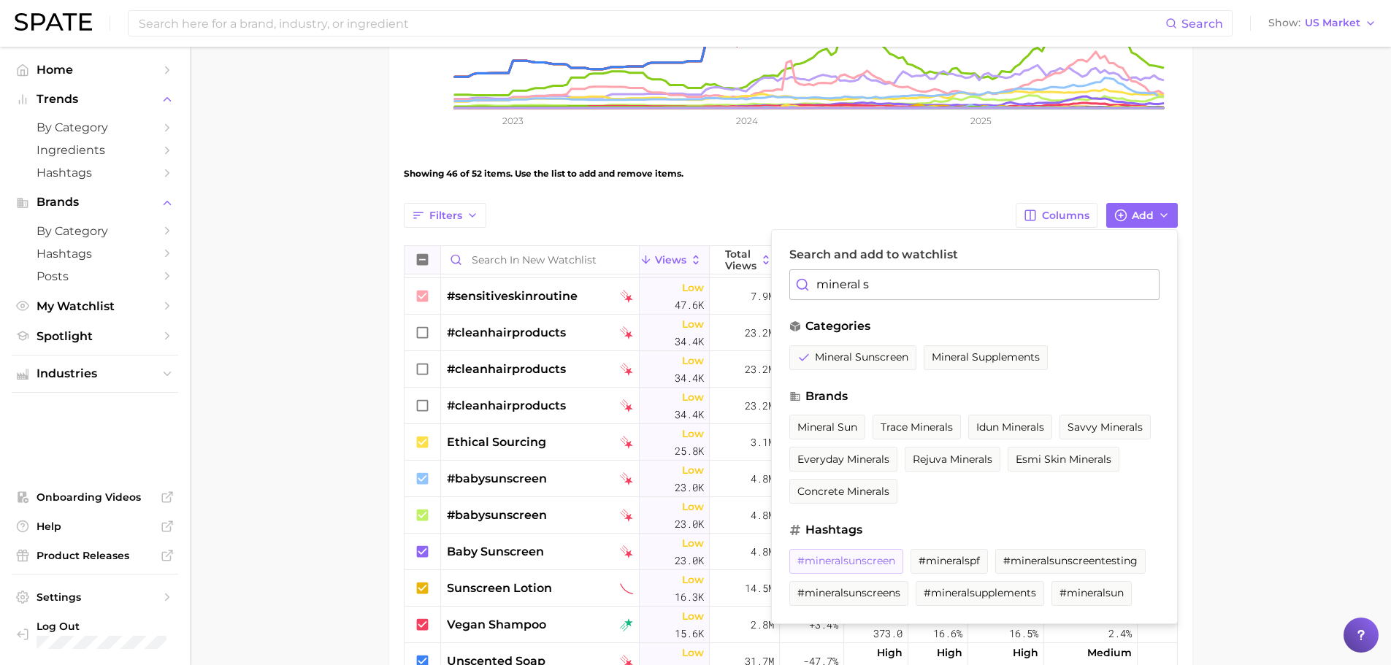
click at [883, 561] on span "#mineralsunscreen" at bounding box center [846, 561] width 98 height 12
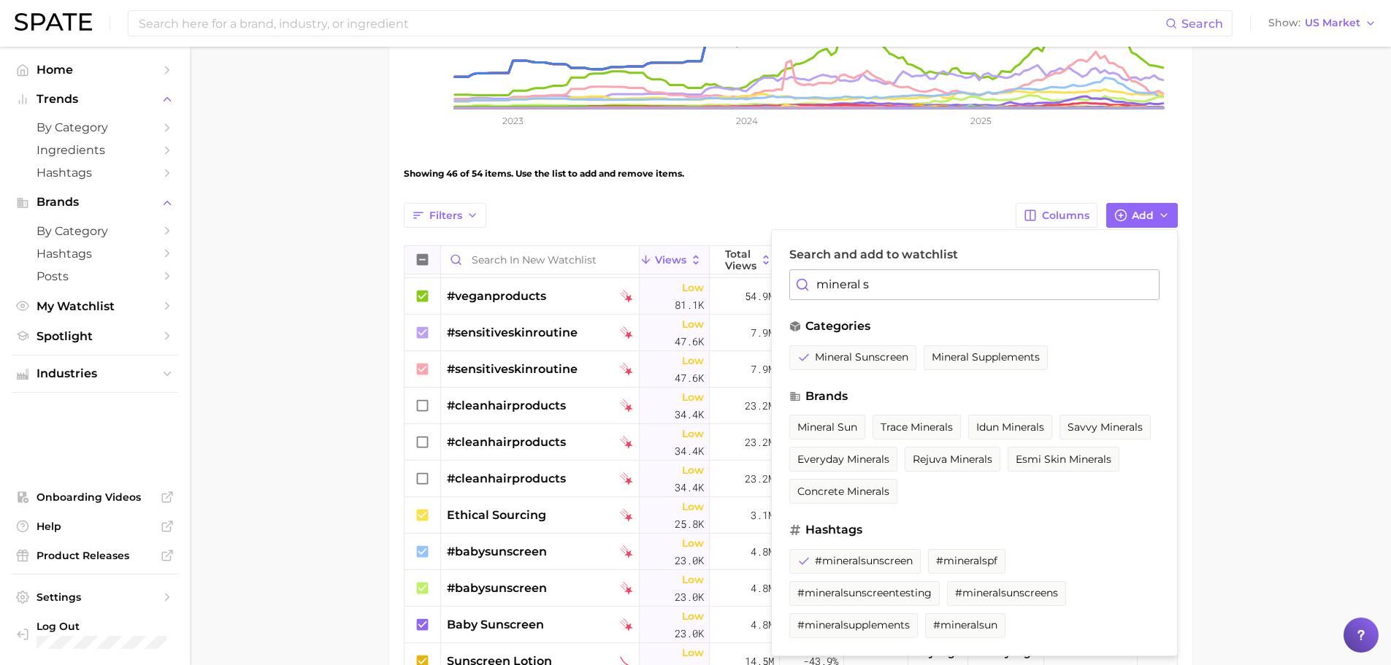
click at [940, 282] on input "mineral s" at bounding box center [974, 284] width 370 height 31
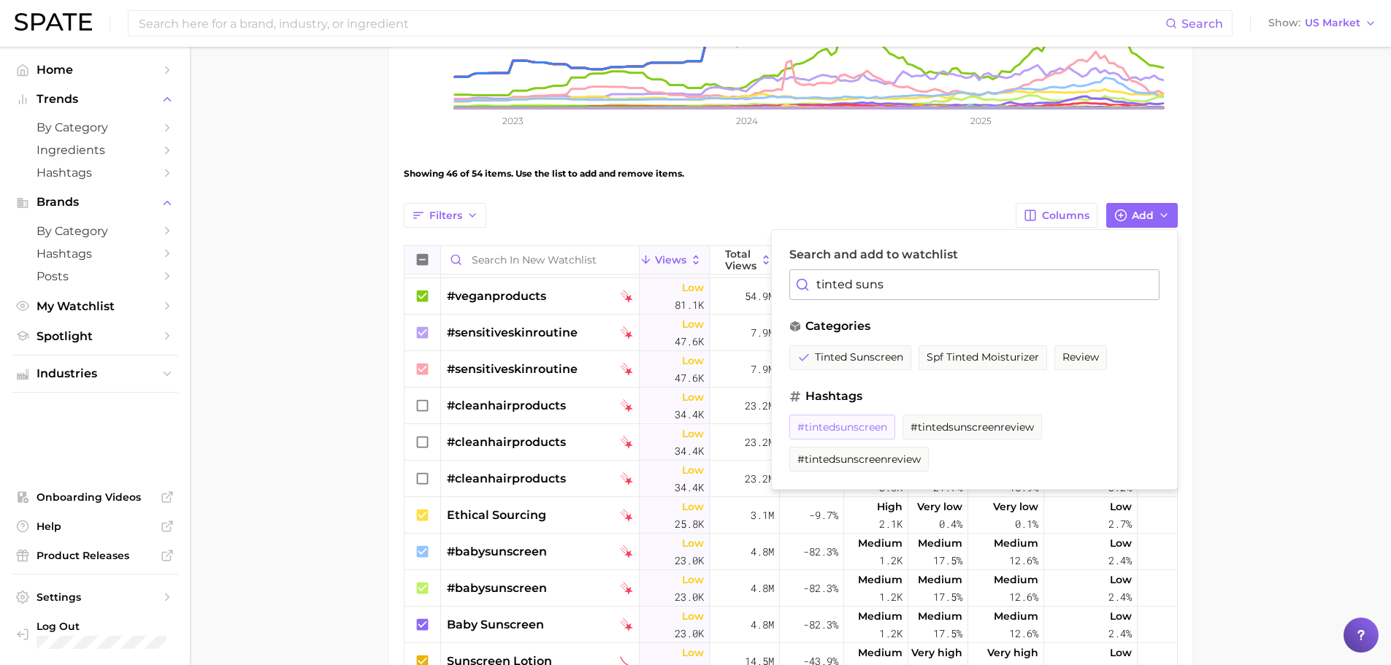
click at [855, 427] on span "#tintedsunscreen" at bounding box center [842, 427] width 90 height 12
click at [954, 280] on input "tinted suns" at bounding box center [974, 284] width 370 height 31
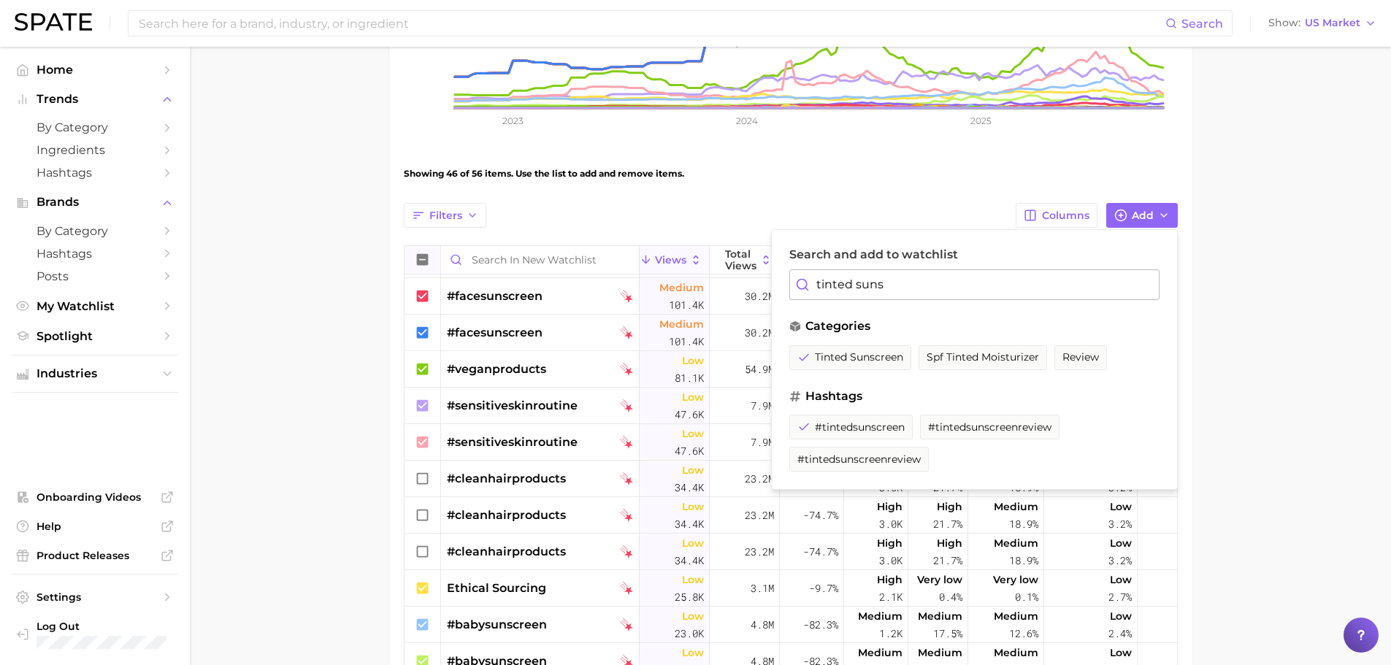
click at [955, 280] on input "tinted suns" at bounding box center [974, 284] width 370 height 31
click at [890, 421] on span "#bestsunscreenforsensitiveskin" at bounding box center [877, 427] width 161 height 12
click at [985, 282] on input "best sunscreen for" at bounding box center [974, 284] width 370 height 31
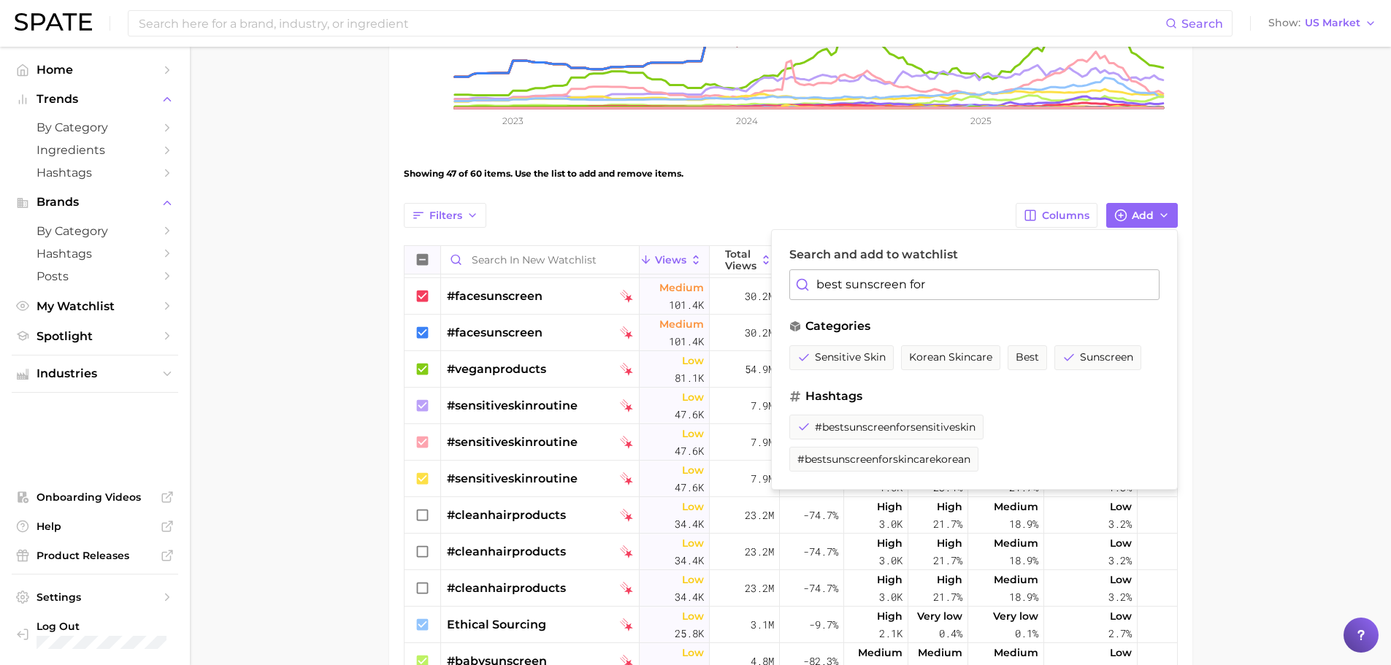
click at [985, 282] on input "best sunscreen for" at bounding box center [974, 284] width 370 height 31
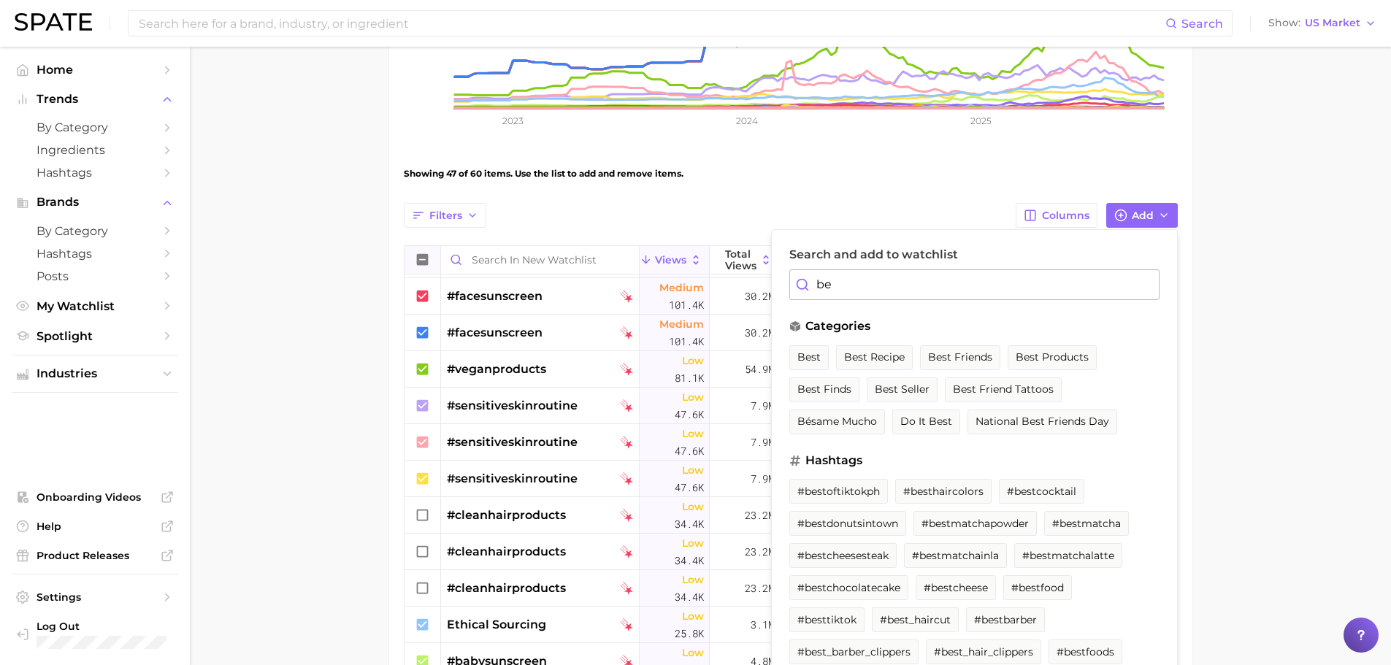
type input "b"
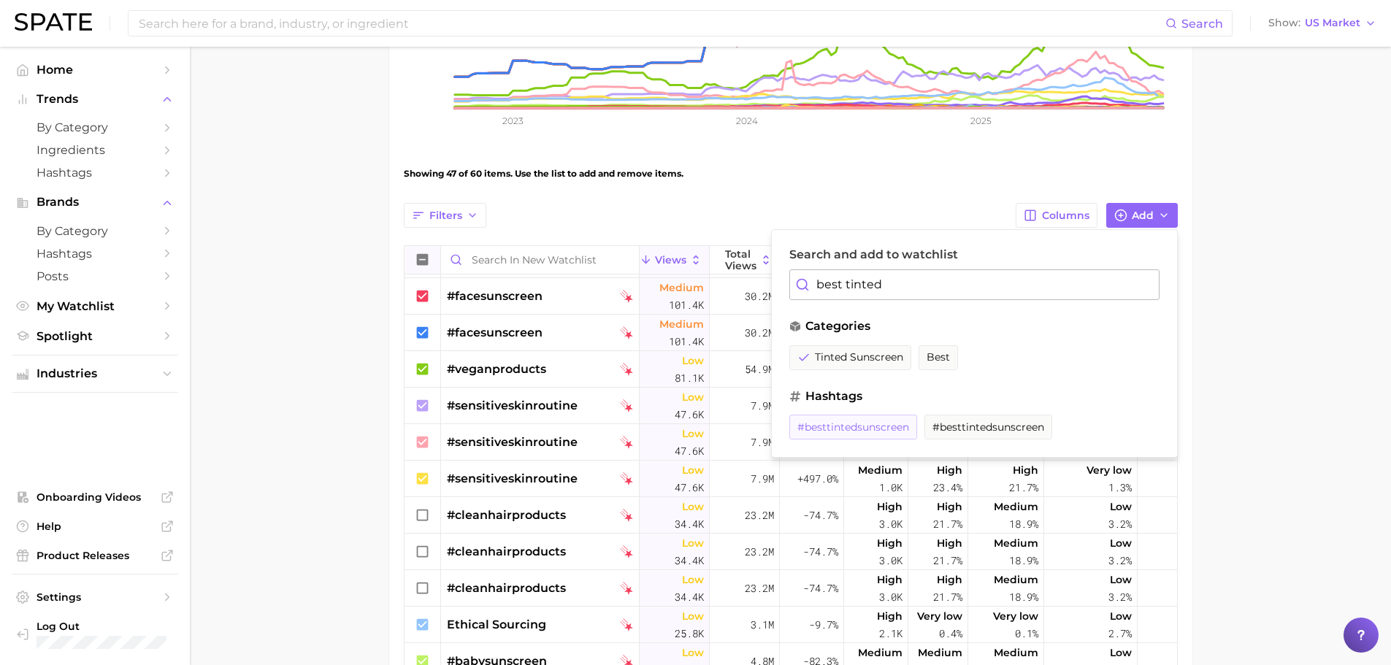
click at [870, 423] on span "#besttintedsunscreen" at bounding box center [853, 427] width 112 height 12
click at [922, 276] on input "best tinted" at bounding box center [974, 284] width 370 height 31
click at [922, 275] on input "best tinted" at bounding box center [974, 284] width 370 height 31
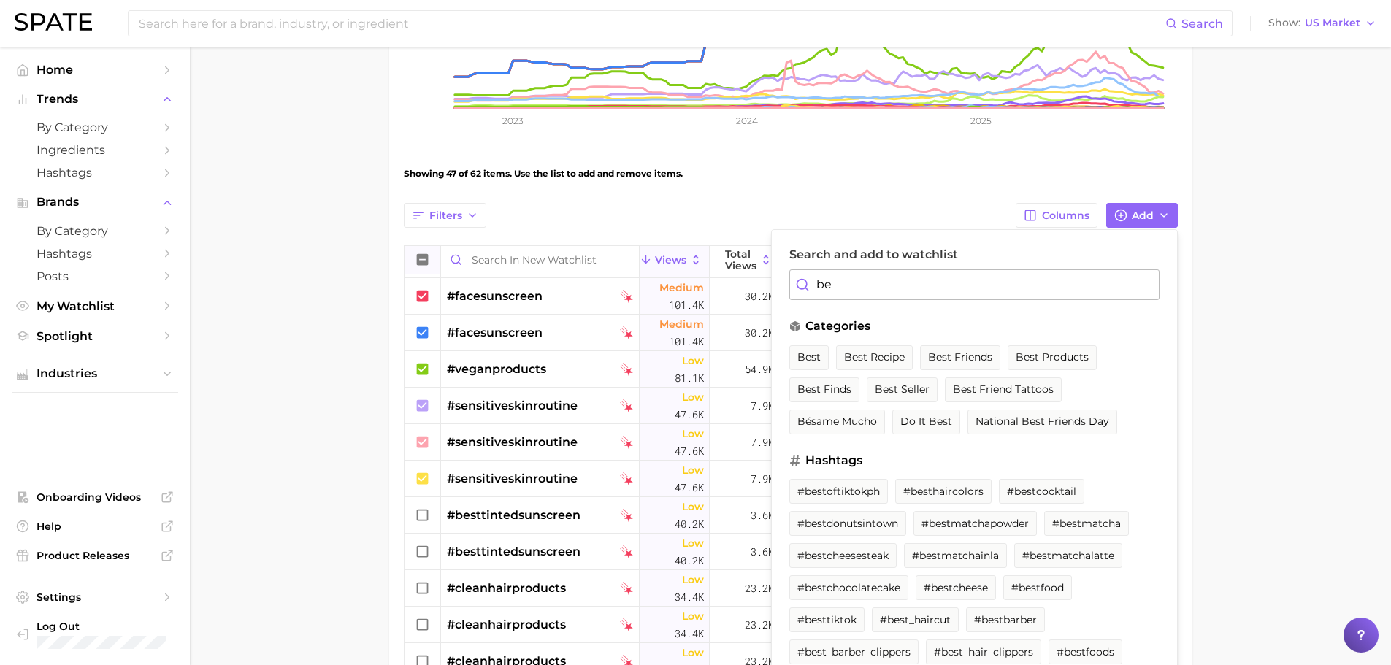
type input "b"
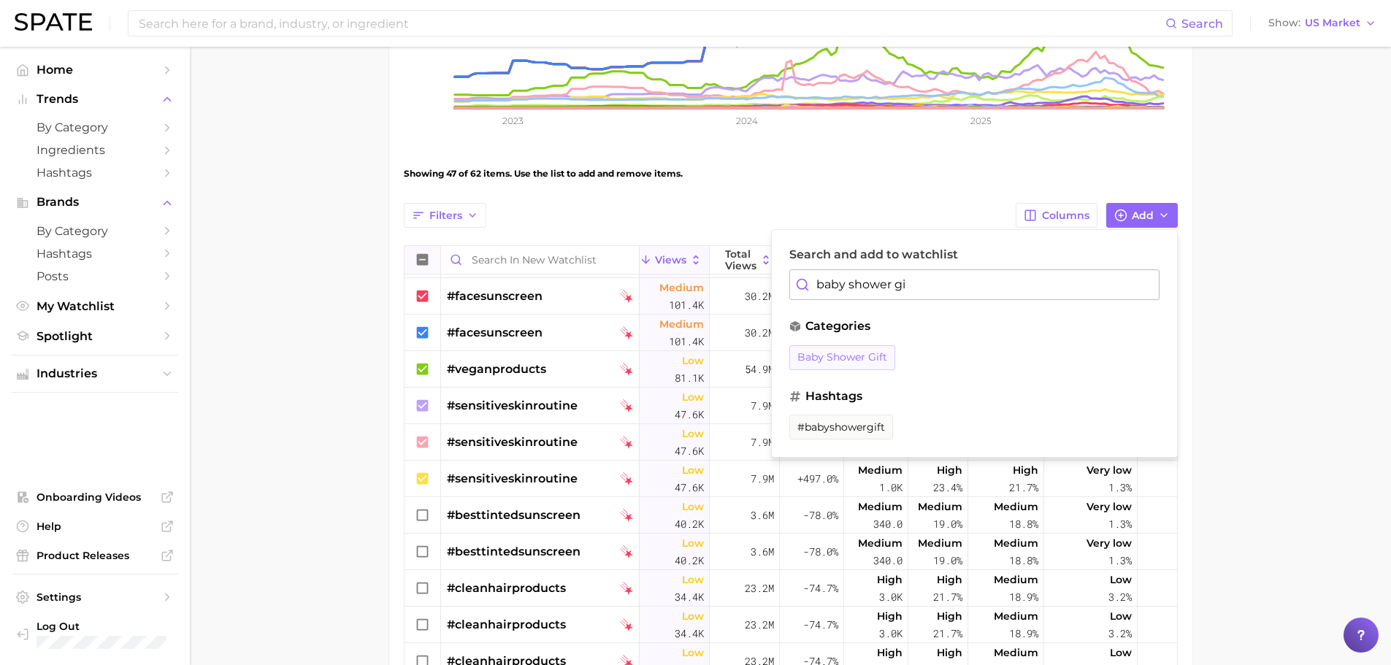
click at [858, 366] on button "baby shower gift" at bounding box center [842, 357] width 106 height 25
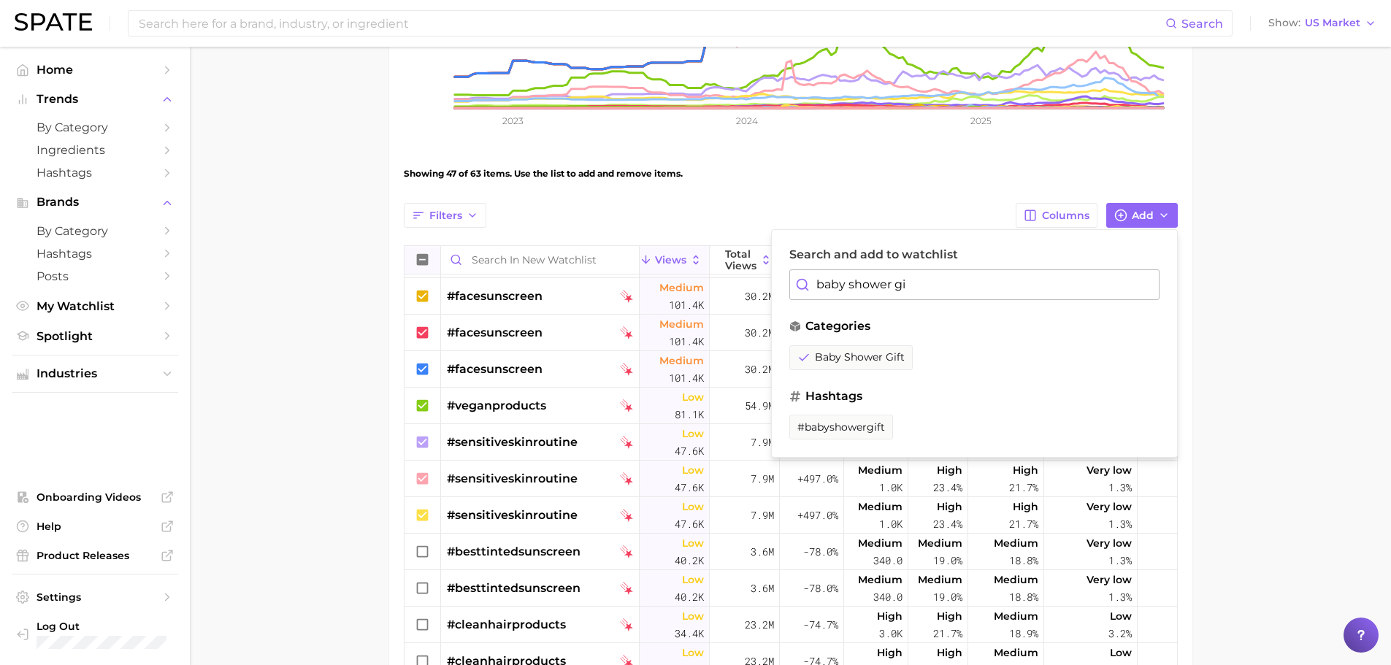
click at [944, 292] on input "baby shower gi" at bounding box center [974, 284] width 370 height 31
click at [877, 428] on span "#sunscreenforface" at bounding box center [844, 427] width 95 height 12
click at [938, 281] on input "sunscreen for face" at bounding box center [974, 284] width 370 height 31
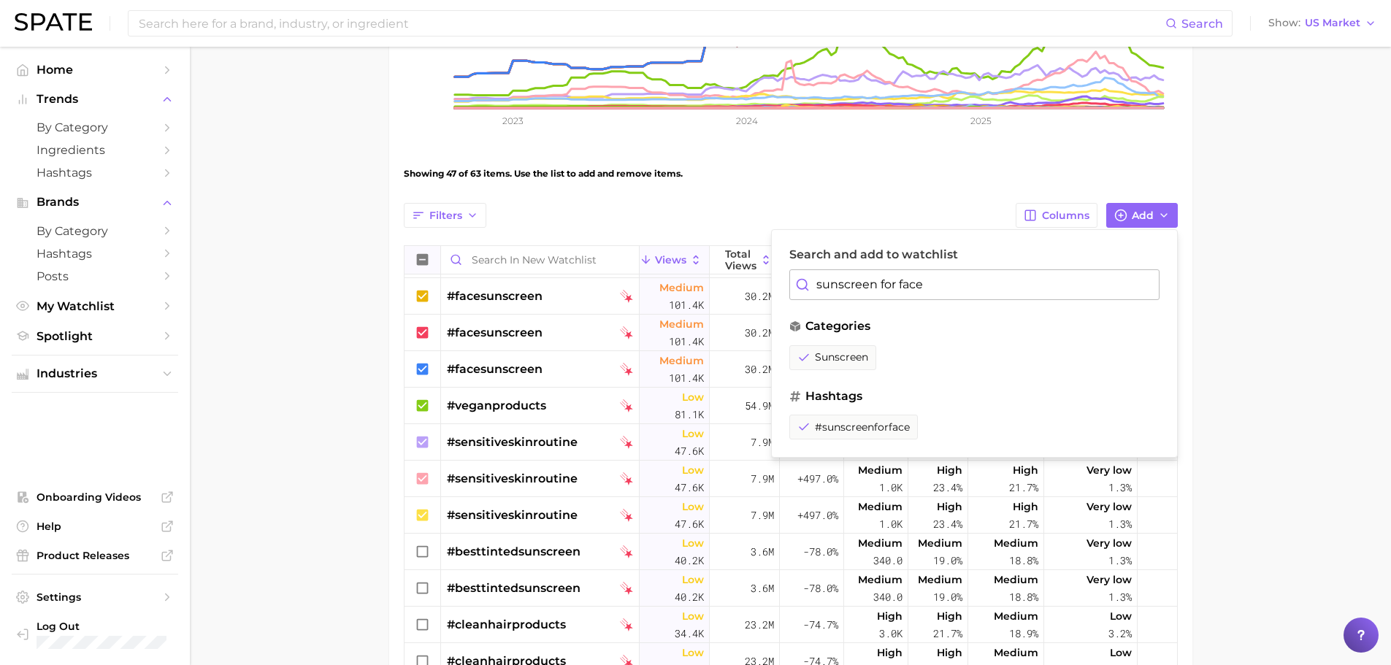
click at [938, 281] on input "sunscreen for face" at bounding box center [974, 284] width 370 height 31
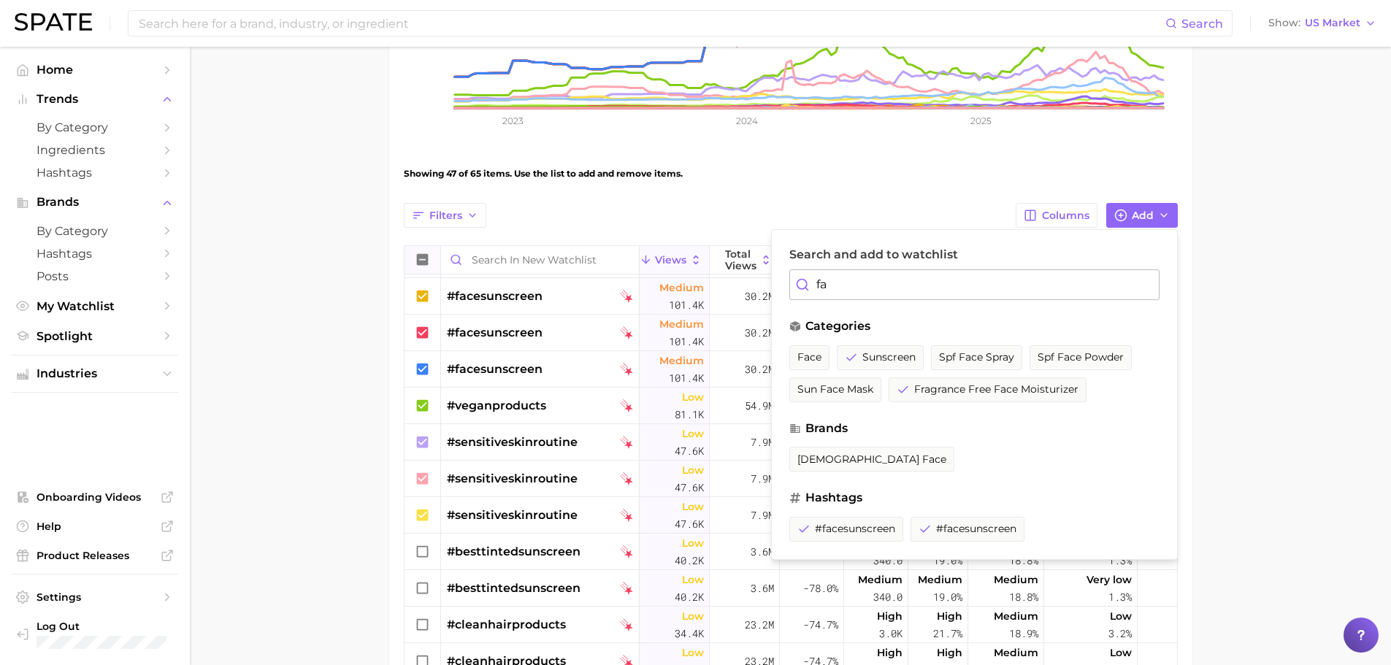
type input "f"
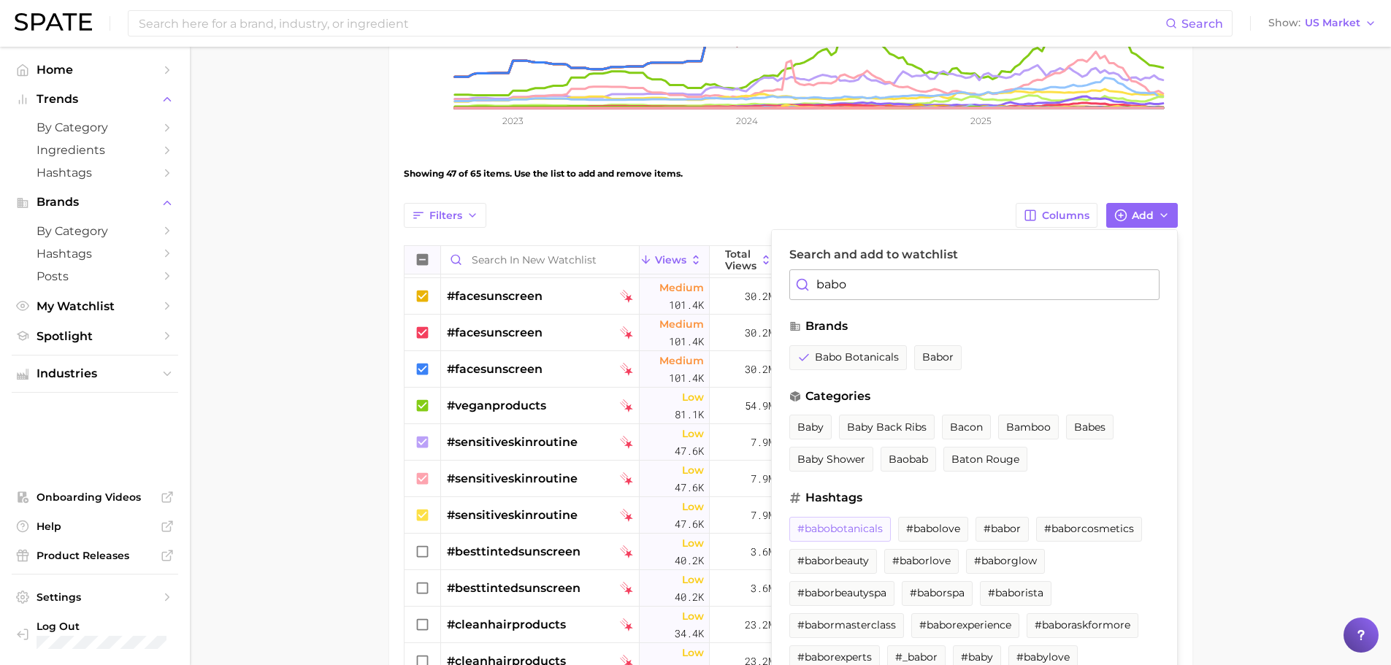
click at [834, 527] on span "#babobotanicals" at bounding box center [839, 529] width 85 height 12
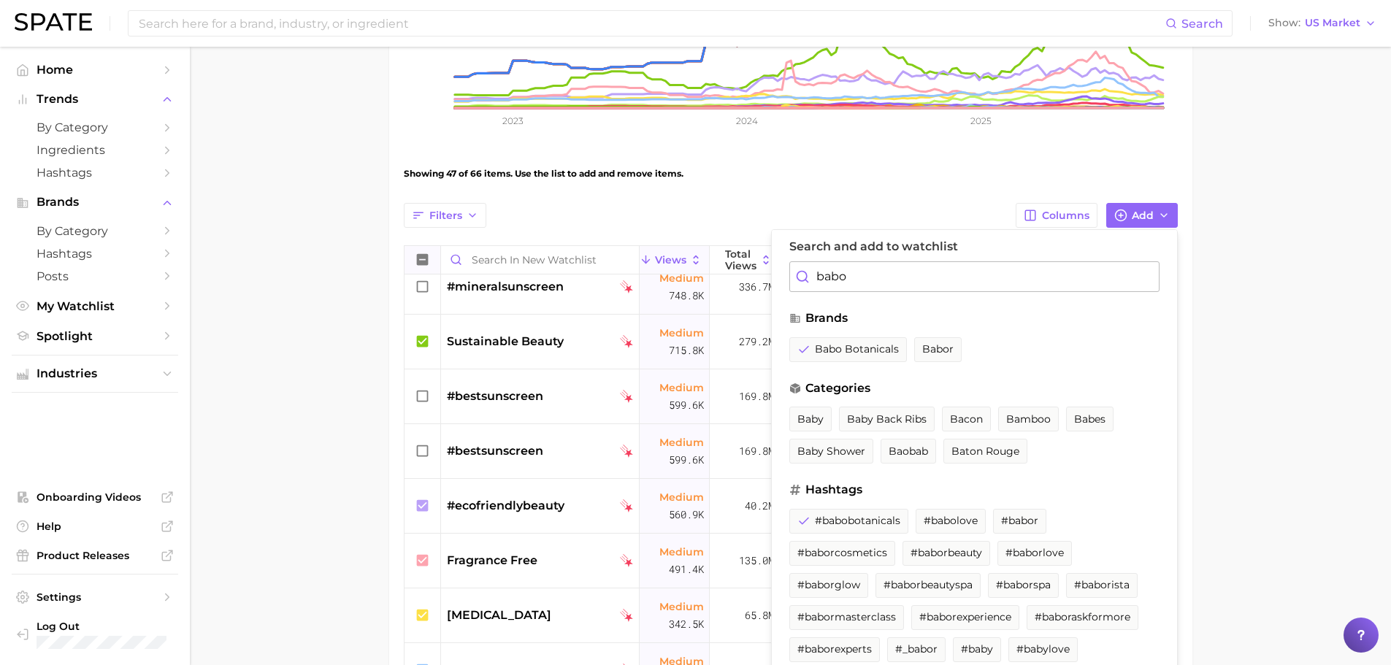
scroll to position [0, 0]
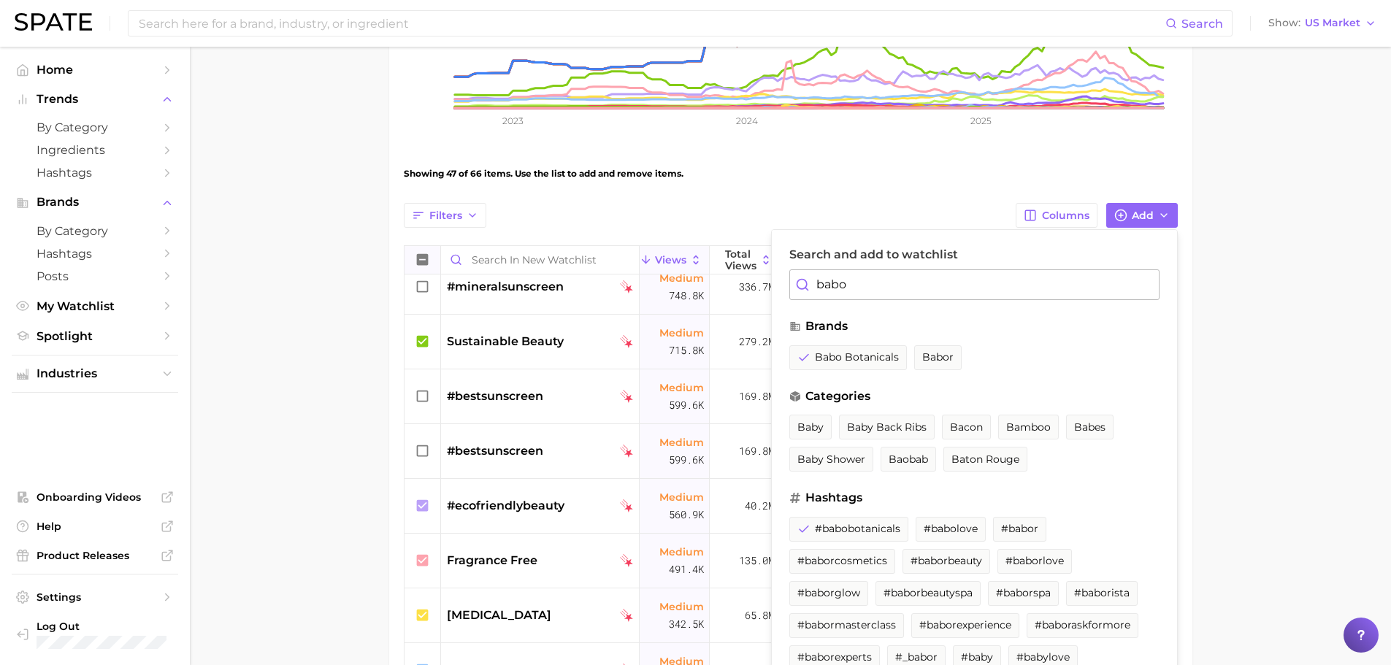
click at [893, 285] on input "babo" at bounding box center [974, 284] width 370 height 31
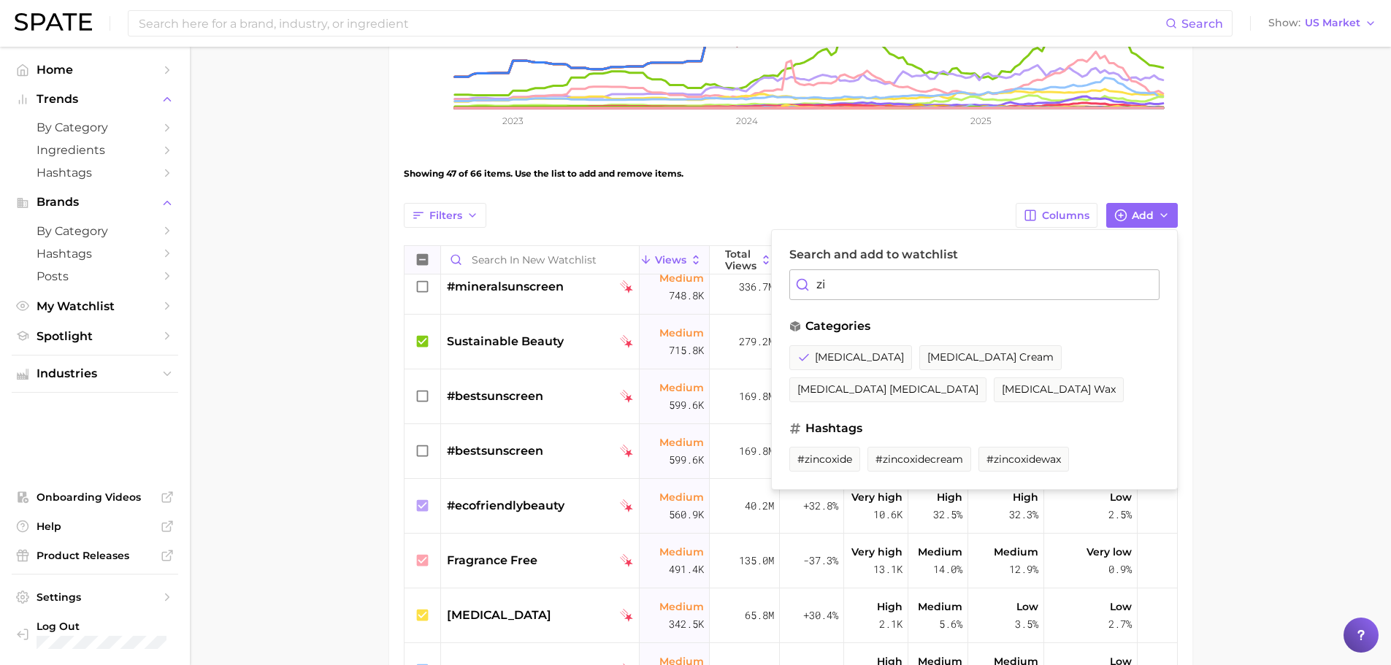
type input "z"
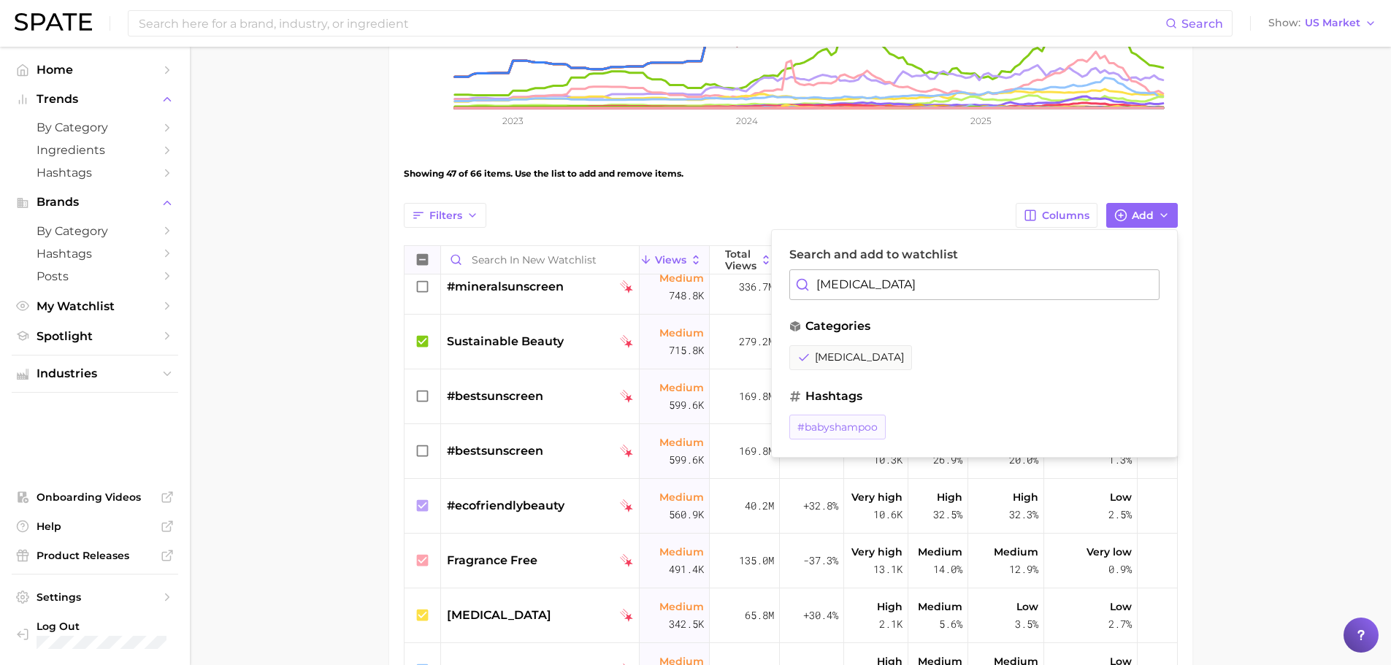
click at [849, 431] on span "#babyshampoo" at bounding box center [837, 427] width 80 height 12
click at [935, 285] on input "[MEDICAL_DATA]" at bounding box center [974, 284] width 370 height 31
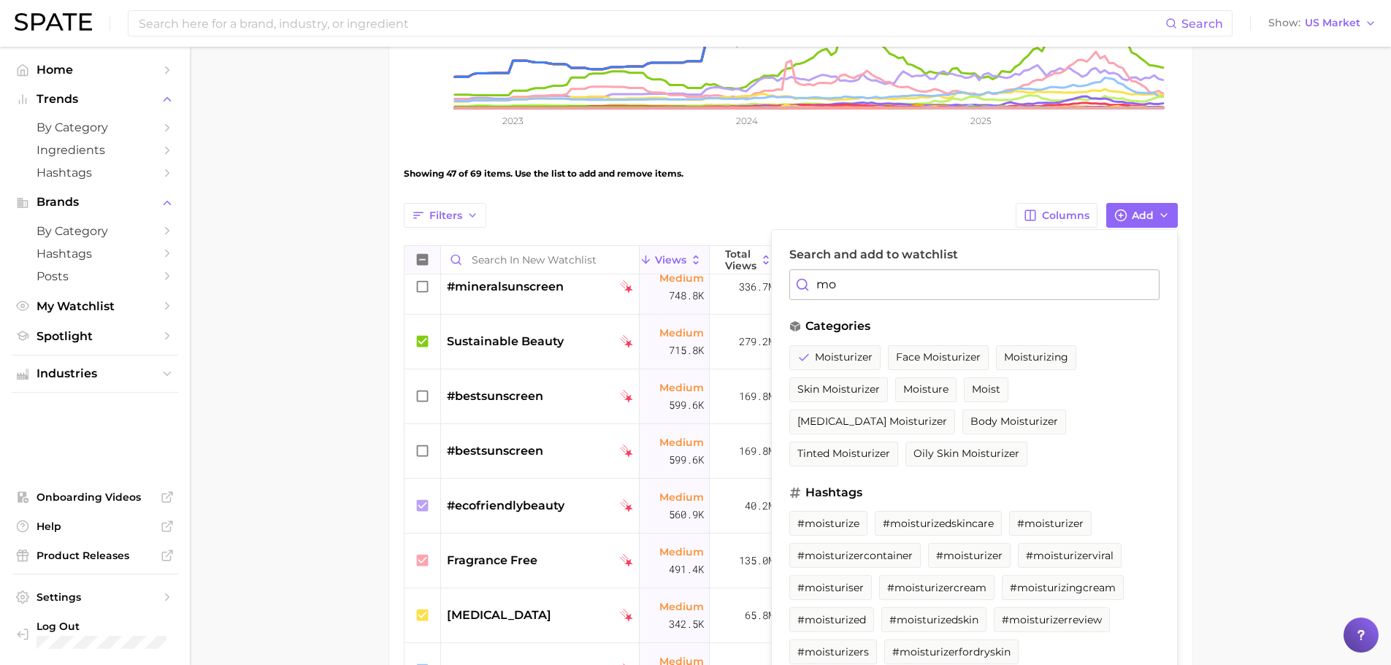
type input "m"
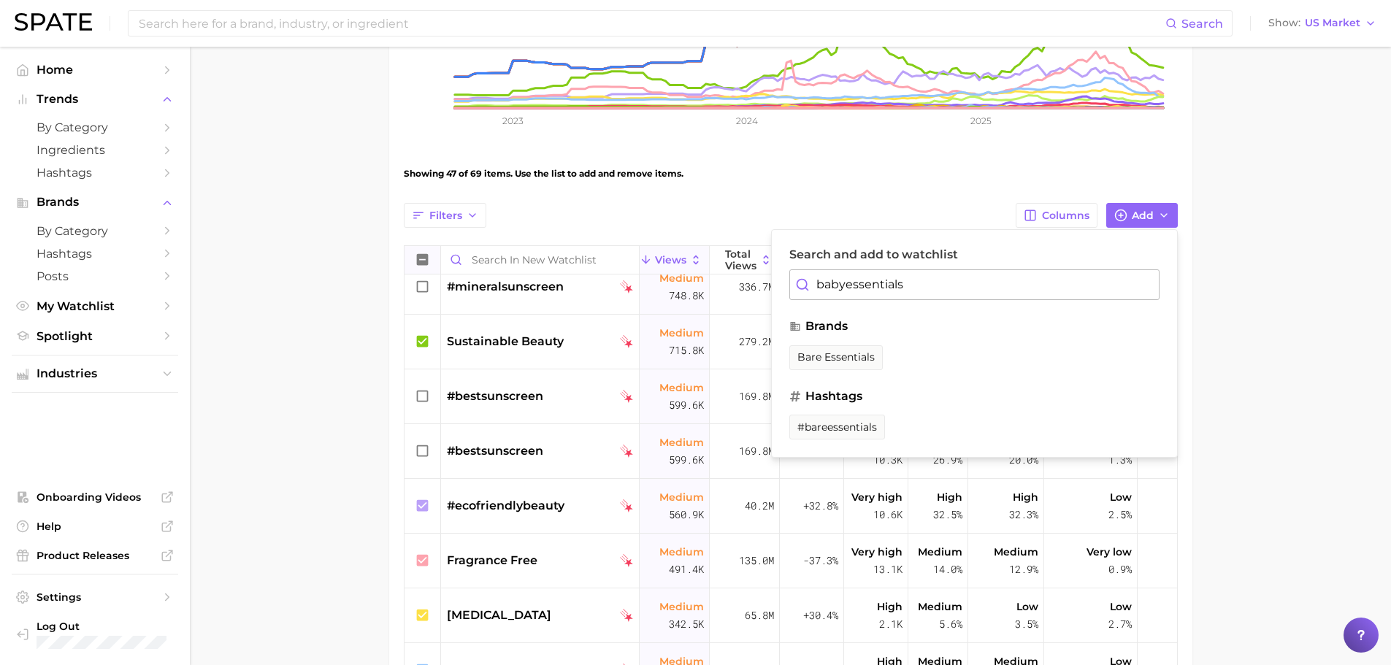
click at [914, 272] on input "babyessentials" at bounding box center [974, 284] width 370 height 31
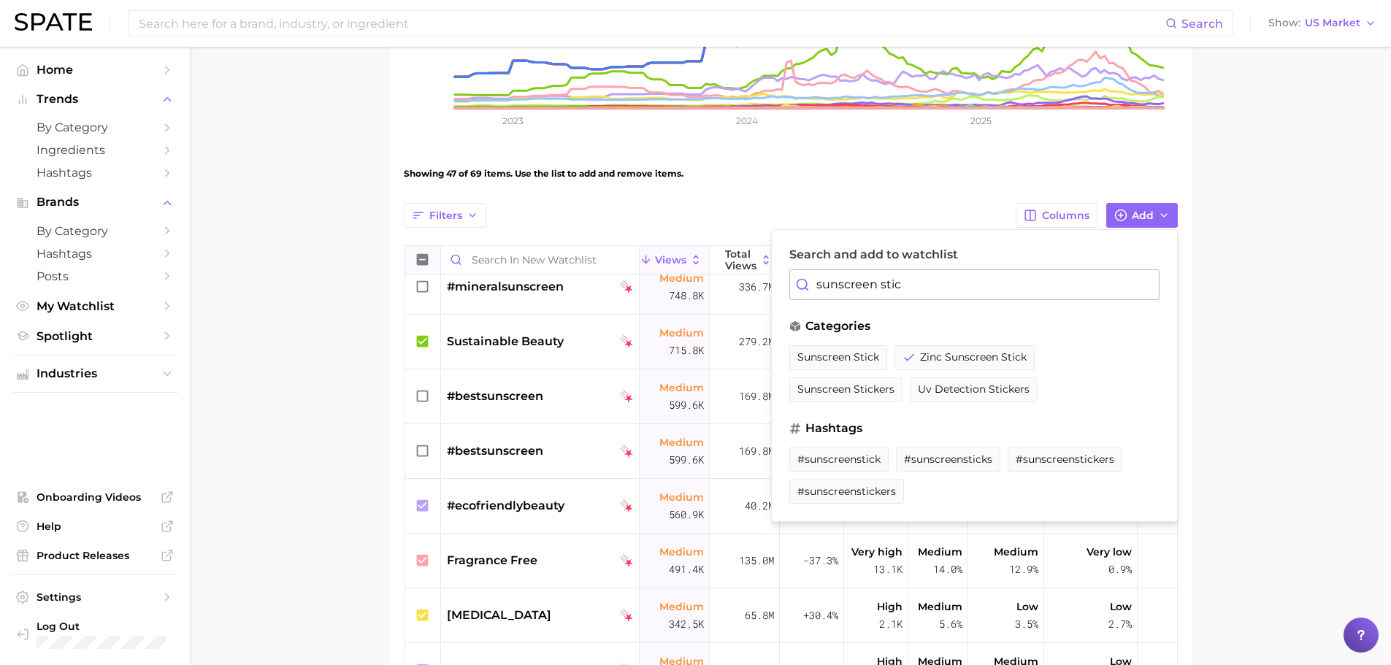
type input "sunscreen stick"
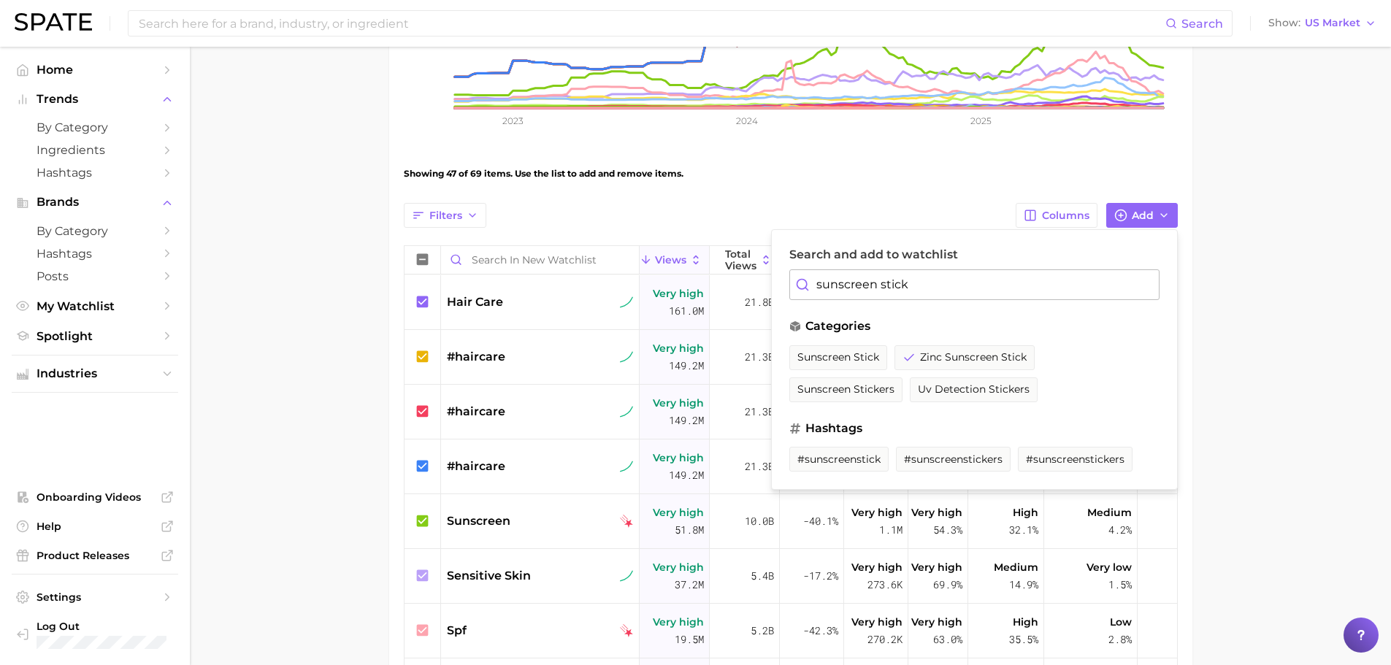
scroll to position [1056, 0]
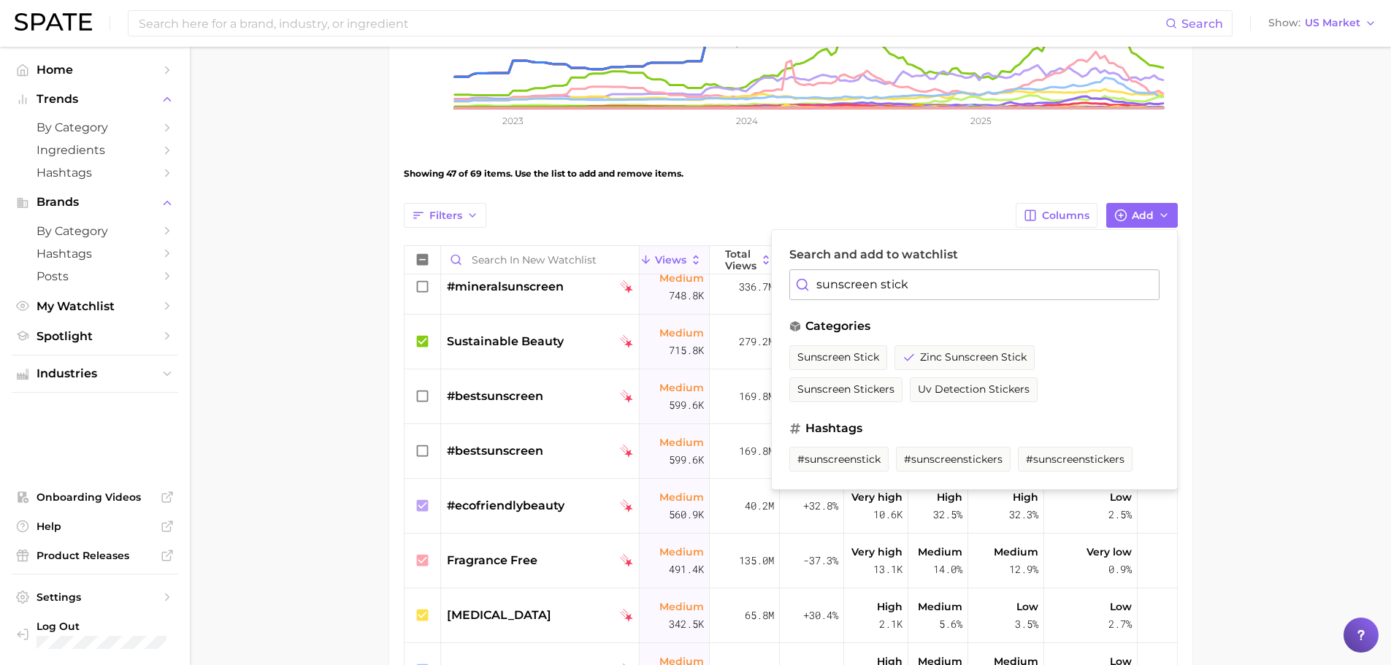
drag, startPoint x: 837, startPoint y: 358, endPoint x: 861, endPoint y: 442, distance: 88.0
click at [837, 358] on span "sunscreen stick" at bounding box center [838, 357] width 82 height 12
click at [839, 460] on span "#sunscreenstick" at bounding box center [838, 459] width 83 height 12
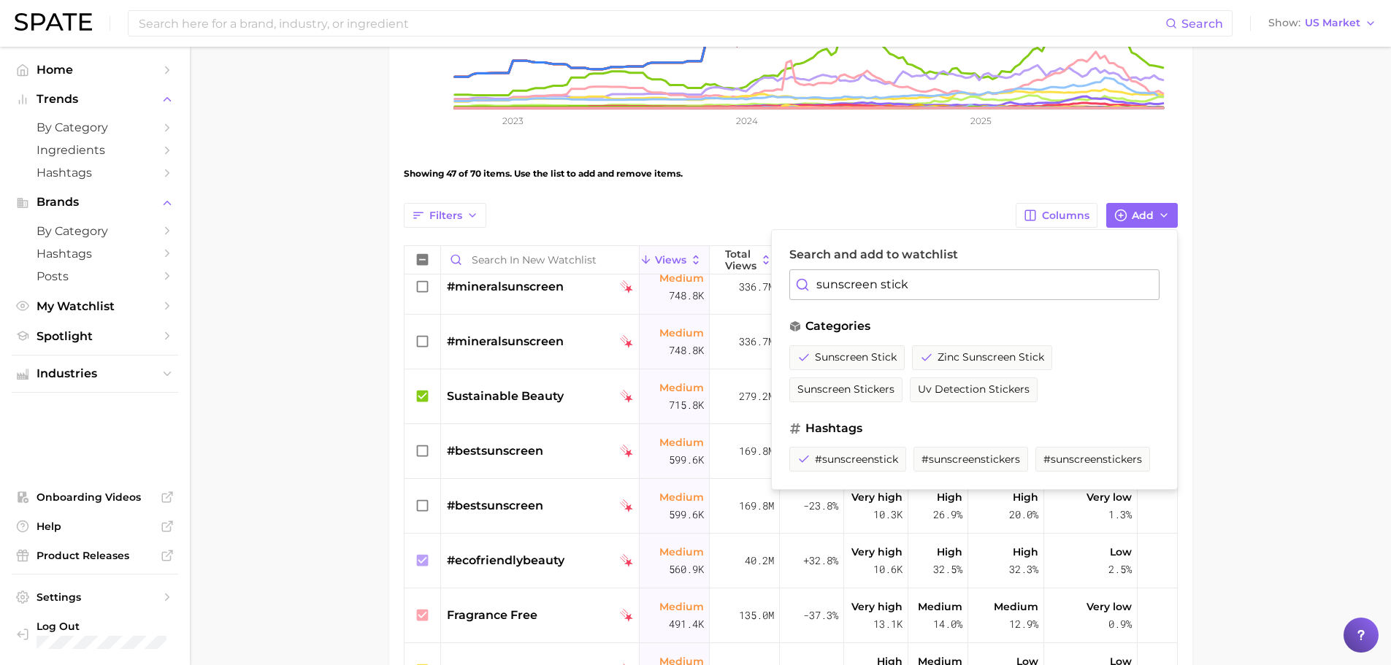
click at [949, 269] on input "sunscreen stick" at bounding box center [974, 284] width 370 height 31
click at [948, 274] on input "sunscreen stick" at bounding box center [974, 284] width 370 height 31
click at [945, 281] on input "sunscreen stick" at bounding box center [974, 284] width 370 height 31
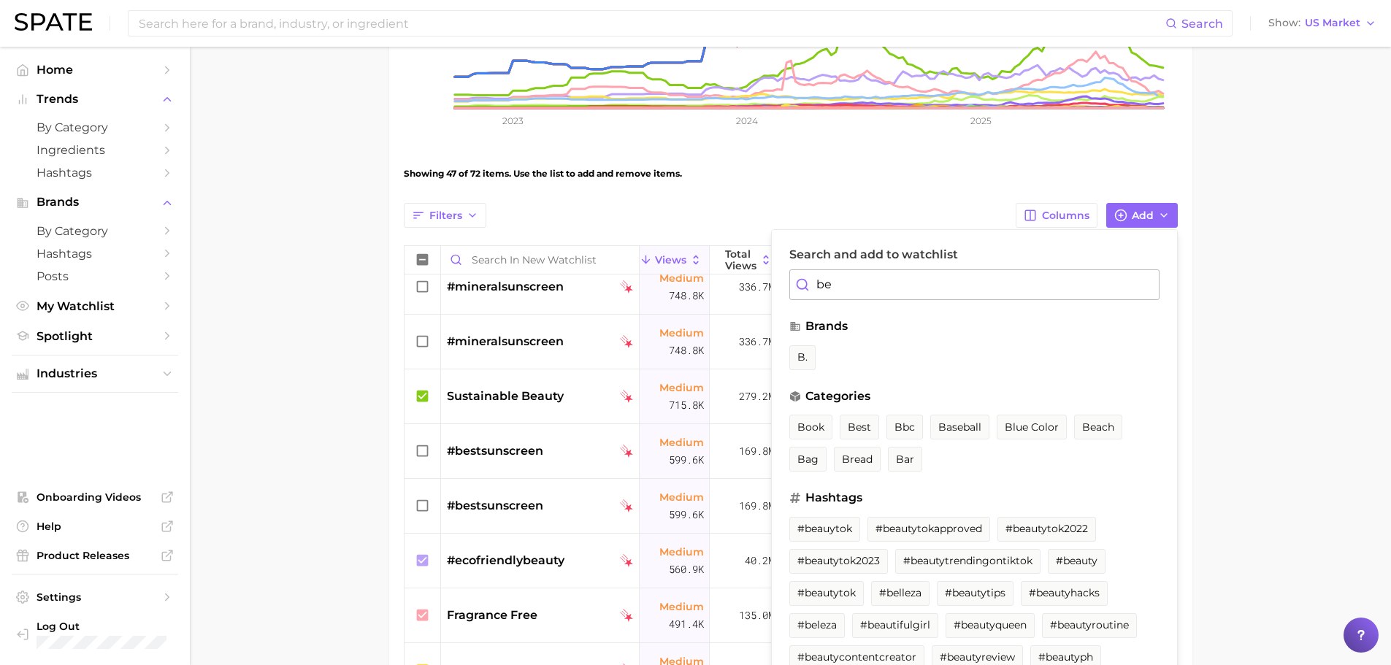
type input "b"
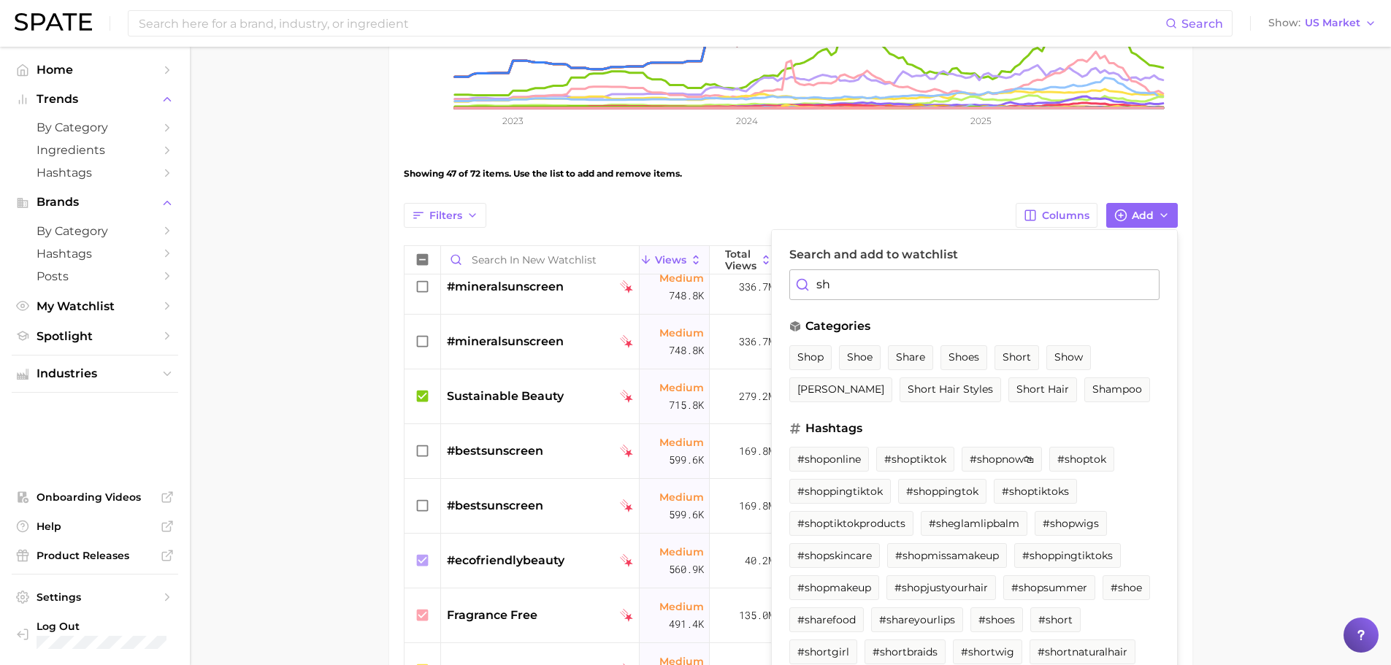
type input "s"
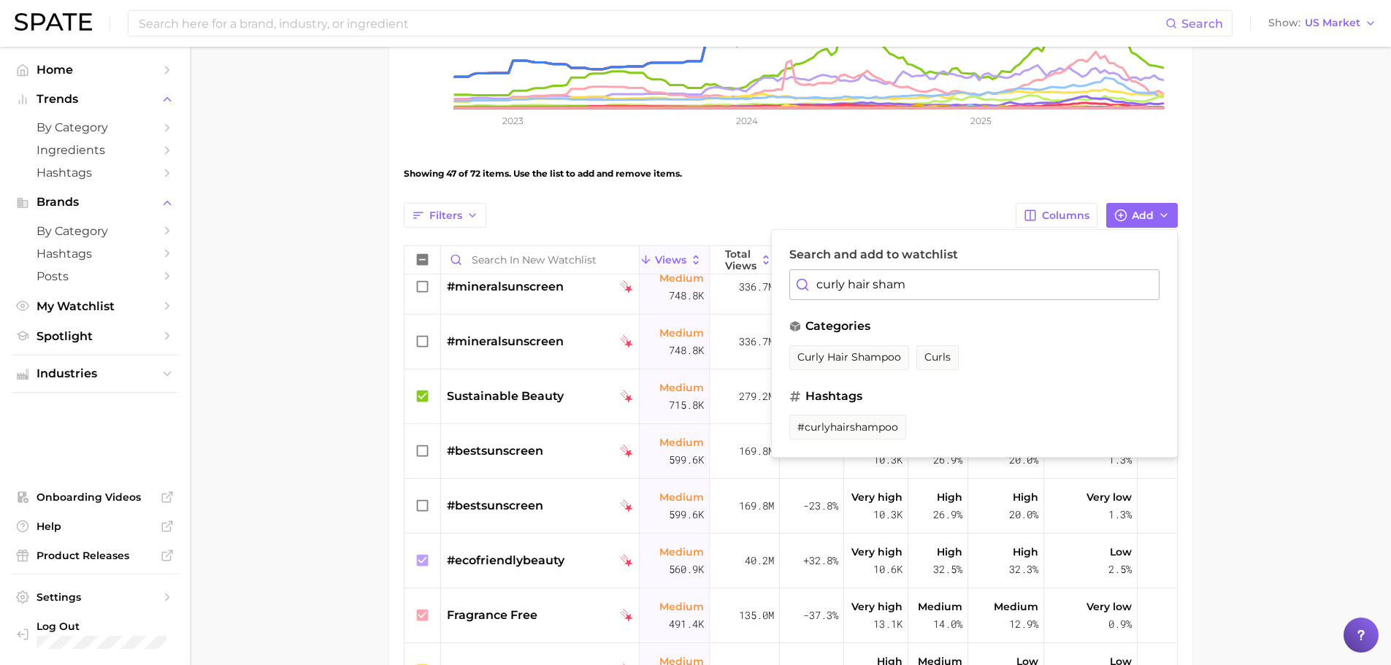
drag, startPoint x: 857, startPoint y: 355, endPoint x: 864, endPoint y: 407, distance: 52.3
click at [857, 355] on span "curly hair shampoo" at bounding box center [849, 357] width 104 height 12
click at [868, 431] on span "#curlyhairshampoo" at bounding box center [847, 427] width 101 height 12
click at [923, 288] on input "curly hair sham" at bounding box center [974, 284] width 370 height 31
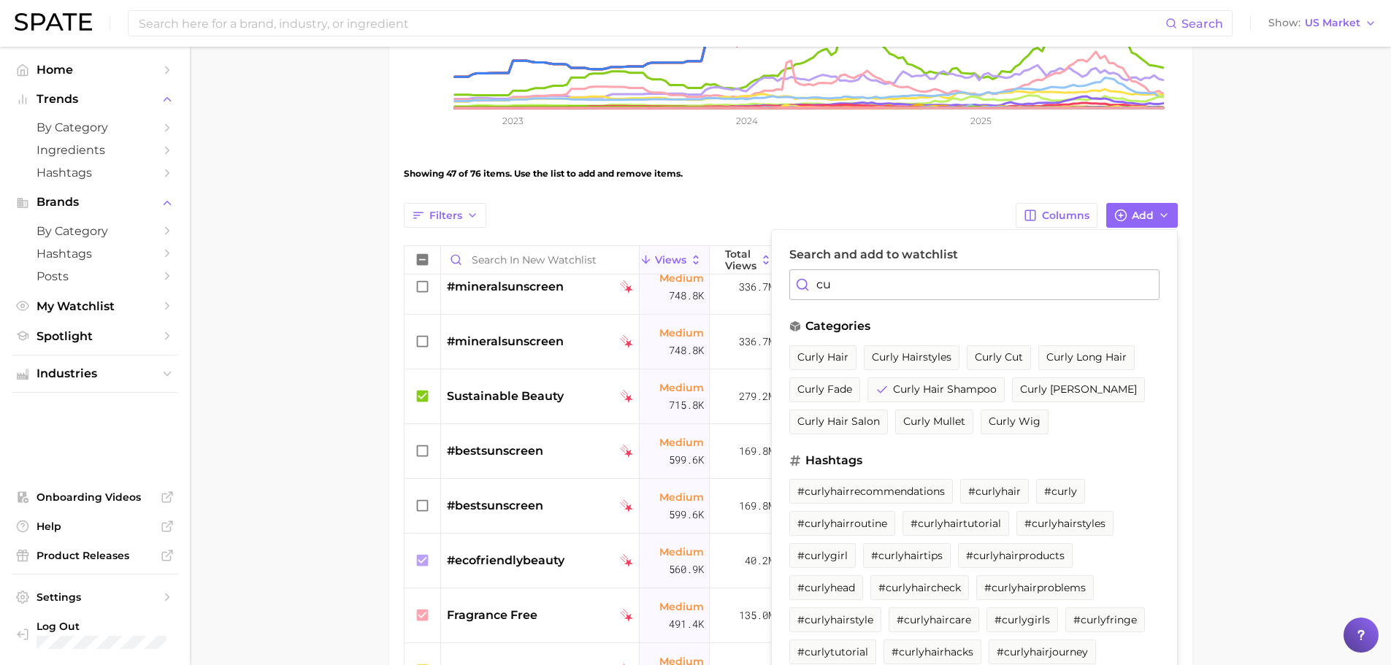
type input "c"
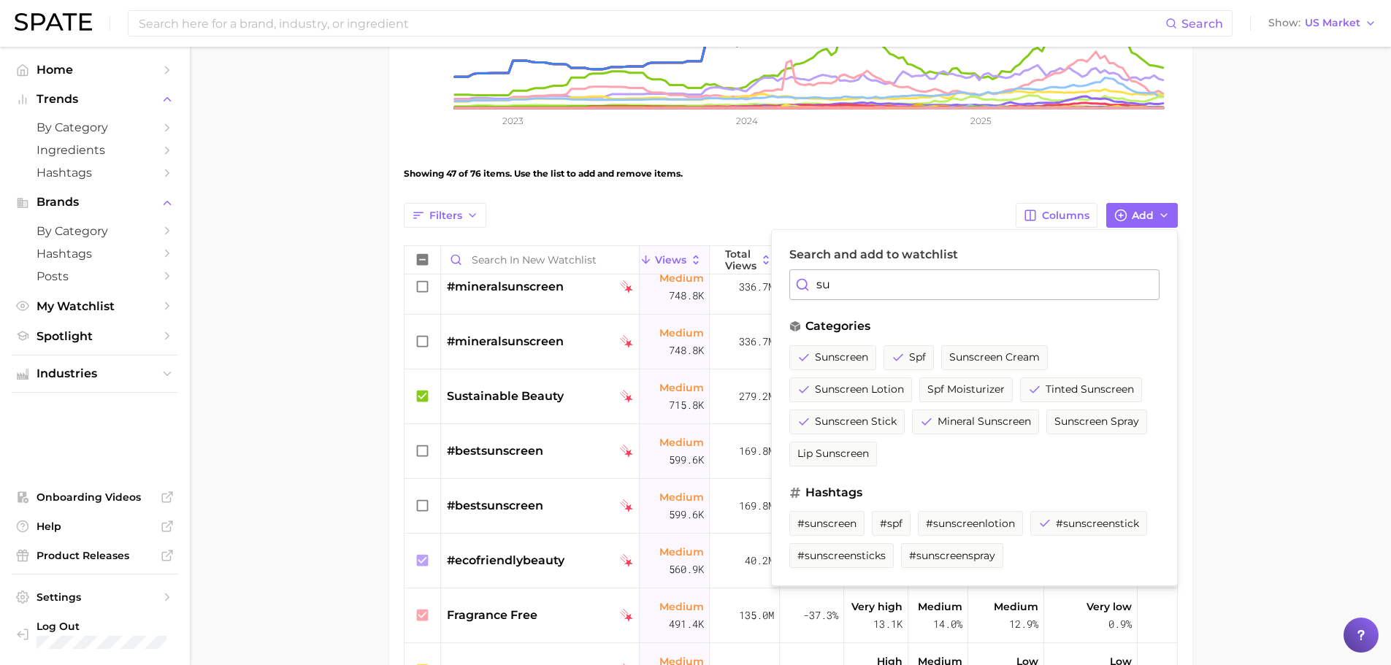
type input "s"
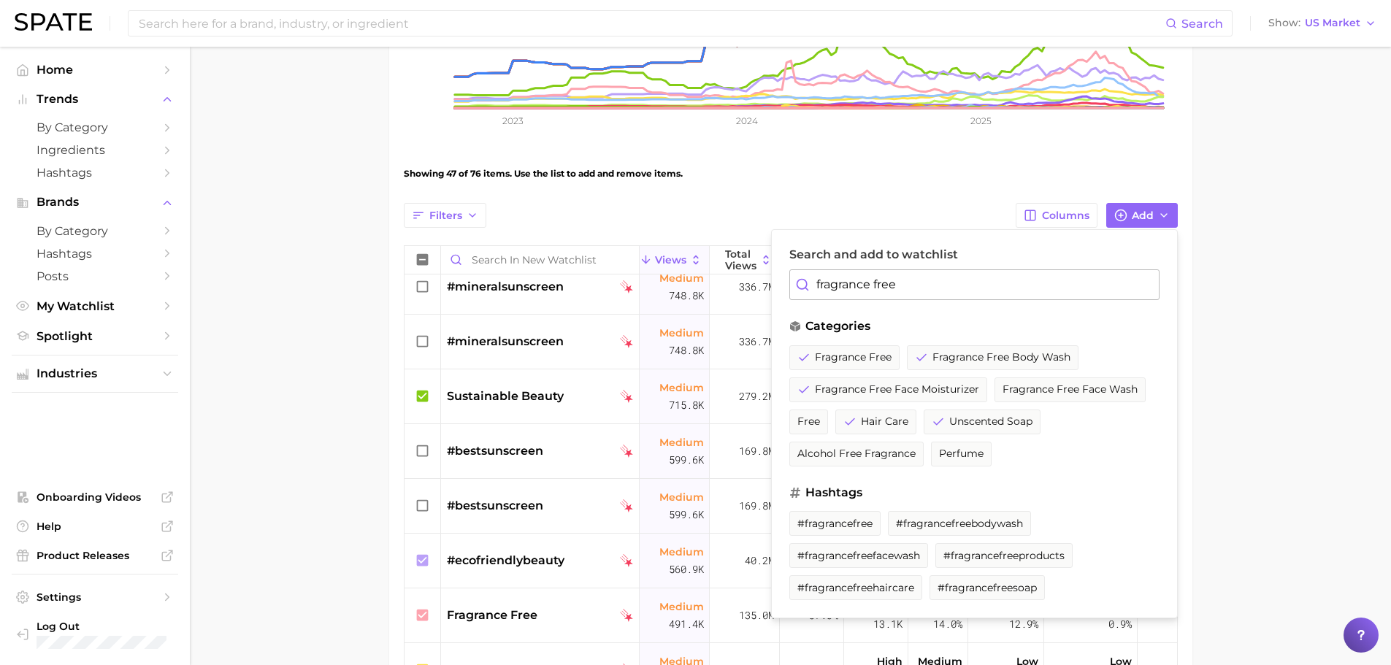
click at [922, 282] on input "fragrance free" at bounding box center [974, 284] width 370 height 31
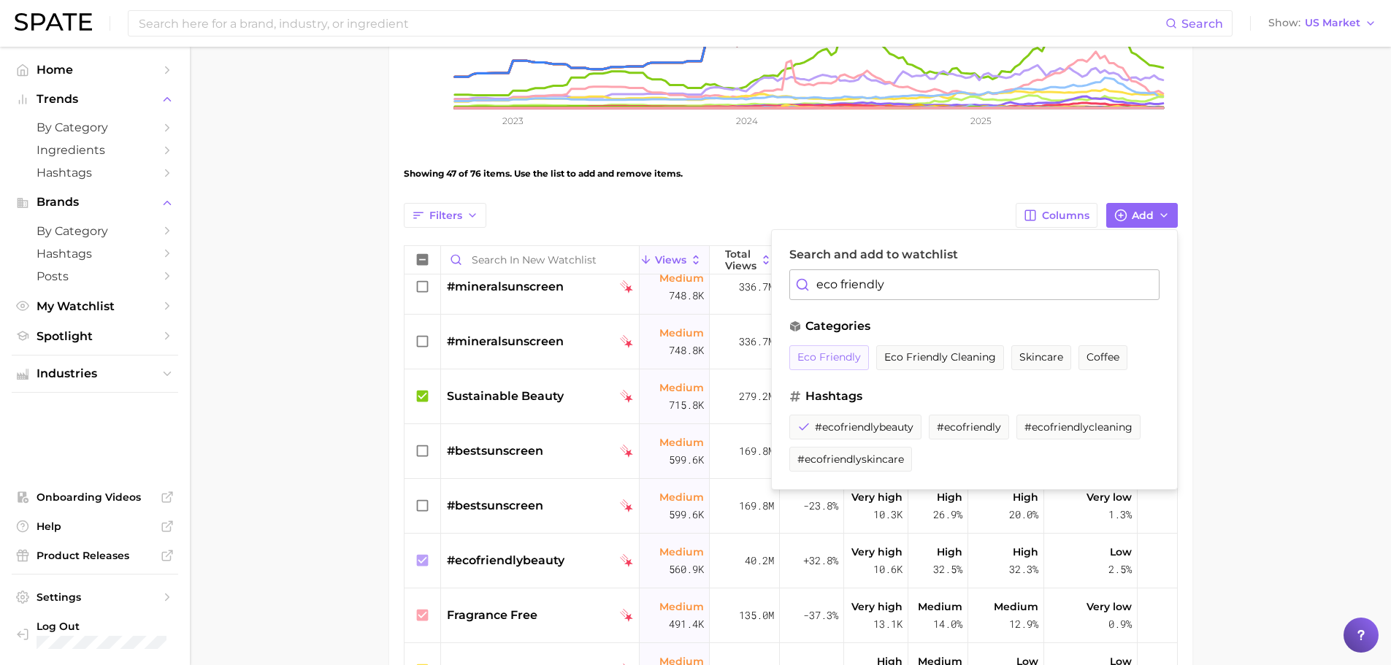
click at [839, 353] on span "eco friendly" at bounding box center [829, 357] width 64 height 12
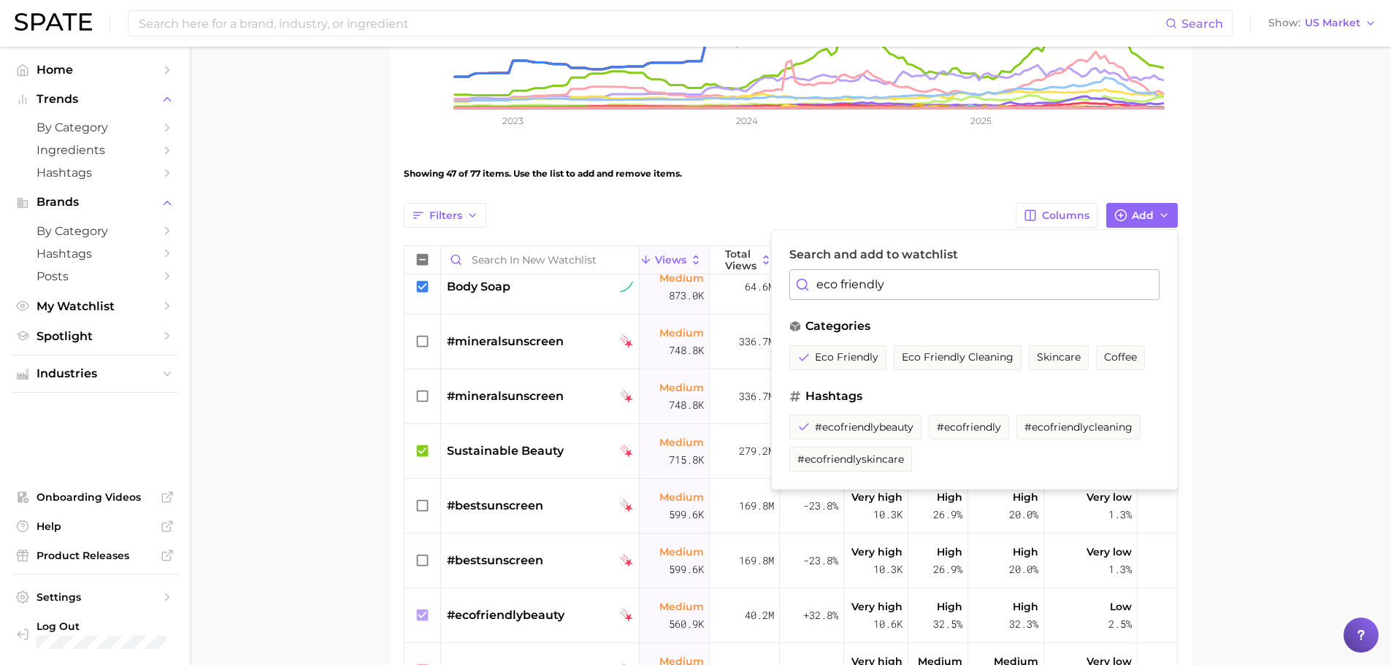
click at [920, 296] on input "eco friendly" at bounding box center [974, 284] width 370 height 31
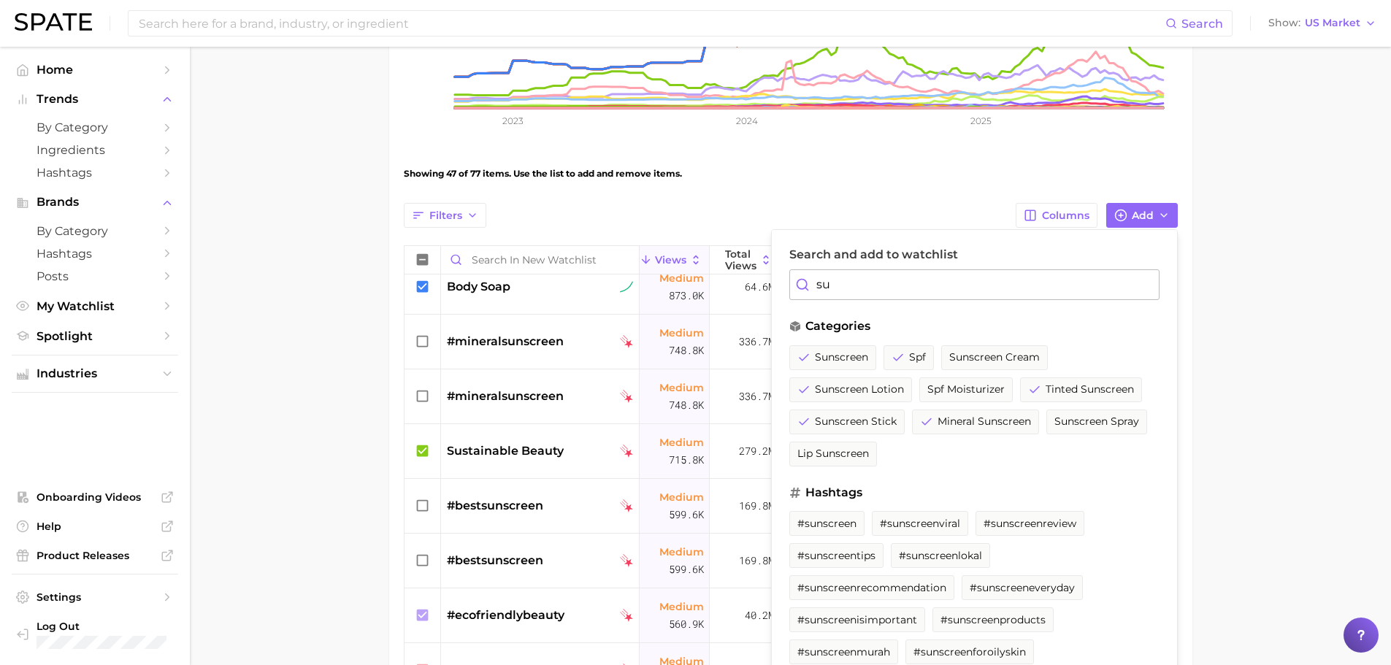
type input "s"
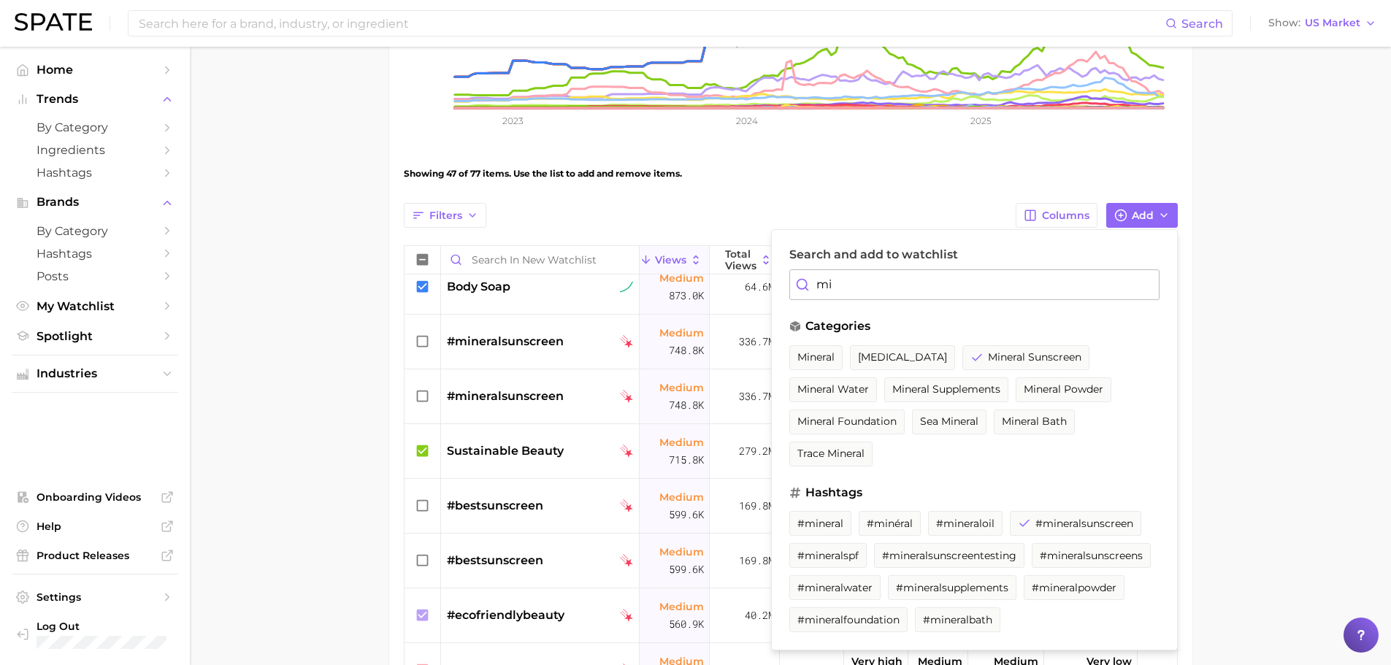
type input "m"
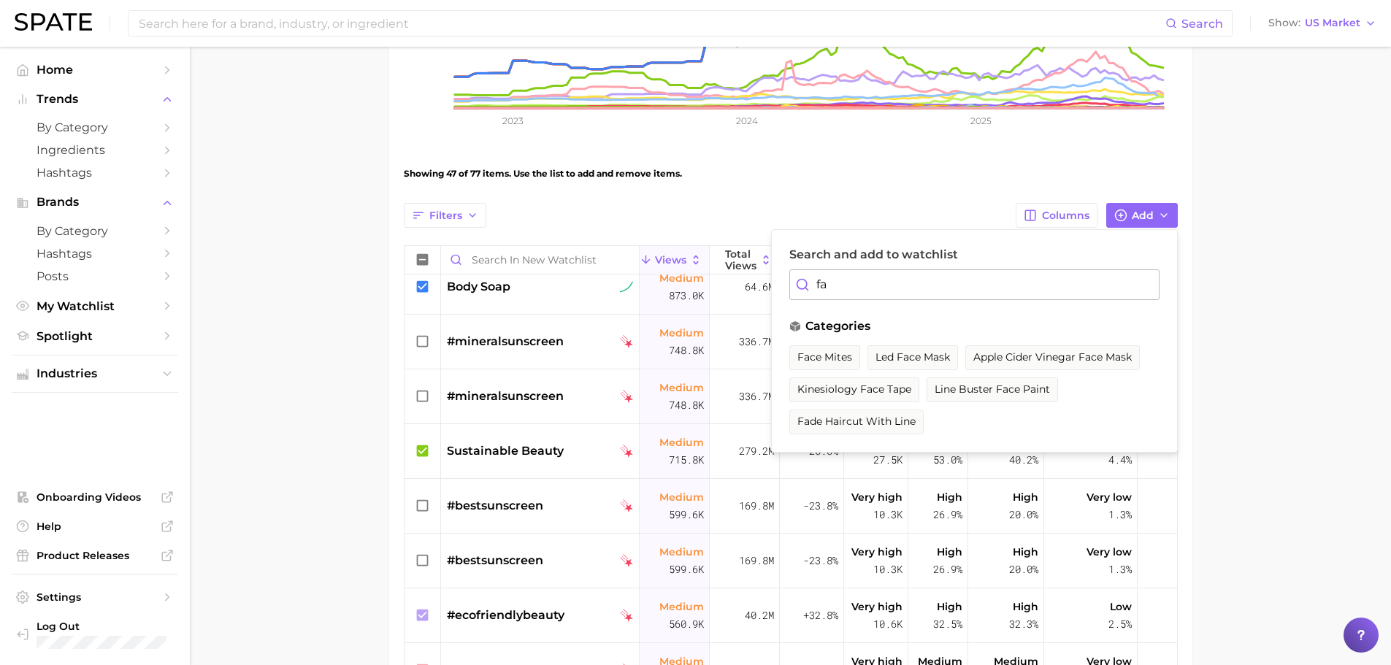
type input "f"
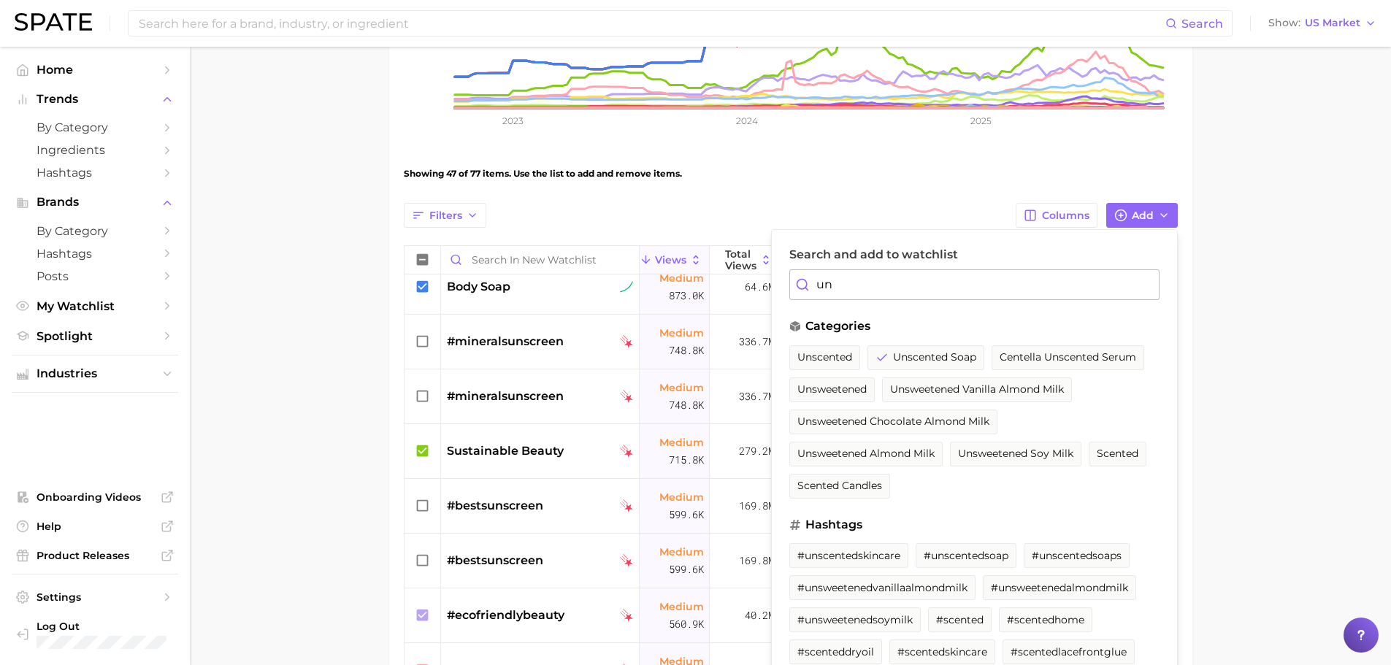
type input "u"
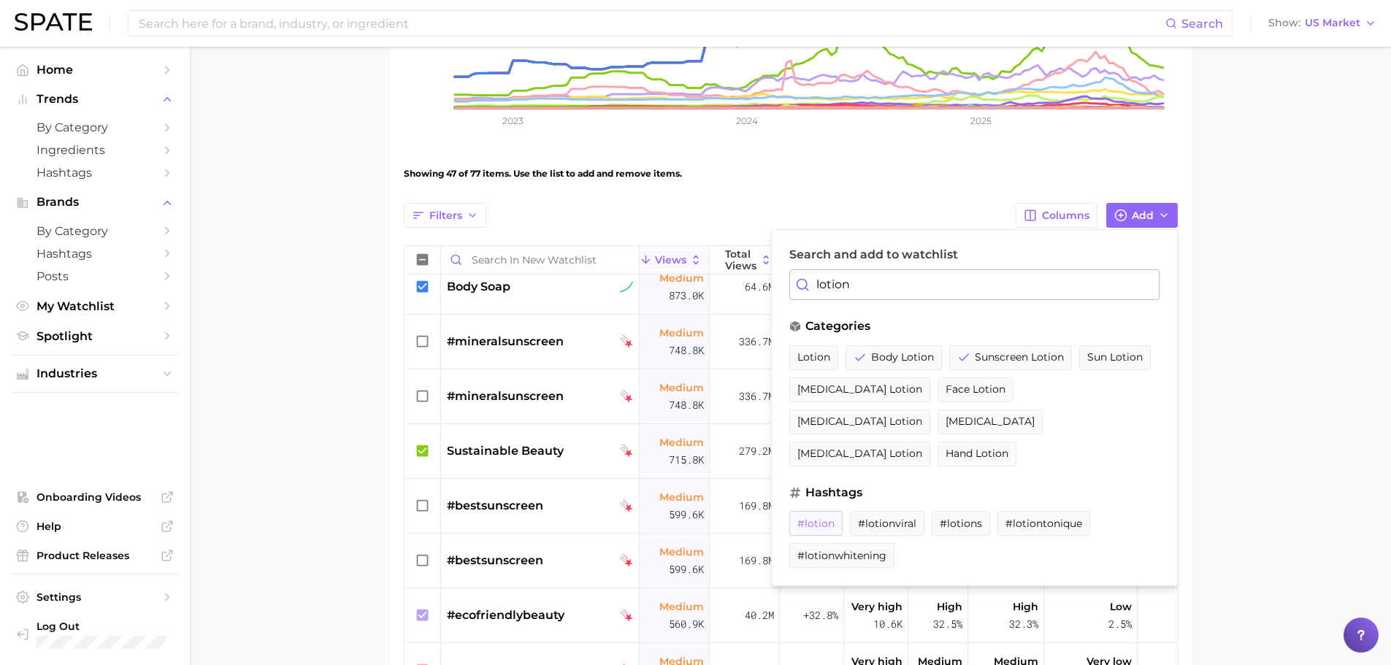
click at [818, 511] on button "#lotion" at bounding box center [815, 523] width 53 height 25
click at [942, 285] on input "lotion" at bounding box center [974, 284] width 370 height 31
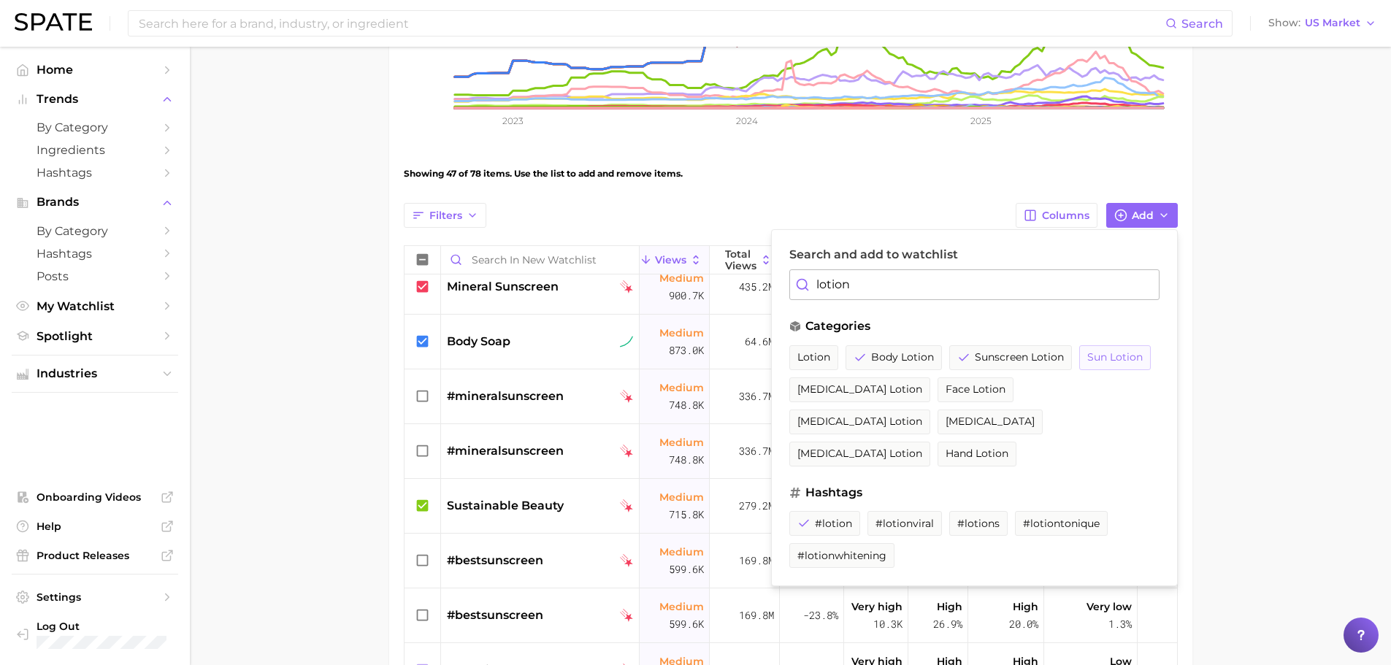
click at [1112, 351] on span "sun lotion" at bounding box center [1114, 357] width 55 height 12
click at [916, 285] on input "lotion" at bounding box center [974, 284] width 370 height 31
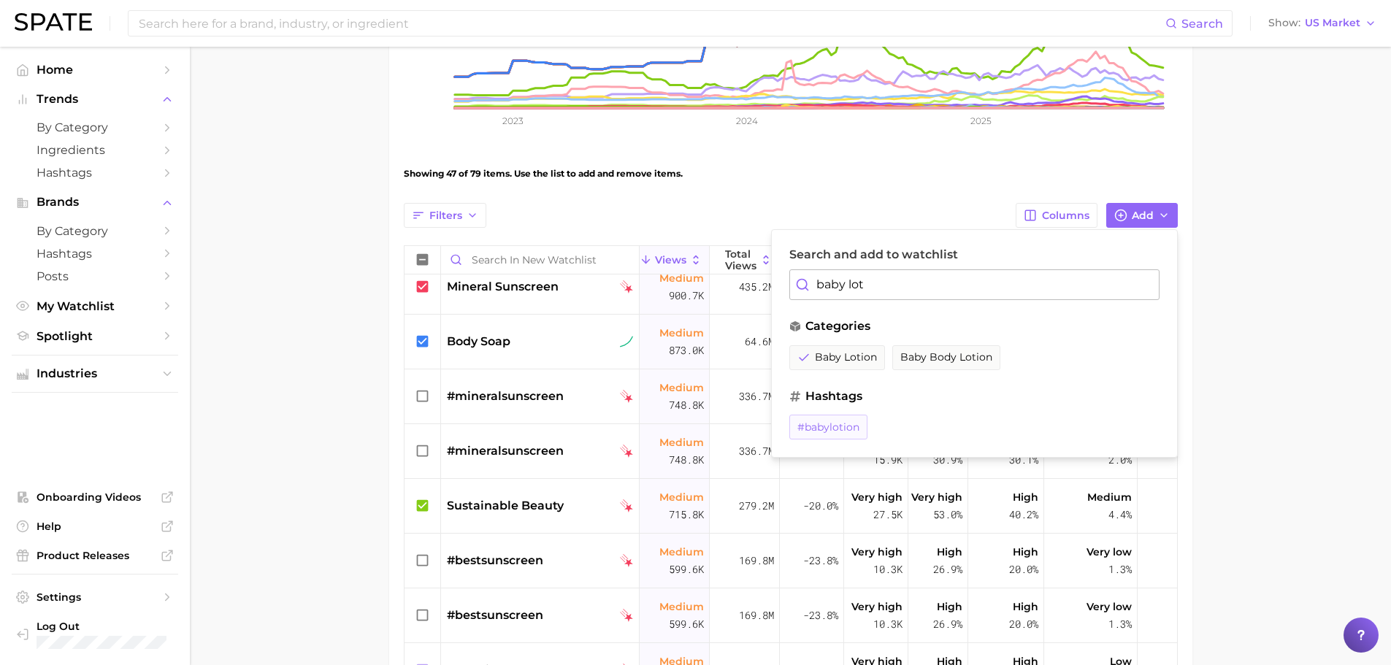
click at [850, 419] on button "#babylotion" at bounding box center [828, 427] width 78 height 25
click at [947, 352] on span "baby body lotion" at bounding box center [946, 357] width 92 height 12
click at [953, 282] on input "baby lot" at bounding box center [974, 284] width 370 height 31
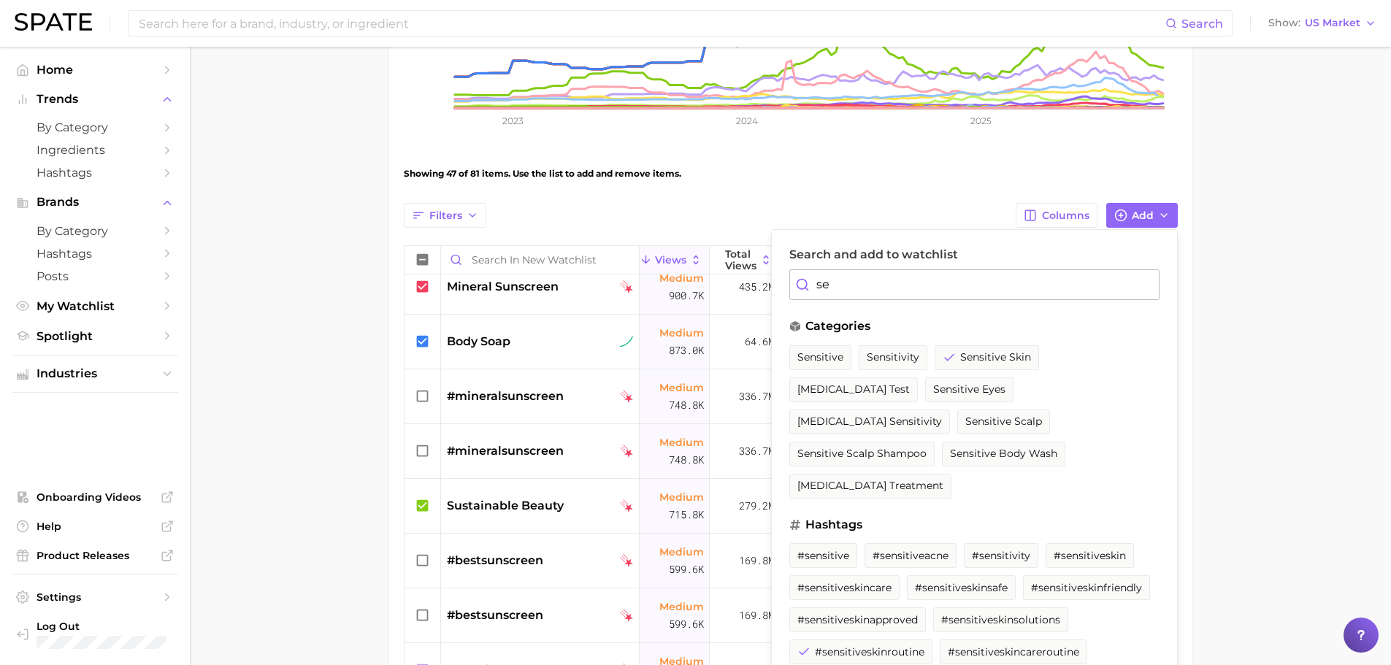
type input "s"
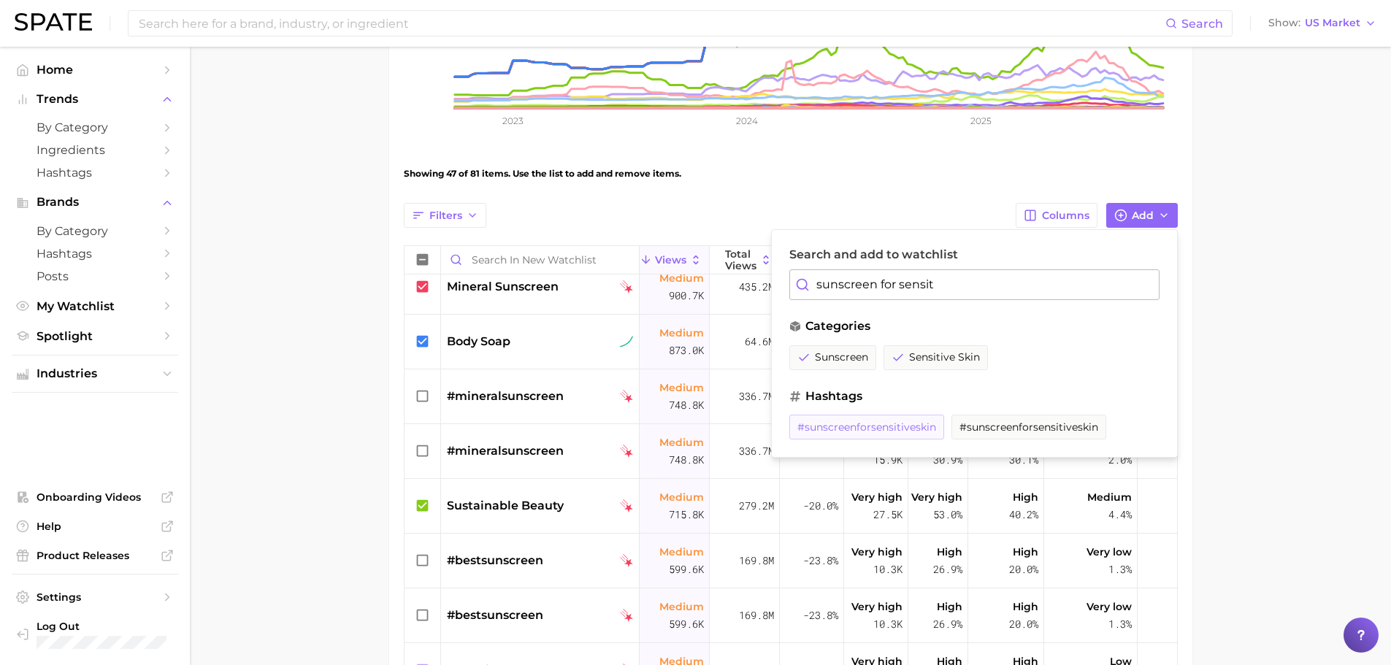
click at [897, 415] on button "#sunscreenforsensitiveskin" at bounding box center [866, 427] width 155 height 25
click at [977, 285] on input "sunscreen for sensit" at bounding box center [974, 284] width 370 height 31
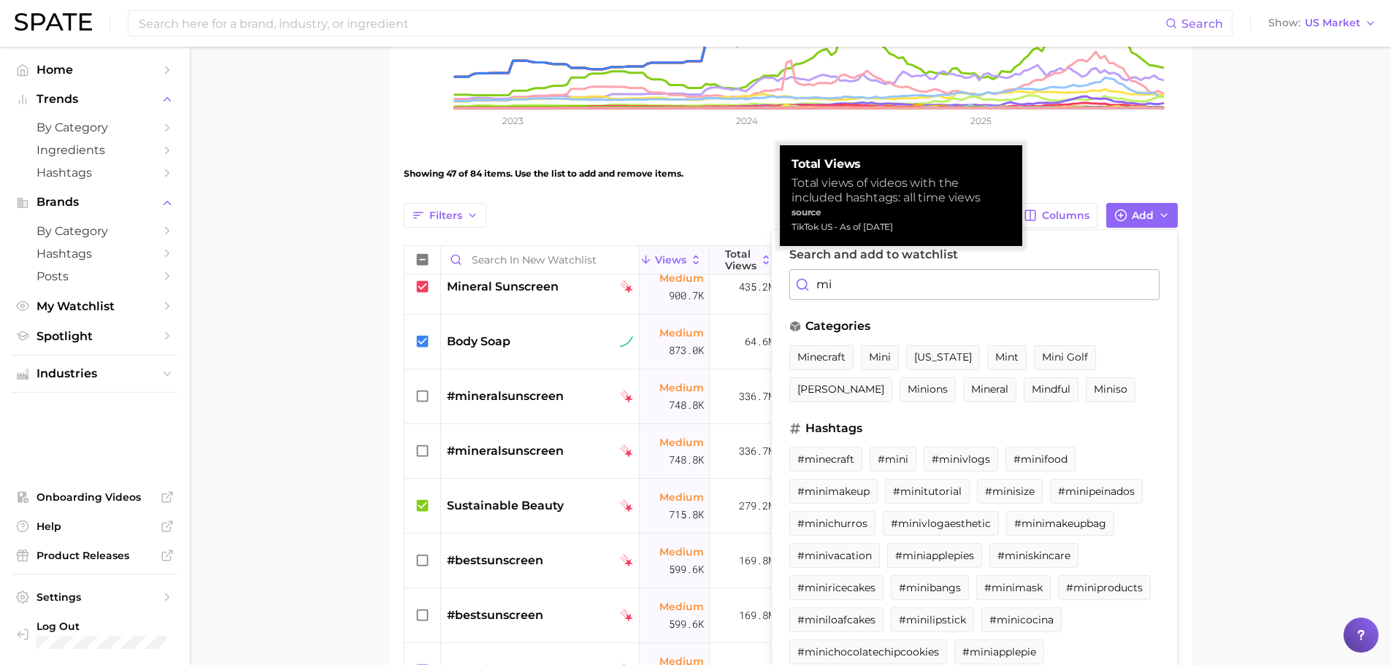
type input "m"
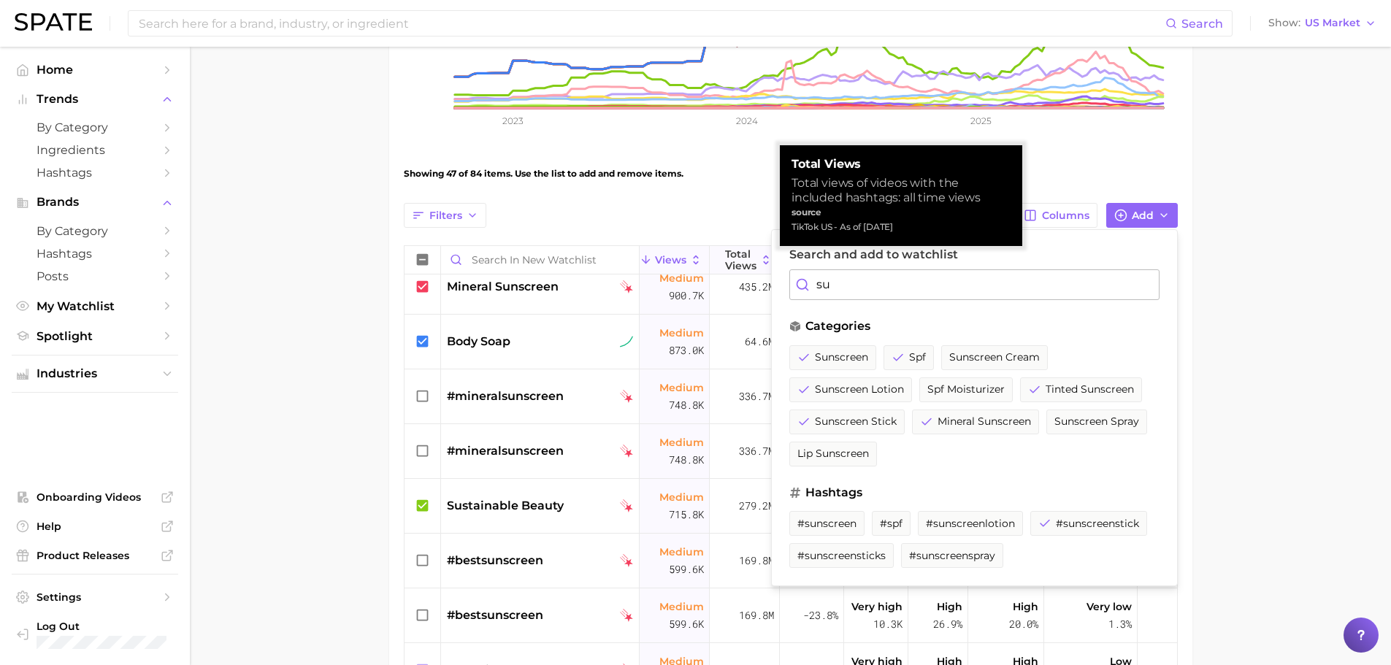
type input "s"
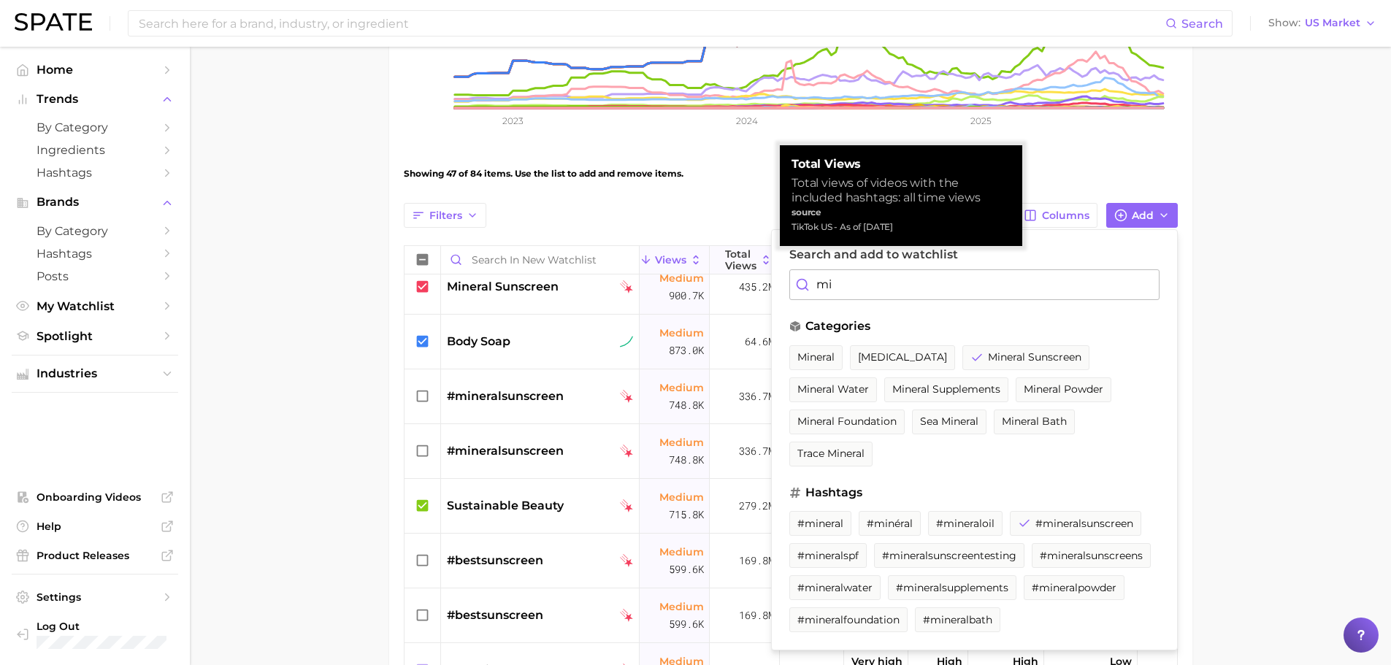
type input "m"
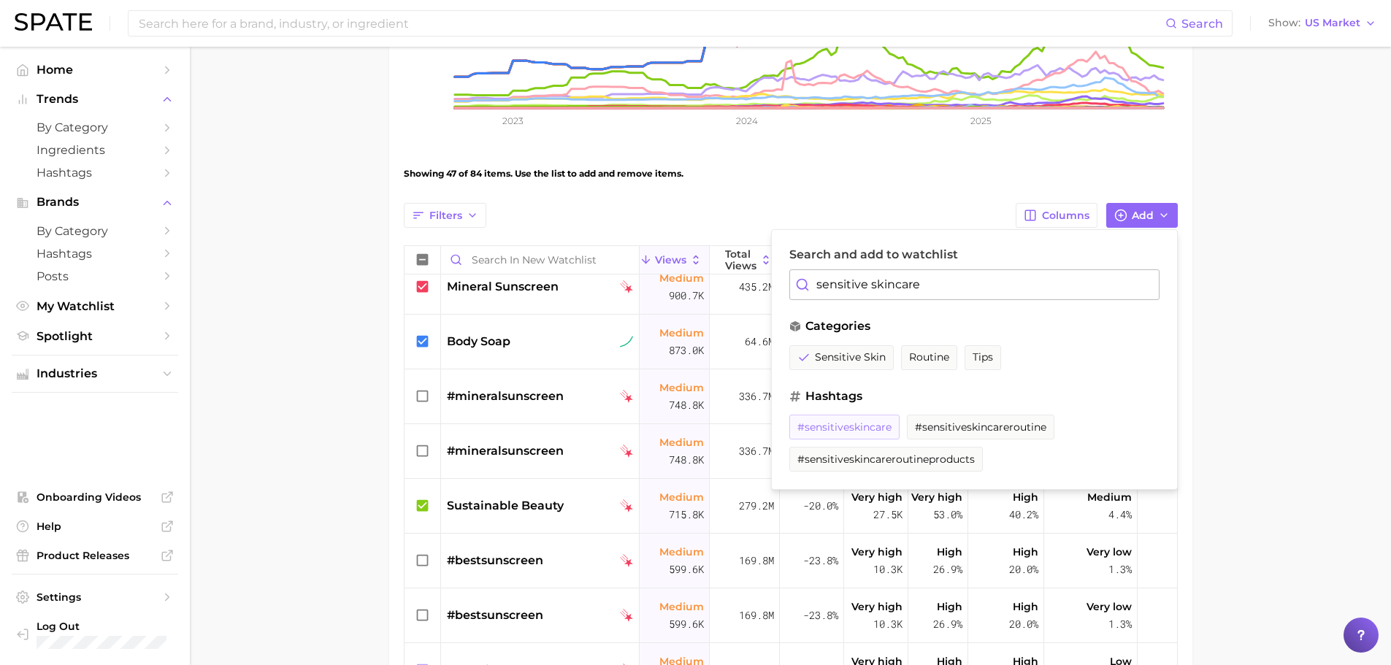
click at [869, 430] on span "#sensitiveskincare" at bounding box center [844, 427] width 94 height 12
click at [983, 420] on button "#sensitiveskincareroutine" at bounding box center [980, 427] width 147 height 25
click at [991, 272] on input "sensitive skincare" at bounding box center [974, 284] width 370 height 31
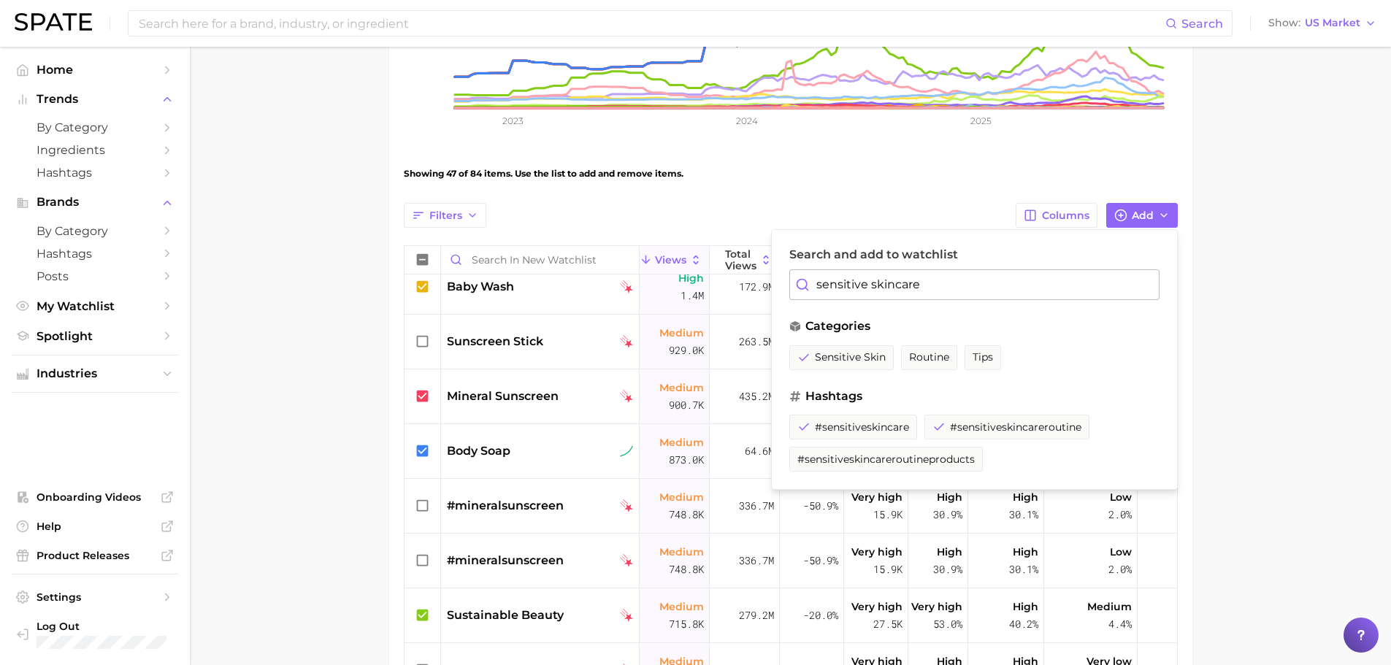
click at [991, 272] on input "sensitive skincare" at bounding box center [974, 284] width 370 height 31
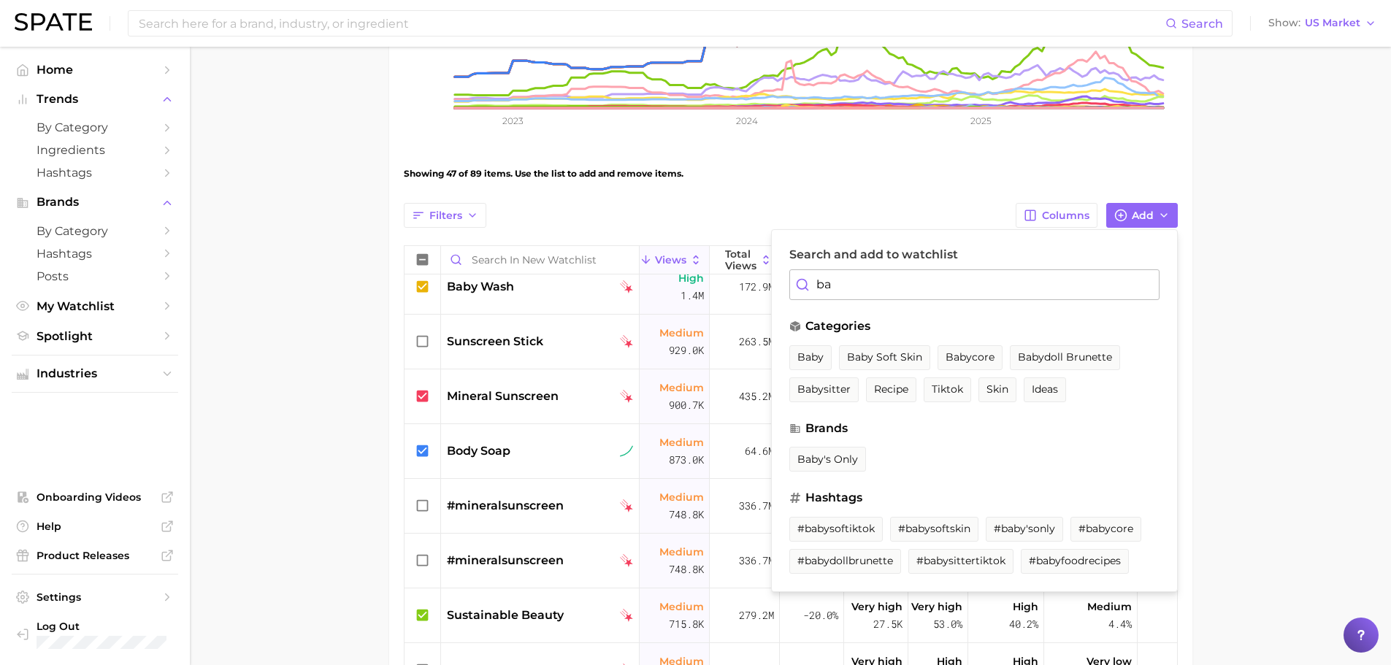
type input "b"
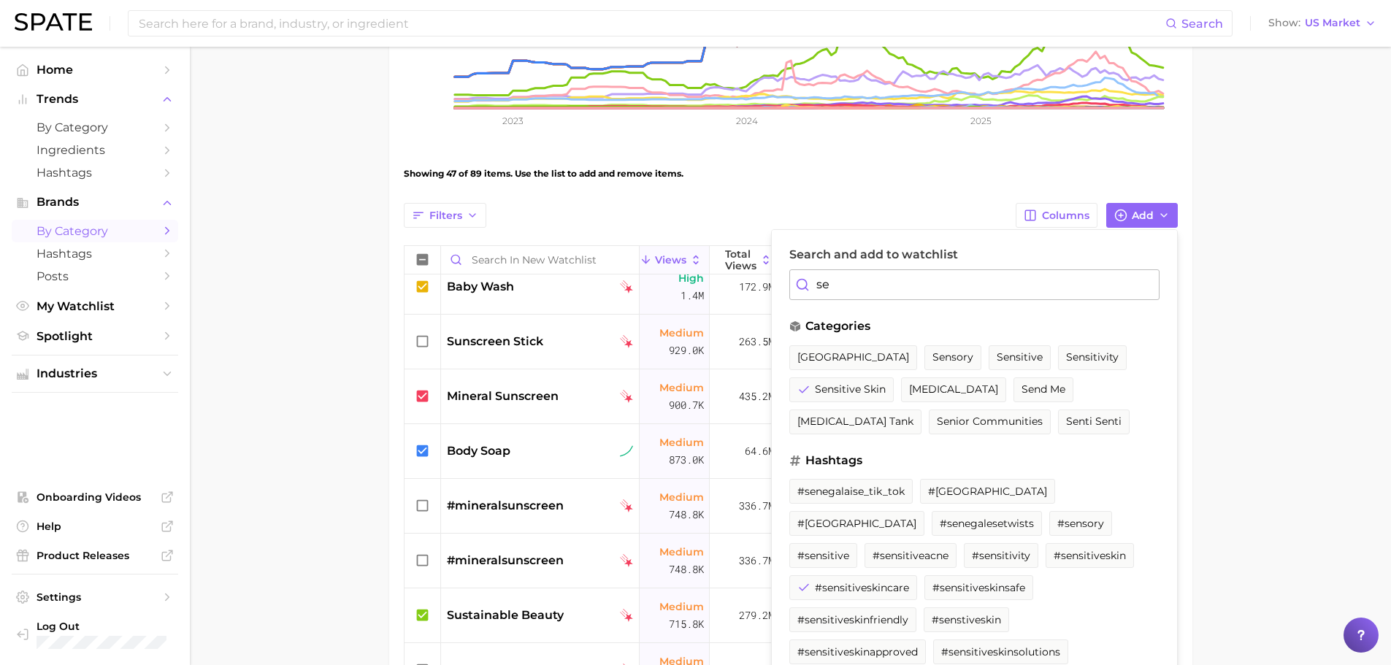
type input "s"
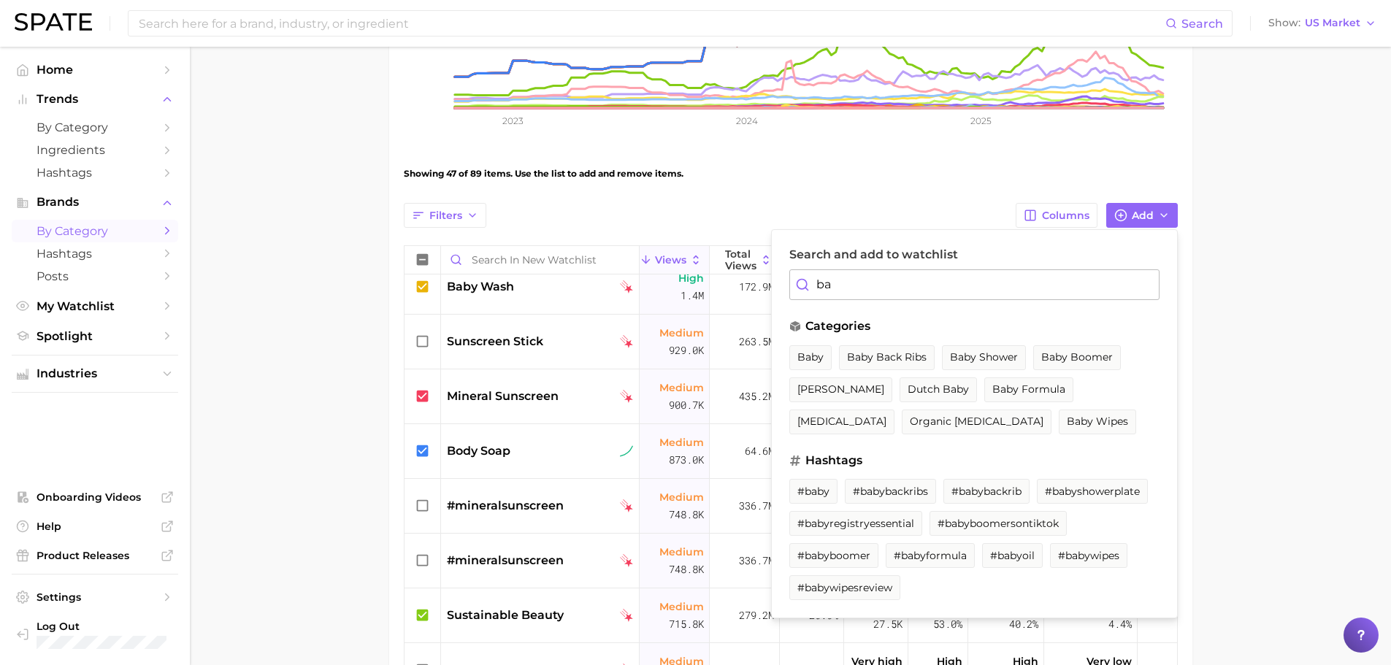
type input "b"
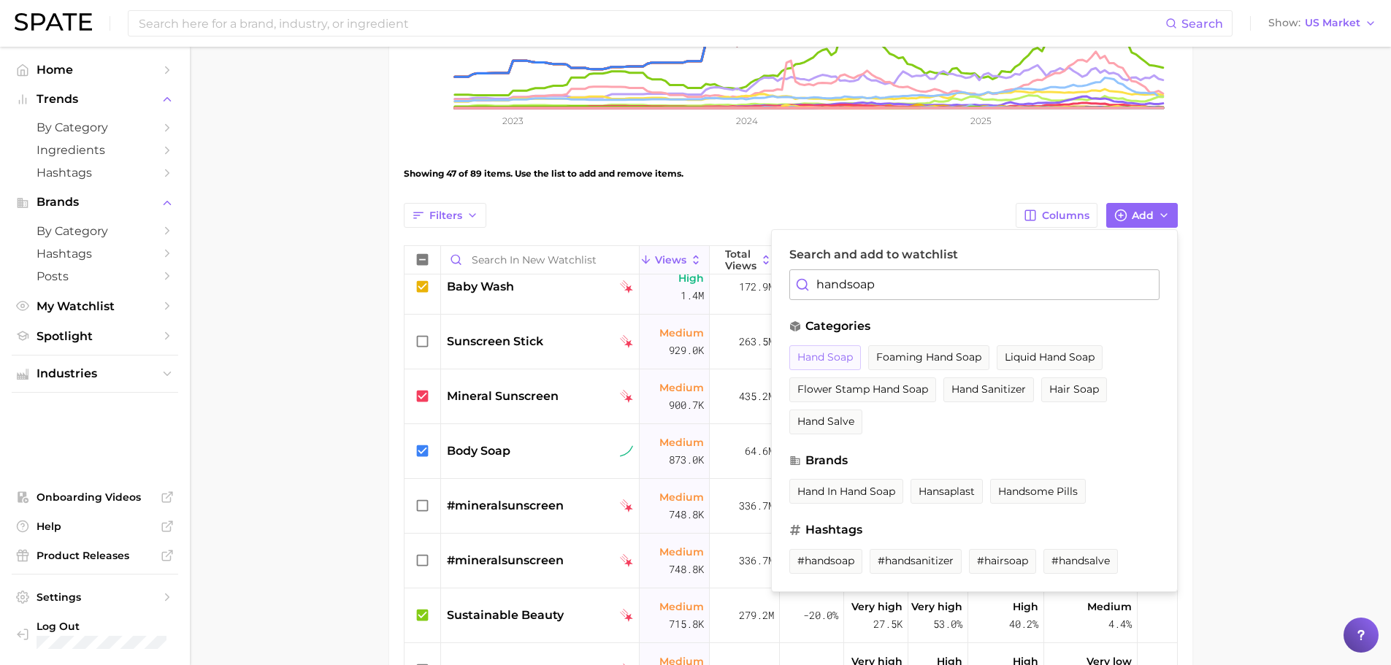
type input "handsoap"
click at [823, 358] on span "hand soap" at bounding box center [824, 357] width 55 height 12
click at [817, 280] on input "handsoap" at bounding box center [974, 284] width 370 height 31
click at [815, 277] on input "handsoap" at bounding box center [974, 284] width 370 height 31
click at [815, 276] on input "handsoap" at bounding box center [974, 284] width 370 height 31
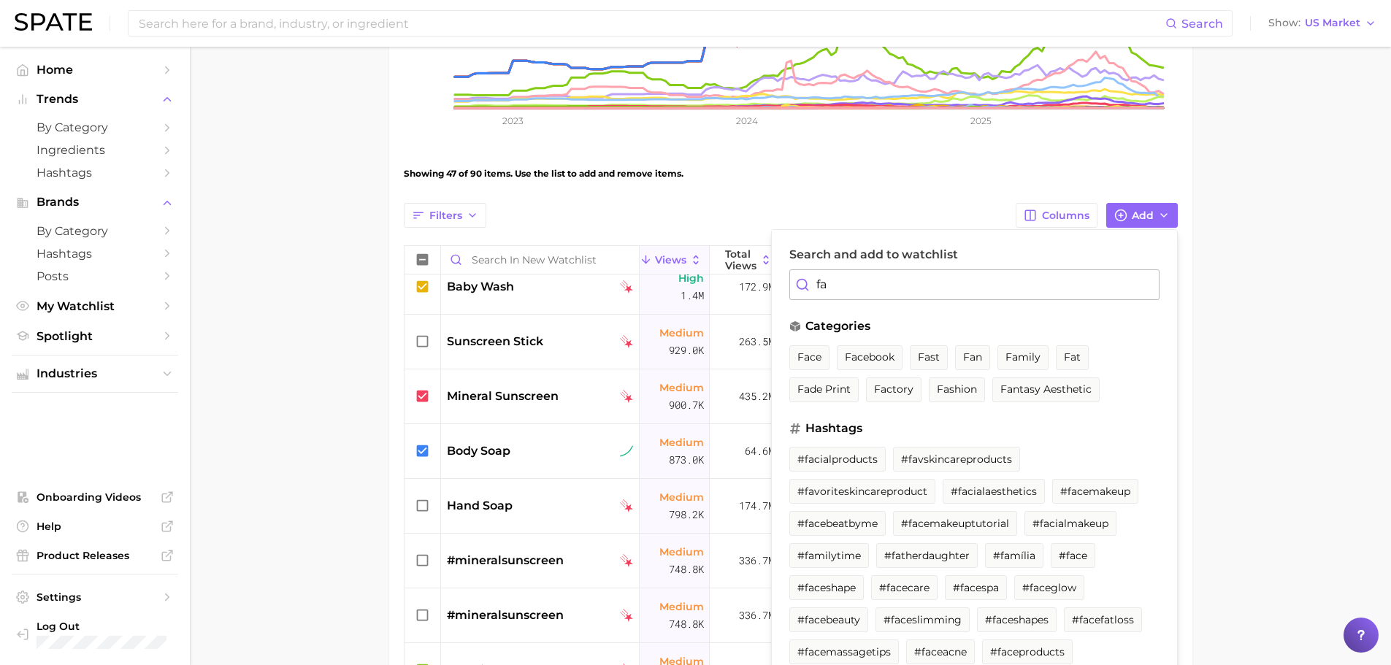
type input "f"
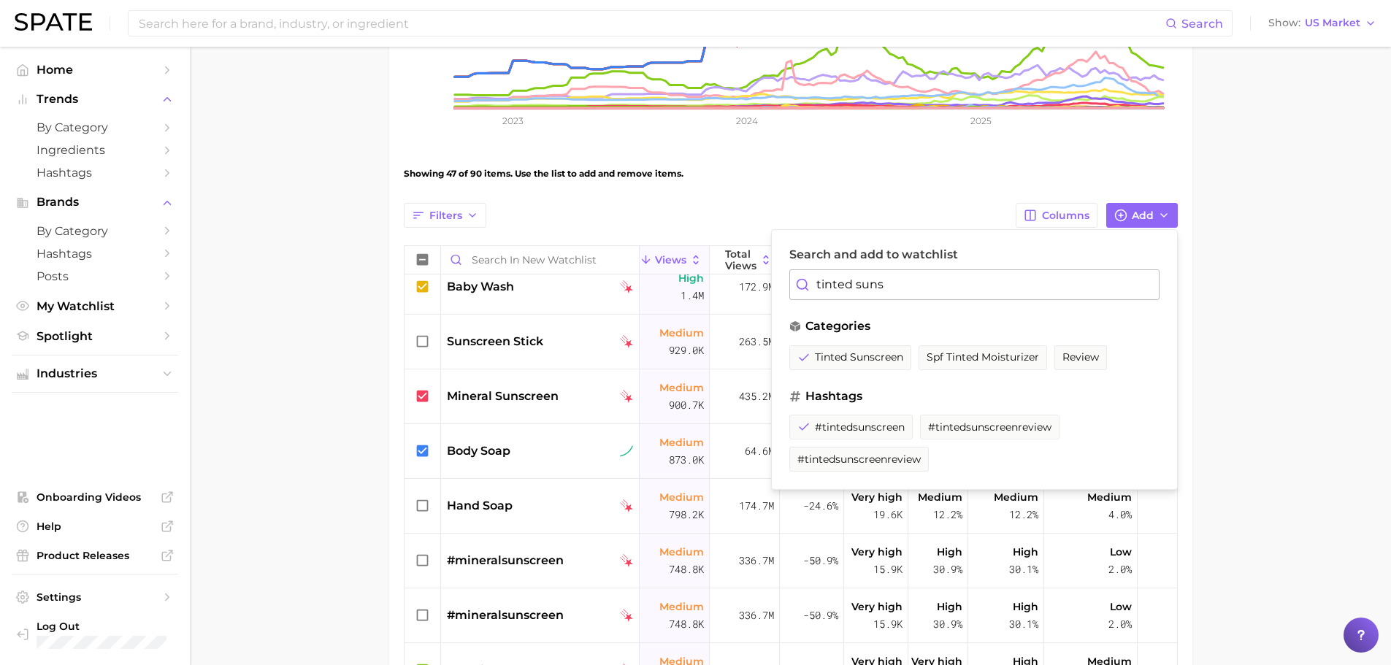
click at [897, 279] on input "tinted suns" at bounding box center [974, 284] width 370 height 31
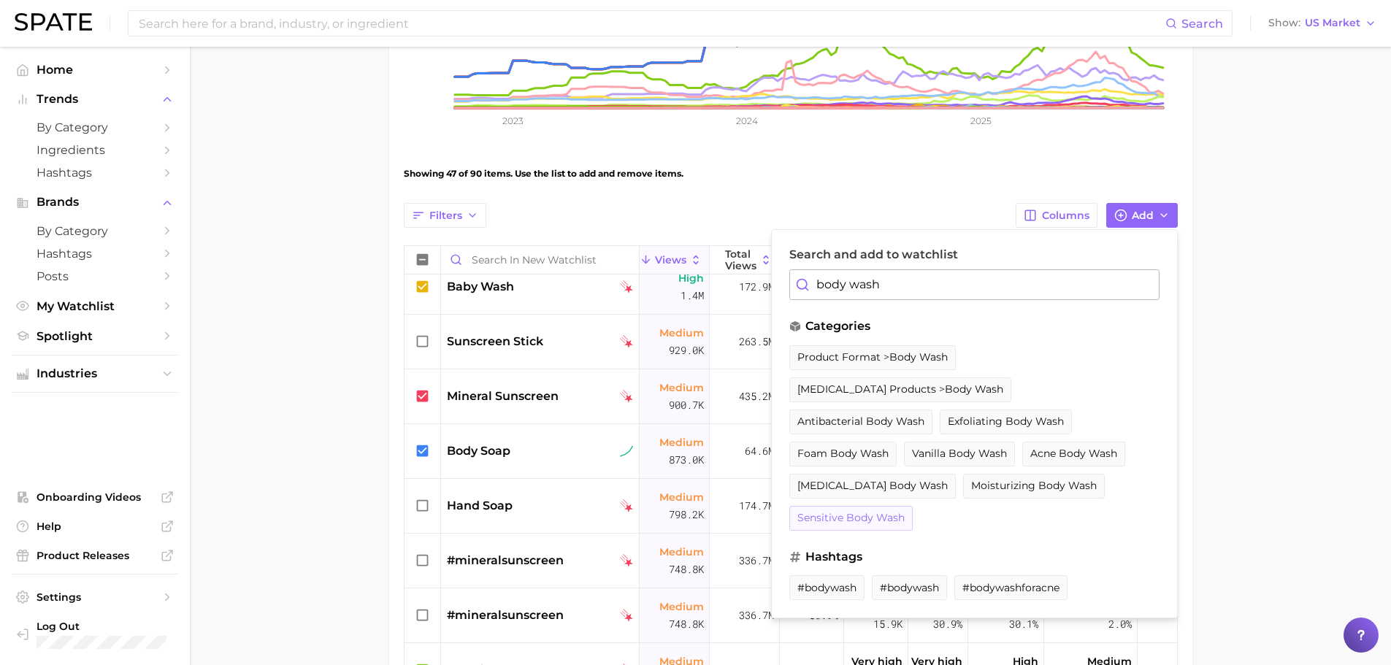
click at [875, 521] on span "sensitive body wash" at bounding box center [850, 518] width 107 height 12
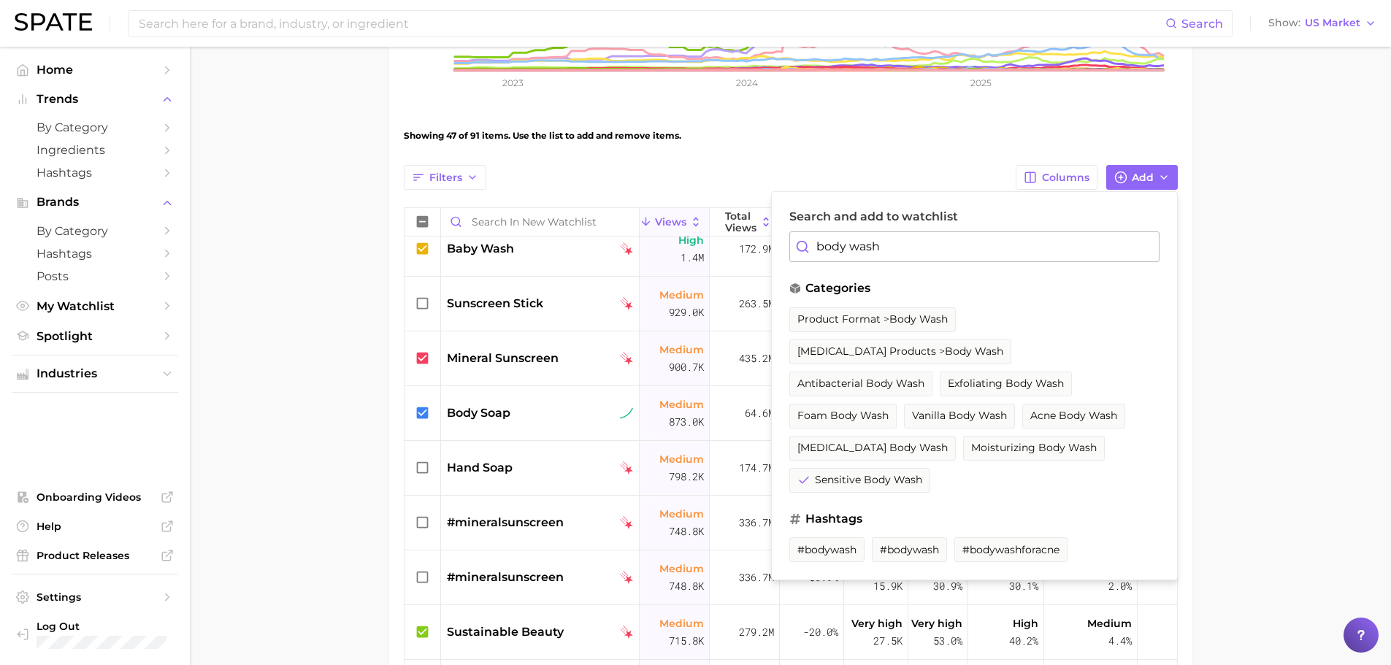
scroll to position [441, 0]
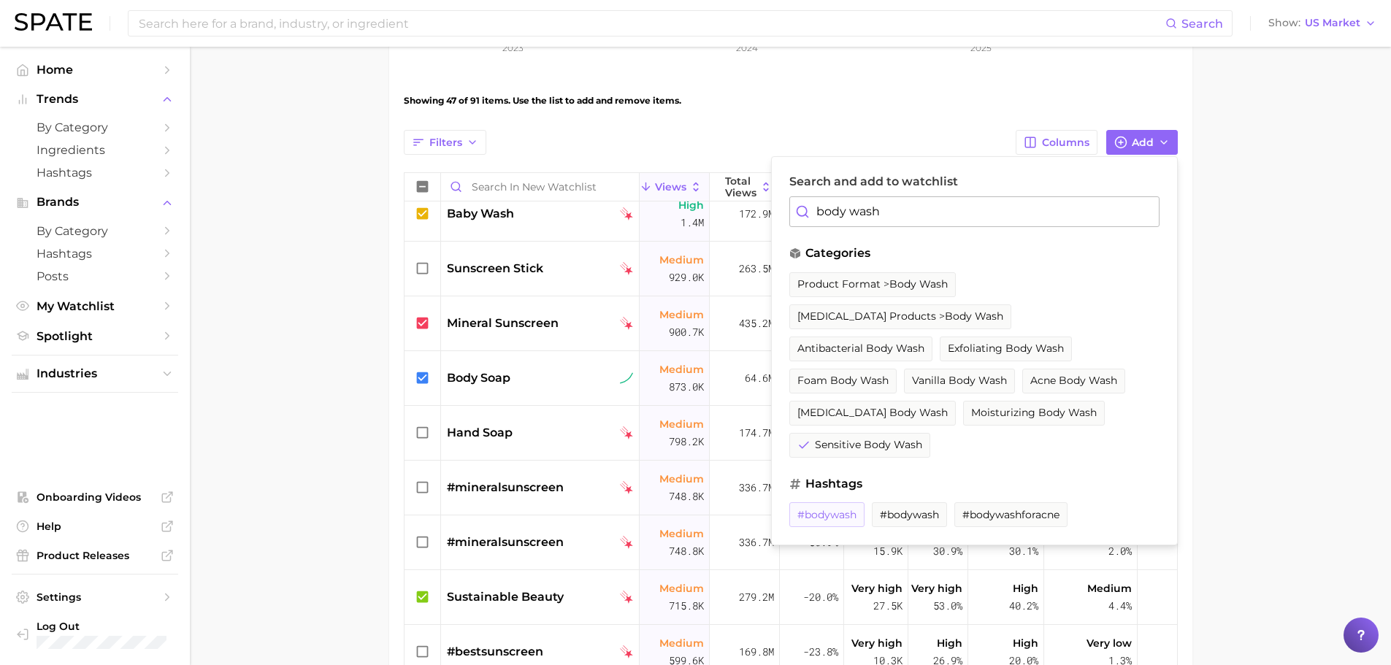
click at [820, 518] on span "#bodywash" at bounding box center [826, 515] width 59 height 12
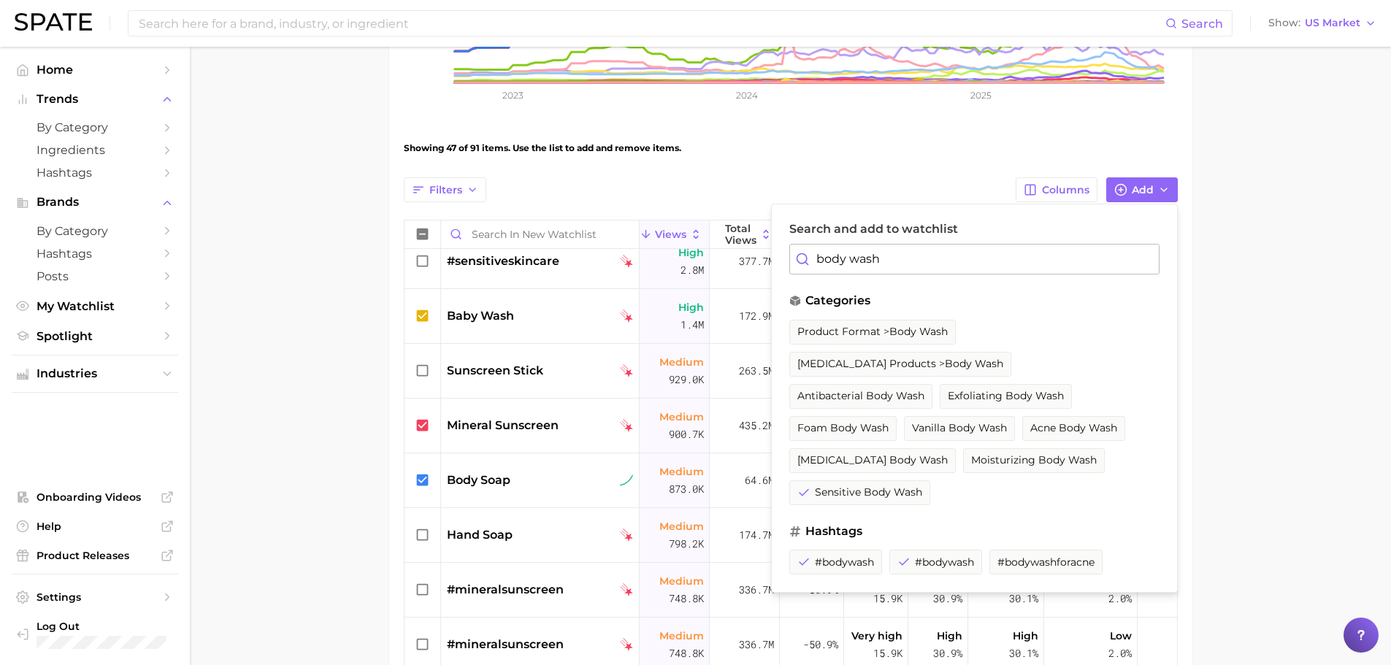
scroll to position [368, 0]
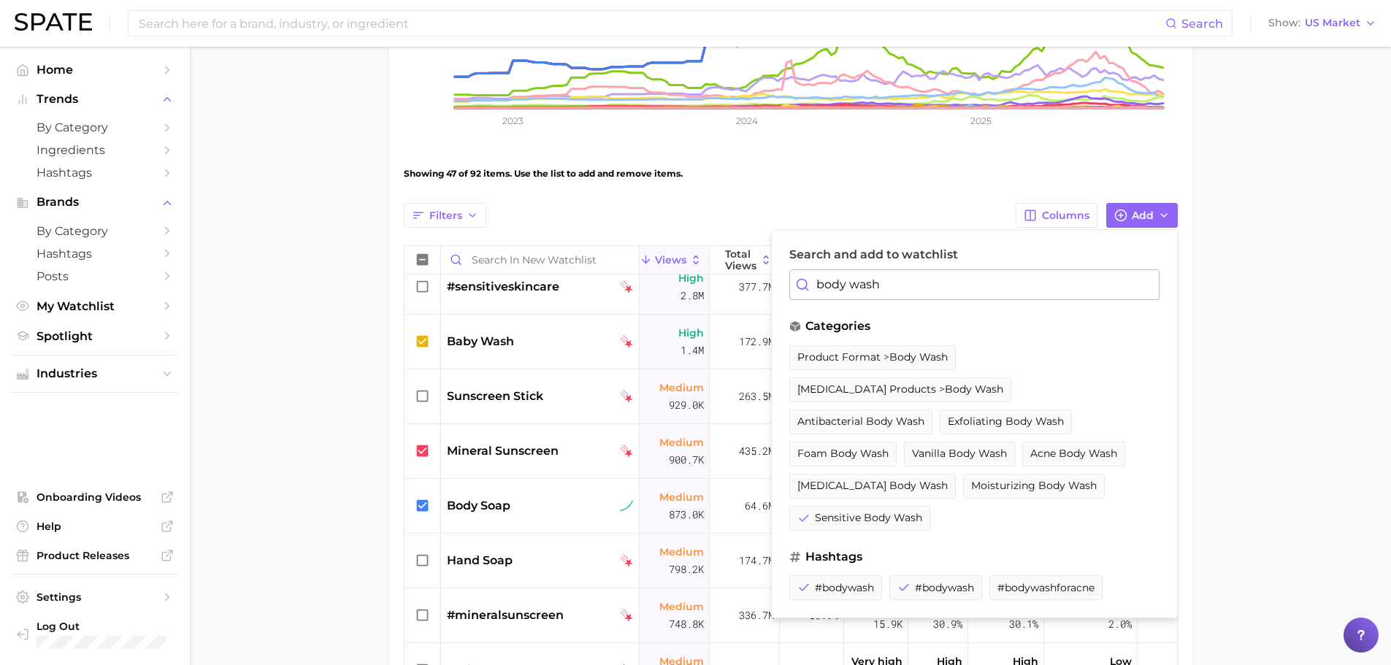
click at [926, 285] on input "body wash" at bounding box center [974, 284] width 370 height 31
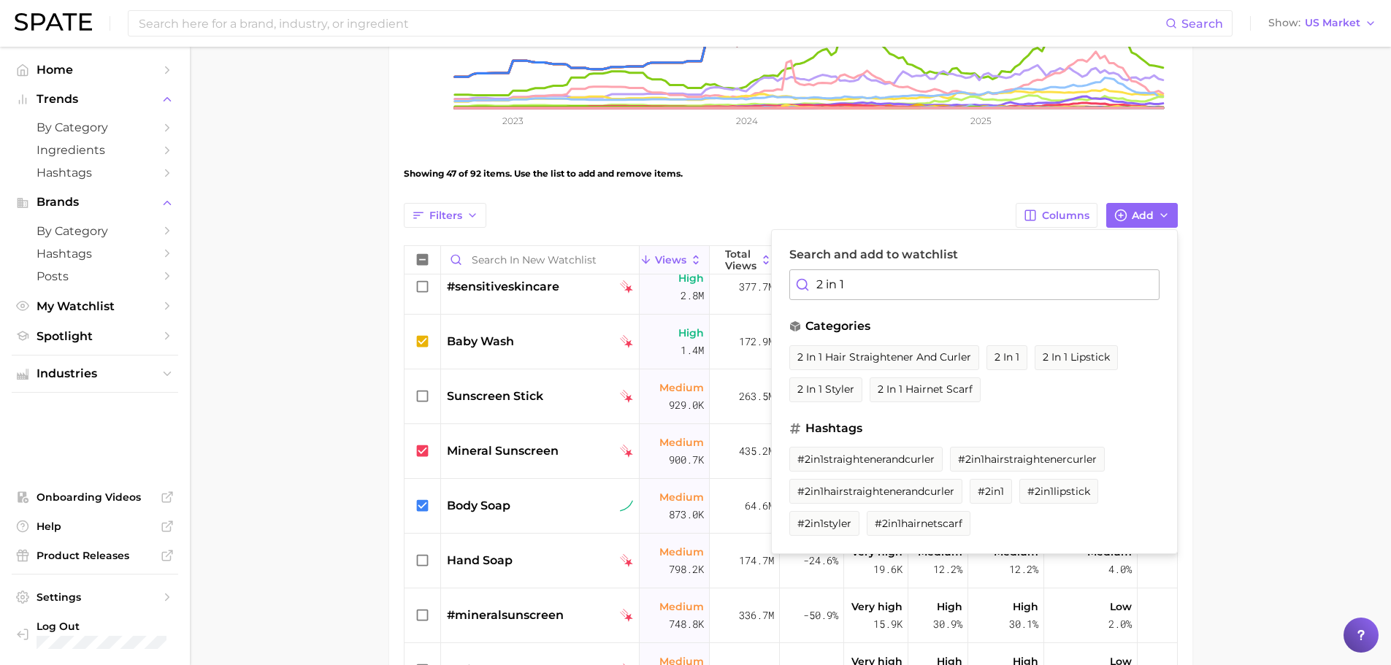
click at [926, 285] on input "2 in 1" at bounding box center [974, 284] width 370 height 31
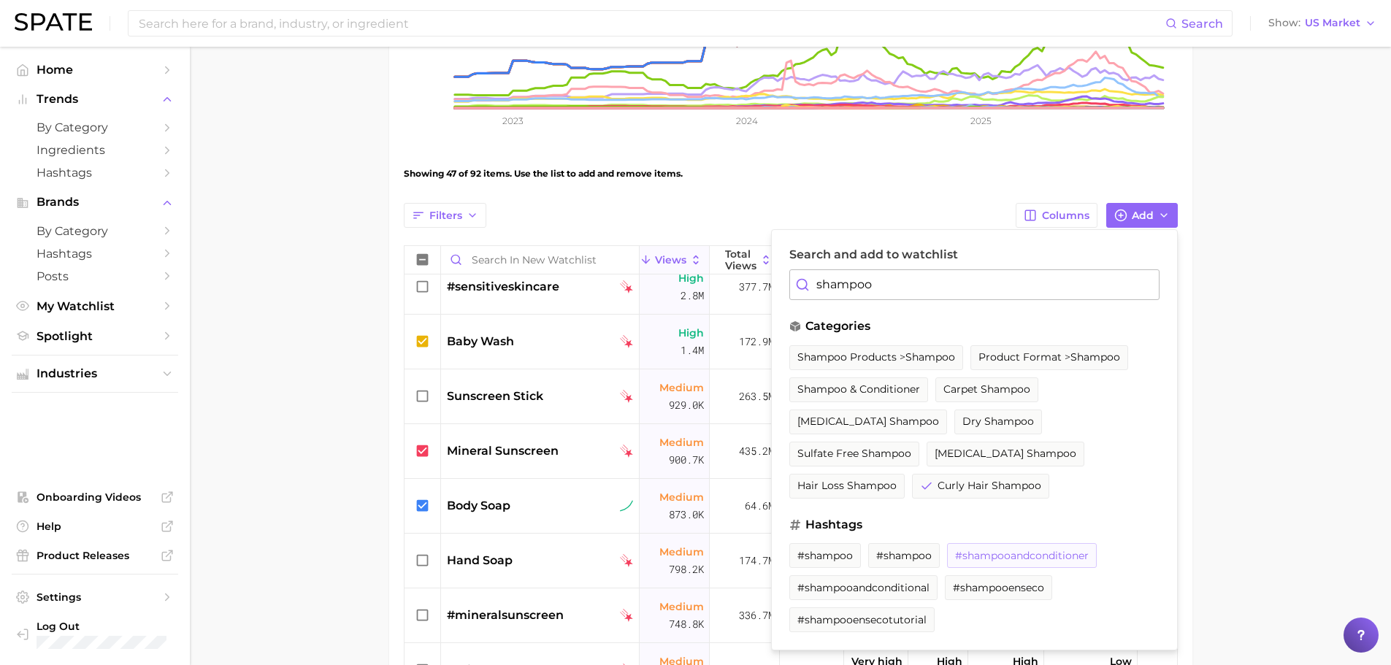
click at [980, 552] on span "#shampooandconditioner" at bounding box center [1022, 556] width 134 height 12
click at [894, 552] on span "#shampoo" at bounding box center [903, 556] width 55 height 12
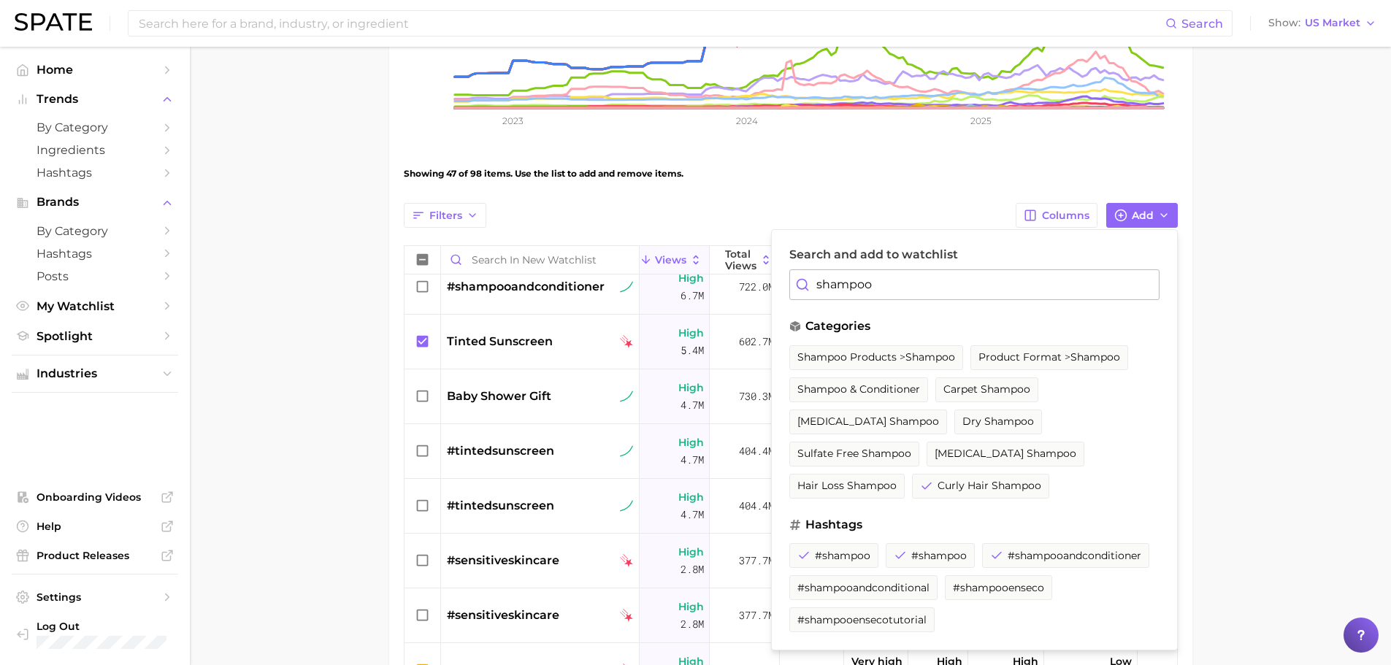
click at [923, 285] on input "shampoo" at bounding box center [974, 284] width 370 height 31
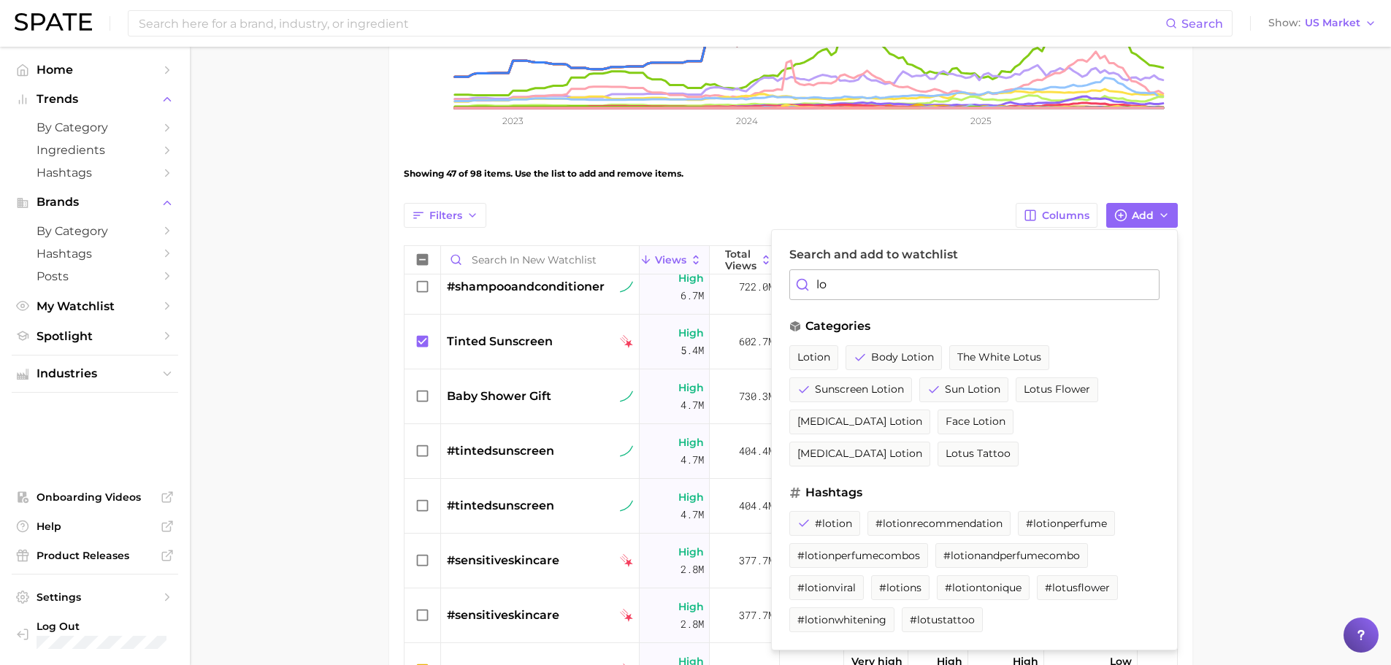
type input "l"
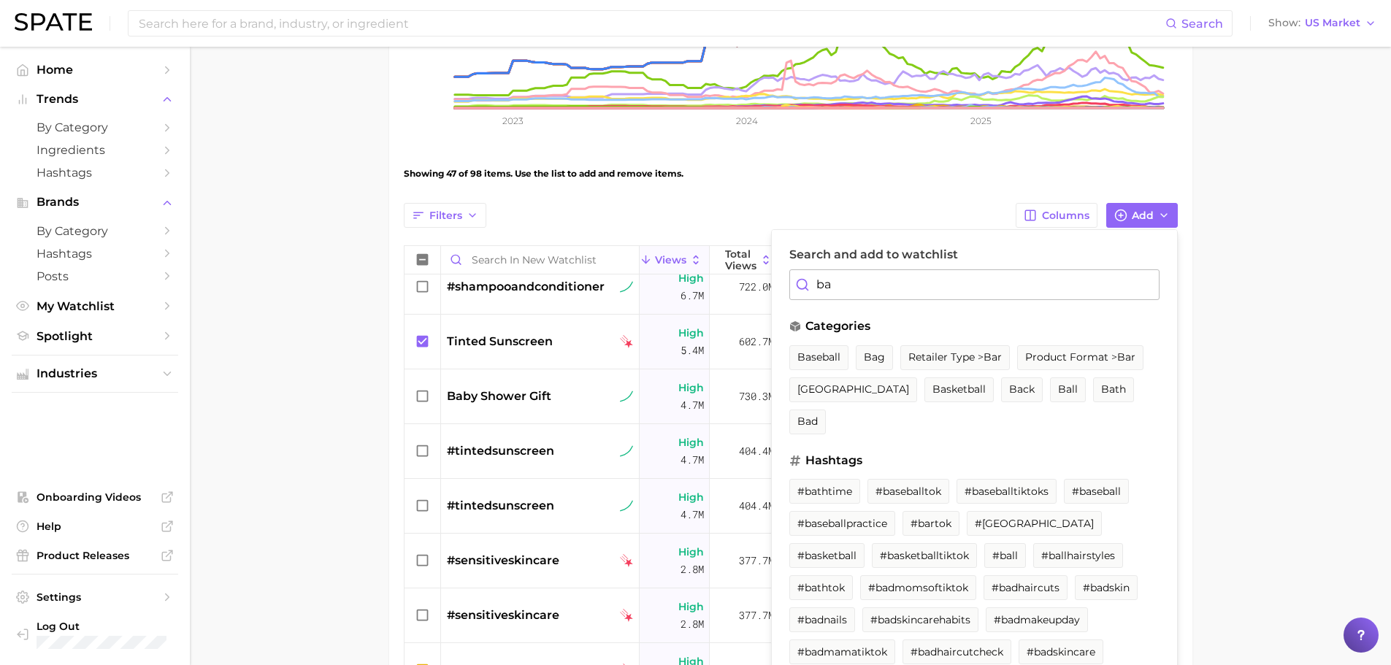
type input "b"
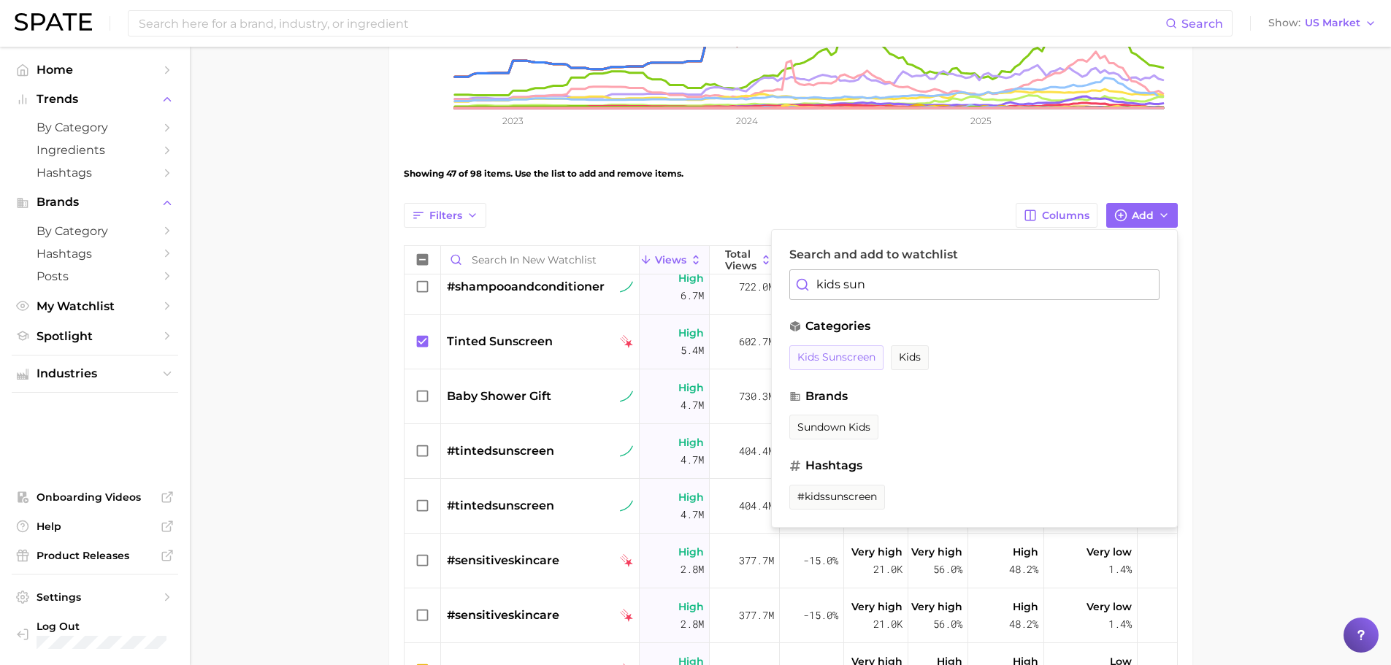
click at [837, 351] on span "kids sunscreen" at bounding box center [836, 357] width 78 height 12
click at [862, 501] on span "#kidssunscreen" at bounding box center [837, 497] width 80 height 12
click at [938, 279] on input "kids sun" at bounding box center [974, 284] width 370 height 31
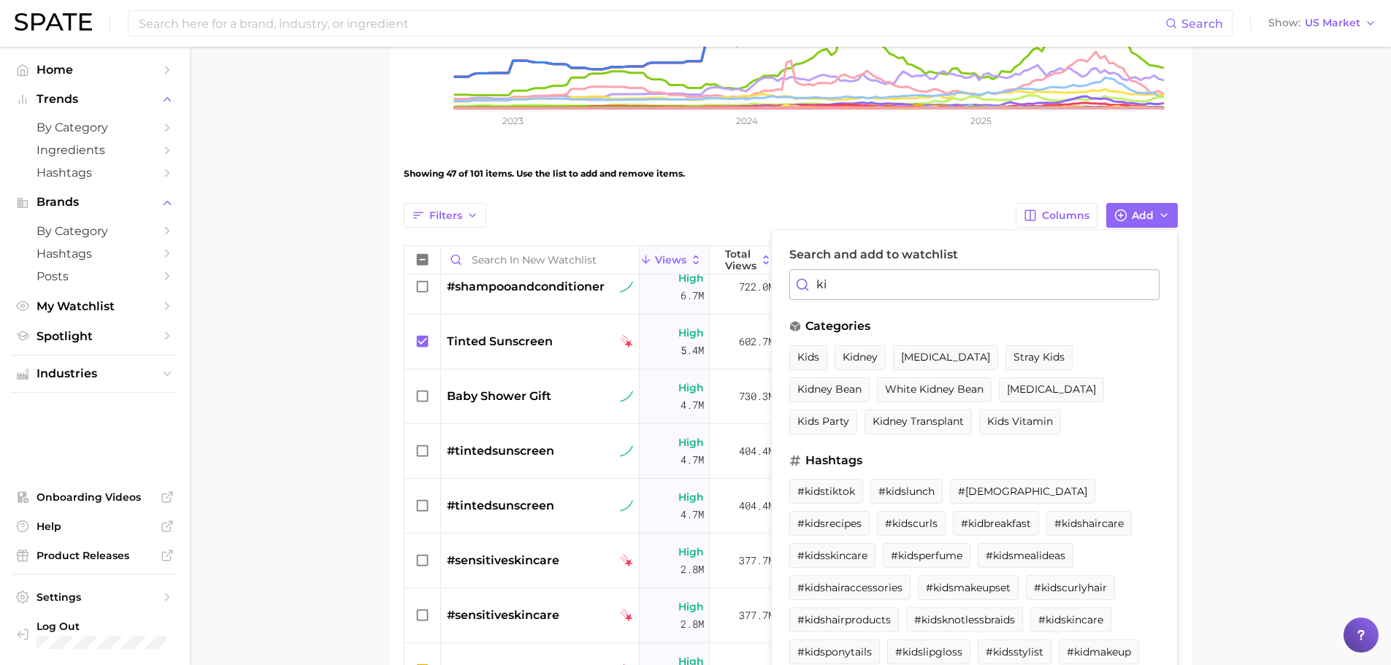
type input "k"
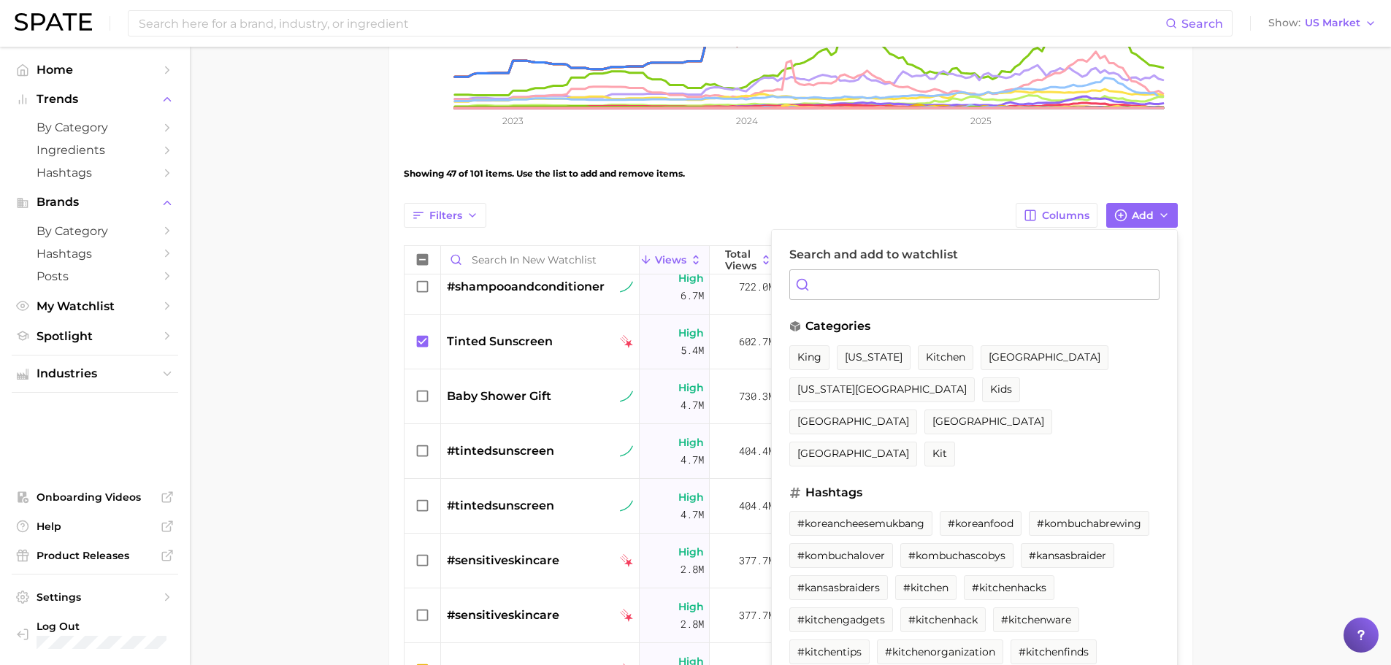
click at [851, 175] on div "Showing 47 of 101 items. Use the list to add and remove items." at bounding box center [791, 173] width 774 height 41
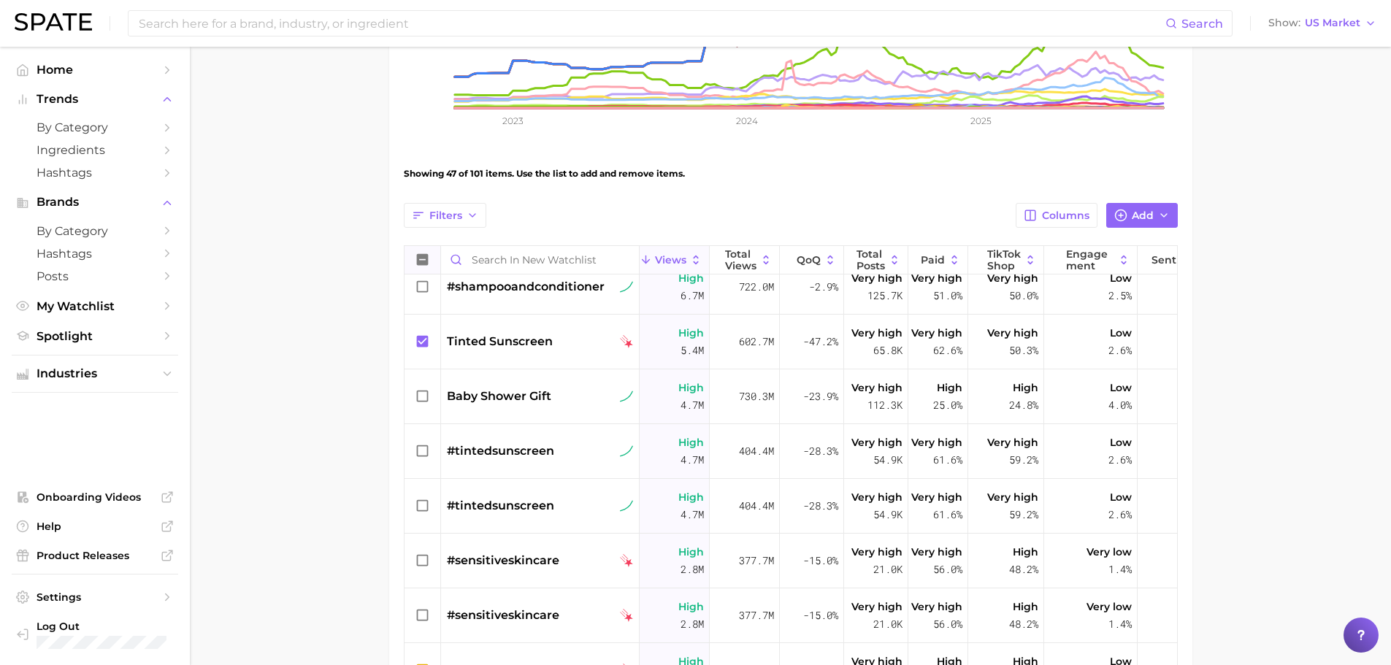
click at [425, 256] on icon at bounding box center [422, 260] width 12 height 12
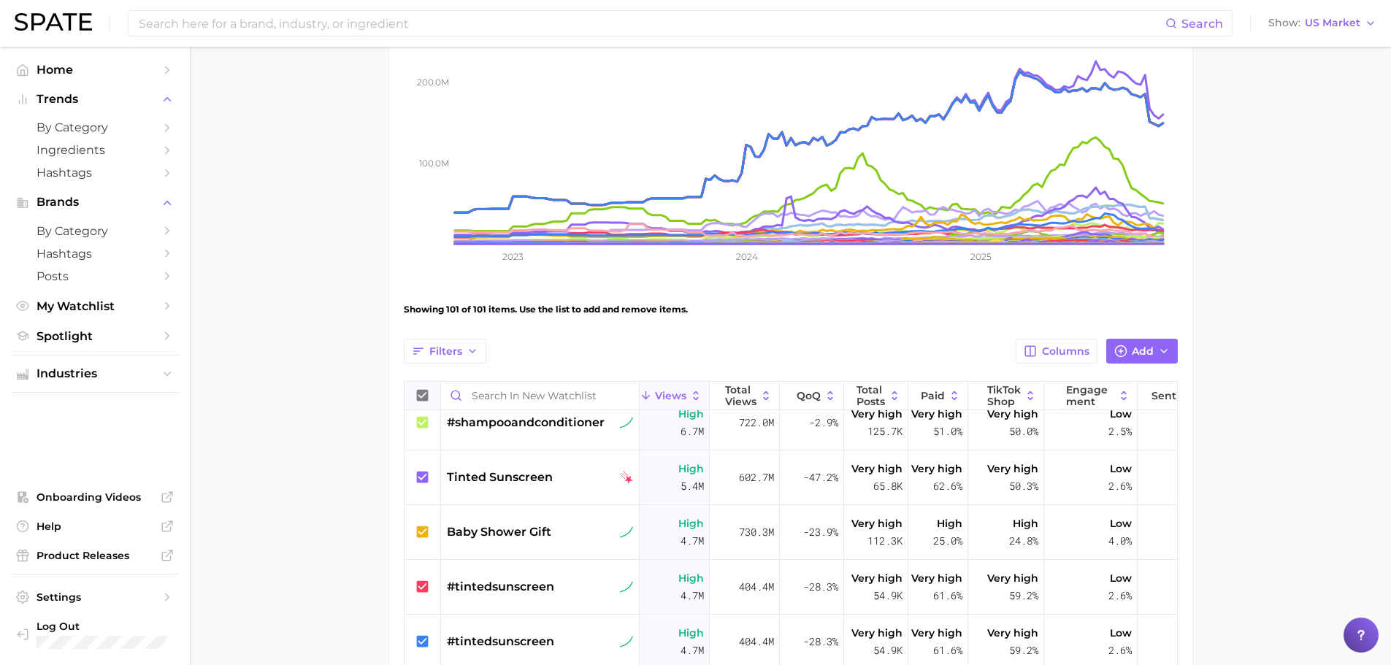
scroll to position [0, 0]
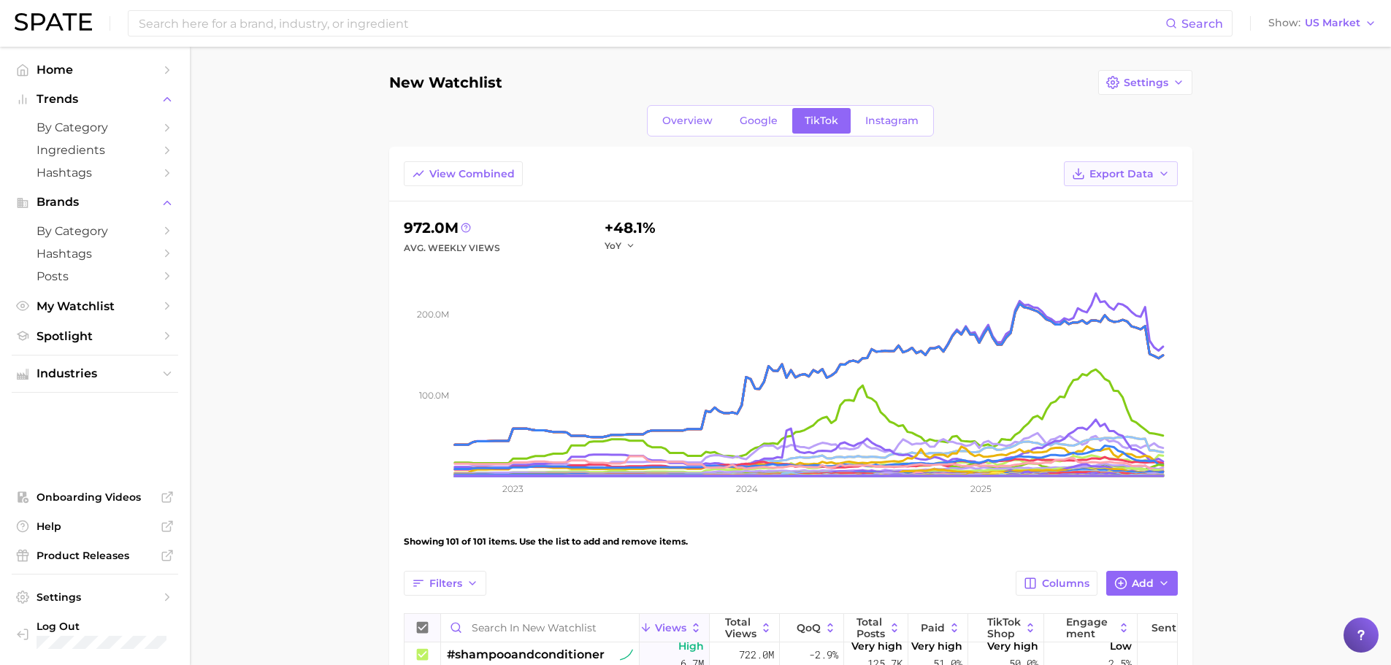
click at [1145, 174] on span "Export Data" at bounding box center [1121, 174] width 64 height 12
click at [1064, 203] on span "Table Data CSV" at bounding box center [1082, 201] width 80 height 12
click at [1139, 84] on span "Settings" at bounding box center [1145, 83] width 45 height 12
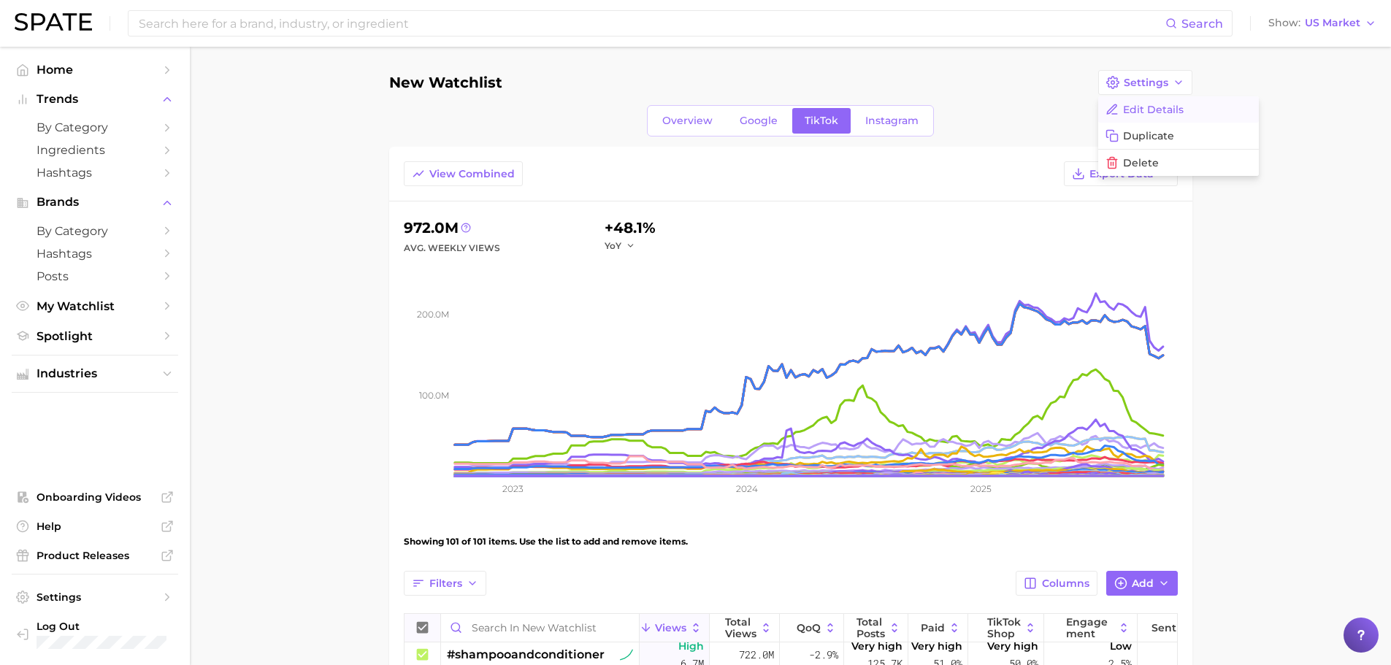
click at [1159, 109] on span "Edit Details" at bounding box center [1153, 110] width 61 height 12
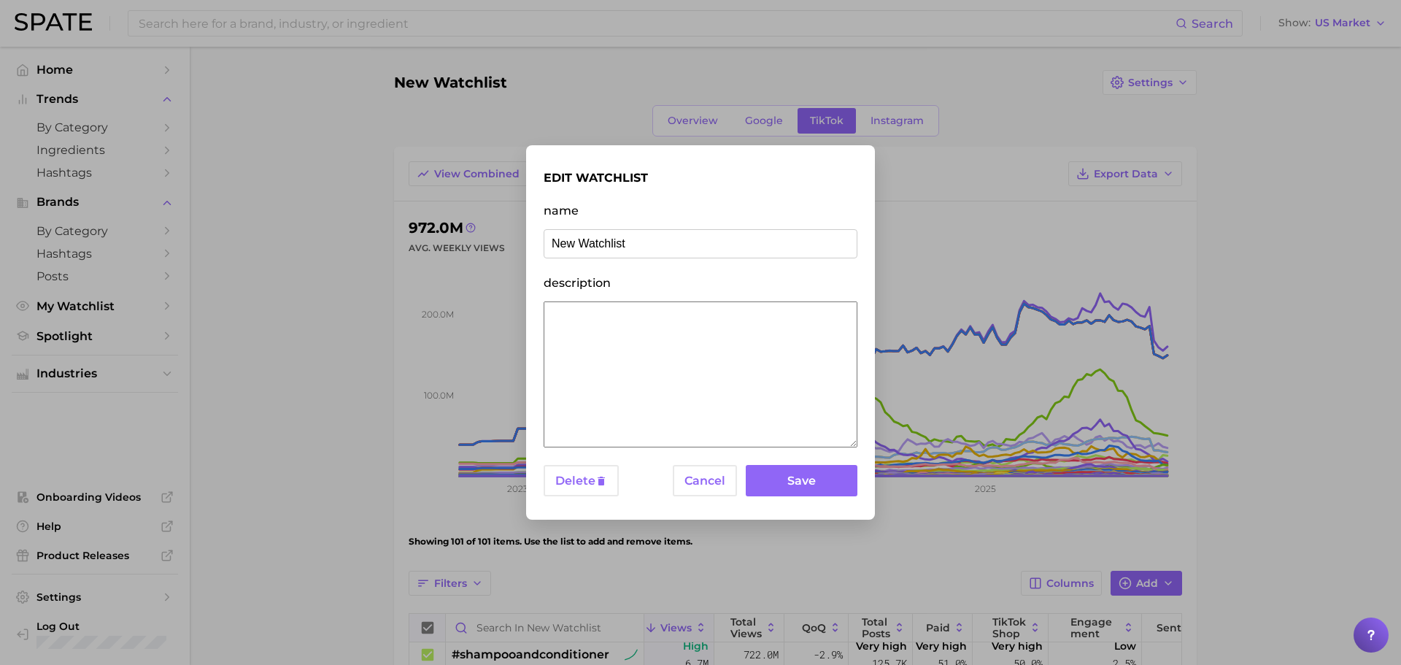
click at [644, 238] on input "New Watchlist" at bounding box center [701, 243] width 314 height 29
type input "Babo Botanicals"
drag, startPoint x: 785, startPoint y: 482, endPoint x: 828, endPoint y: 444, distance: 57.9
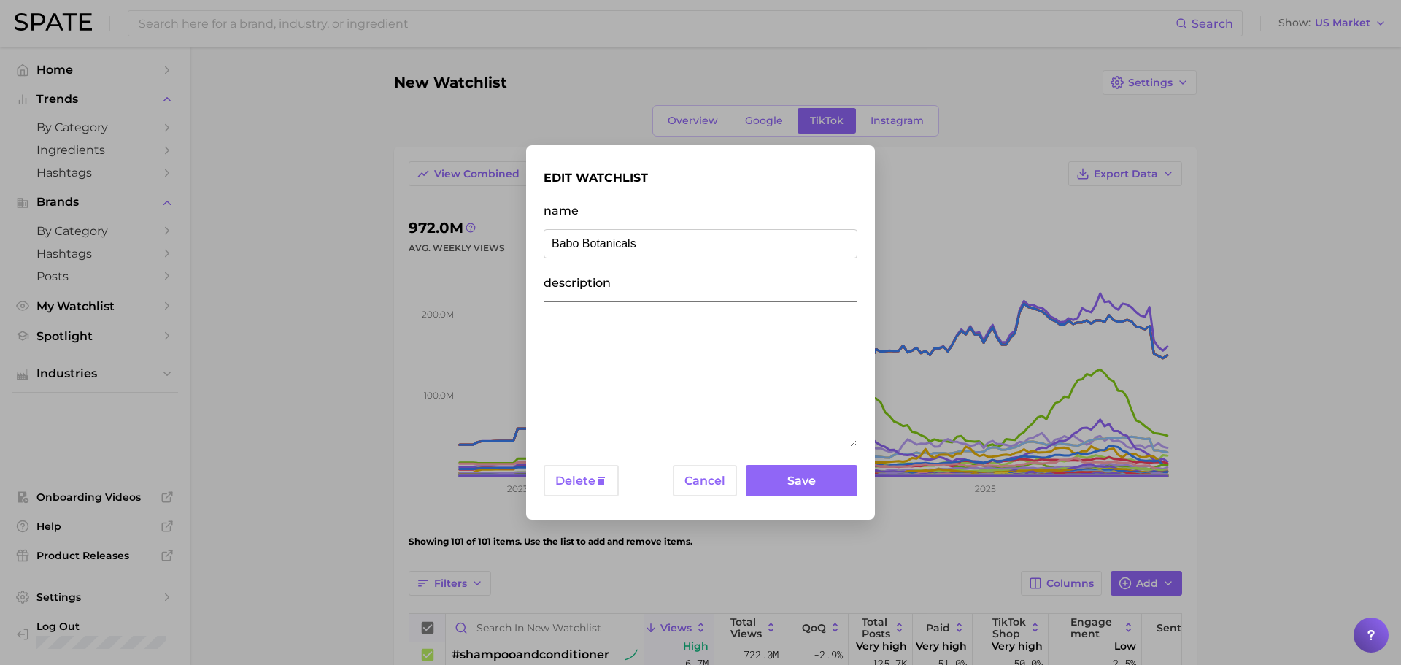
click at [783, 482] on button "Save" at bounding box center [802, 480] width 112 height 31
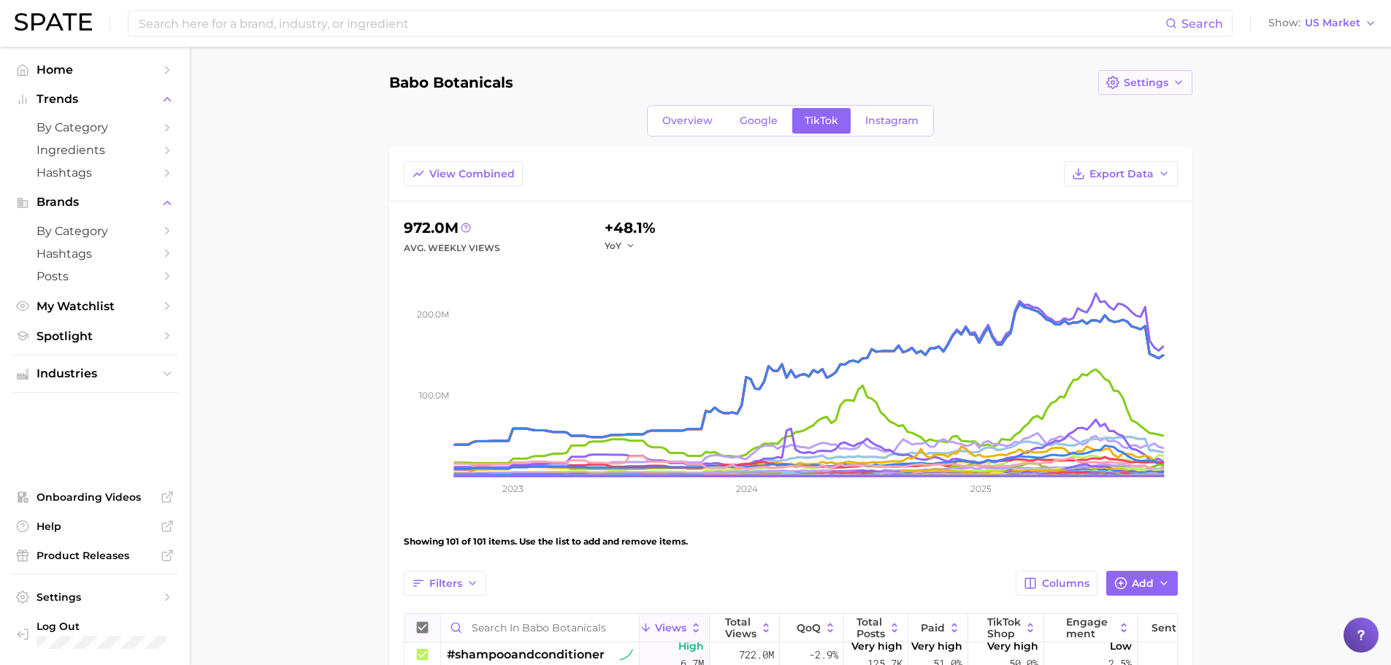
click at [1156, 91] on button "Settings" at bounding box center [1145, 82] width 94 height 25
click at [749, 118] on span "Google" at bounding box center [758, 121] width 38 height 12
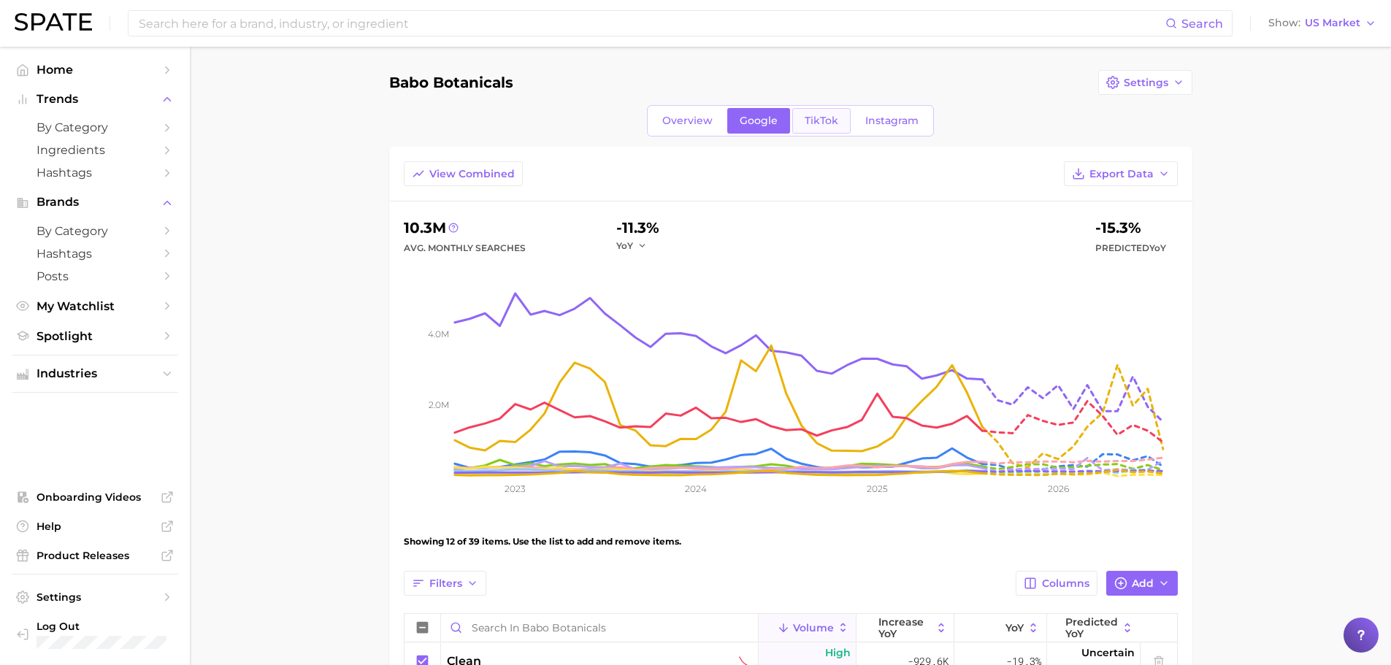
click at [807, 118] on span "TikTok" at bounding box center [821, 121] width 34 height 12
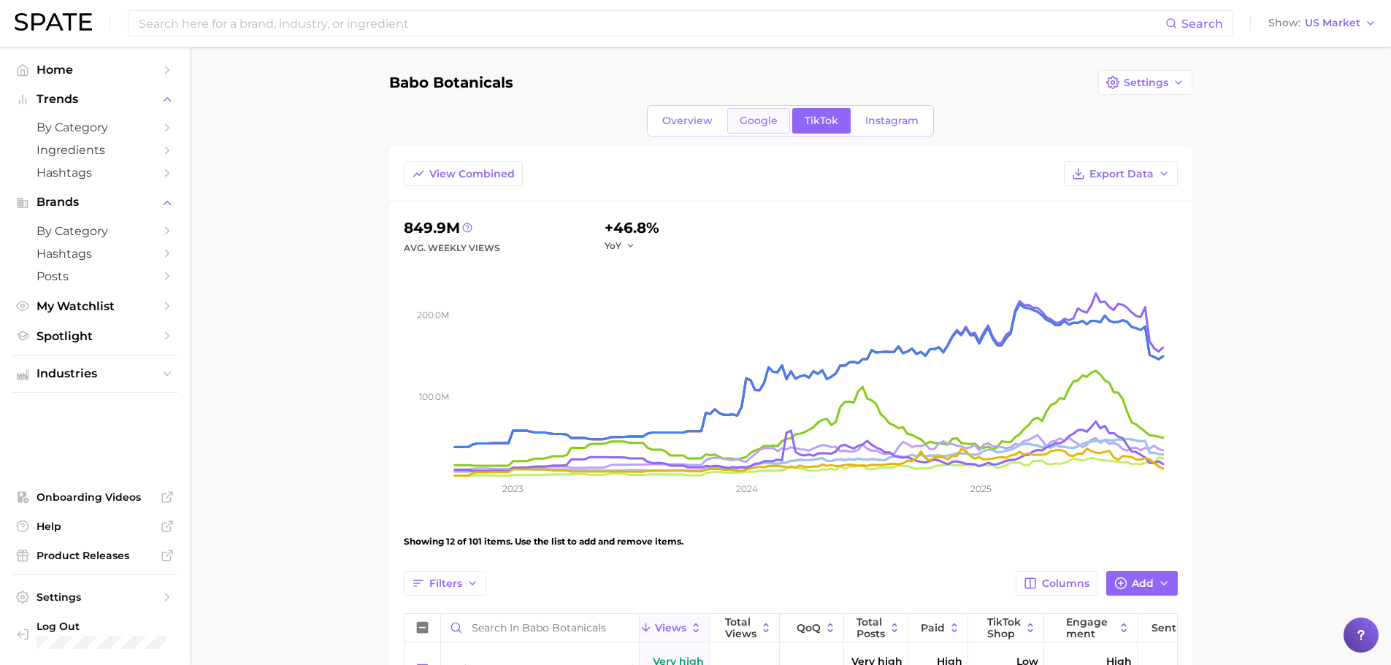
click at [760, 117] on span "Google" at bounding box center [758, 121] width 38 height 12
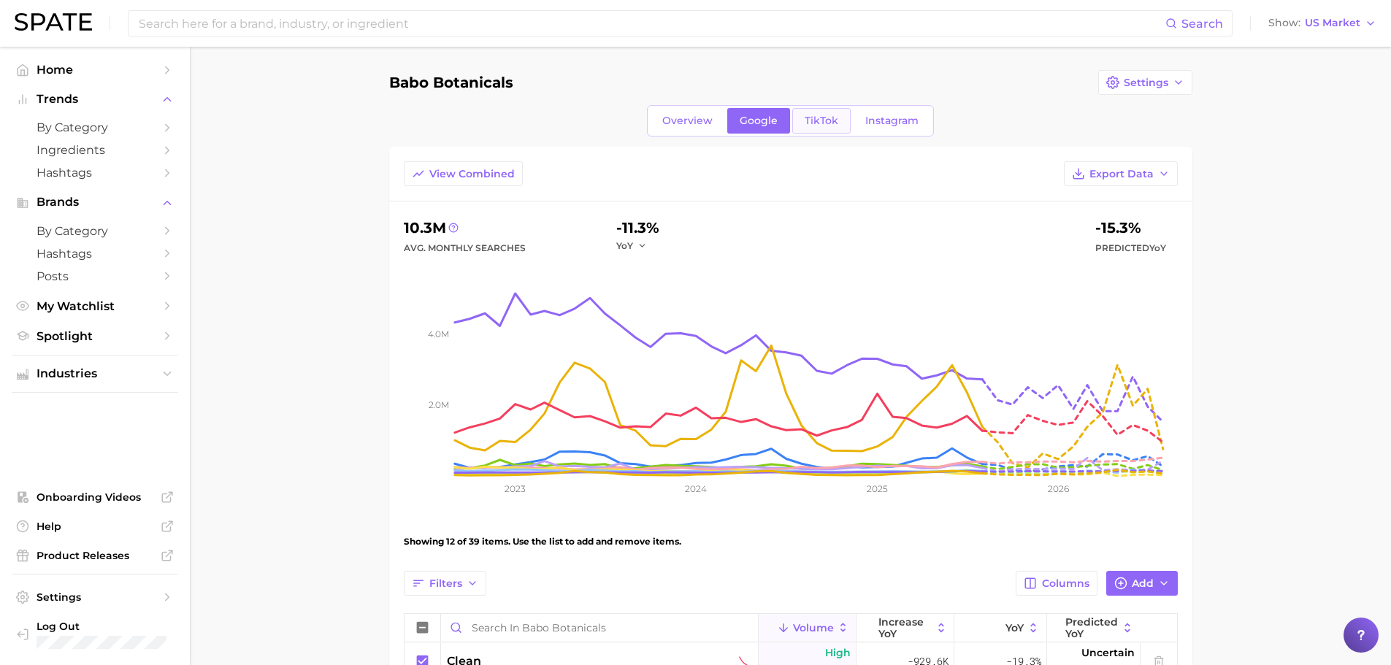
click at [808, 120] on span "TikTok" at bounding box center [821, 121] width 34 height 12
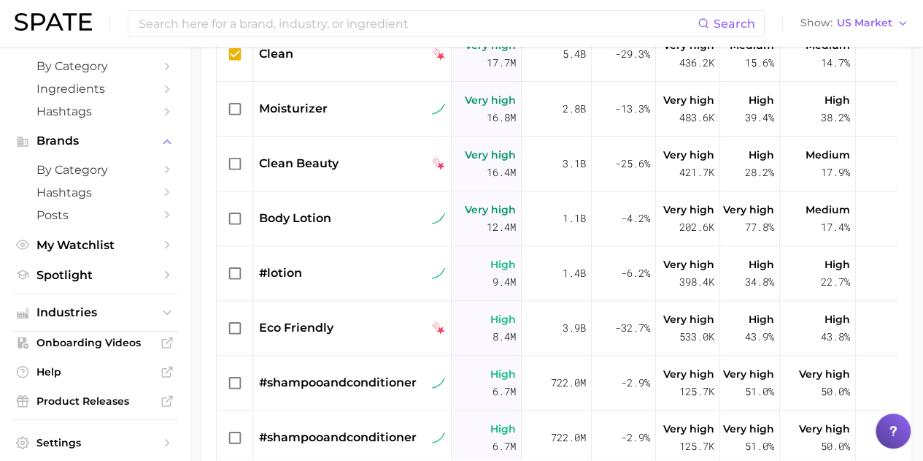
scroll to position [763, 0]
